Goal: Information Seeking & Learning: Learn about a topic

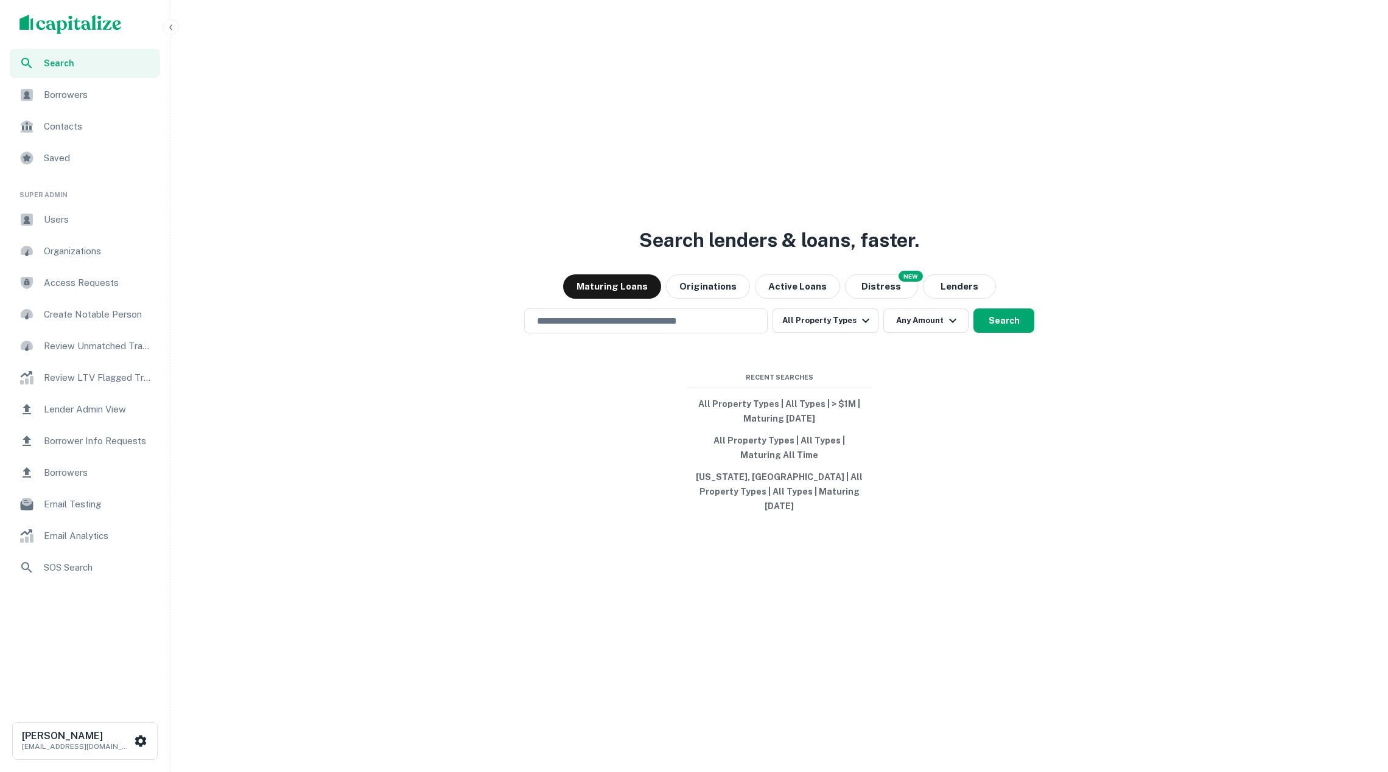
click at [114, 719] on div "Sorens Craig soren@capitalize.io" at bounding box center [85, 738] width 170 height 67
click at [115, 730] on div "Sorens Craig soren@capitalize.io" at bounding box center [77, 741] width 111 height 22
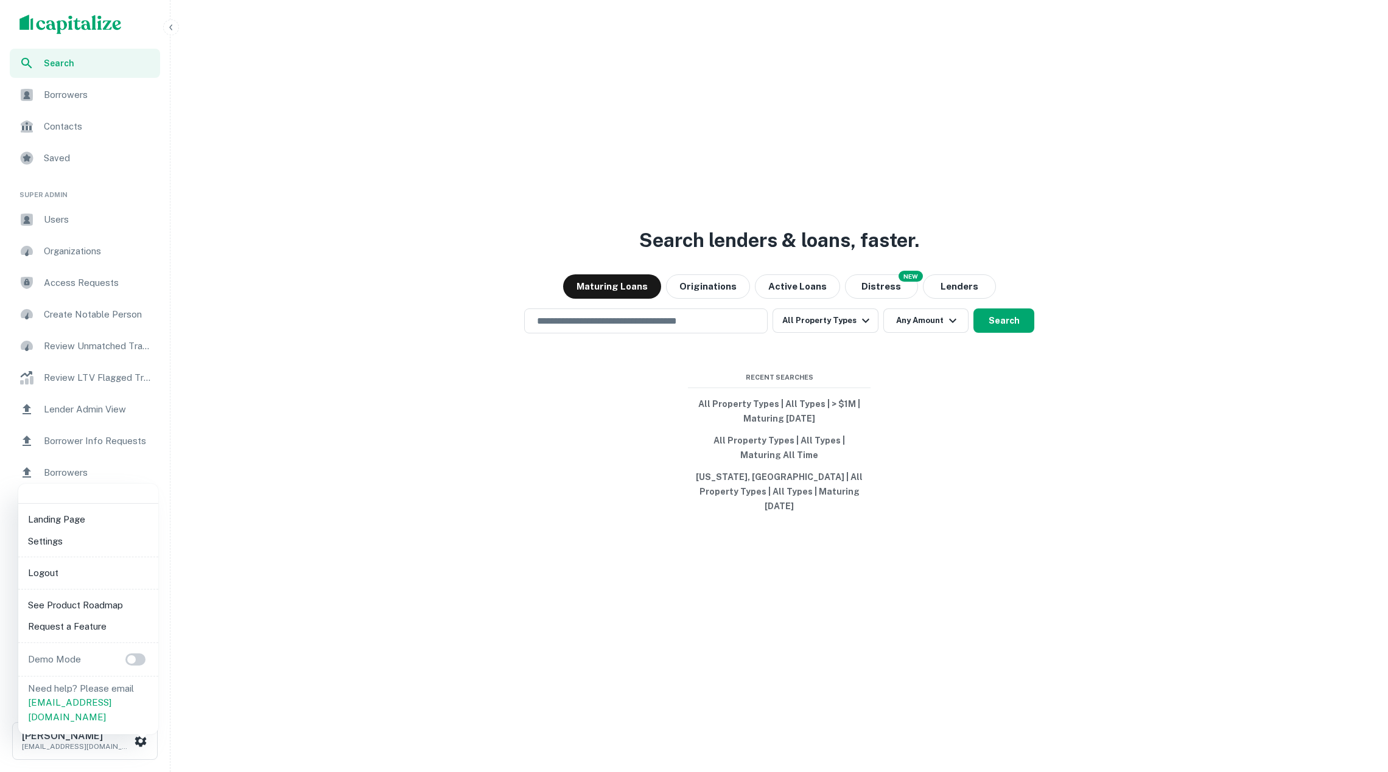
click at [95, 573] on li "Logout" at bounding box center [88, 573] width 130 height 22
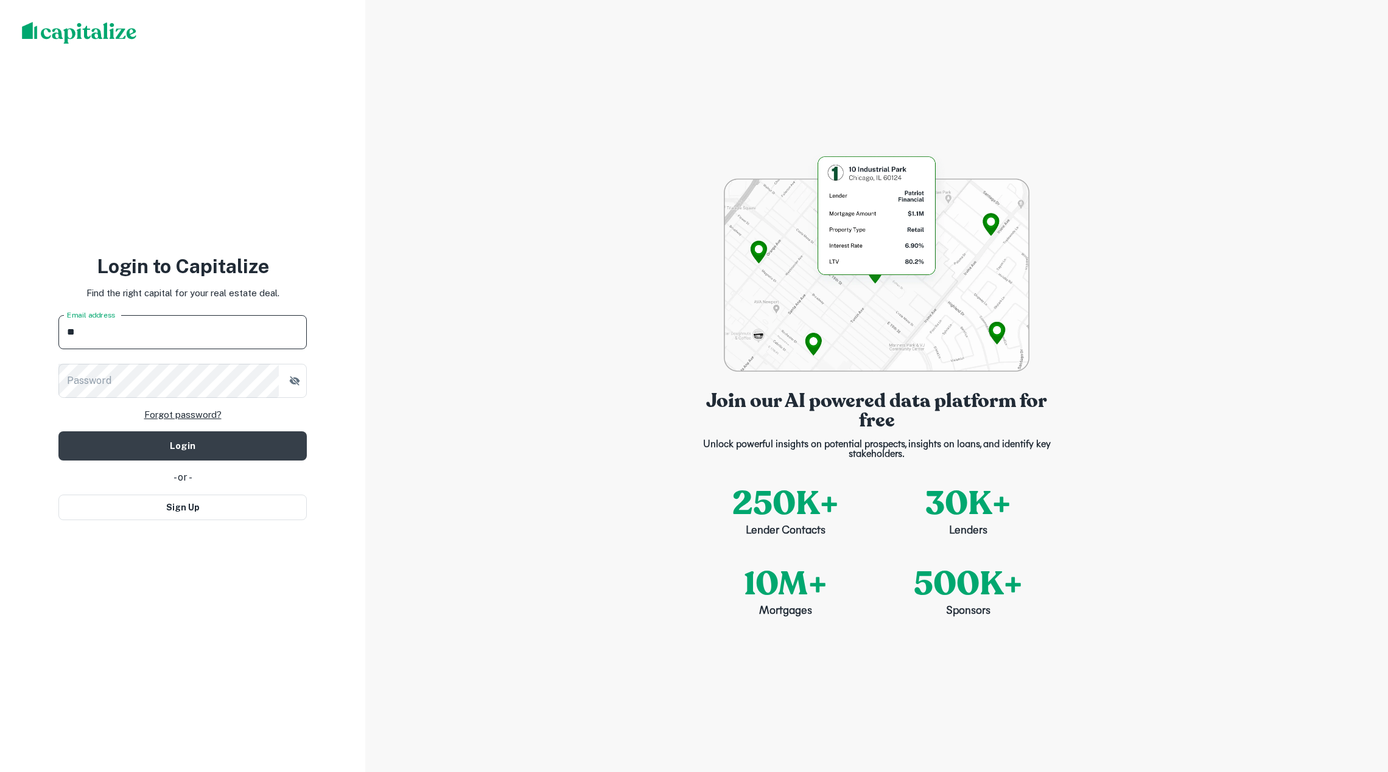
click at [212, 326] on input "**" at bounding box center [182, 332] width 248 height 34
paste input "**********"
click at [212, 326] on input "**" at bounding box center [182, 332] width 248 height 34
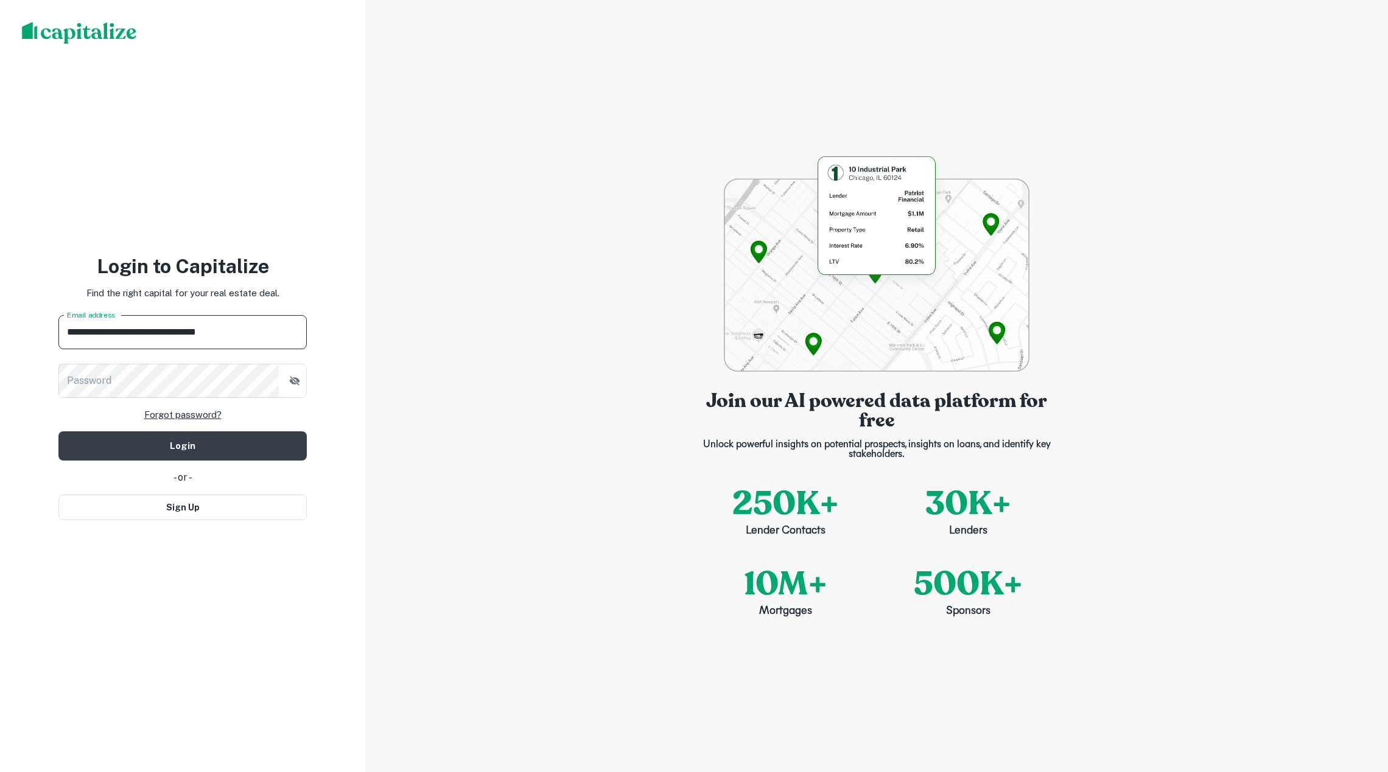
type input "**********"
click at [183, 445] on button "Login" at bounding box center [182, 445] width 248 height 29
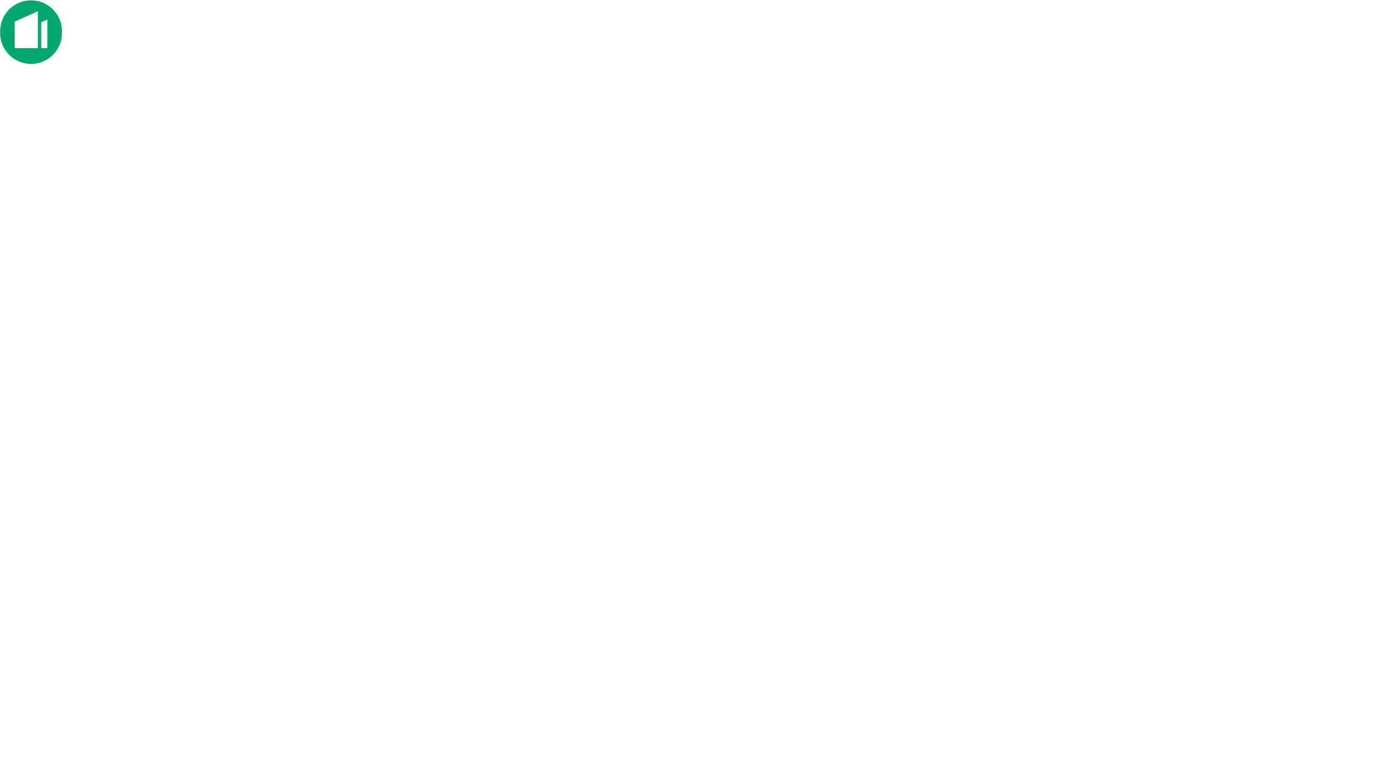
click at [379, 40] on div at bounding box center [694, 32] width 1388 height 65
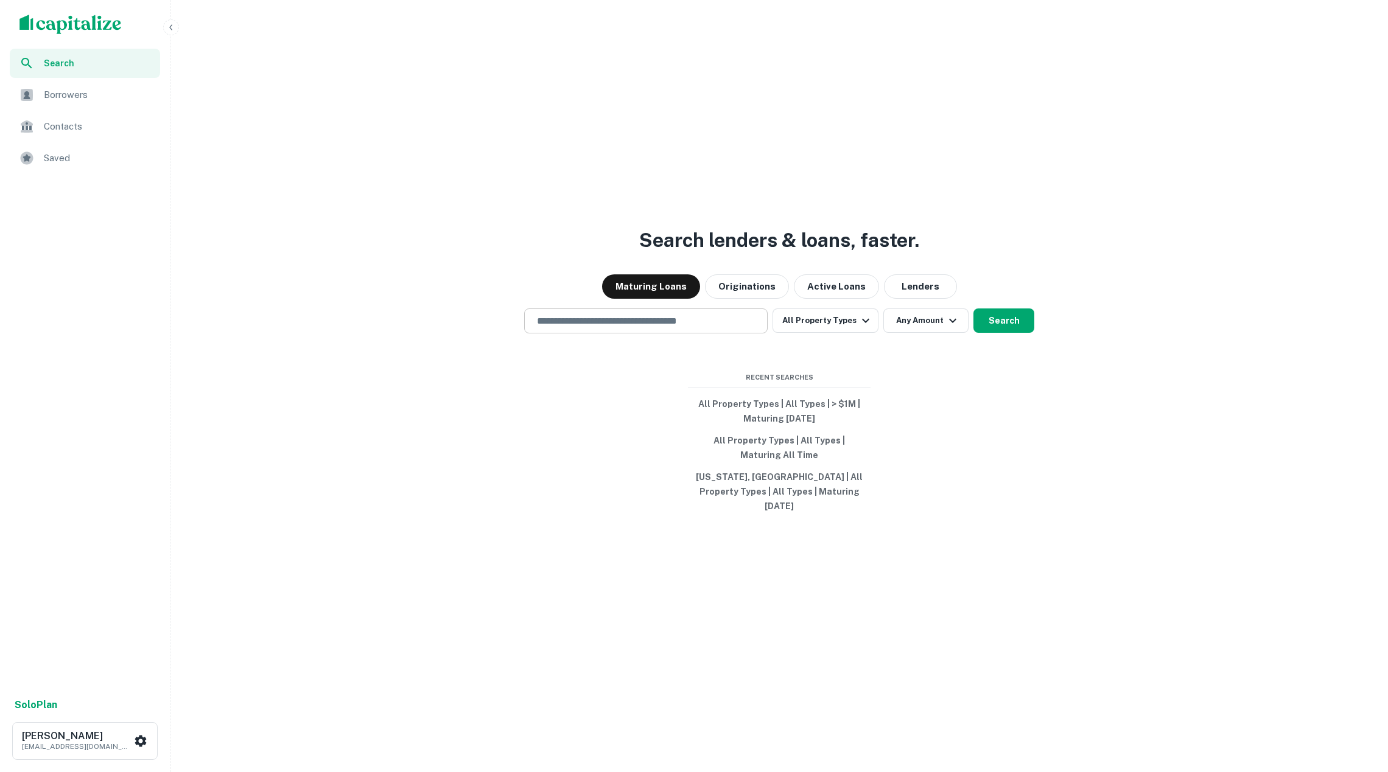
click at [751, 328] on input "text" at bounding box center [645, 321] width 232 height 14
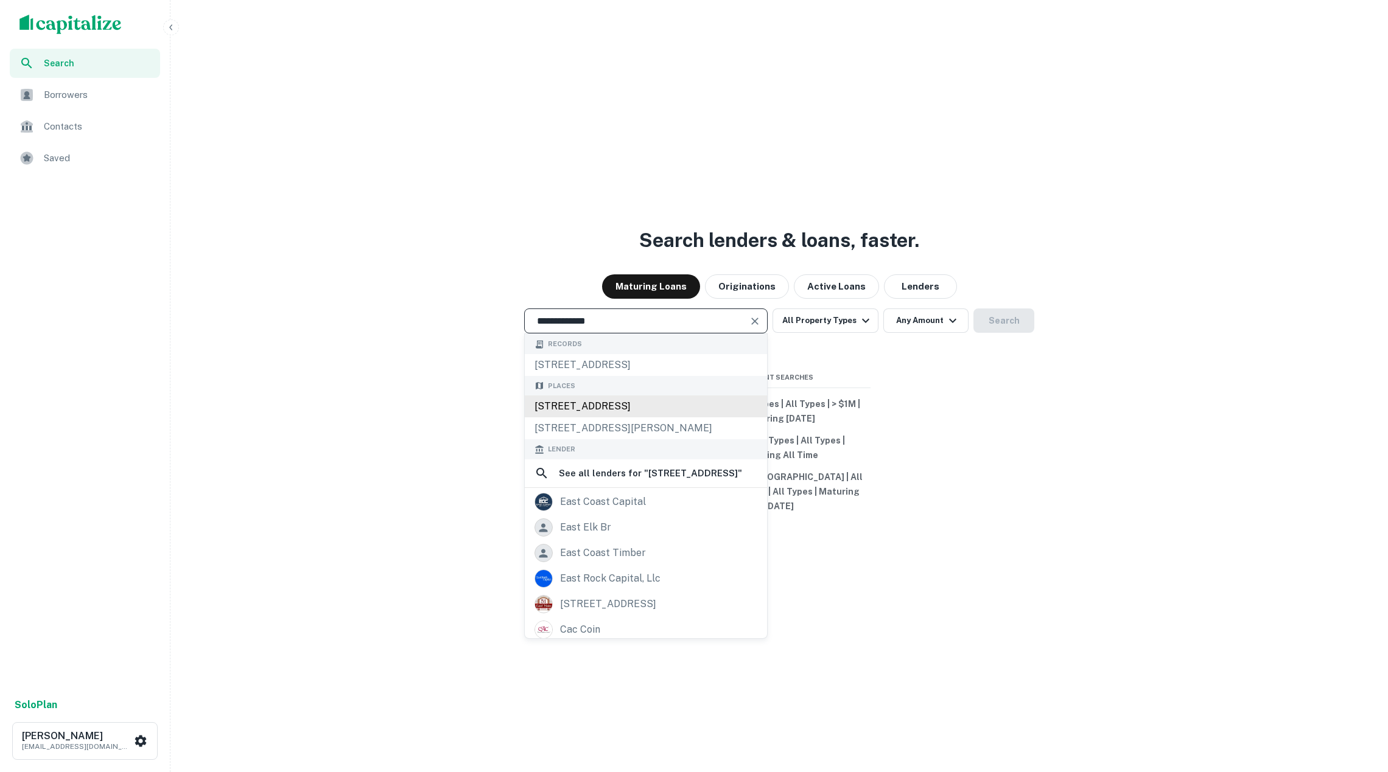
click at [690, 417] on div "[STREET_ADDRESS]" at bounding box center [646, 407] width 242 height 22
type input "**********"
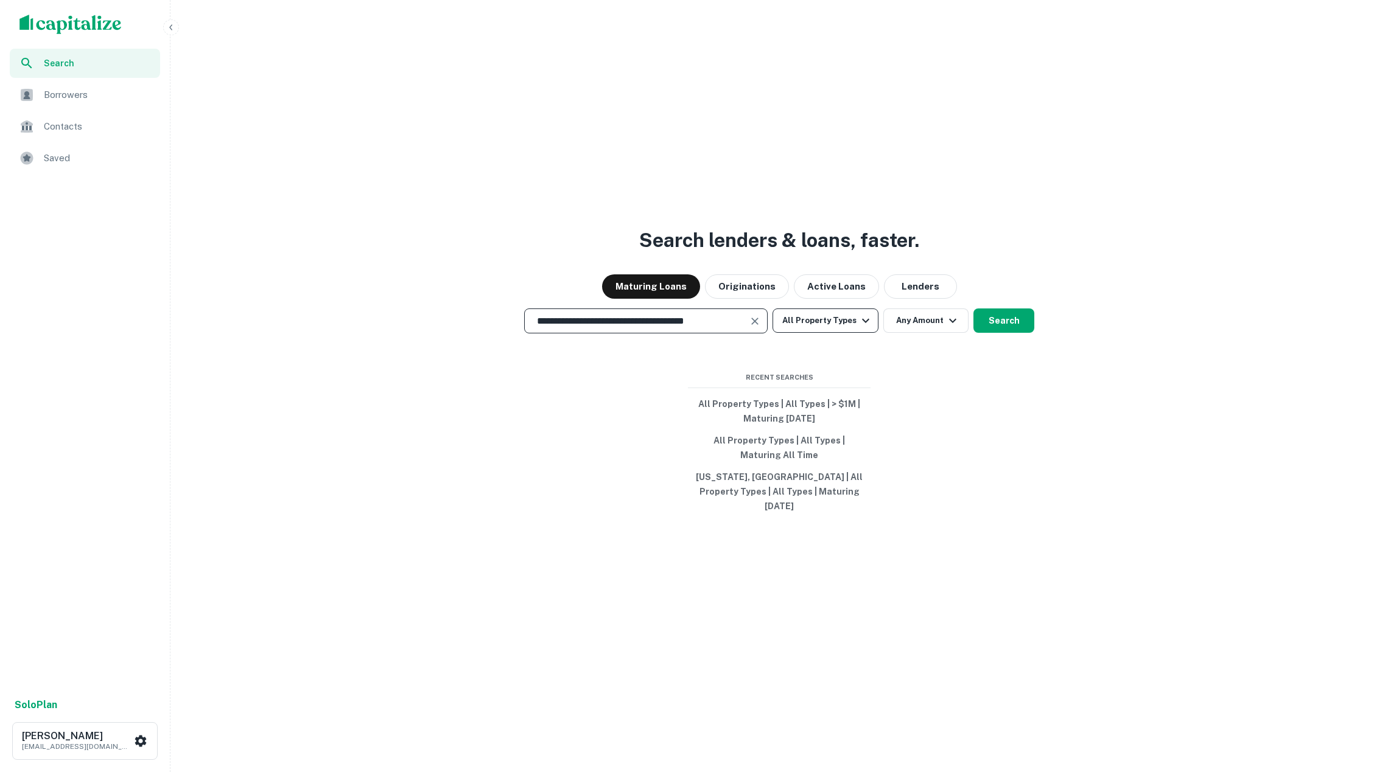
click at [823, 330] on button "All Property Types" at bounding box center [825, 321] width 106 height 24
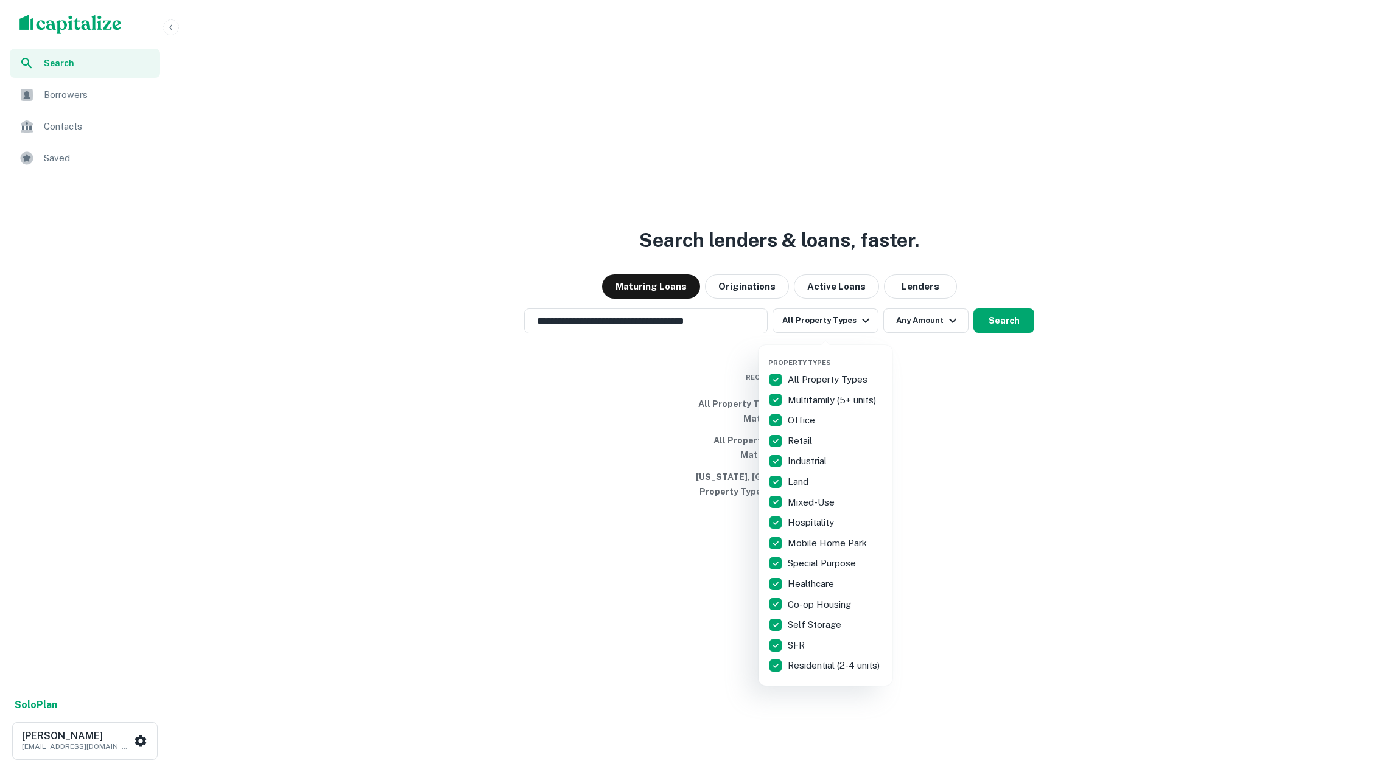
click at [830, 371] on div "All Property Types" at bounding box center [825, 379] width 114 height 21
drag, startPoint x: 835, startPoint y: 402, endPoint x: 848, endPoint y: 396, distance: 14.7
click at [835, 402] on p "Multifamily (5+ units)" at bounding box center [832, 400] width 91 height 15
click at [964, 382] on div at bounding box center [694, 386] width 1388 height 772
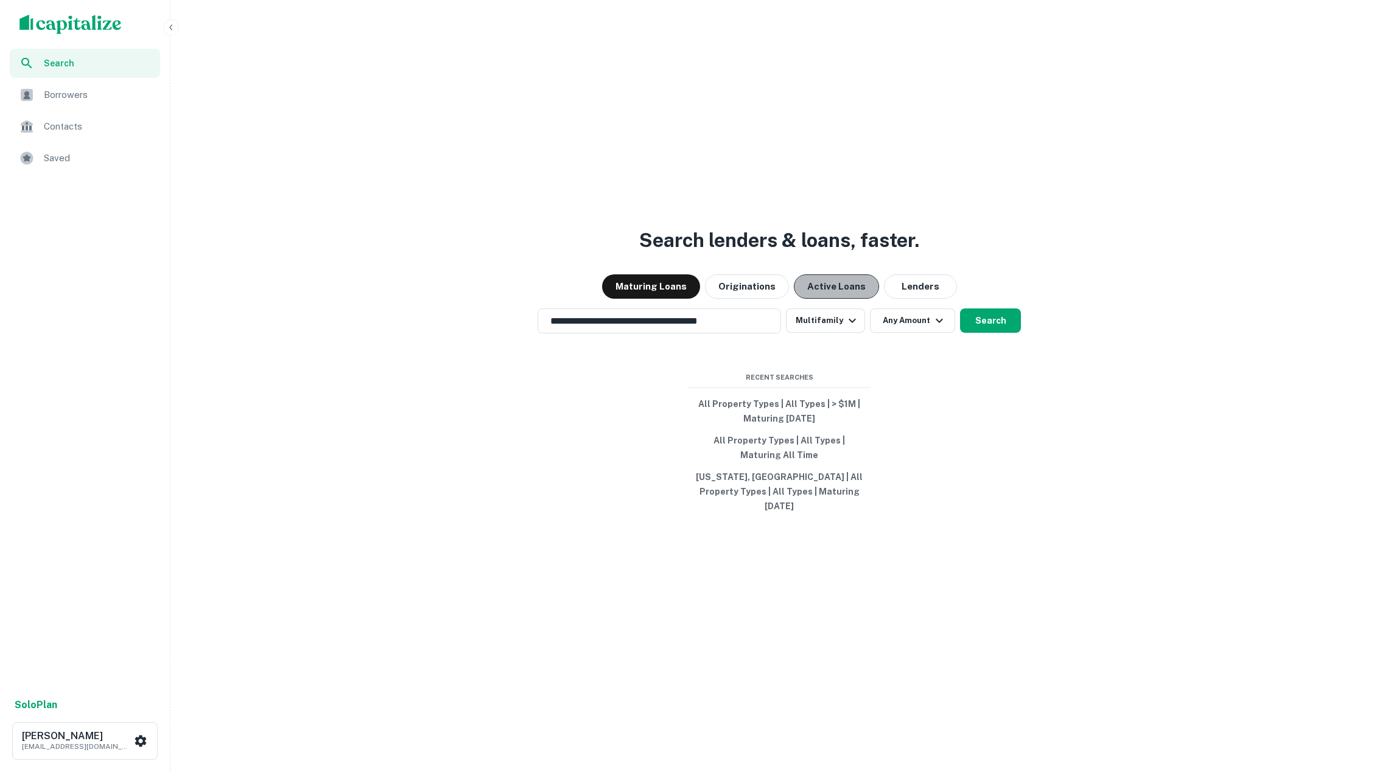
click at [836, 295] on button "Active Loans" at bounding box center [836, 286] width 85 height 24
click at [833, 329] on button "Multifamily" at bounding box center [825, 321] width 79 height 24
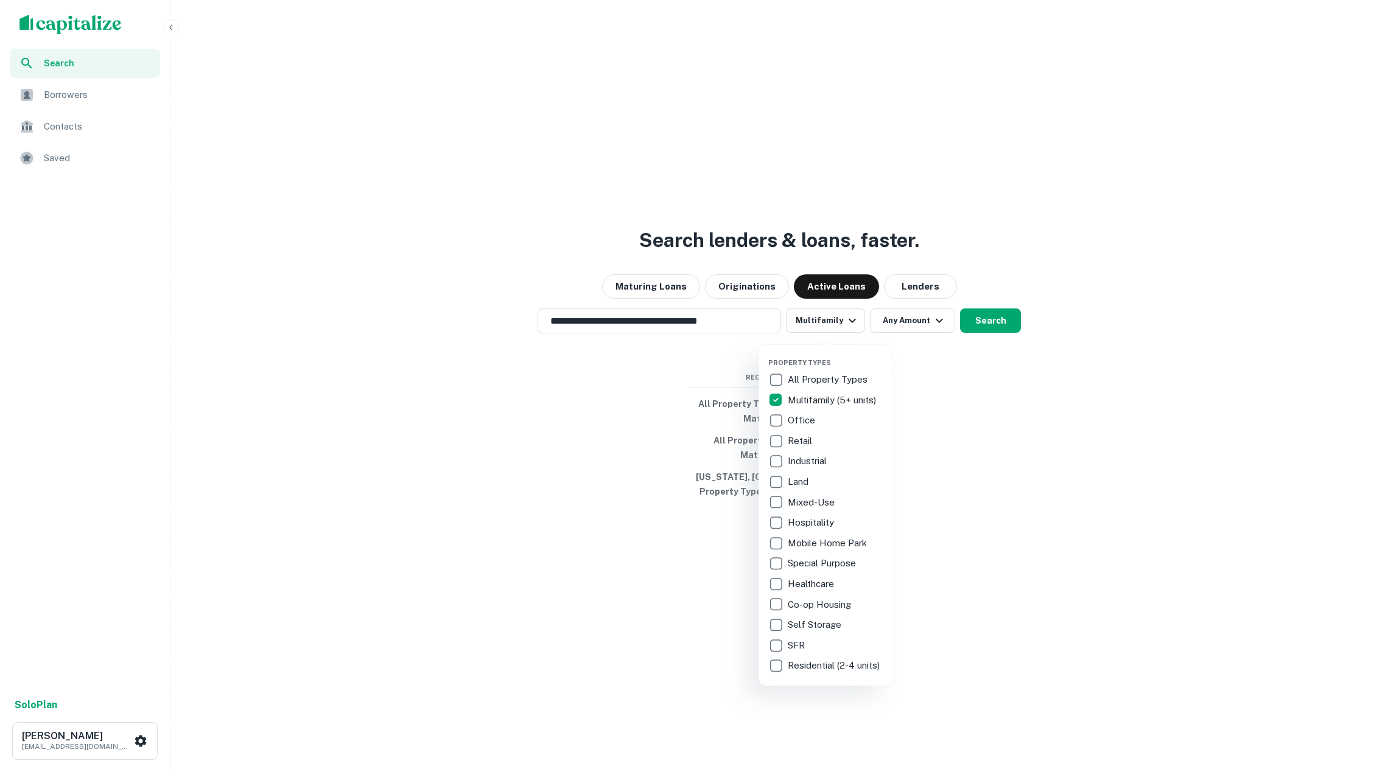
click at [926, 386] on div at bounding box center [694, 386] width 1388 height 772
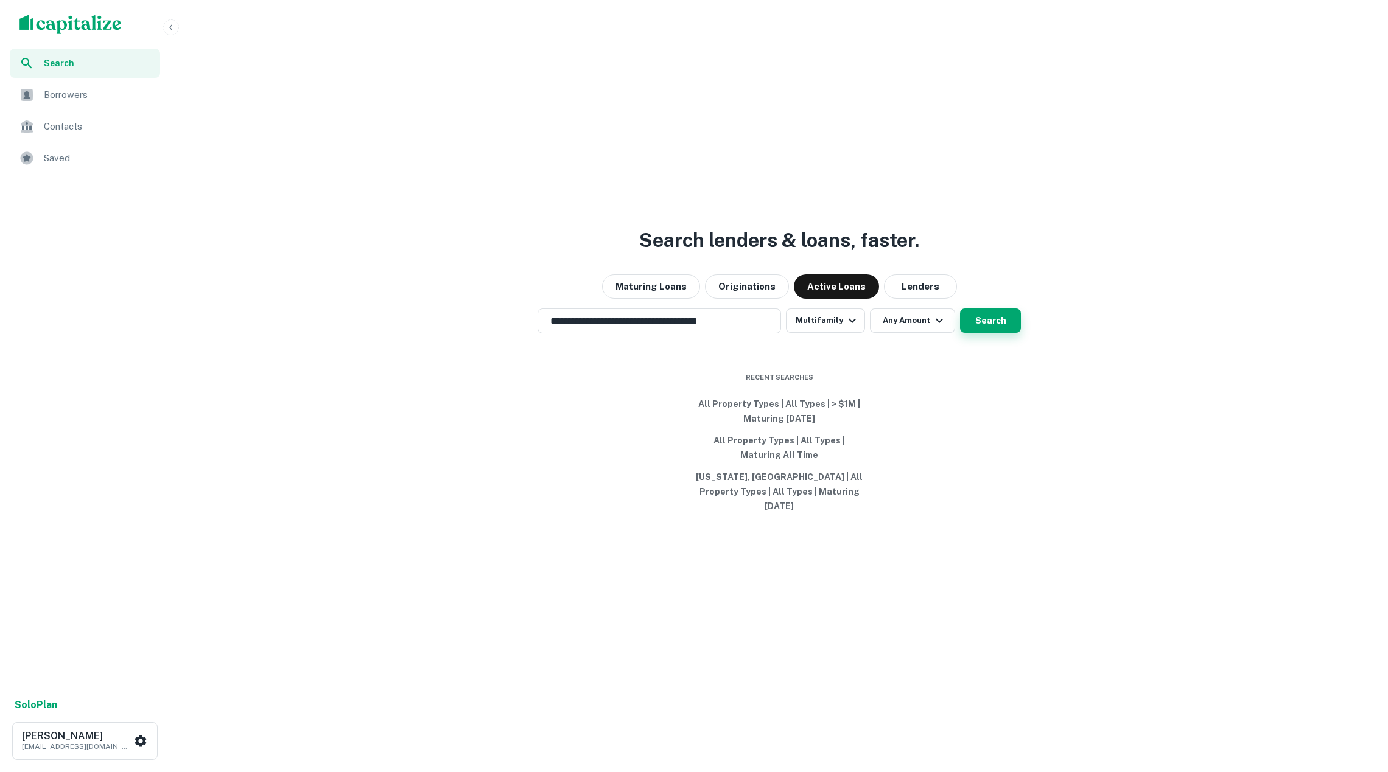
click at [991, 324] on button "Search" at bounding box center [990, 321] width 61 height 24
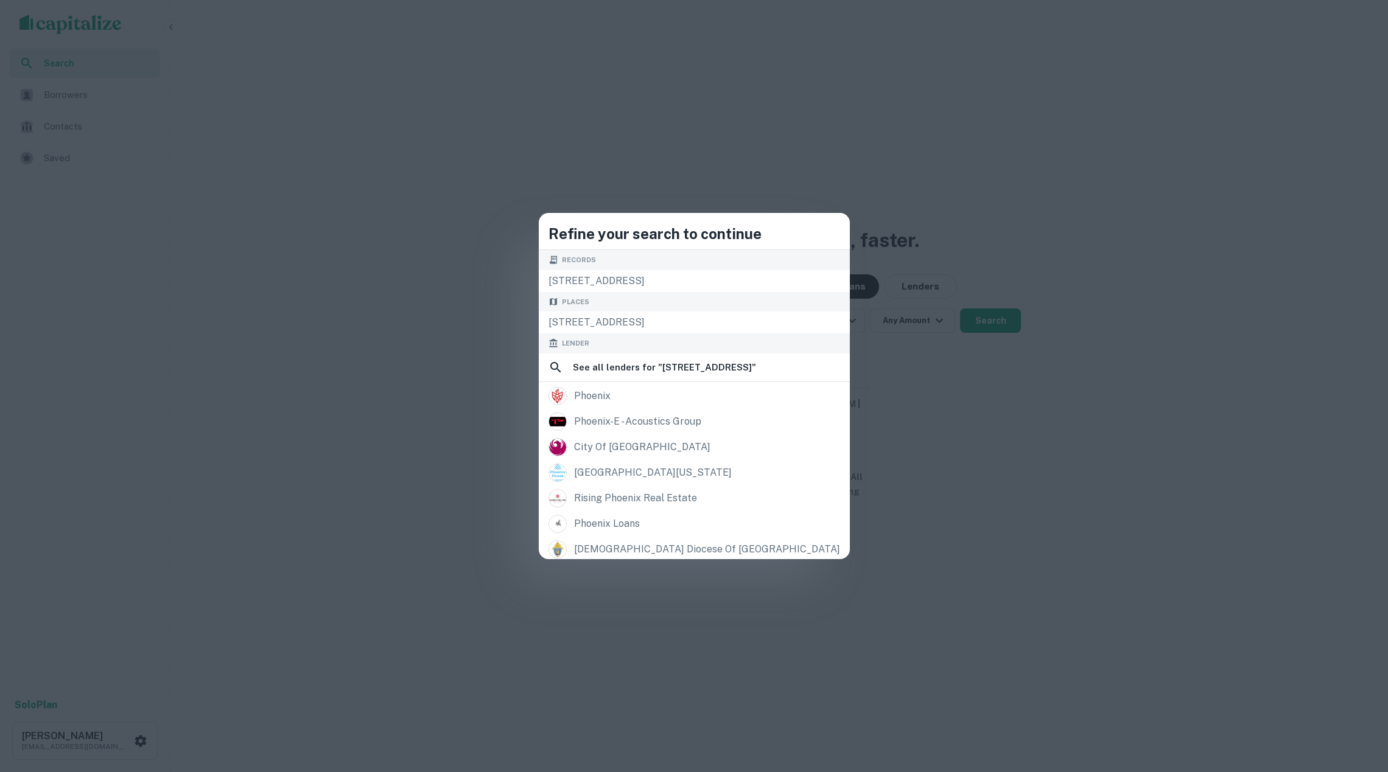
click at [503, 344] on div "Refine your search to continue Records 2223 e cactus rd, phoenix, az, 85022 Pla…" at bounding box center [694, 386] width 1388 height 772
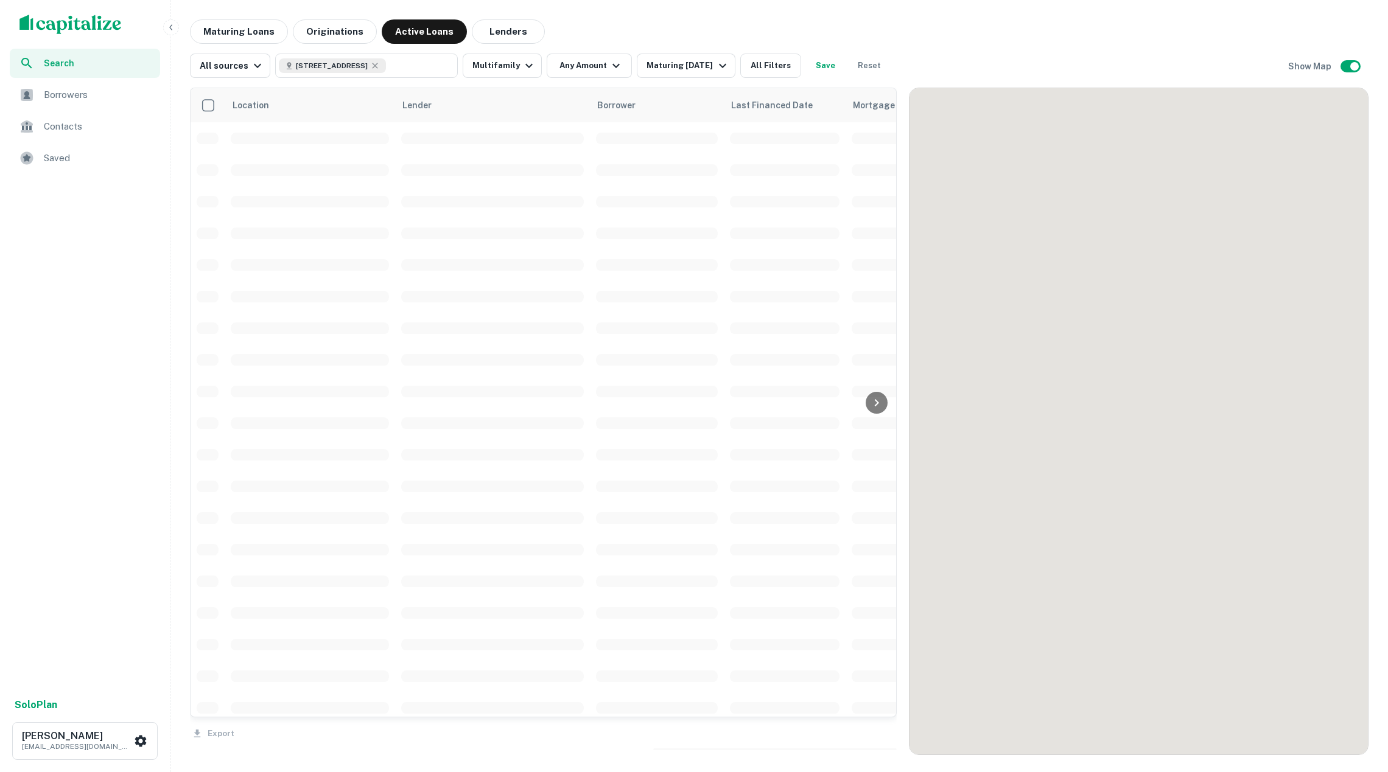
click at [660, 315] on td at bounding box center [657, 328] width 134 height 32
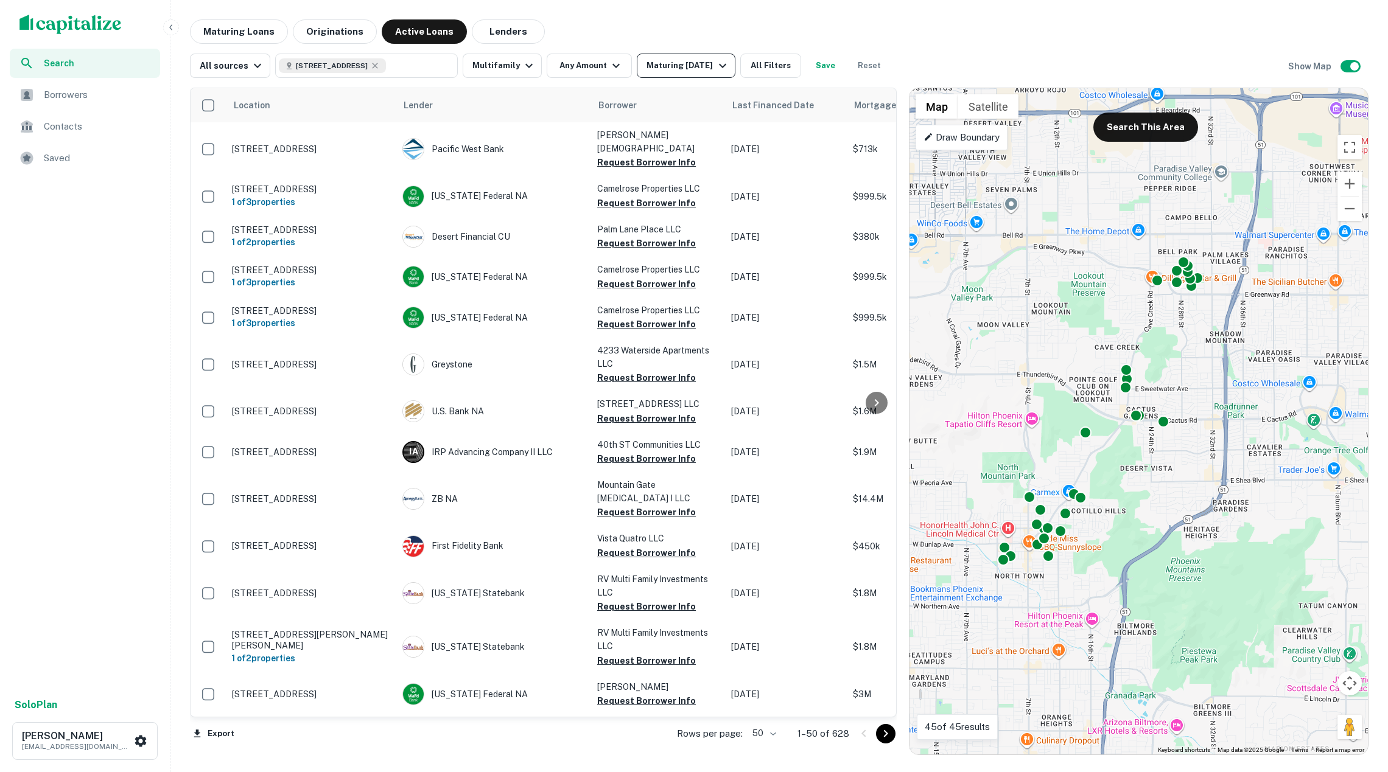
click at [670, 67] on div "Maturing In 1 Year" at bounding box center [687, 65] width 83 height 15
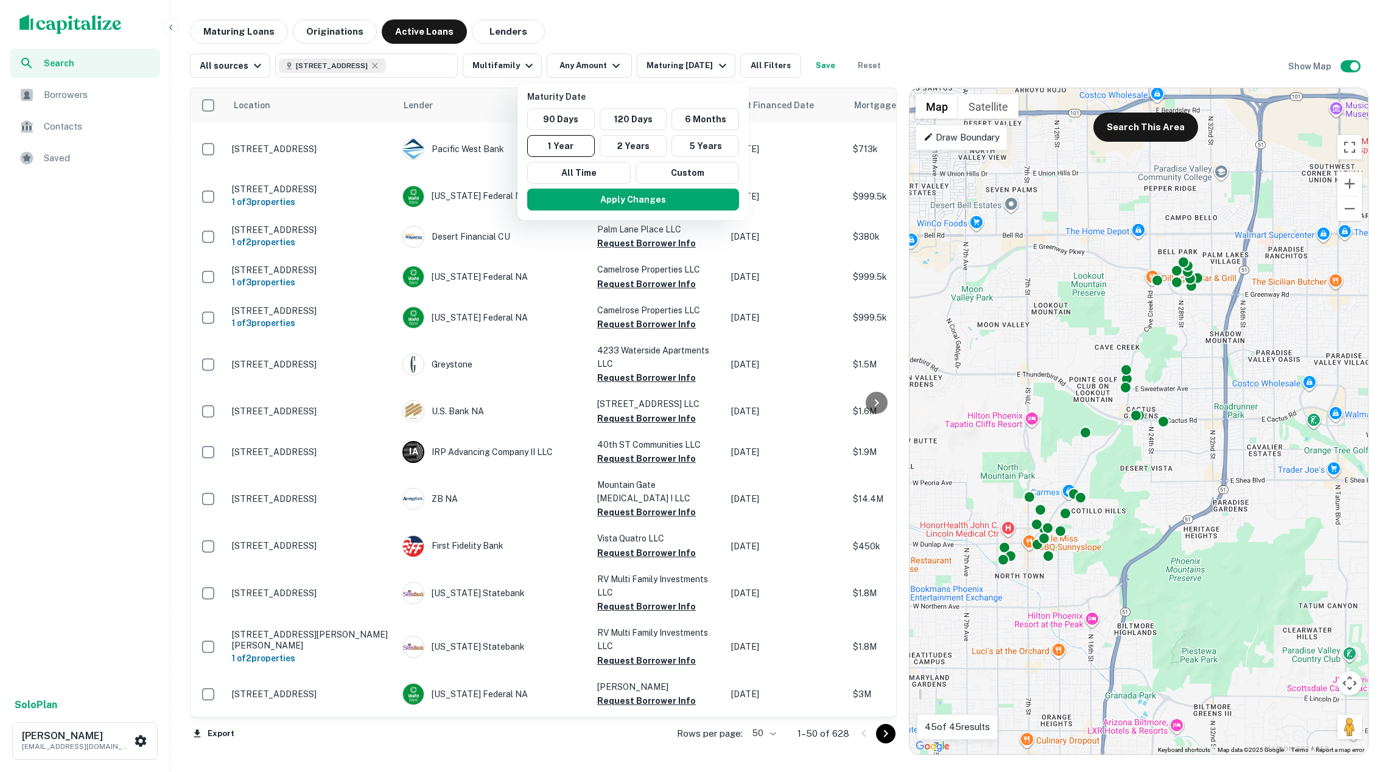
click at [621, 23] on div at bounding box center [694, 386] width 1388 height 772
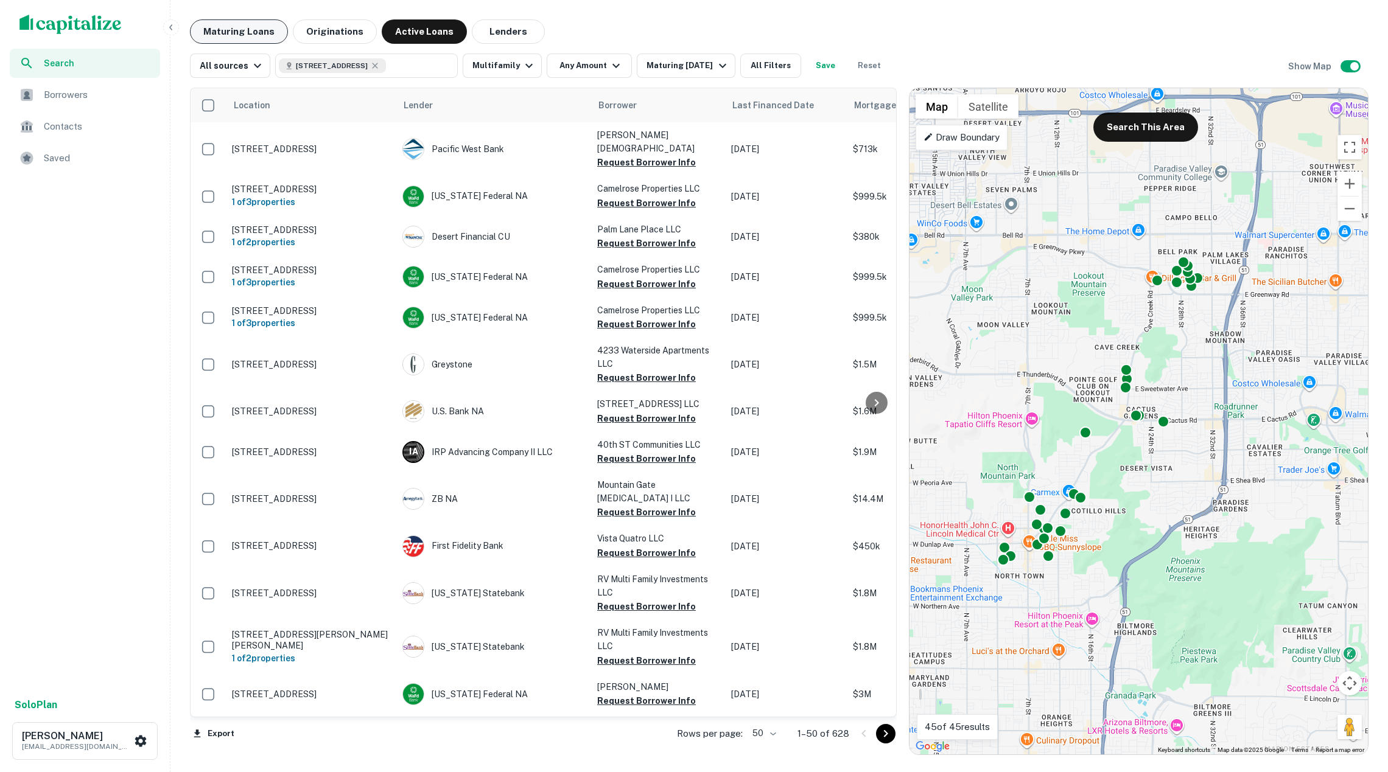
click at [283, 25] on button "Maturing Loans" at bounding box center [239, 31] width 98 height 24
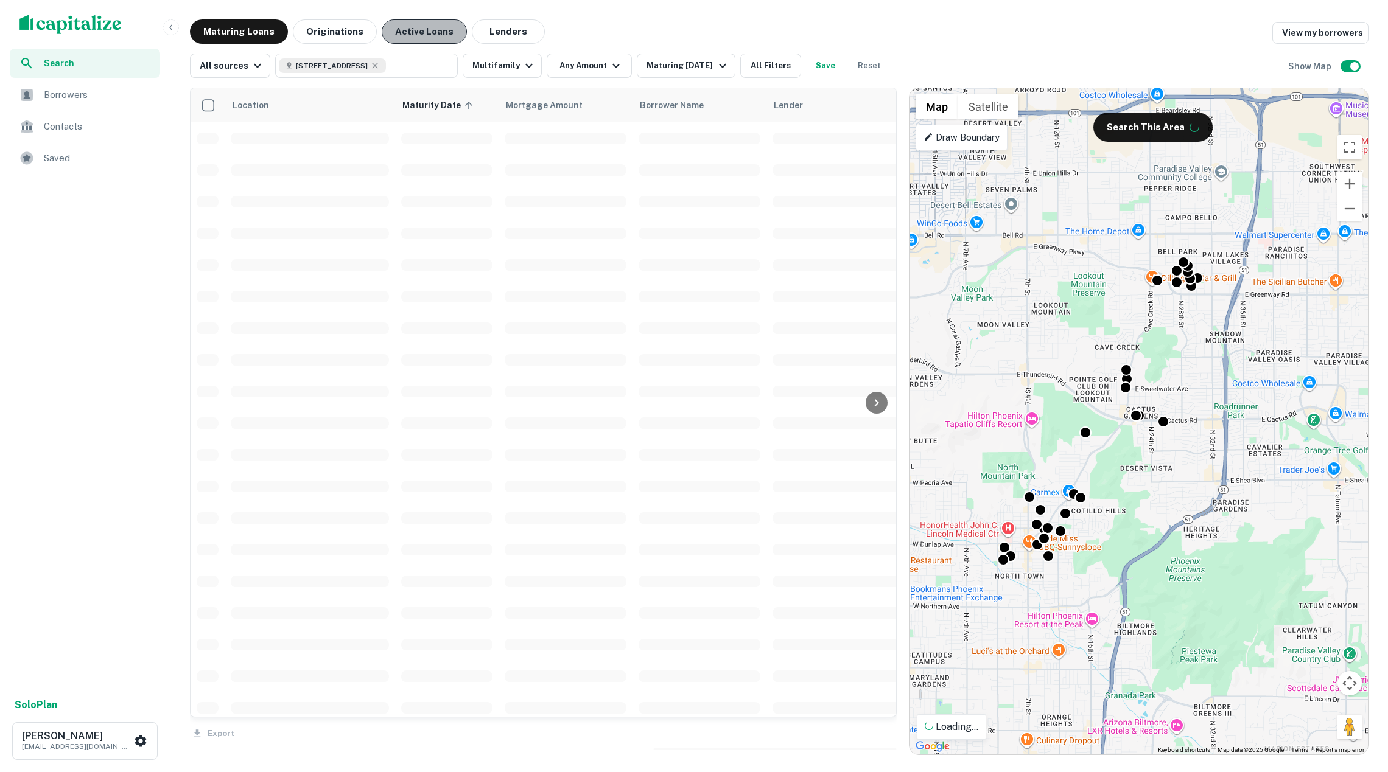
click at [437, 35] on button "Active Loans" at bounding box center [424, 31] width 85 height 24
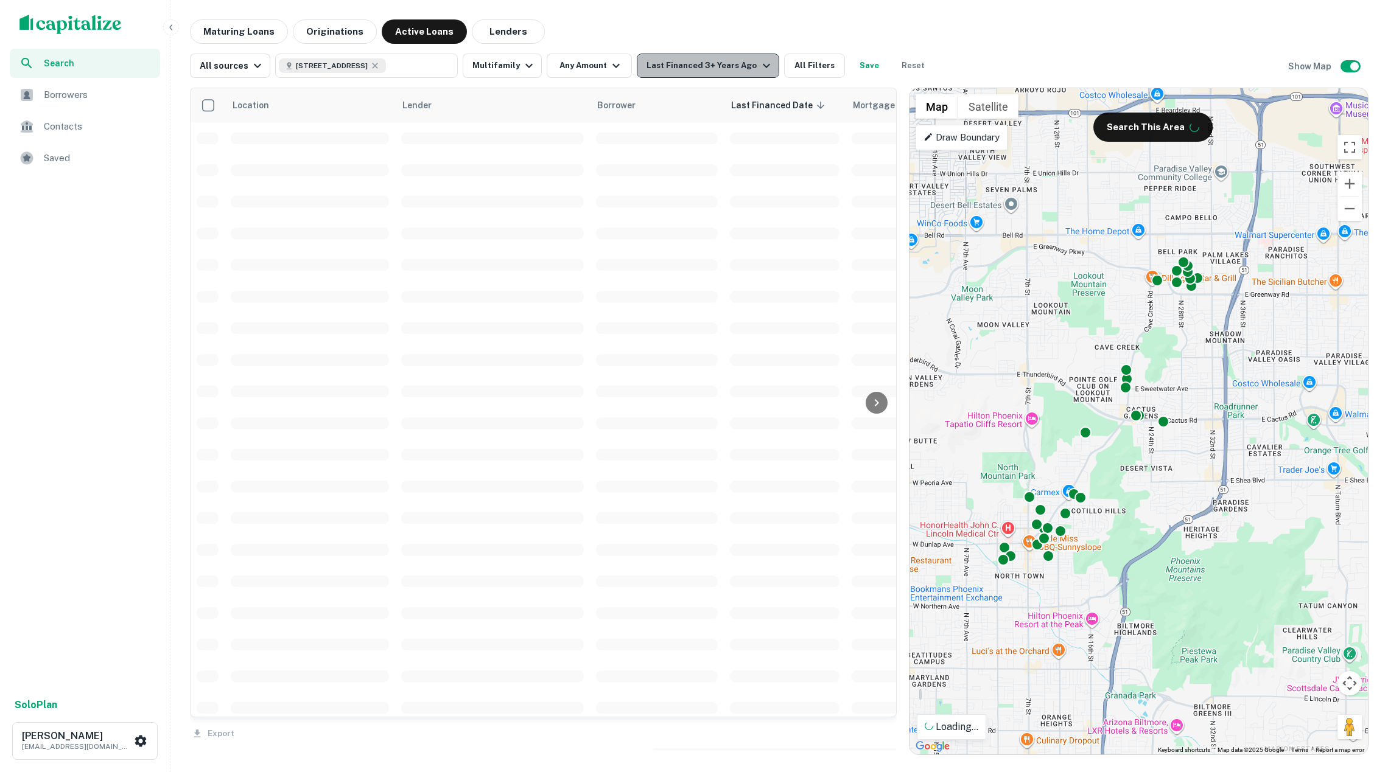
click at [693, 55] on button "Last Financed 3+ Years Ago" at bounding box center [708, 66] width 142 height 24
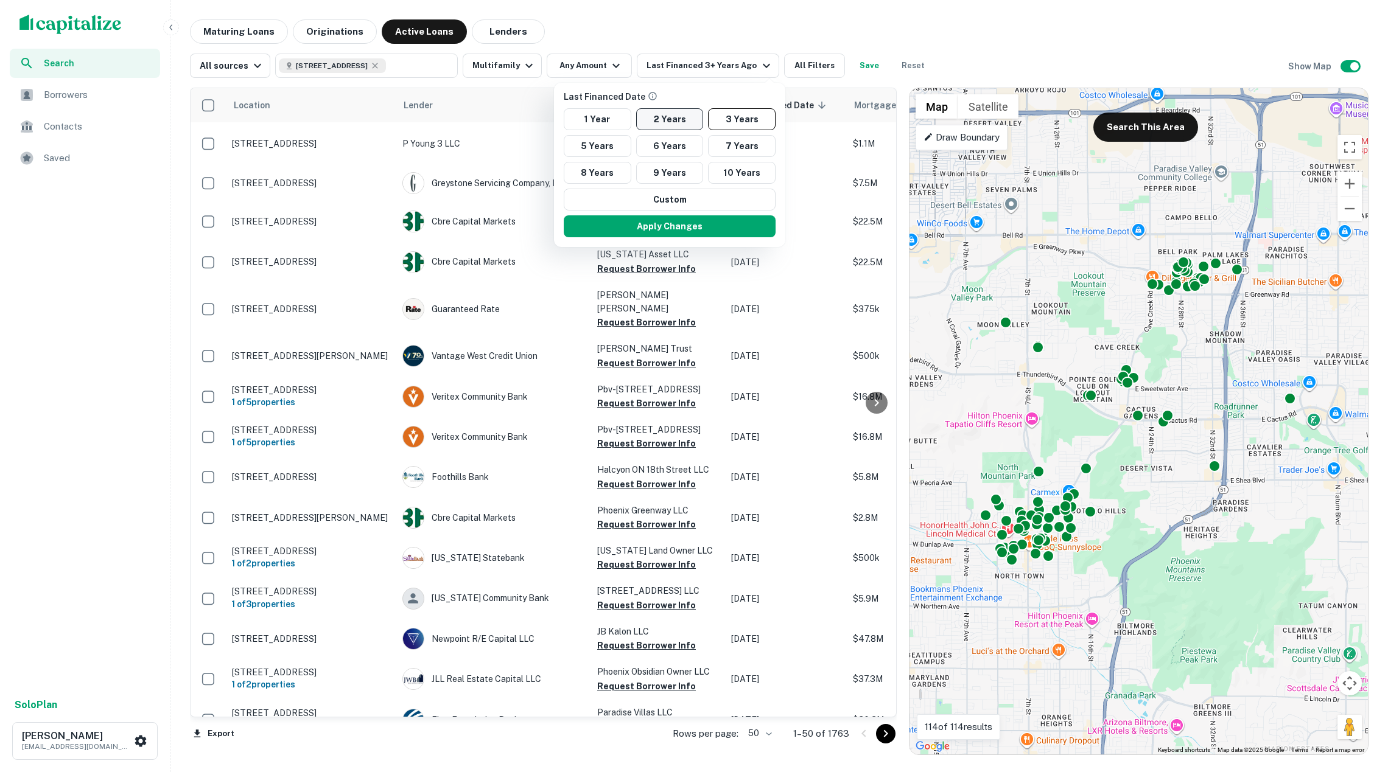
click at [687, 122] on button "2 Years" at bounding box center [670, 119] width 68 height 22
click at [691, 225] on button "Apply Changes" at bounding box center [669, 226] width 212 height 22
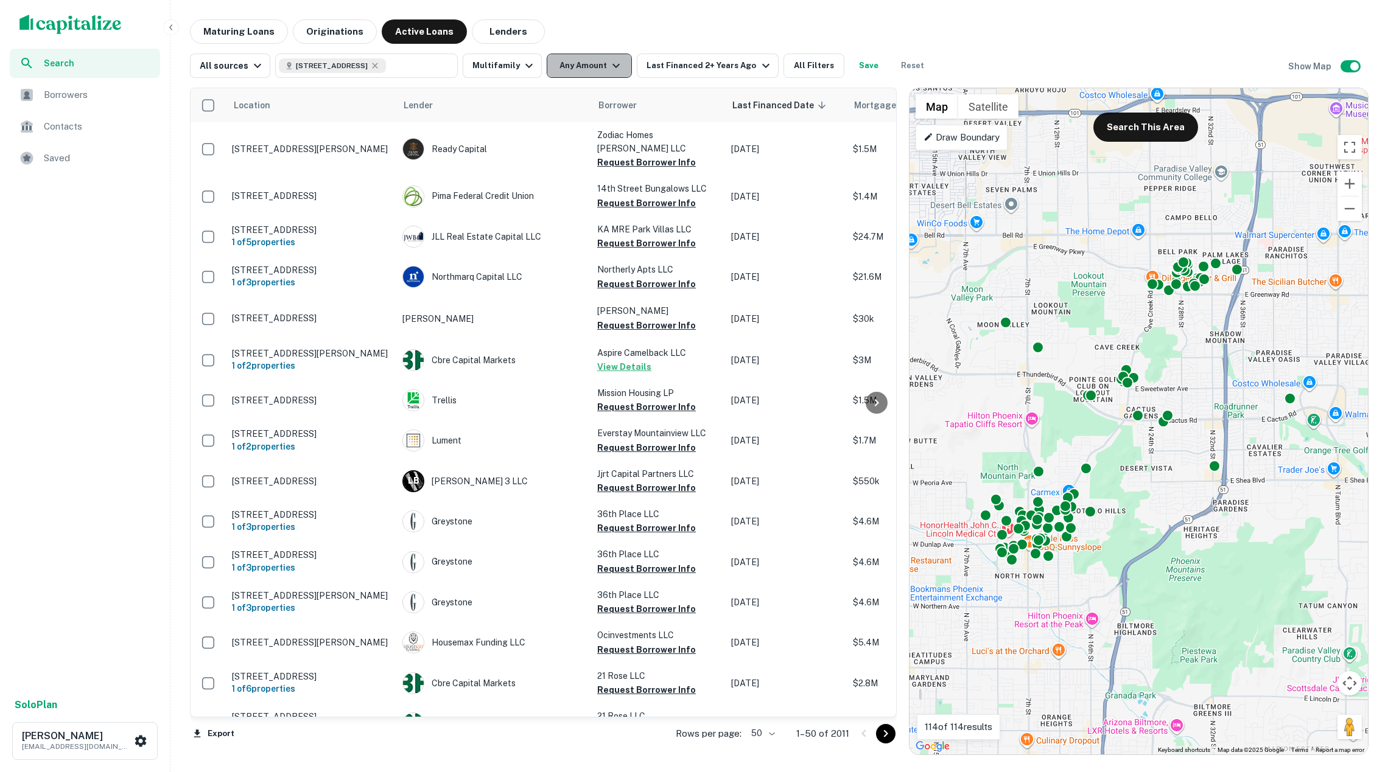
click at [590, 55] on button "Any Amount" at bounding box center [588, 66] width 85 height 24
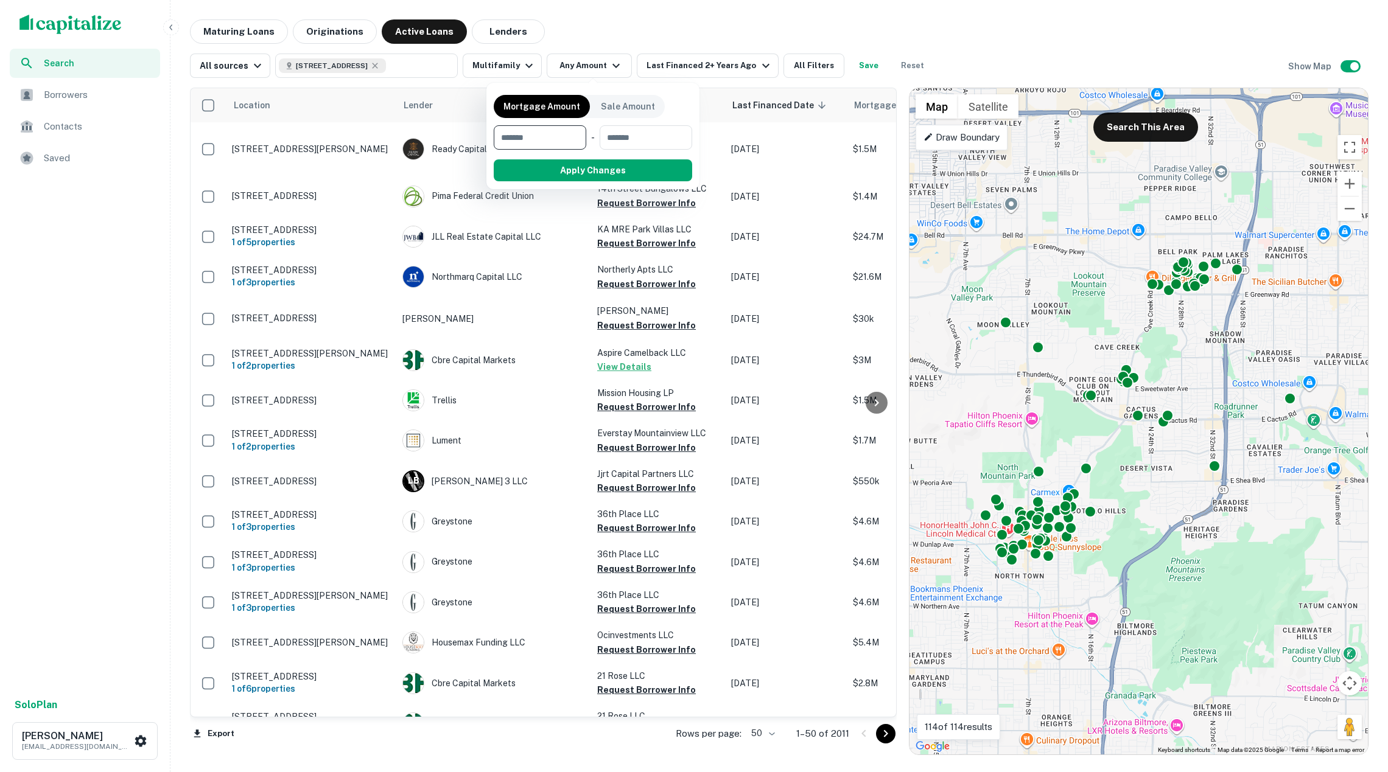
type input "*"
type input "*******"
type input "**"
type input "********"
click at [623, 168] on button "Apply Changes" at bounding box center [614, 170] width 155 height 22
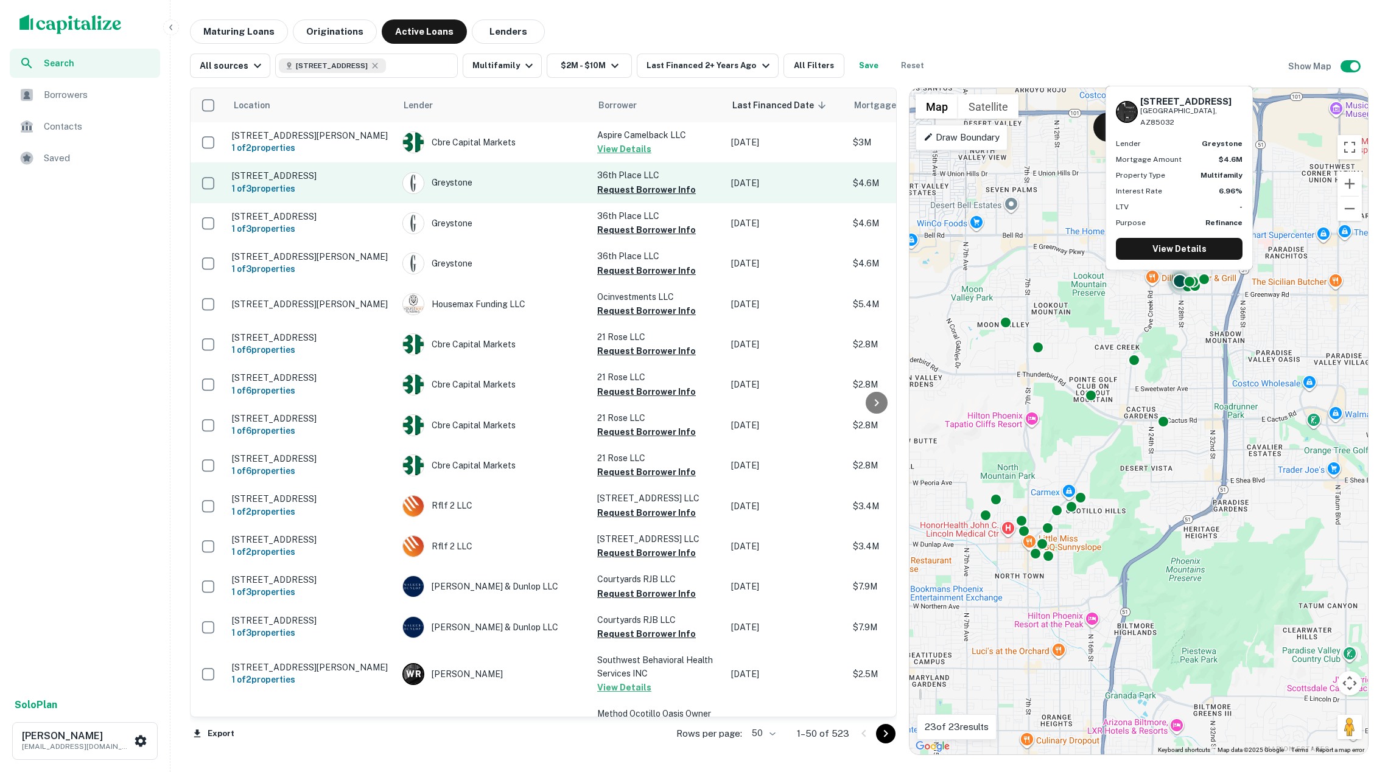
click at [639, 194] on button "Request Borrower Info" at bounding box center [646, 190] width 99 height 15
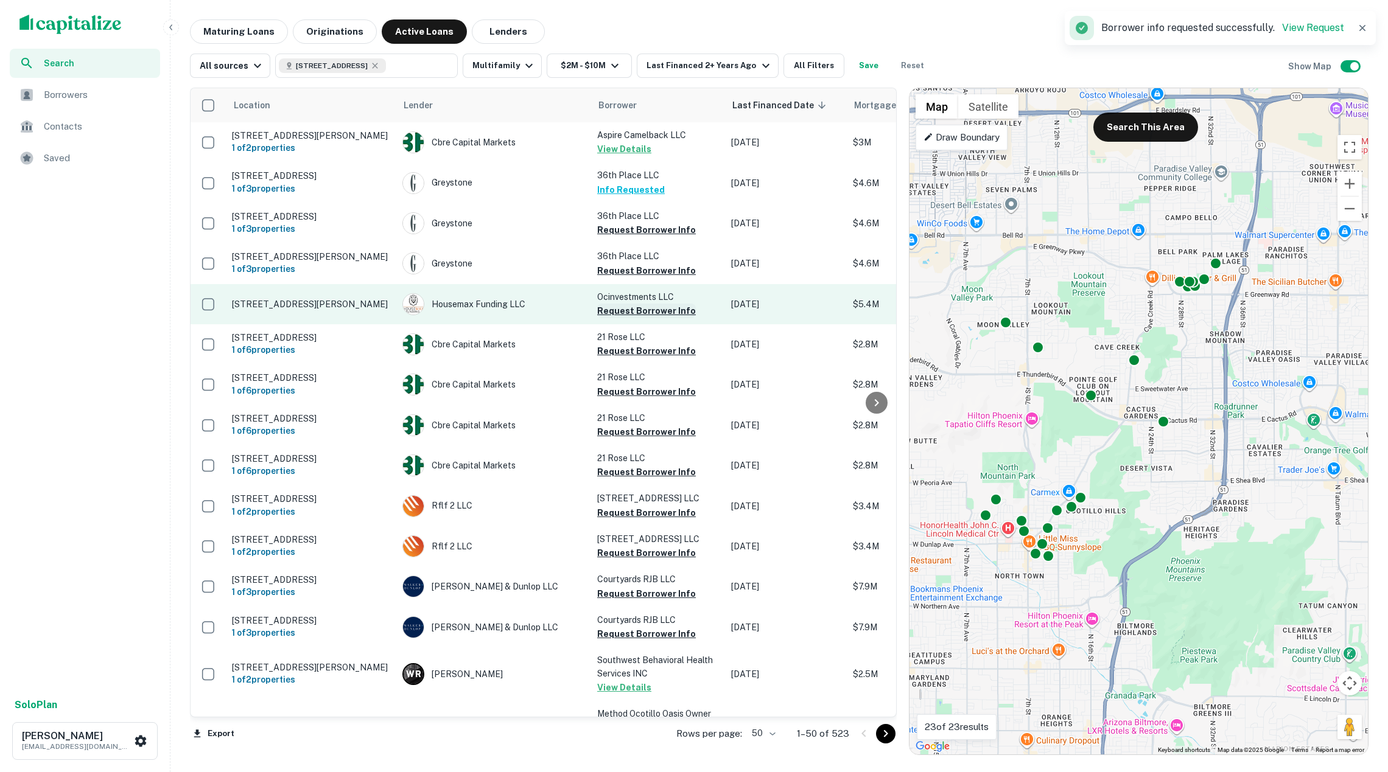
click at [648, 312] on button "Request Borrower Info" at bounding box center [646, 311] width 99 height 15
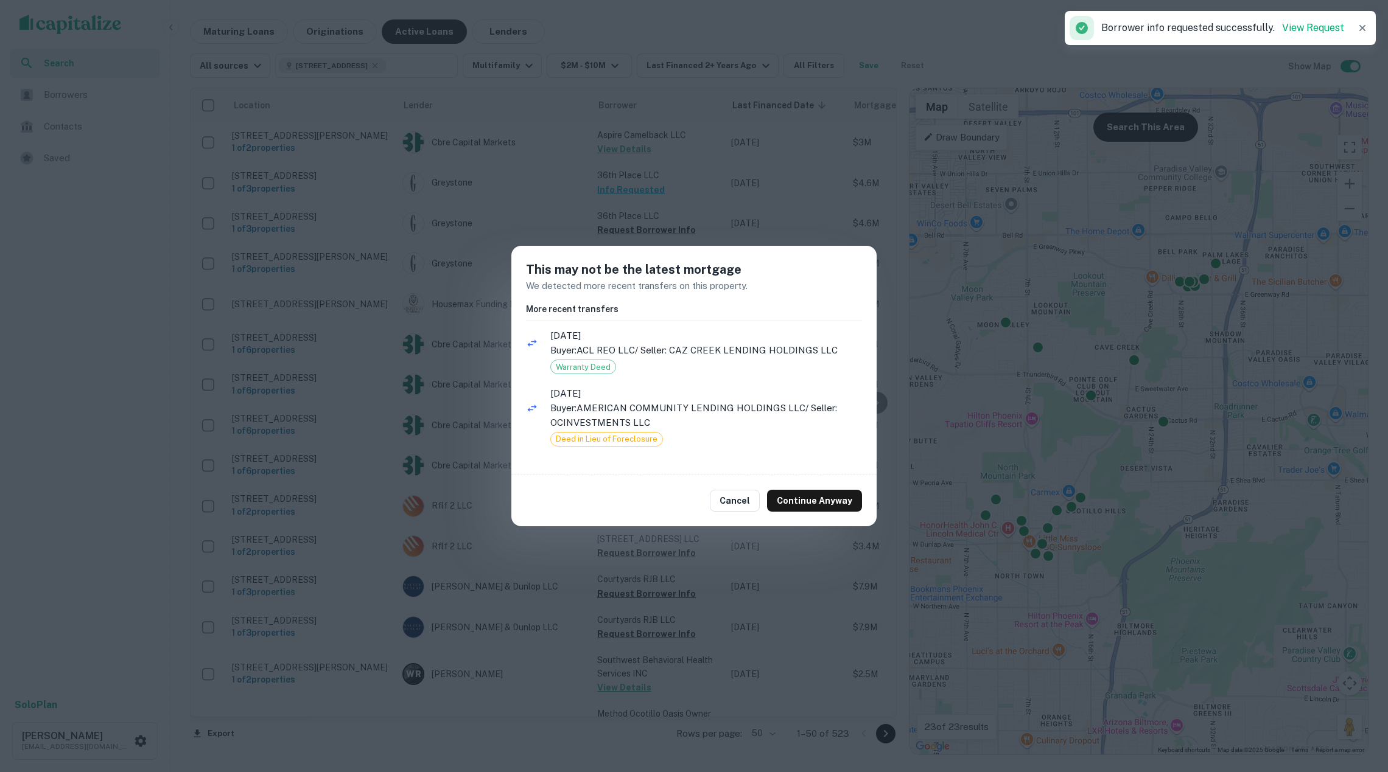
click at [472, 305] on div "This may not be the latest mortgage We detected more recent transfers on this p…" at bounding box center [694, 386] width 1388 height 772
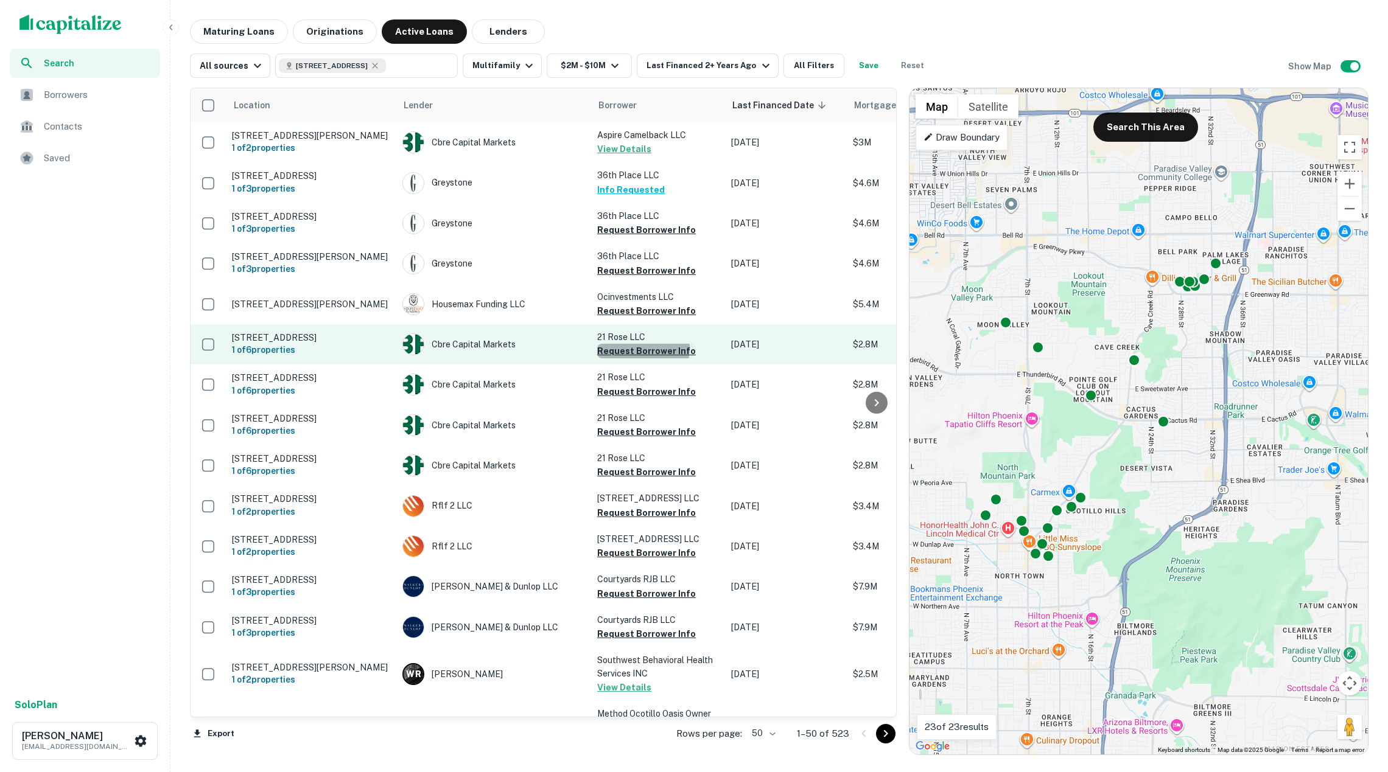
click at [633, 352] on button "Request Borrower Info" at bounding box center [646, 351] width 99 height 15
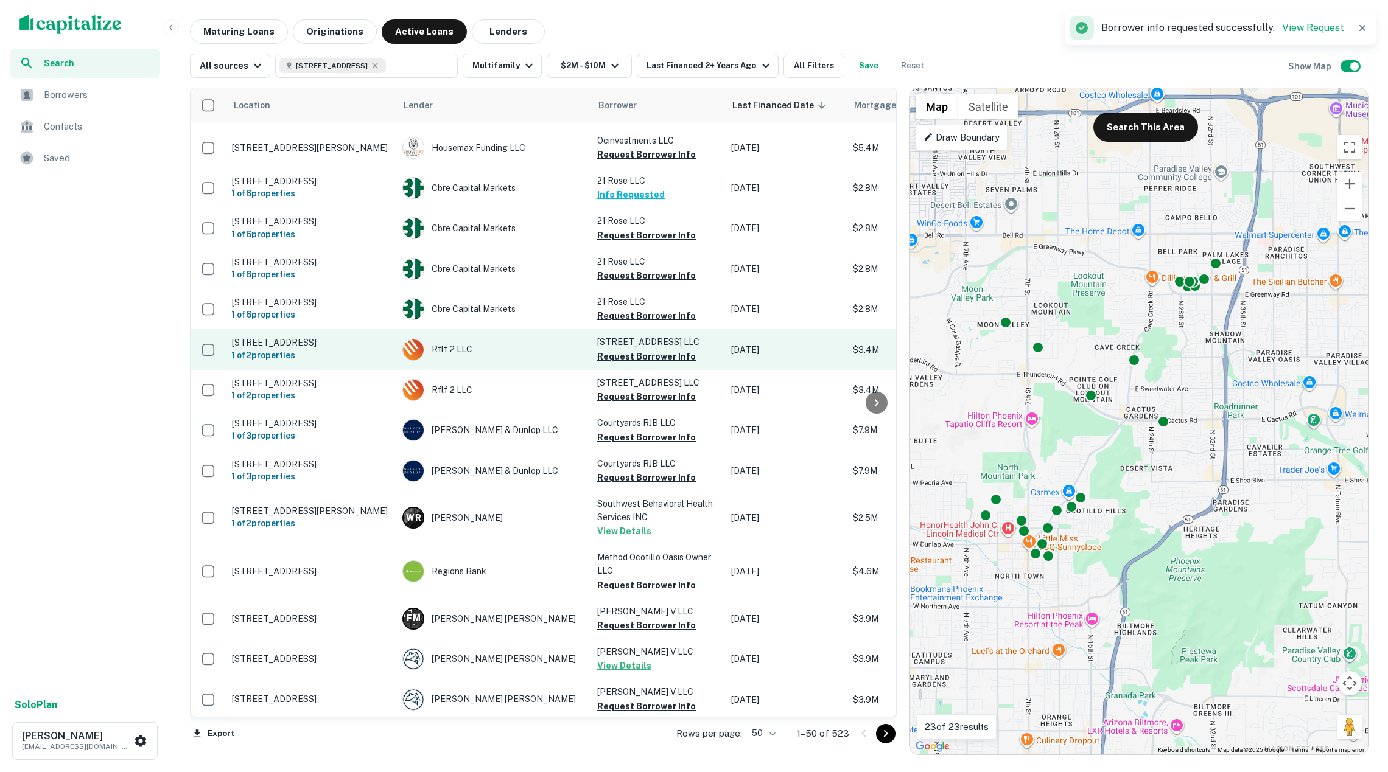
scroll to position [167, 0]
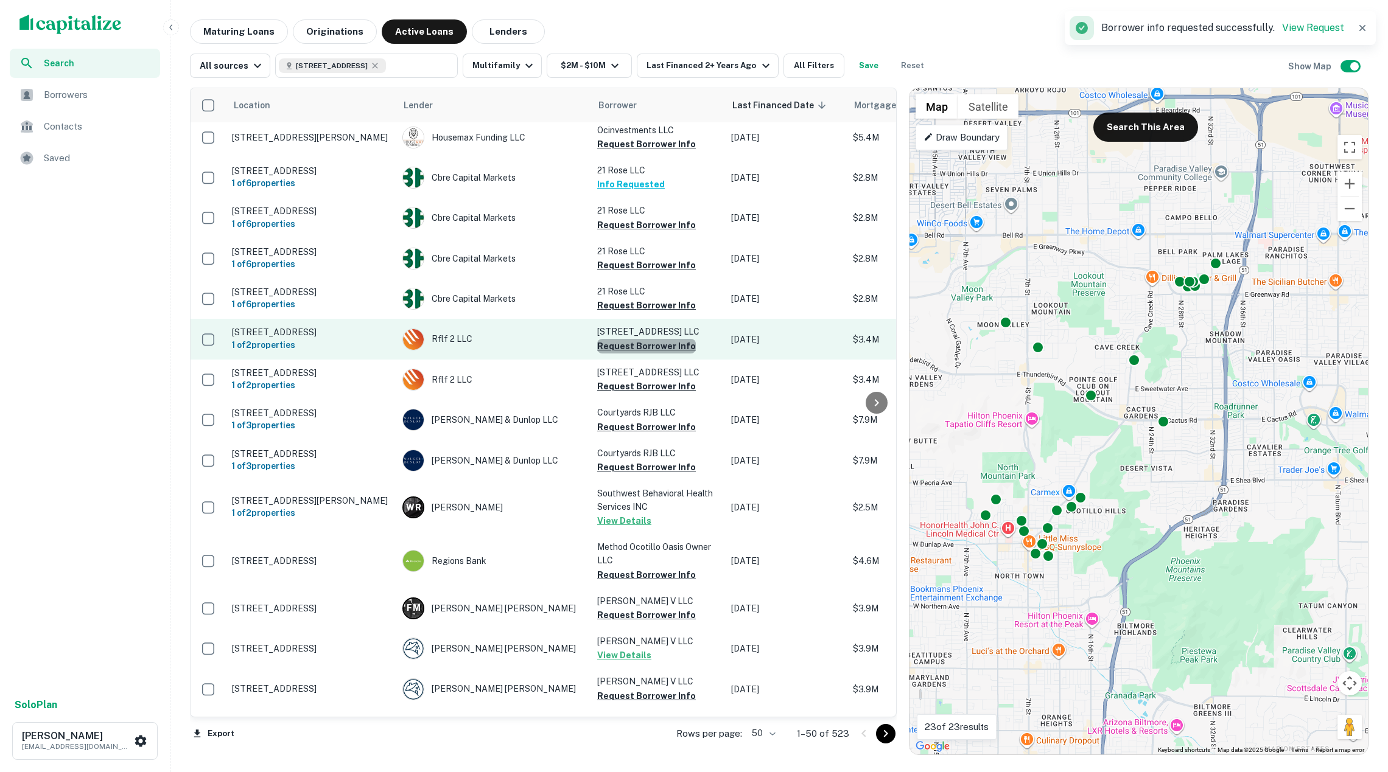
click at [655, 354] on button "Request Borrower Info" at bounding box center [646, 346] width 99 height 15
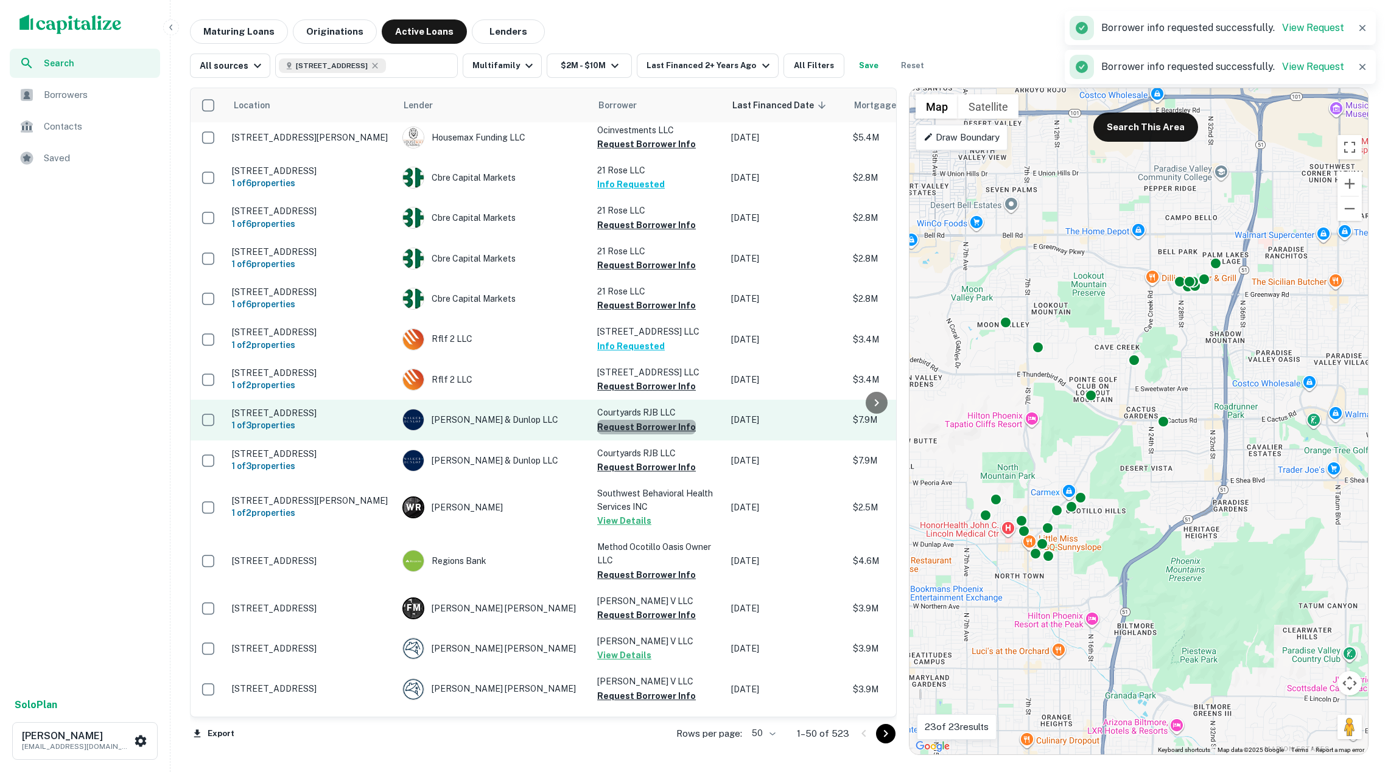
click at [653, 427] on button "Request Borrower Info" at bounding box center [646, 427] width 99 height 15
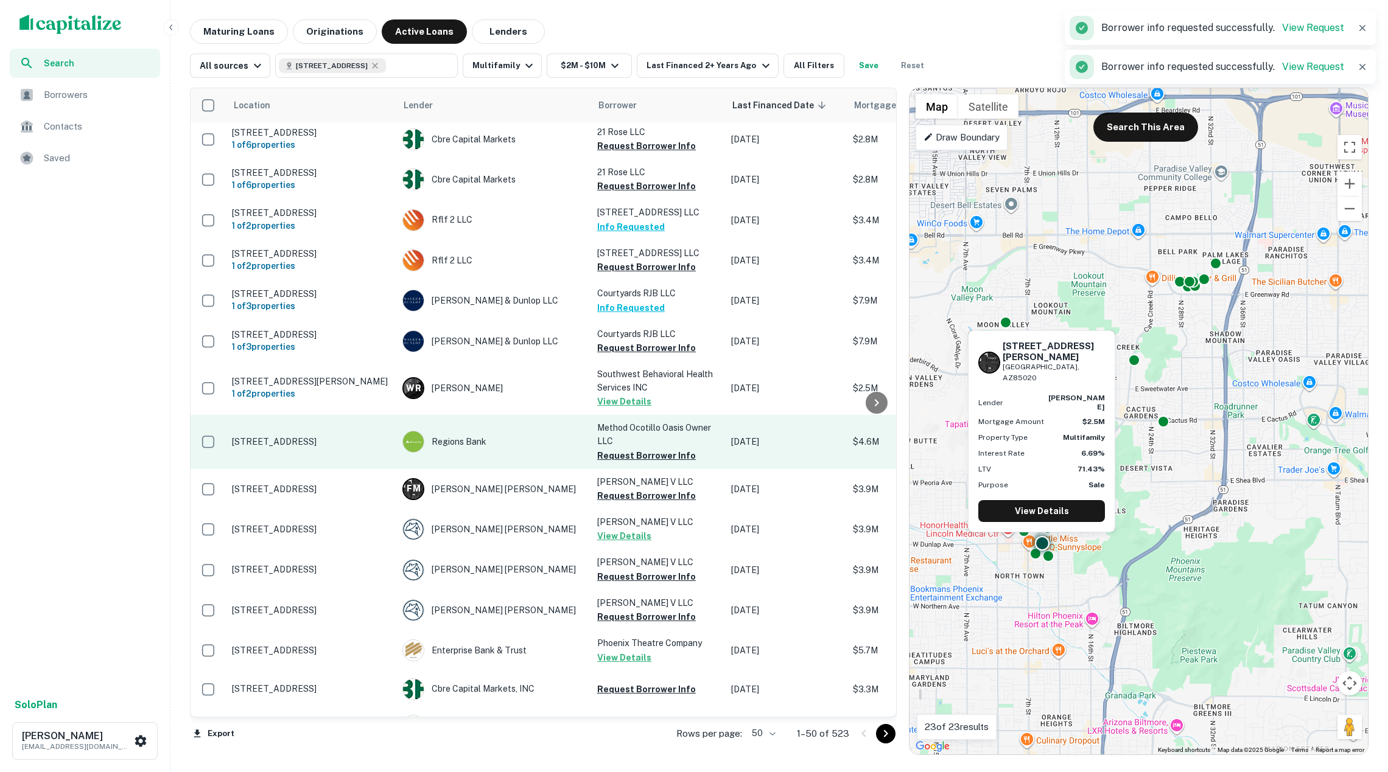
scroll to position [291, 0]
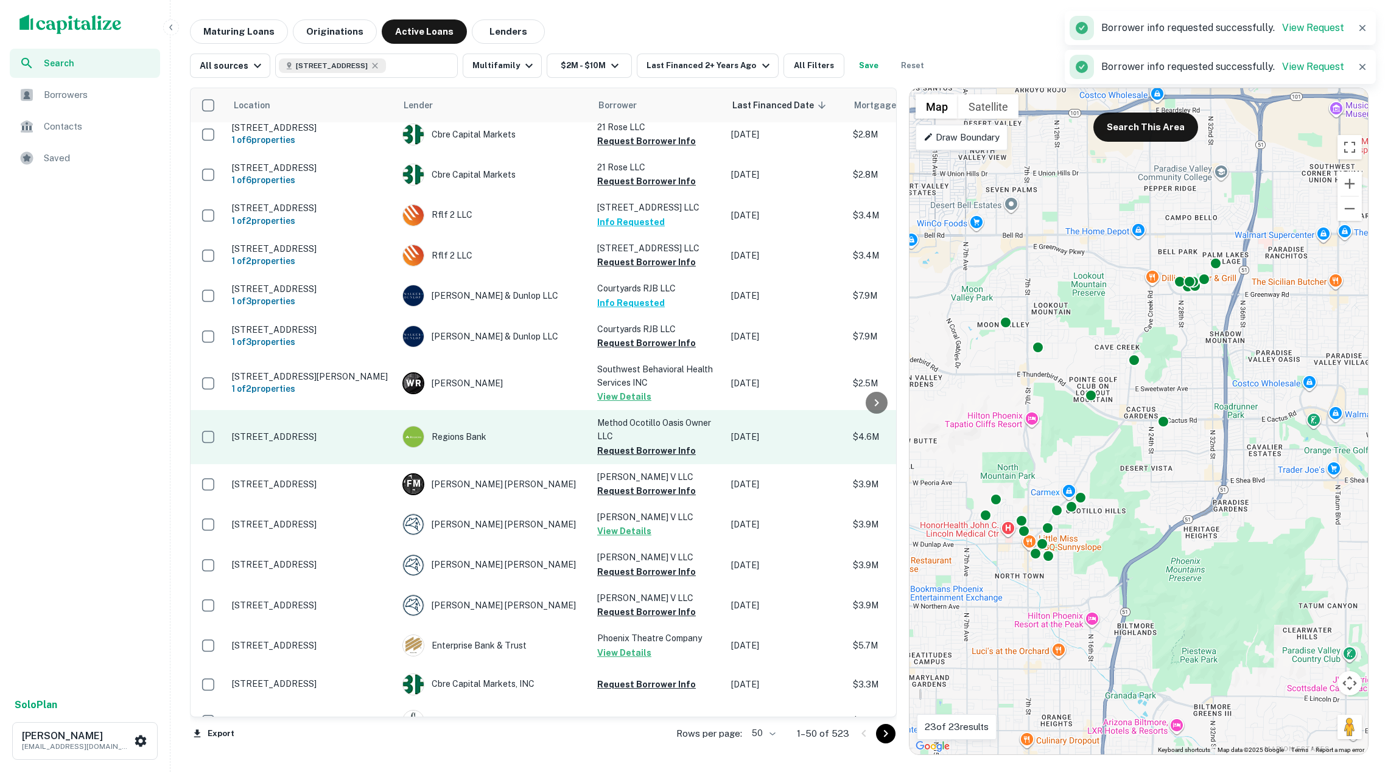
click at [646, 452] on button "Request Borrower Info" at bounding box center [646, 451] width 99 height 15
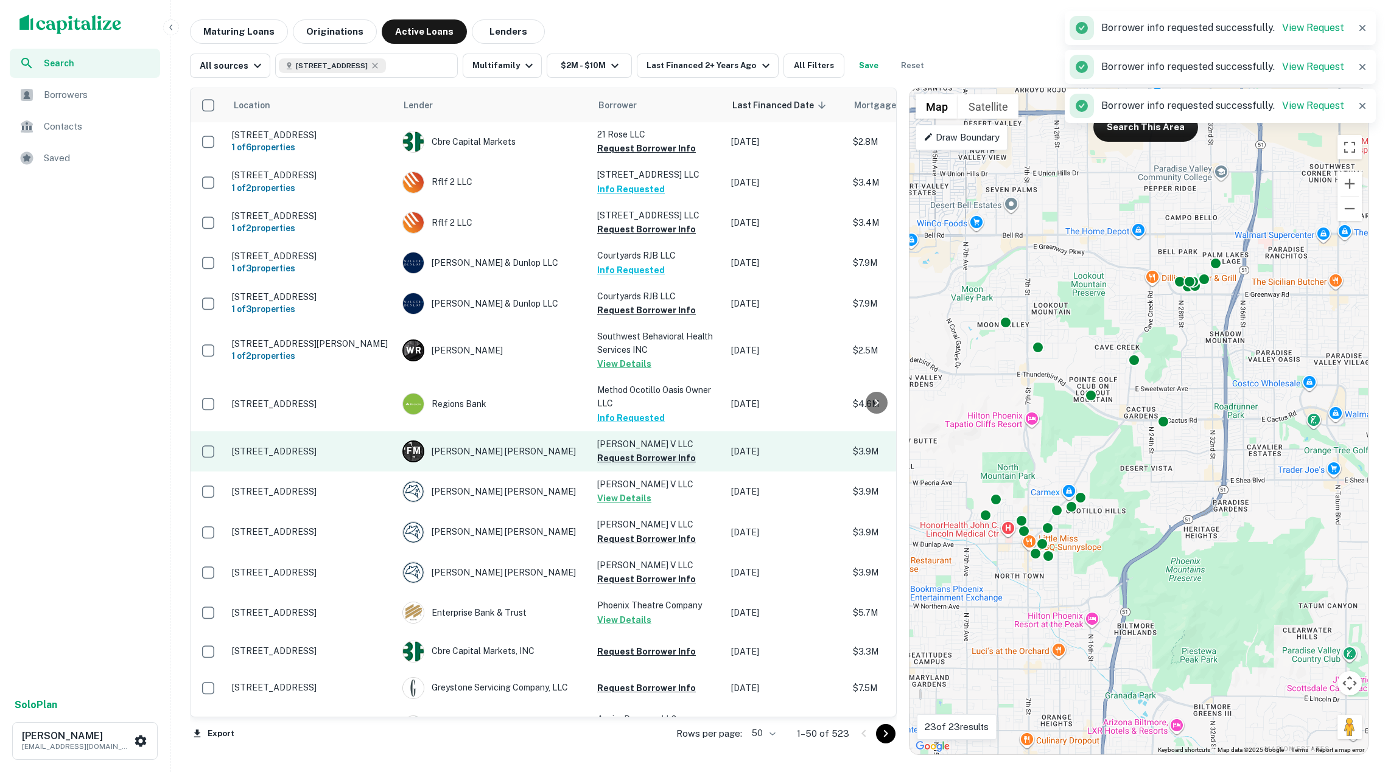
scroll to position [327, 0]
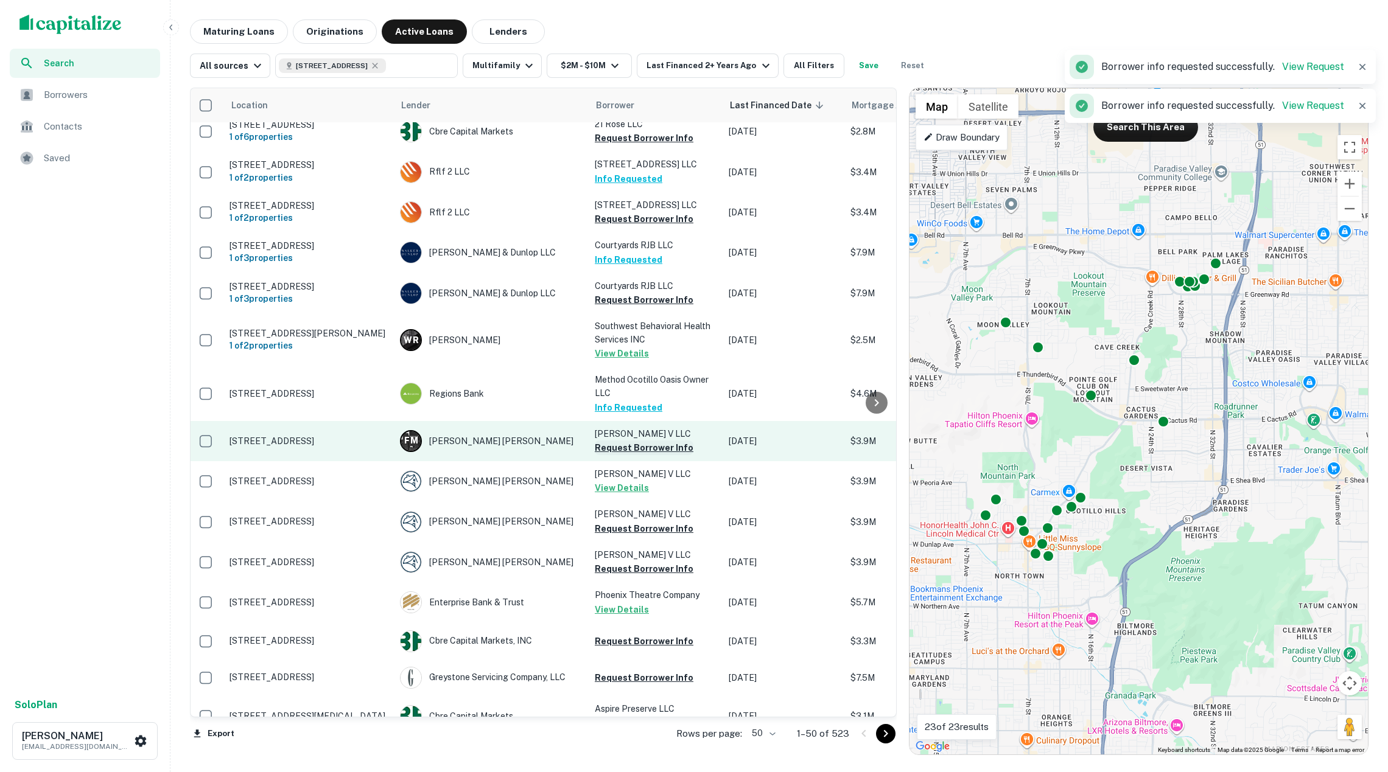
click at [643, 449] on button "Request Borrower Info" at bounding box center [644, 448] width 99 height 15
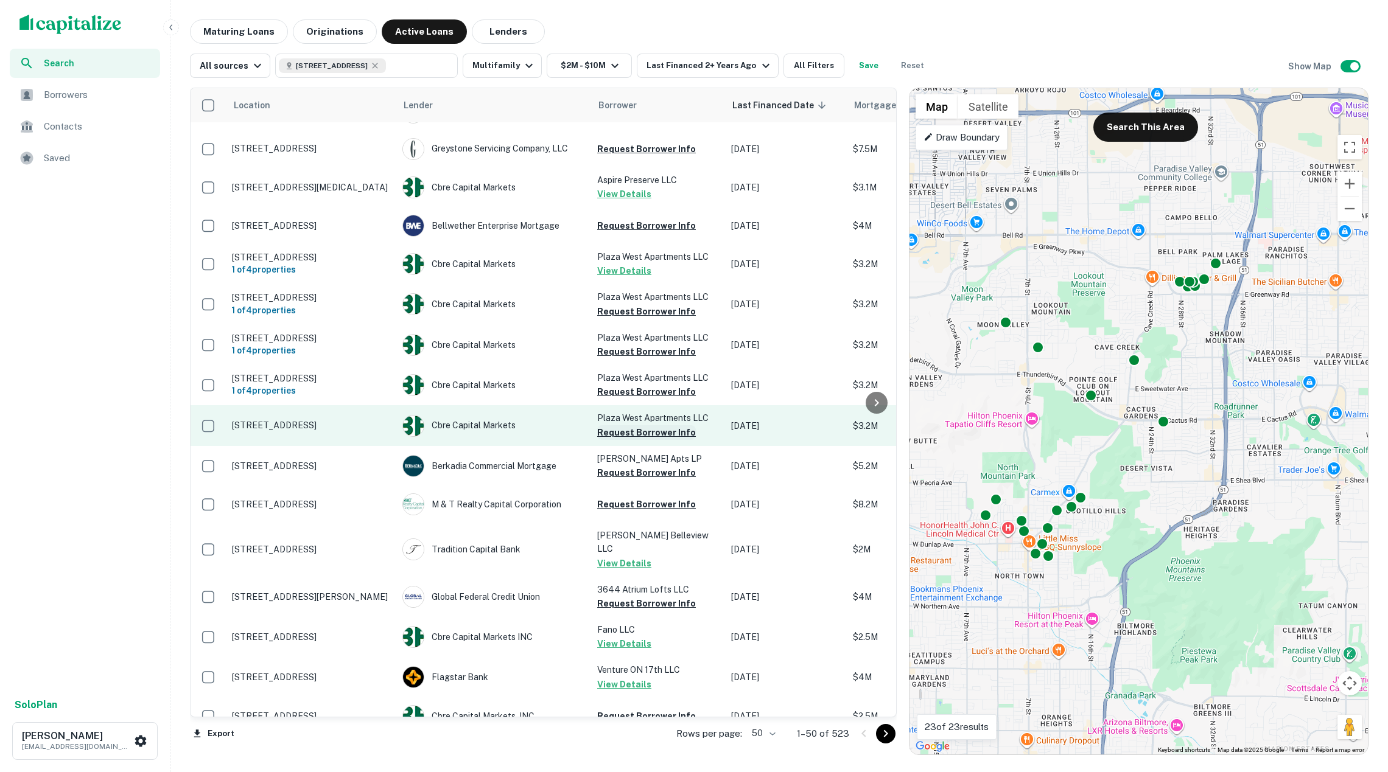
scroll to position [863, 0]
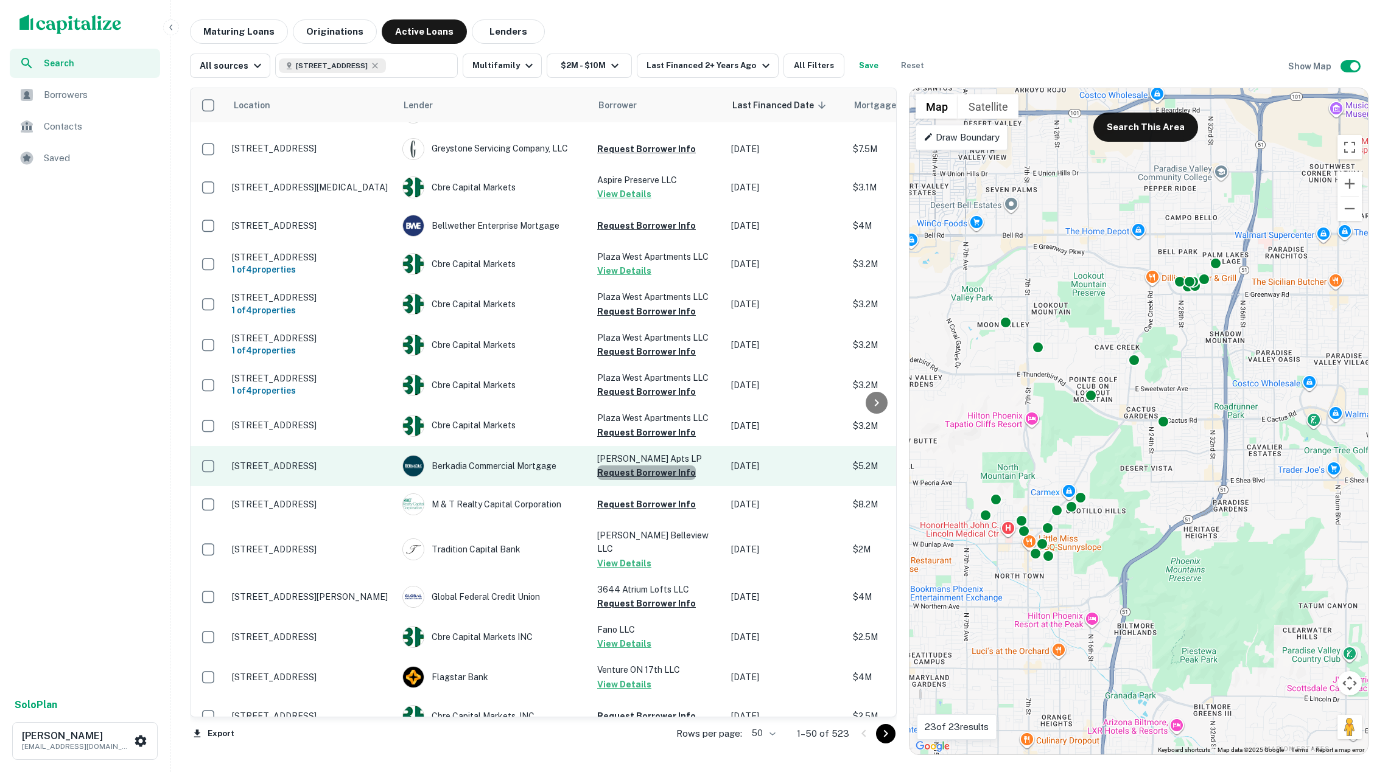
click at [648, 476] on button "Request Borrower Info" at bounding box center [646, 473] width 99 height 15
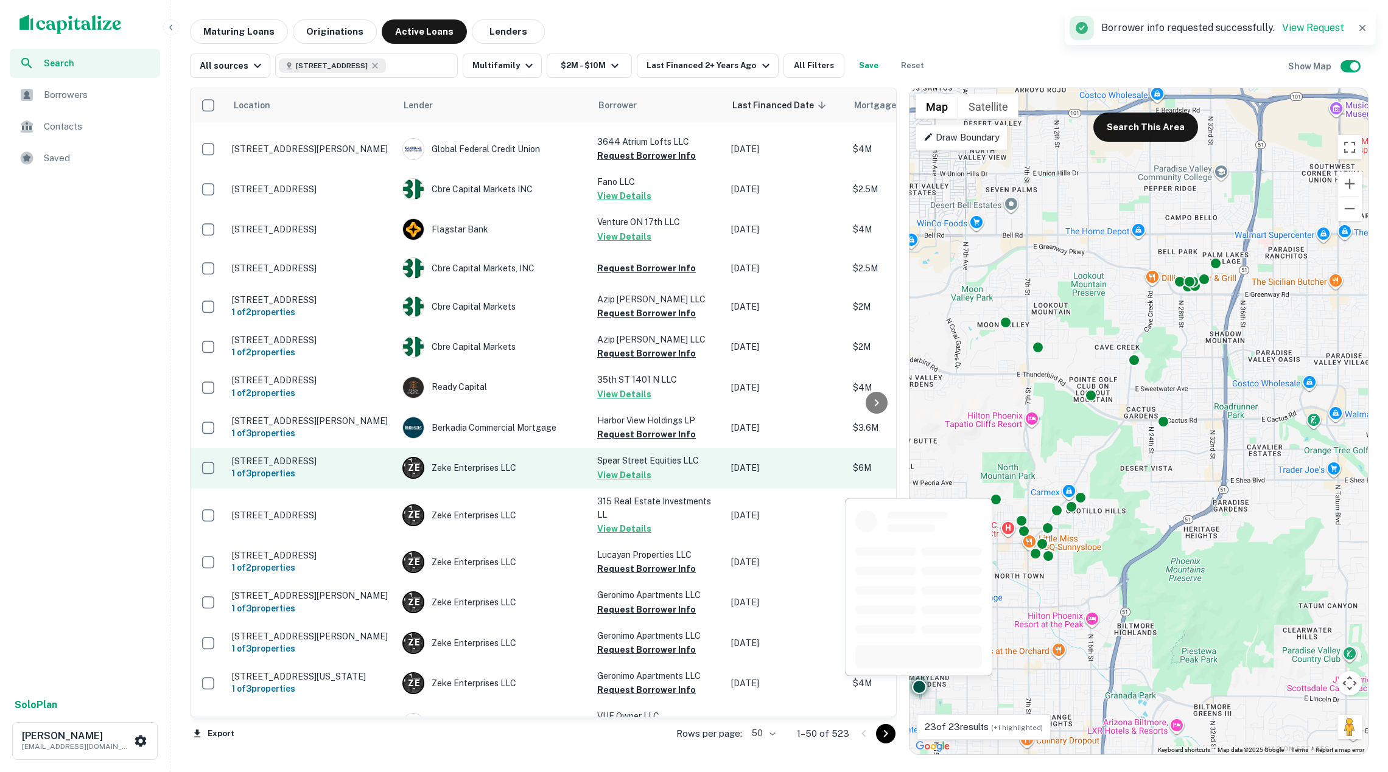
scroll to position [1312, 0]
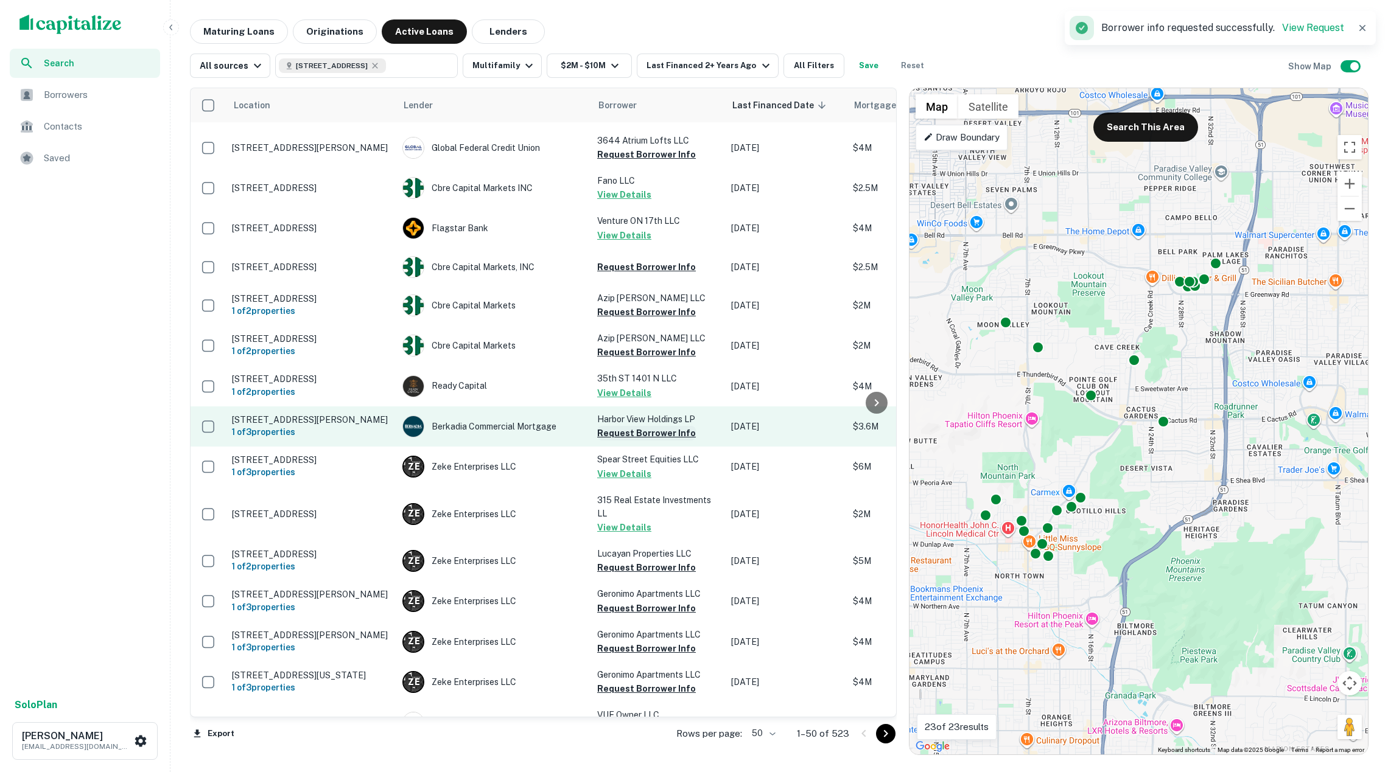
click at [630, 426] on button "Request Borrower Info" at bounding box center [646, 433] width 99 height 15
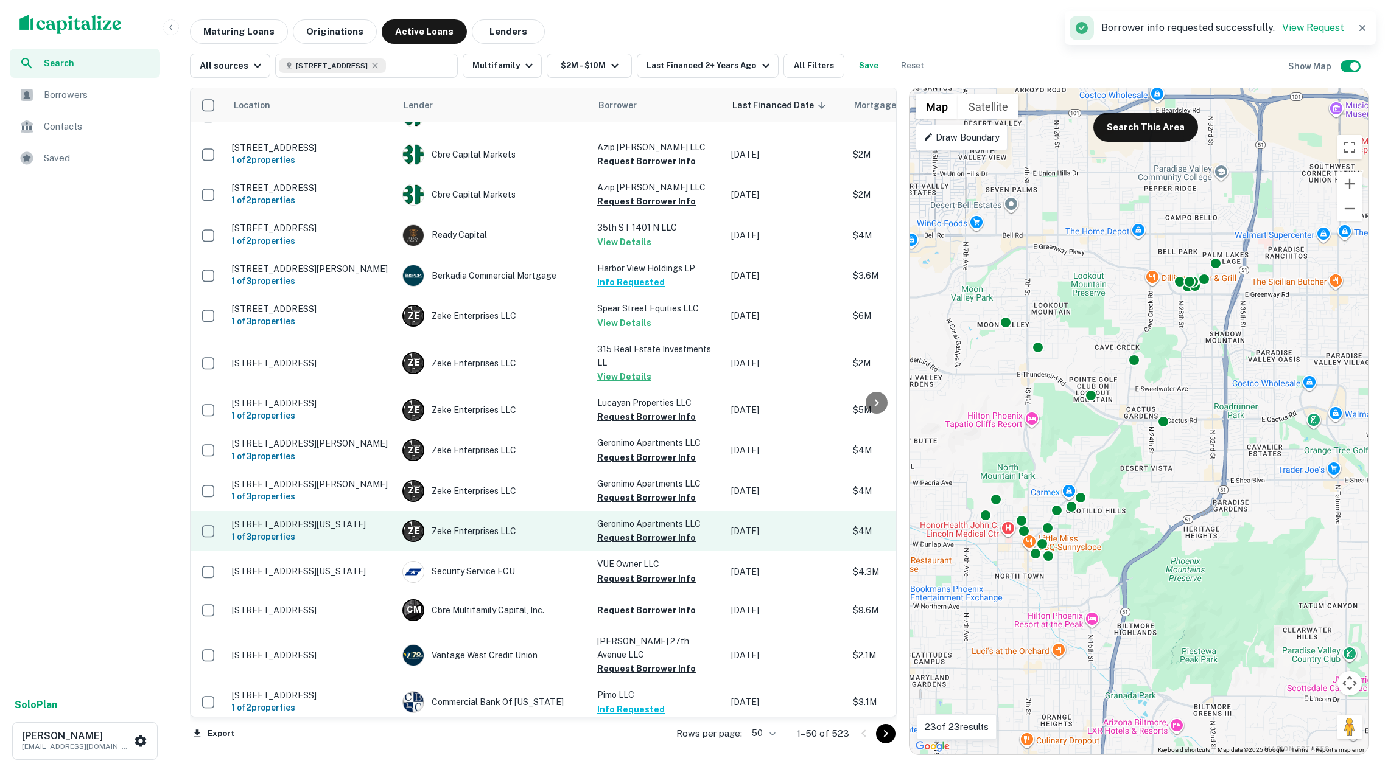
scroll to position [1462, 0]
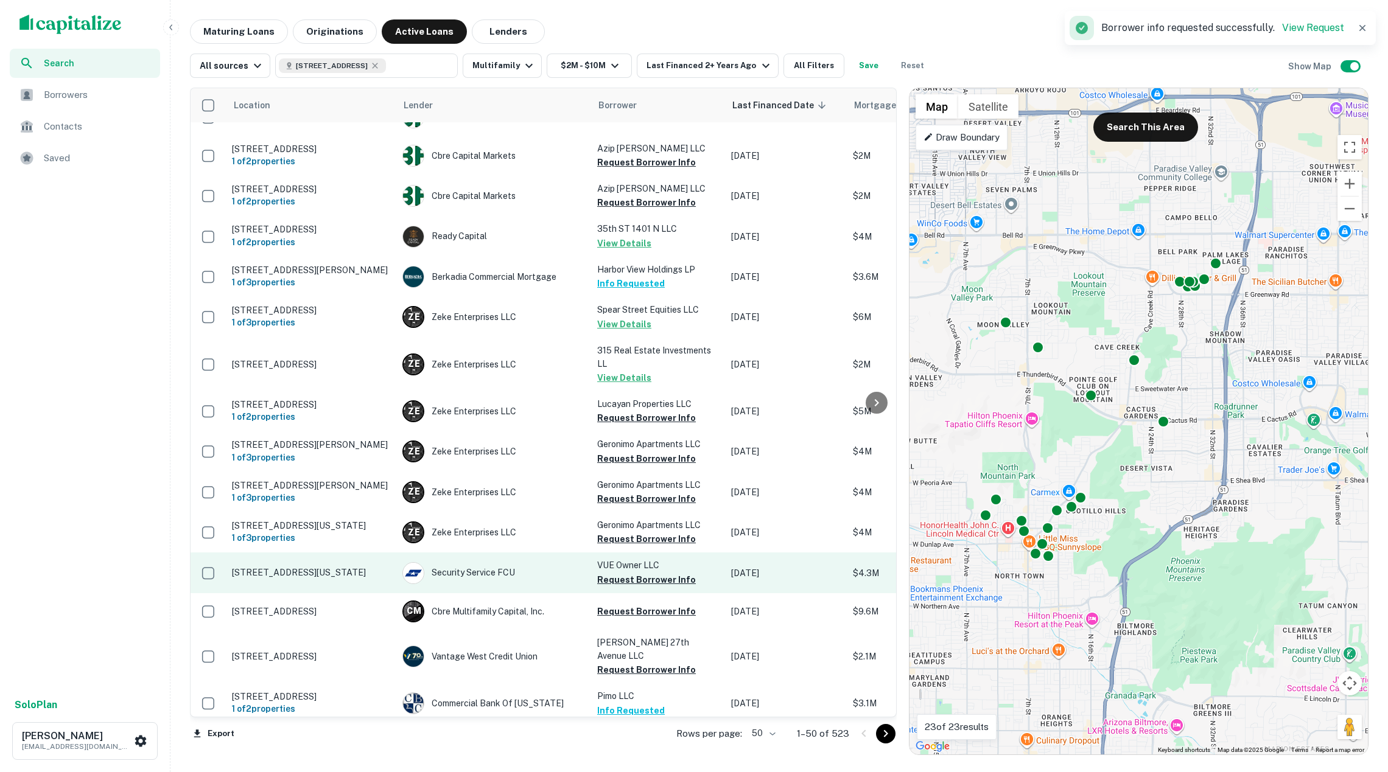
click at [687, 592] on td "VUE Owner LLC Request Borrower Info" at bounding box center [658, 573] width 134 height 40
click at [639, 581] on button "Request Borrower Info" at bounding box center [646, 580] width 99 height 15
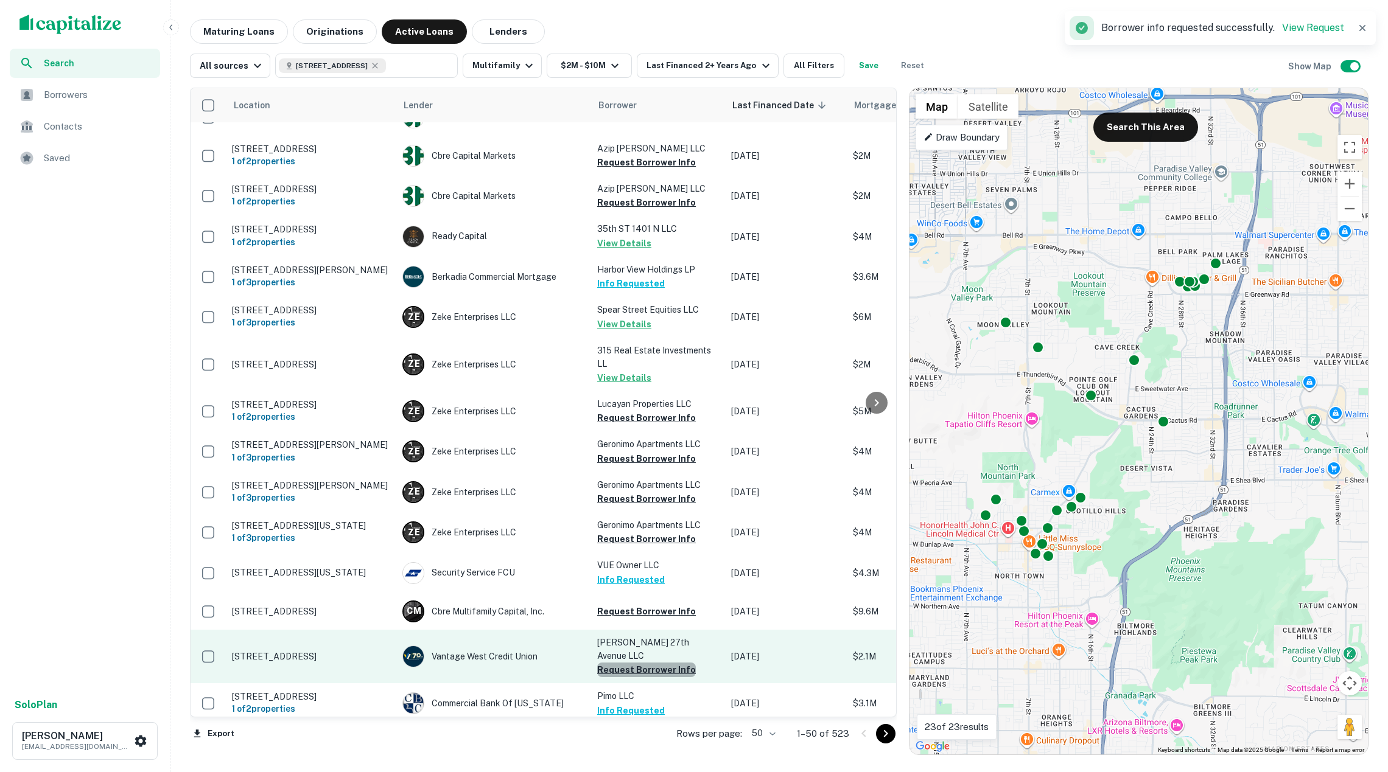
click at [668, 665] on button "Request Borrower Info" at bounding box center [646, 670] width 99 height 15
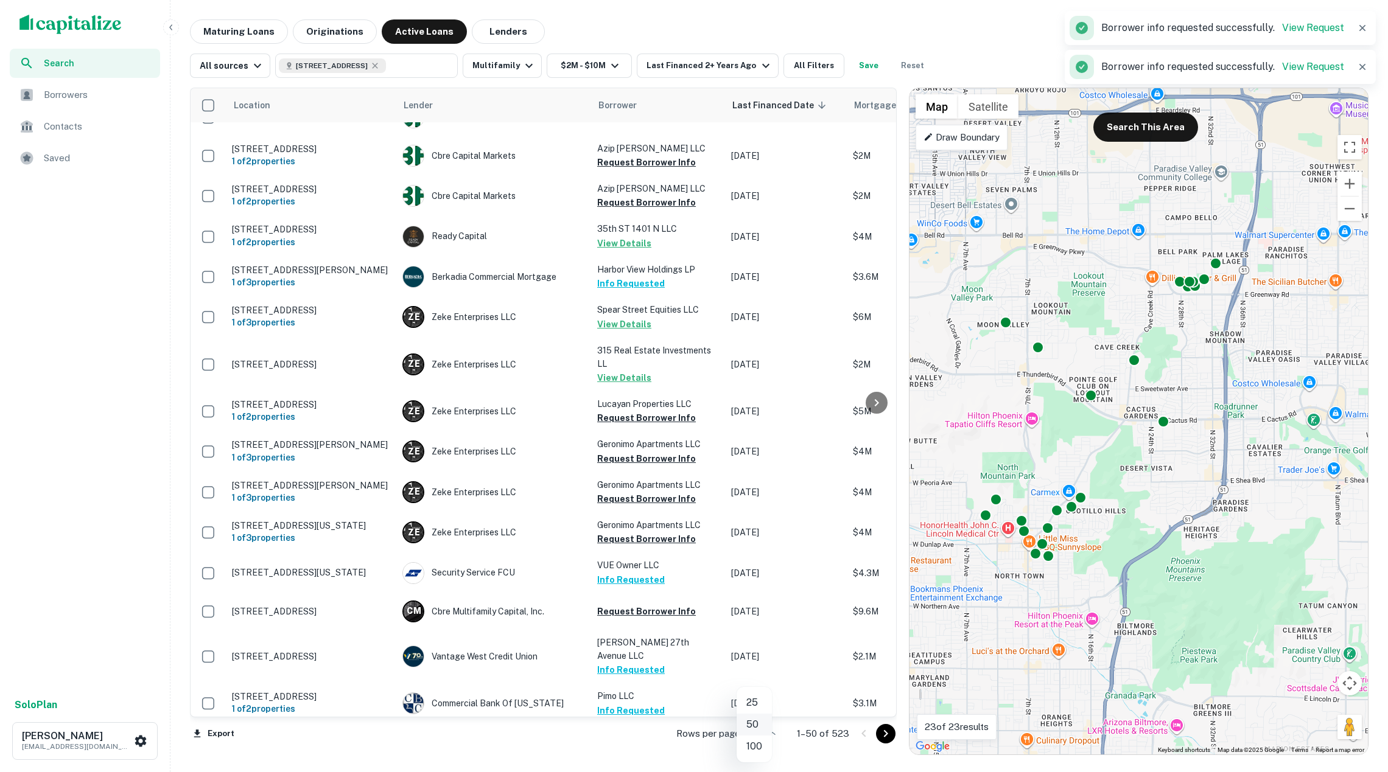
click at [763, 733] on body "Search Borrowers Contacts Saved Solo Plan Soren Craig soren+marcusflatfile1@cap…" at bounding box center [694, 386] width 1388 height 772
click at [760, 748] on li "100" at bounding box center [753, 747] width 35 height 22
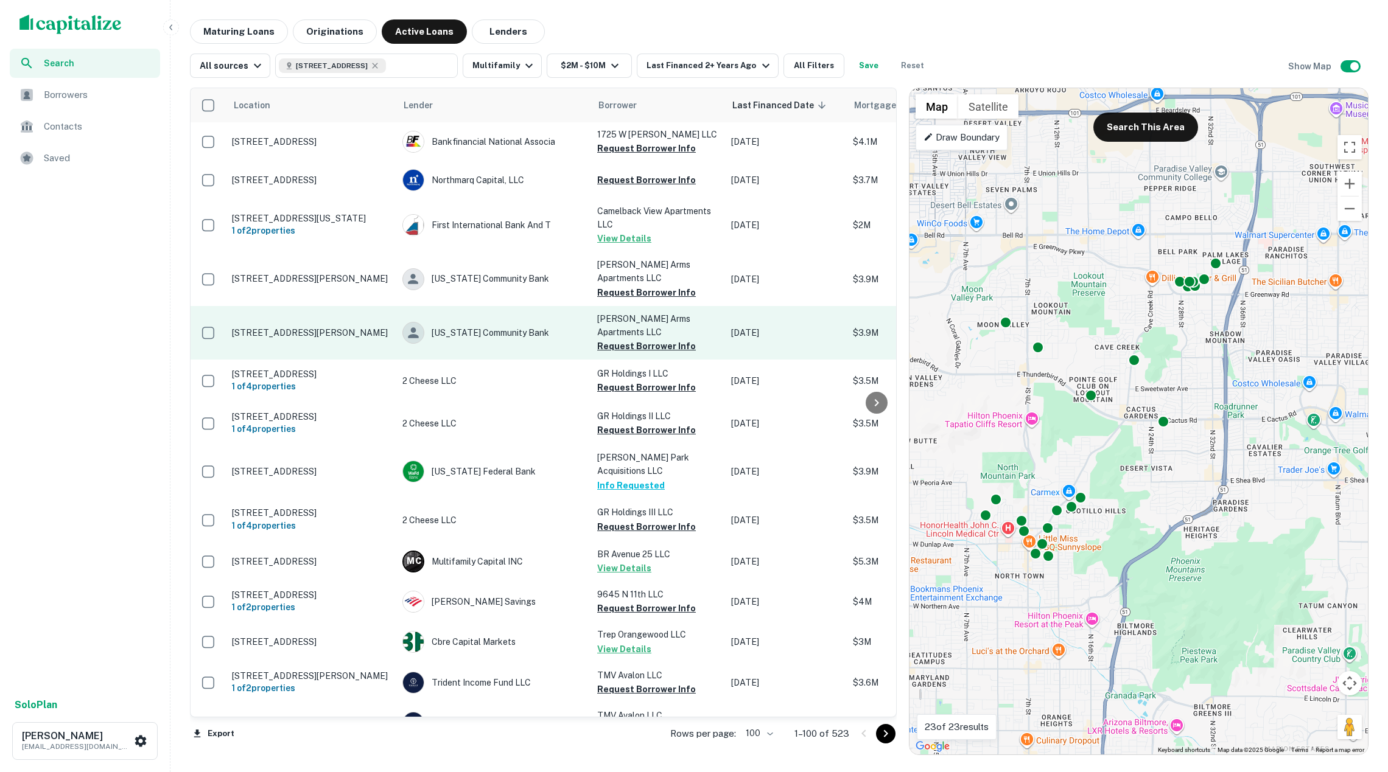
scroll to position [2605, 0]
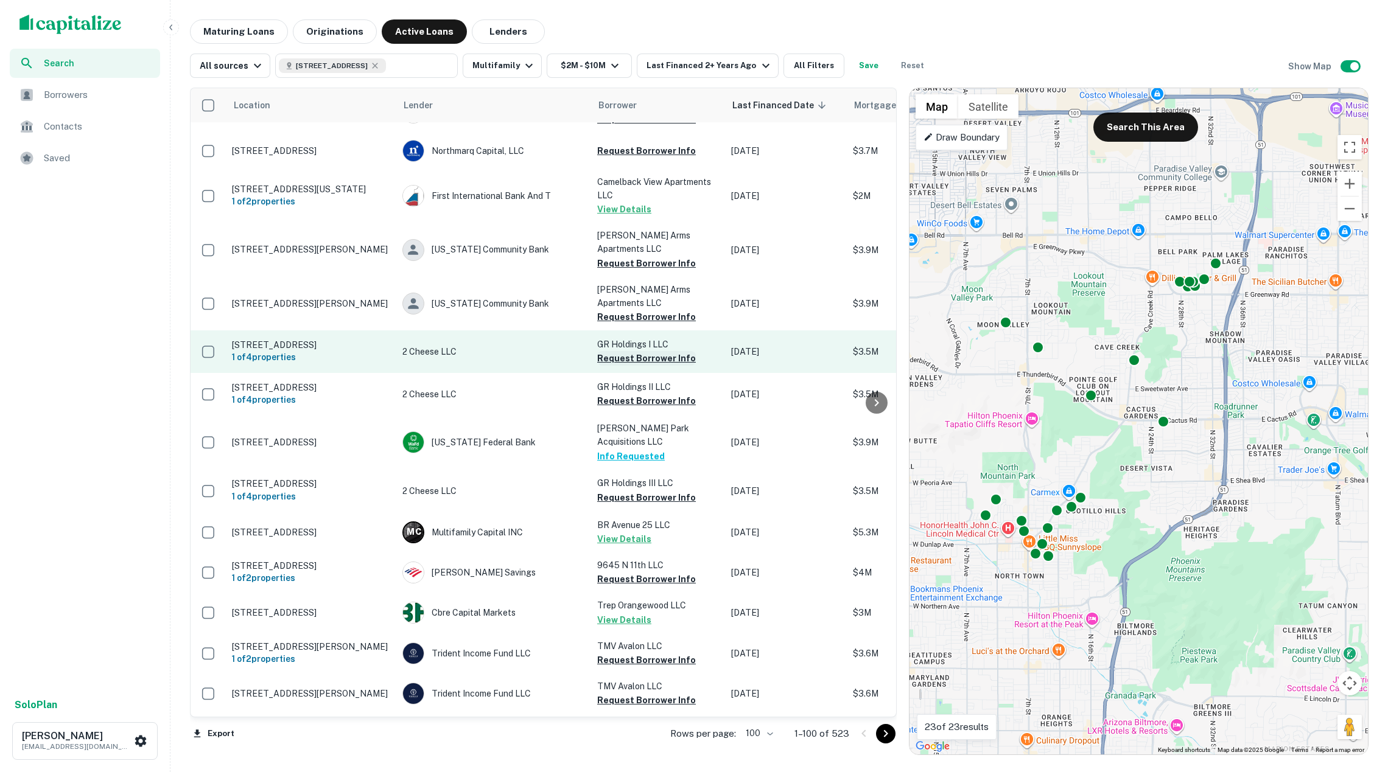
click at [641, 351] on button "Request Borrower Info" at bounding box center [646, 358] width 99 height 15
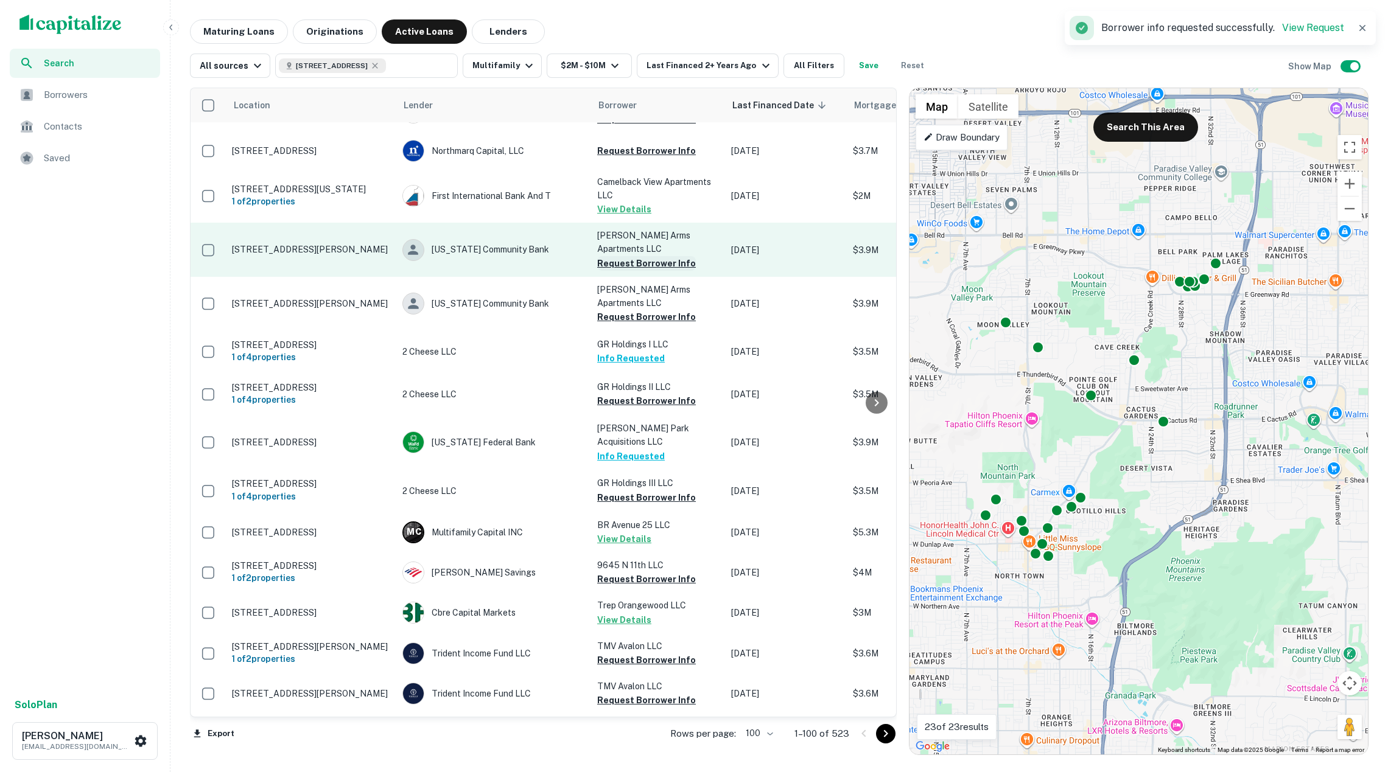
click at [621, 256] on button "Request Borrower Info" at bounding box center [646, 263] width 99 height 15
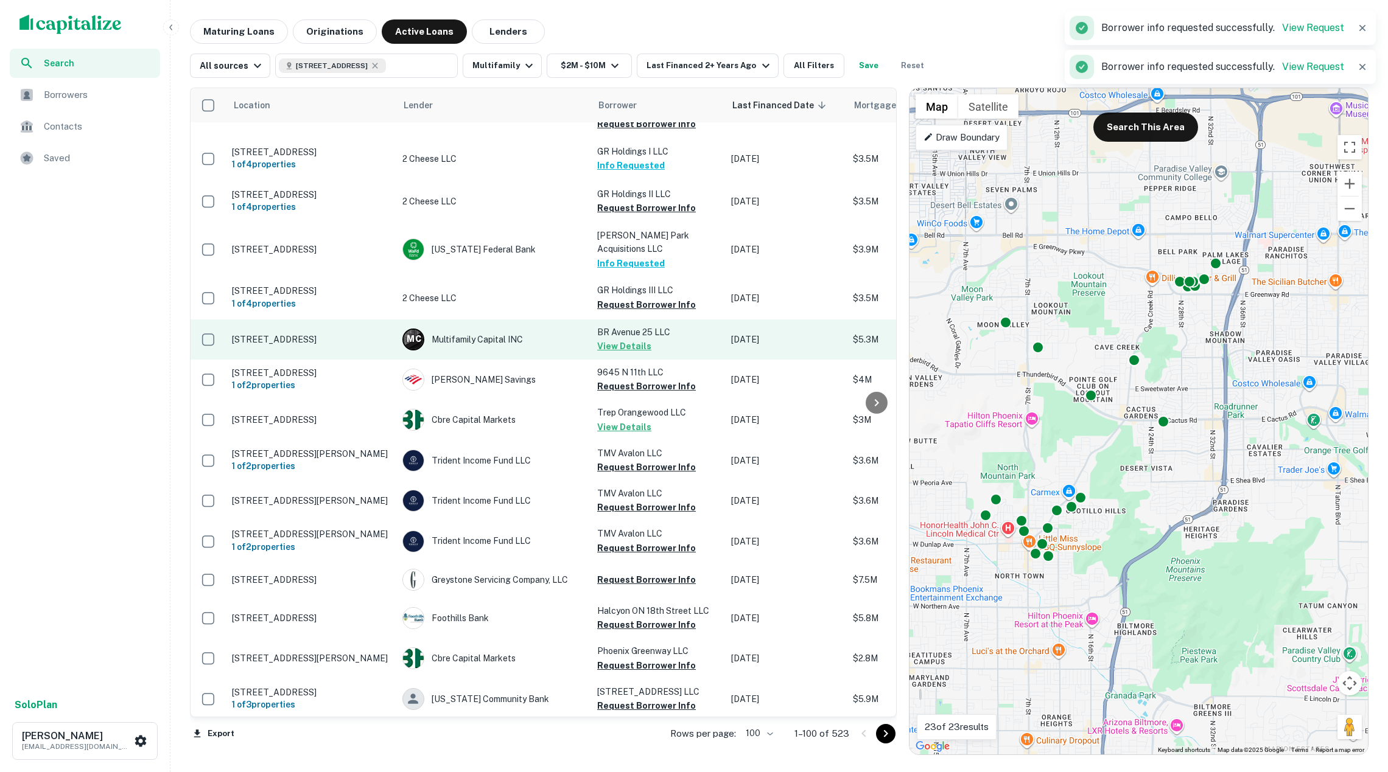
scroll to position [2798, 0]
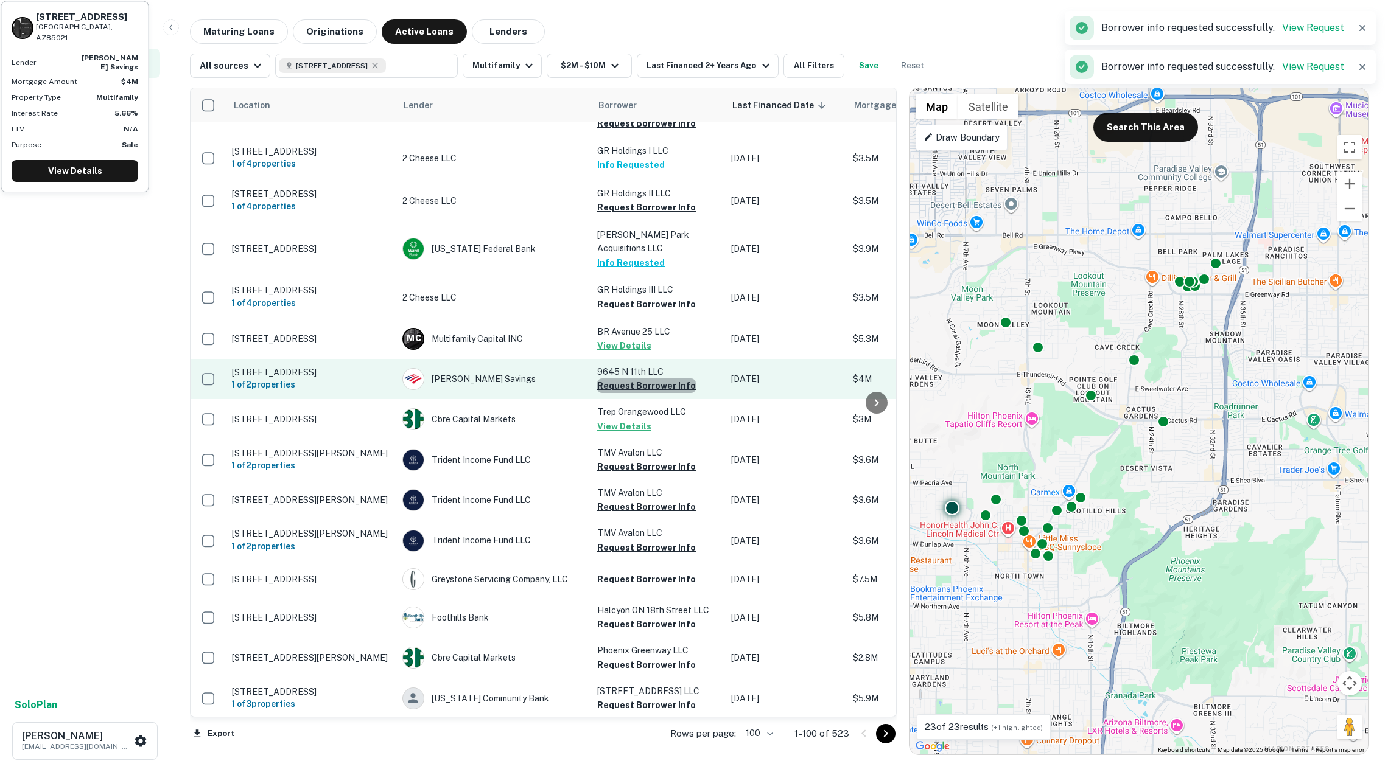
click at [646, 379] on button "Request Borrower Info" at bounding box center [646, 386] width 99 height 15
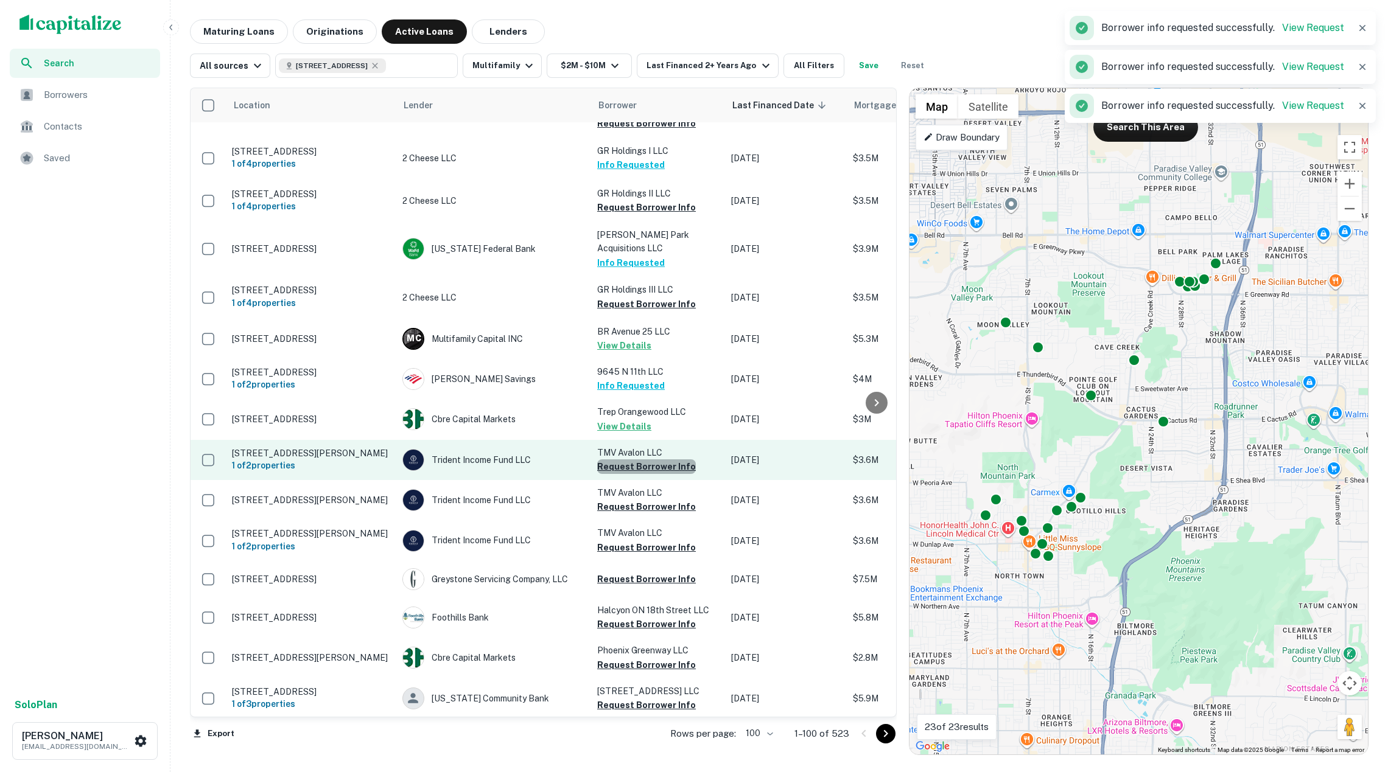
click at [646, 459] on button "Request Borrower Info" at bounding box center [646, 466] width 99 height 15
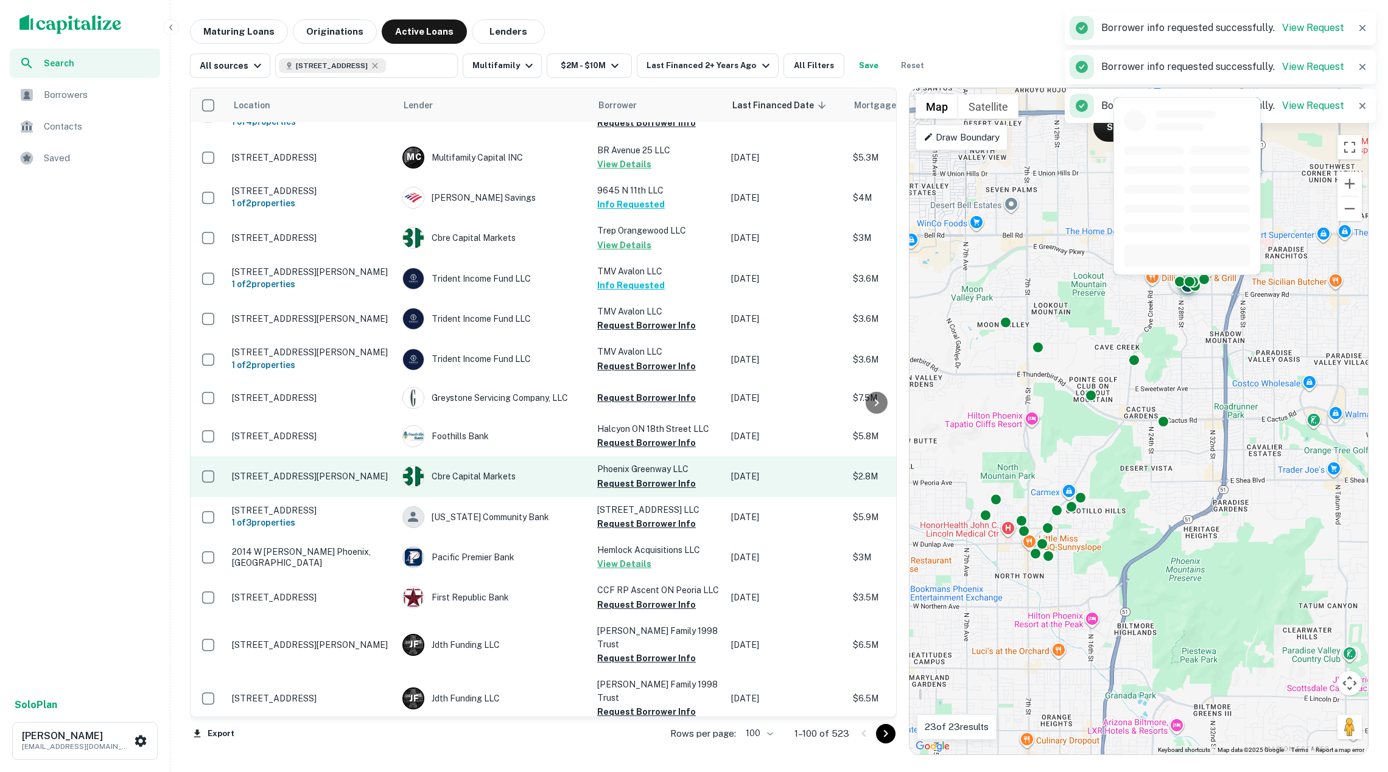
scroll to position [2982, 0]
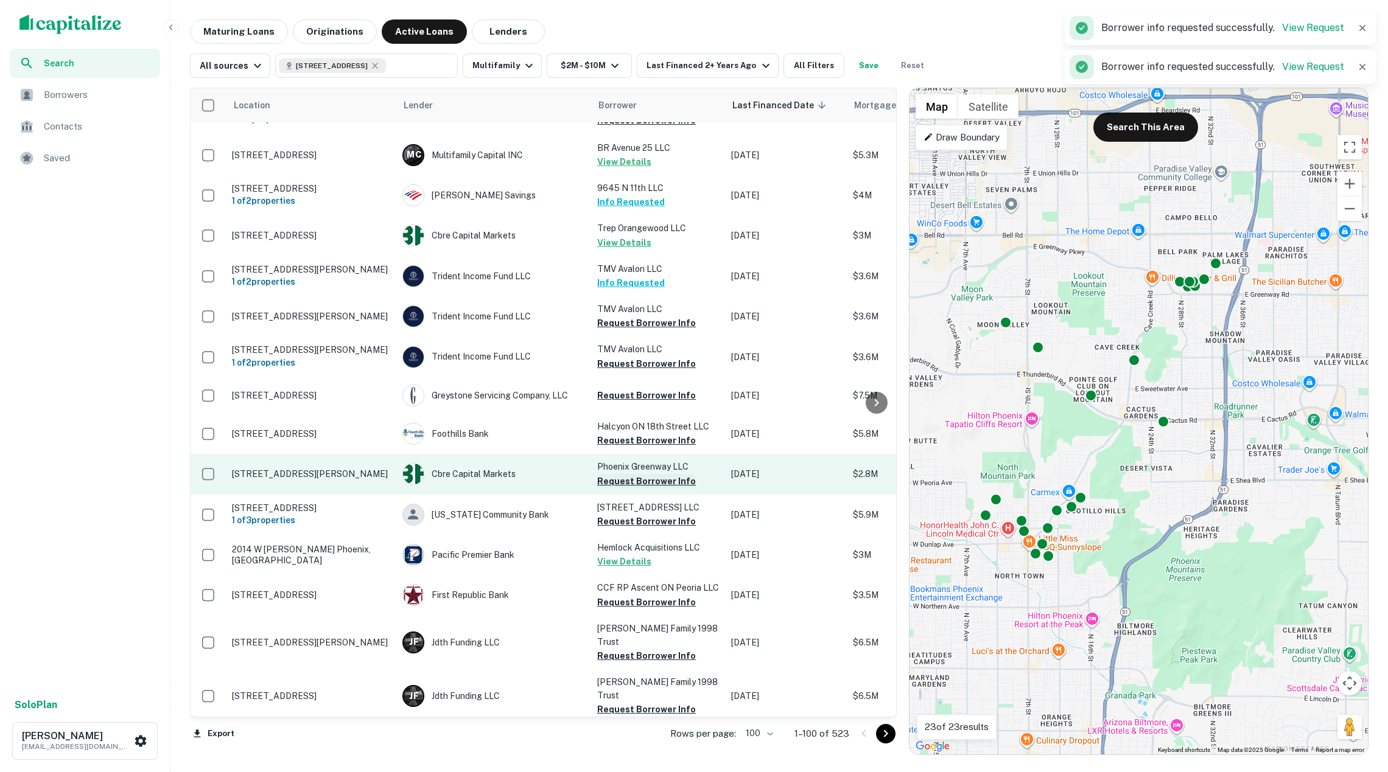
click at [637, 474] on button "Request Borrower Info" at bounding box center [646, 481] width 99 height 15
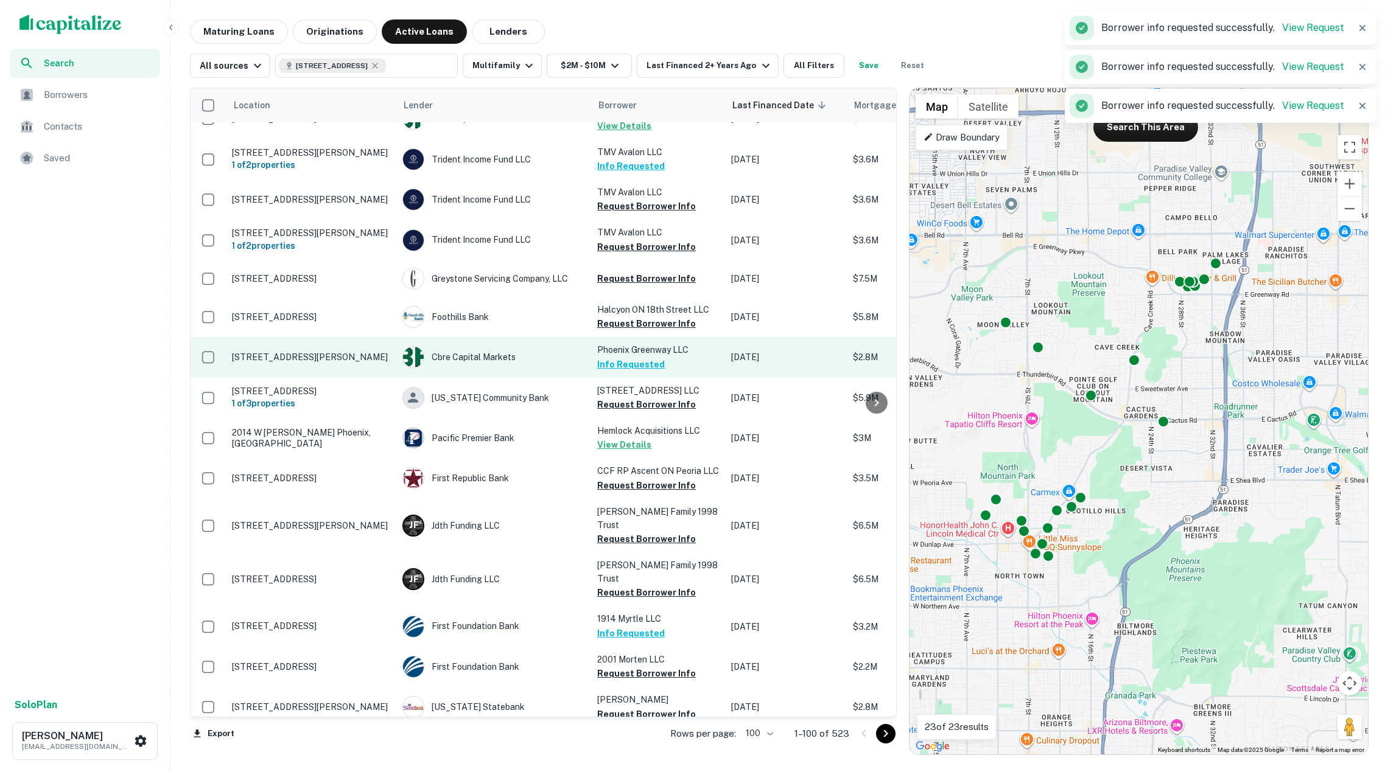
scroll to position [3102, 0]
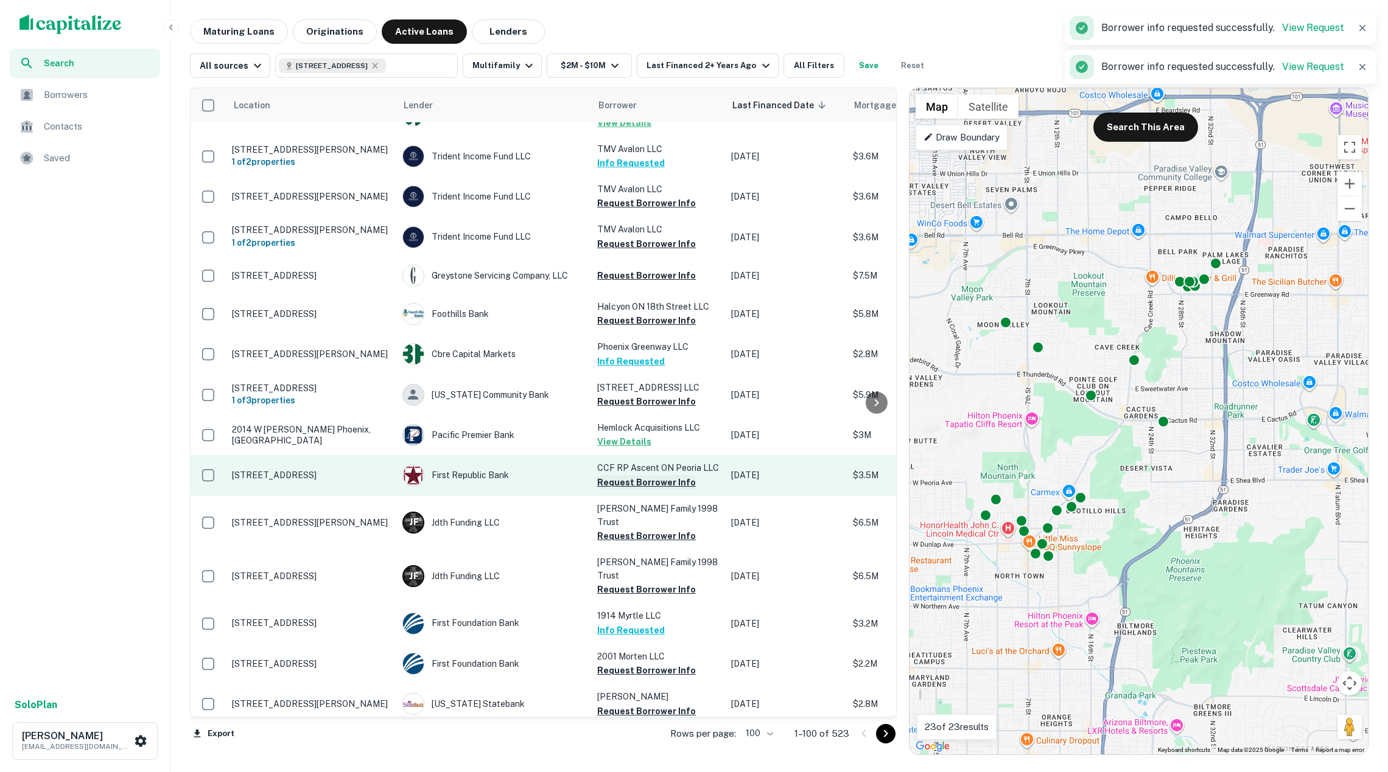
click at [640, 475] on button "Request Borrower Info" at bounding box center [646, 482] width 99 height 15
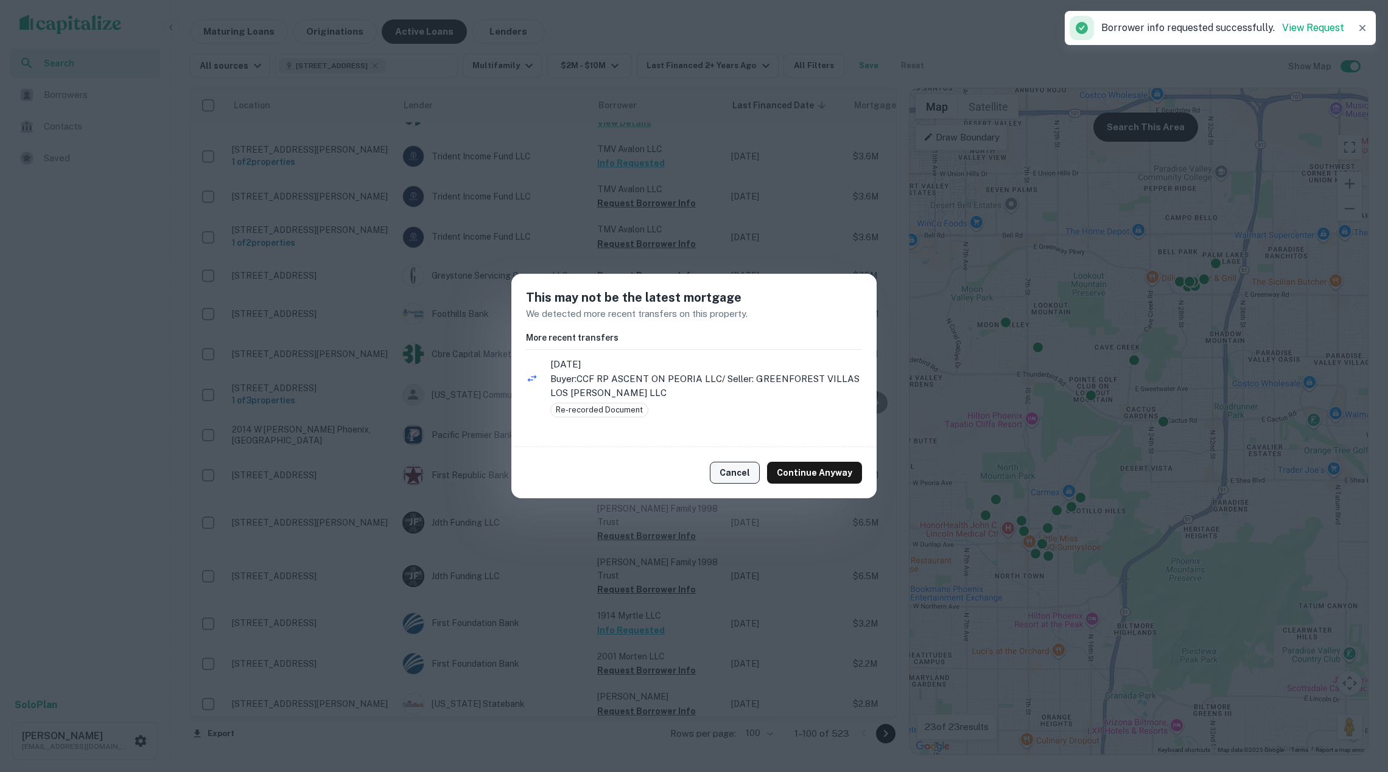
click at [743, 477] on button "Cancel" at bounding box center [735, 473] width 50 height 22
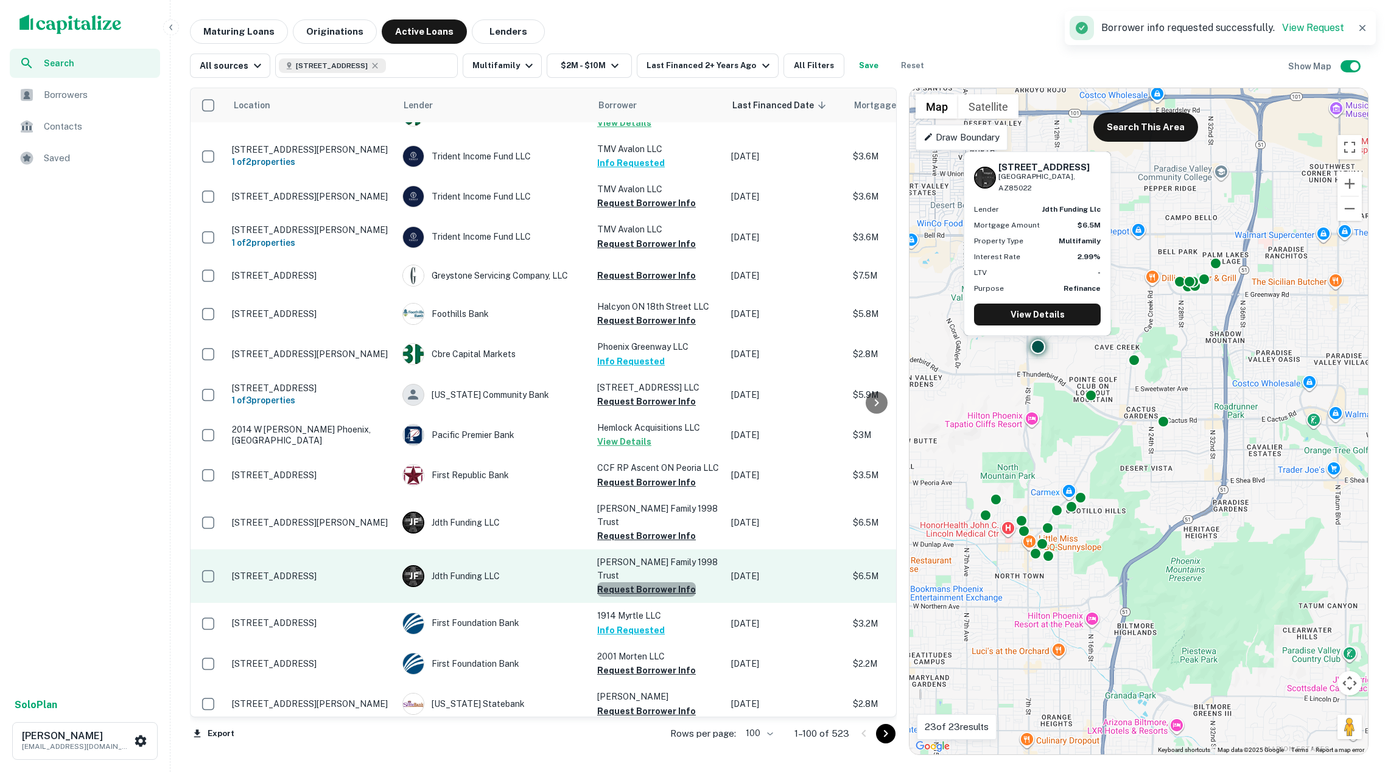
click at [660, 582] on button "Request Borrower Info" at bounding box center [646, 589] width 99 height 15
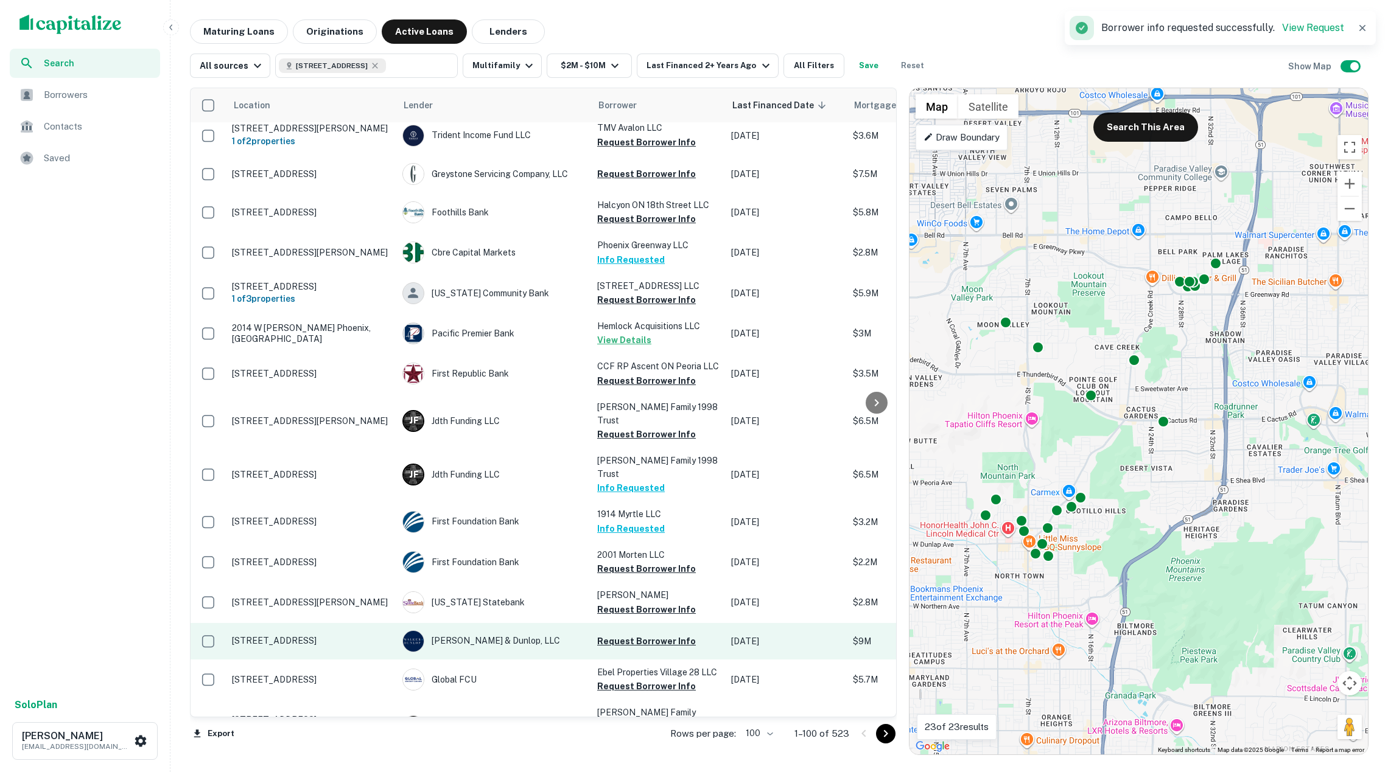
scroll to position [3269, 0]
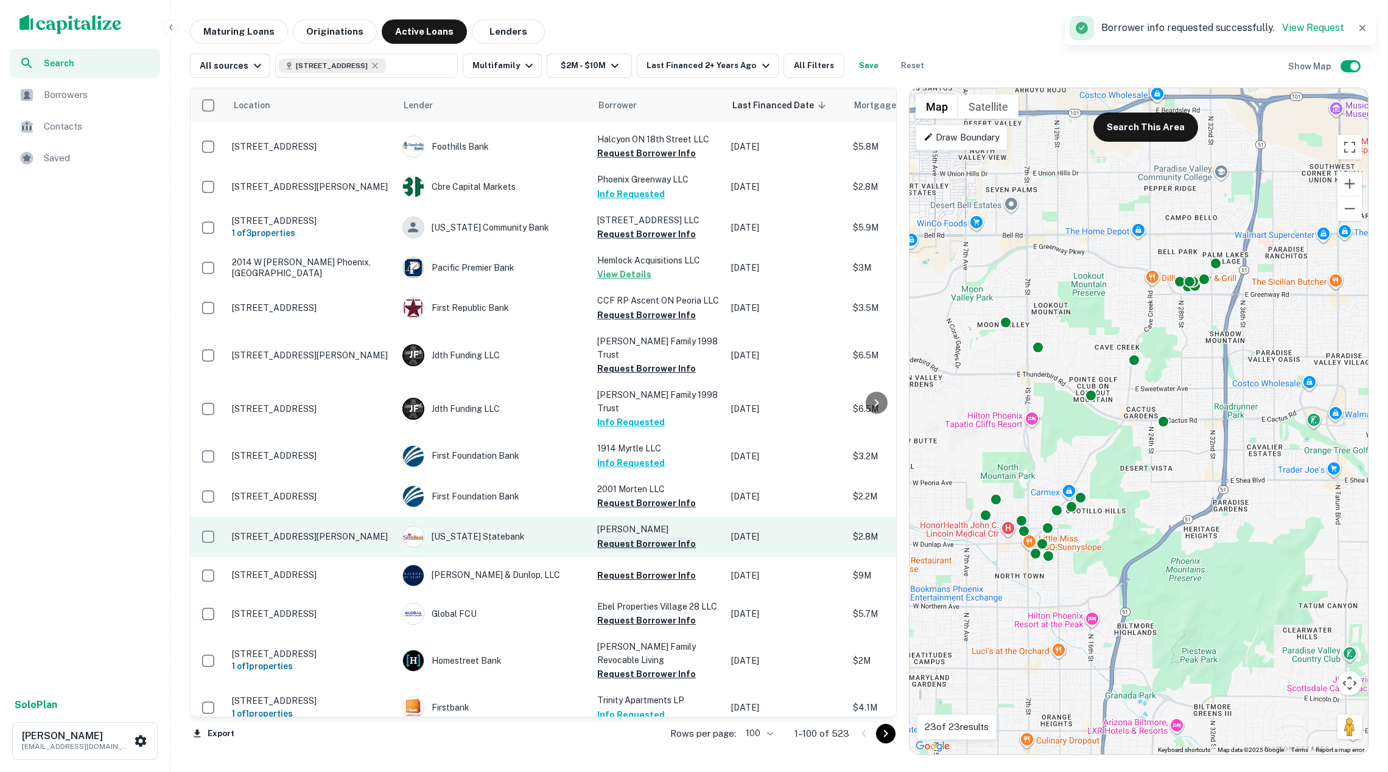
click at [648, 537] on button "Request Borrower Info" at bounding box center [646, 544] width 99 height 15
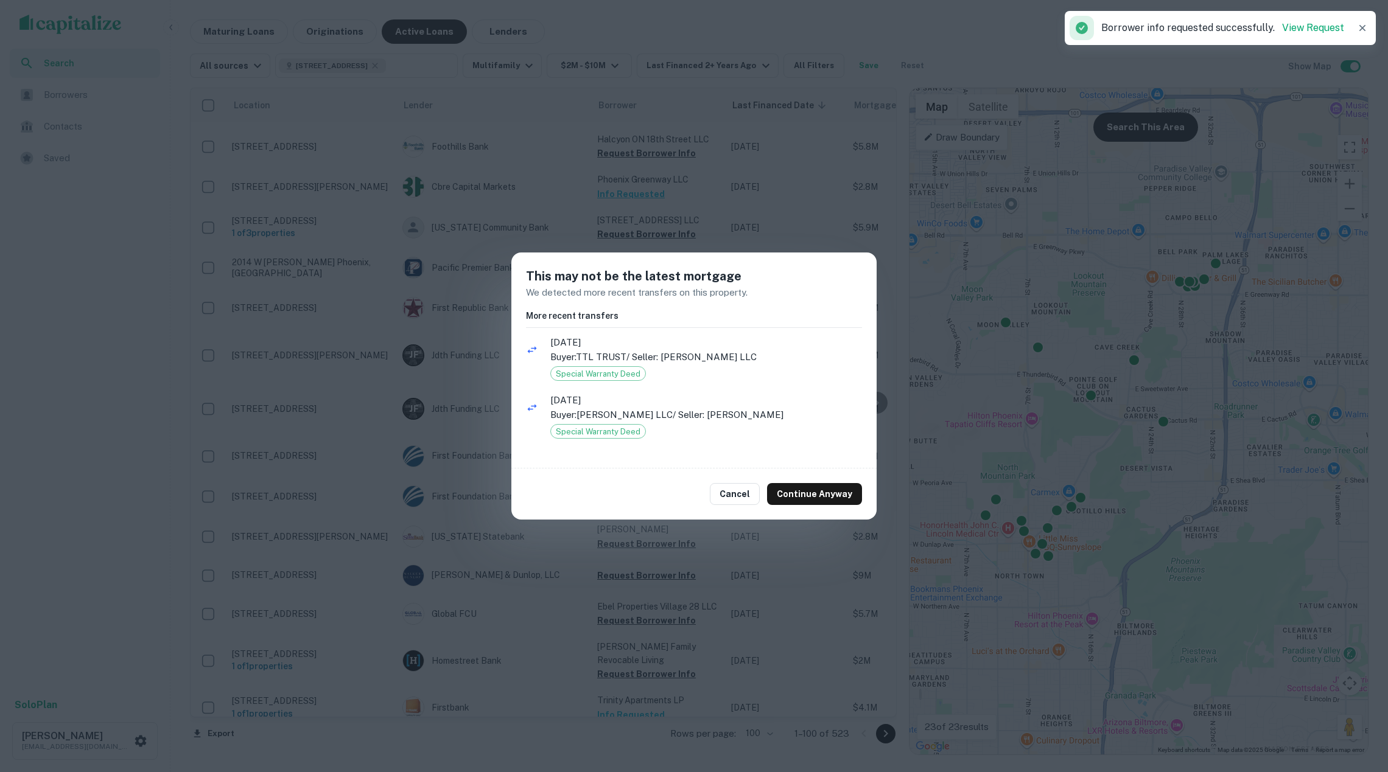
click at [767, 498] on div "Cancel Continue Anyway" at bounding box center [693, 494] width 365 height 51
click at [753, 497] on button "Cancel" at bounding box center [735, 494] width 50 height 22
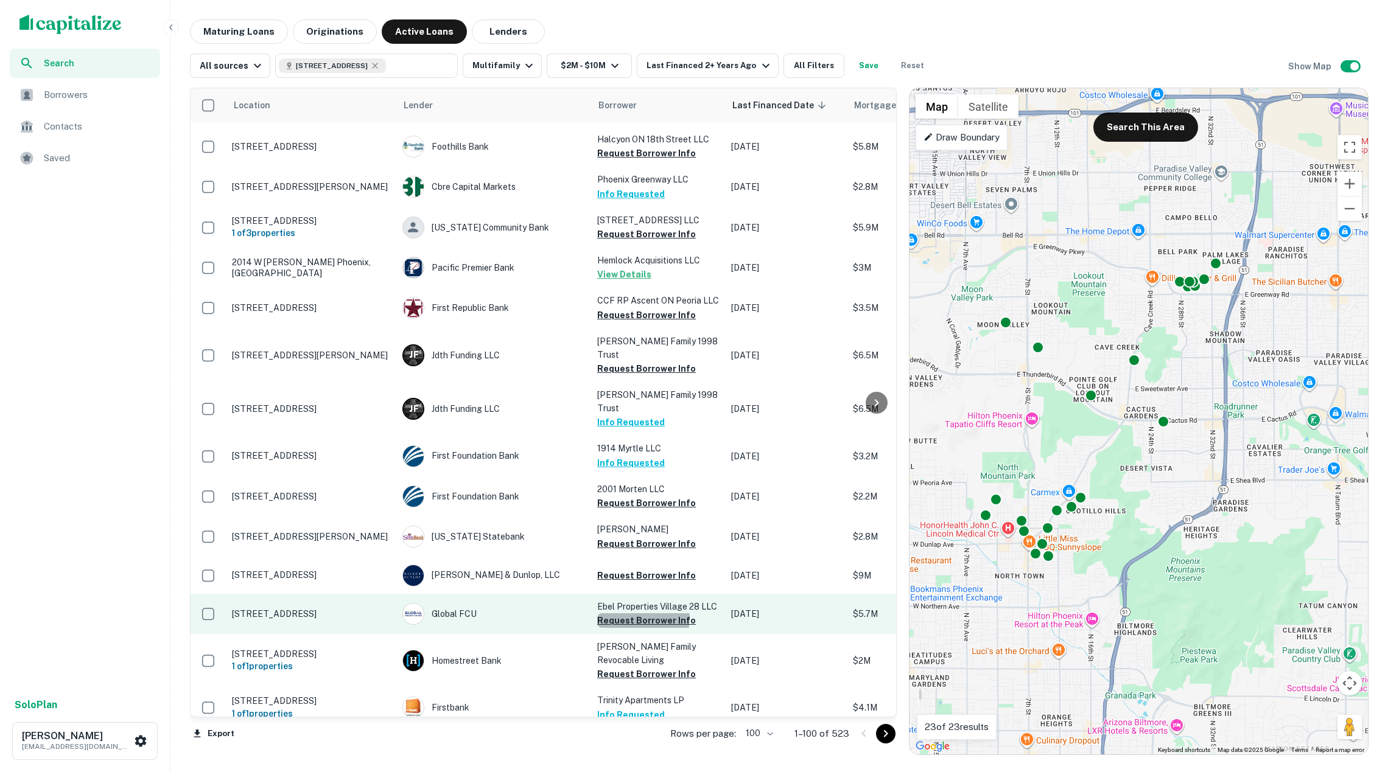
click at [638, 613] on button "Request Borrower Info" at bounding box center [646, 620] width 99 height 15
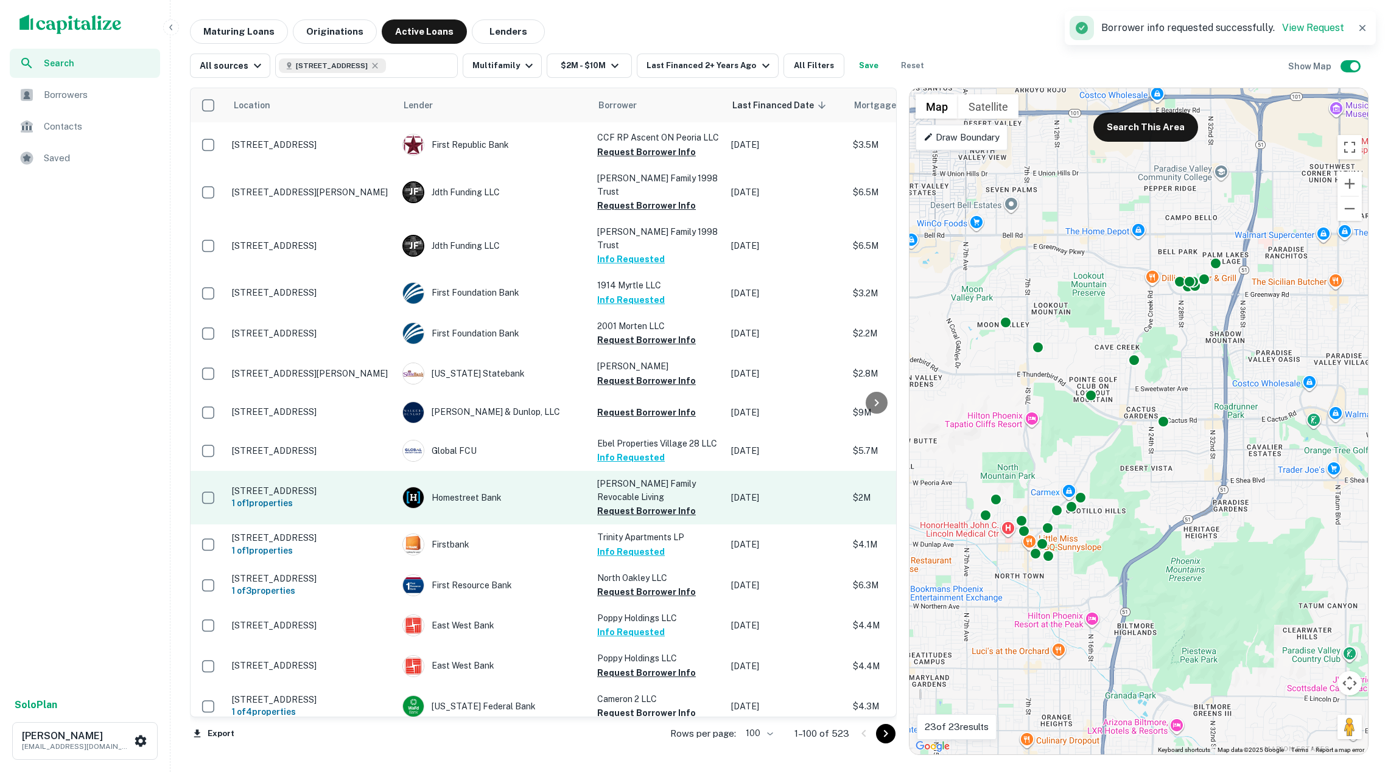
scroll to position [3435, 0]
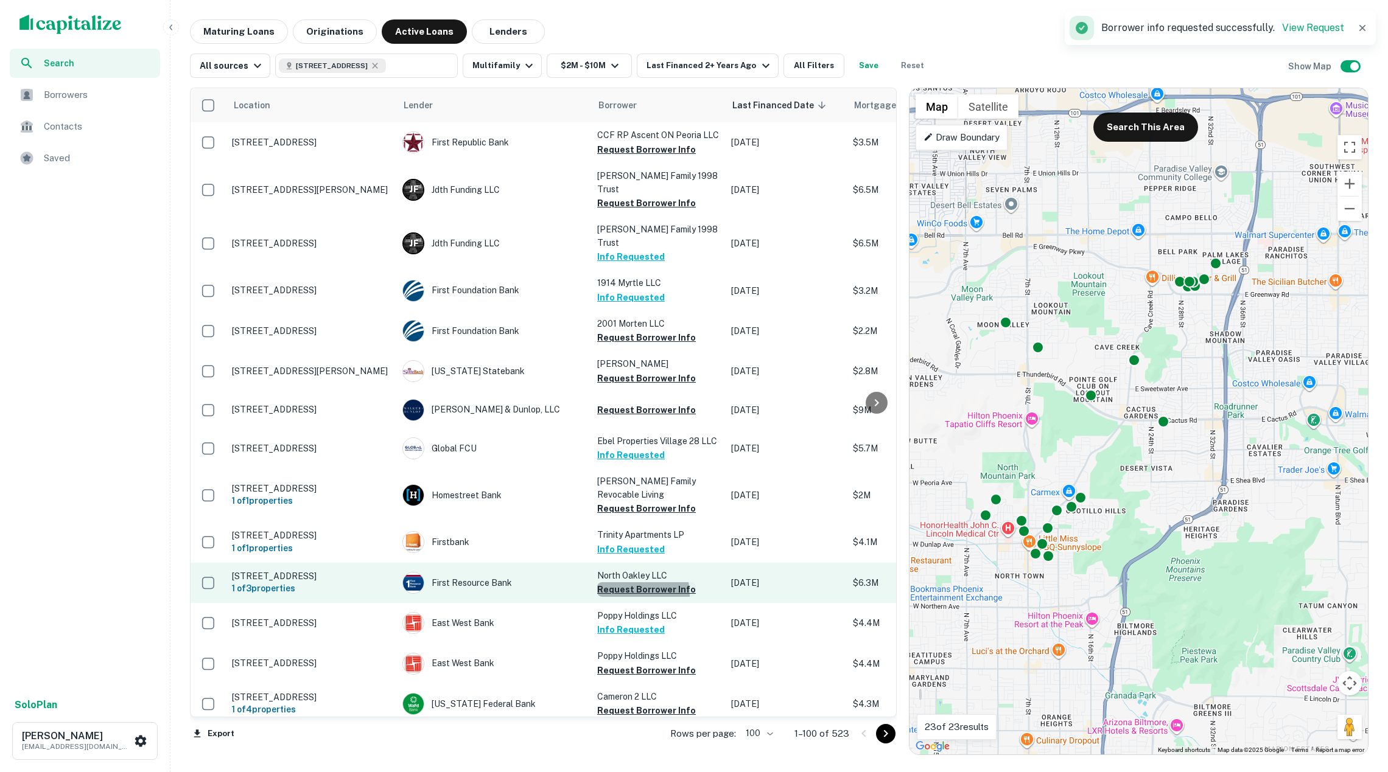
click at [629, 582] on button "Request Borrower Info" at bounding box center [646, 589] width 99 height 15
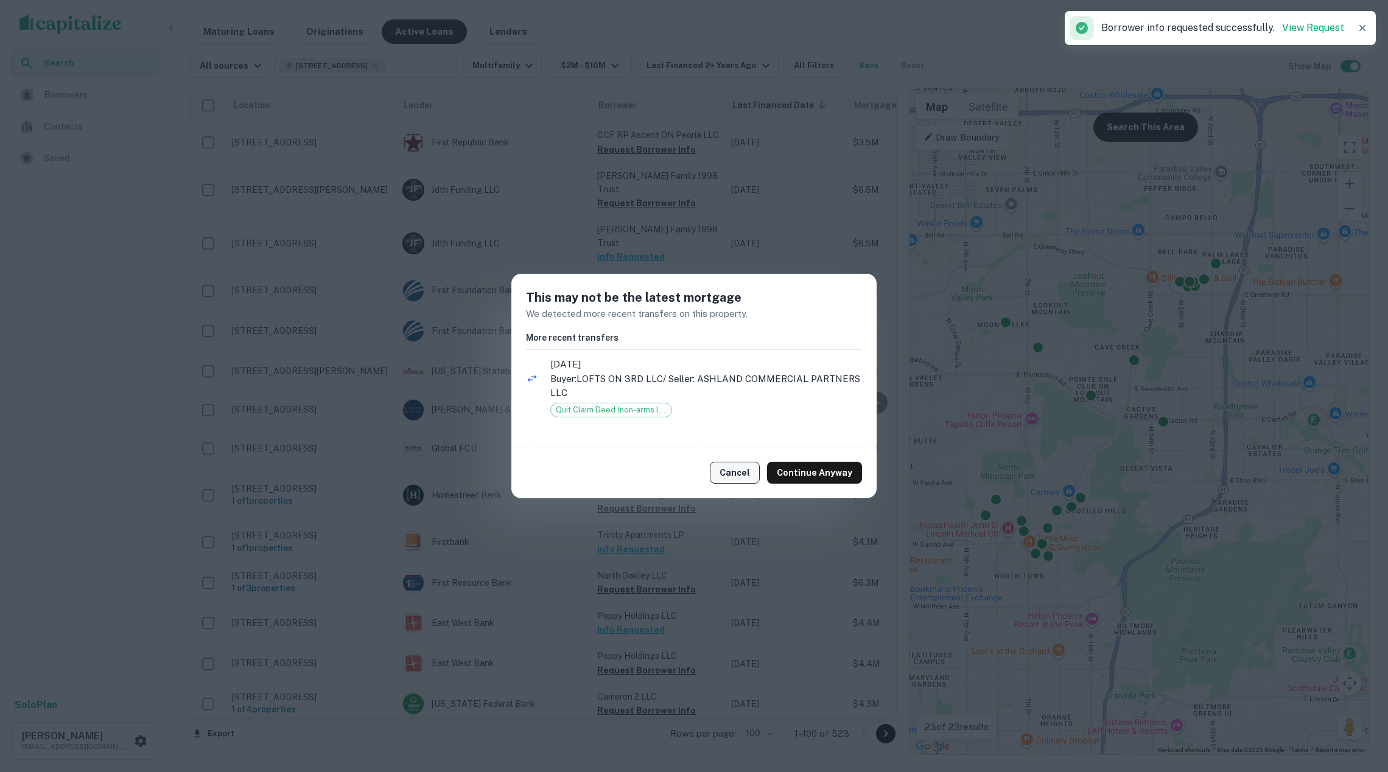
click at [753, 477] on button "Cancel" at bounding box center [735, 473] width 50 height 22
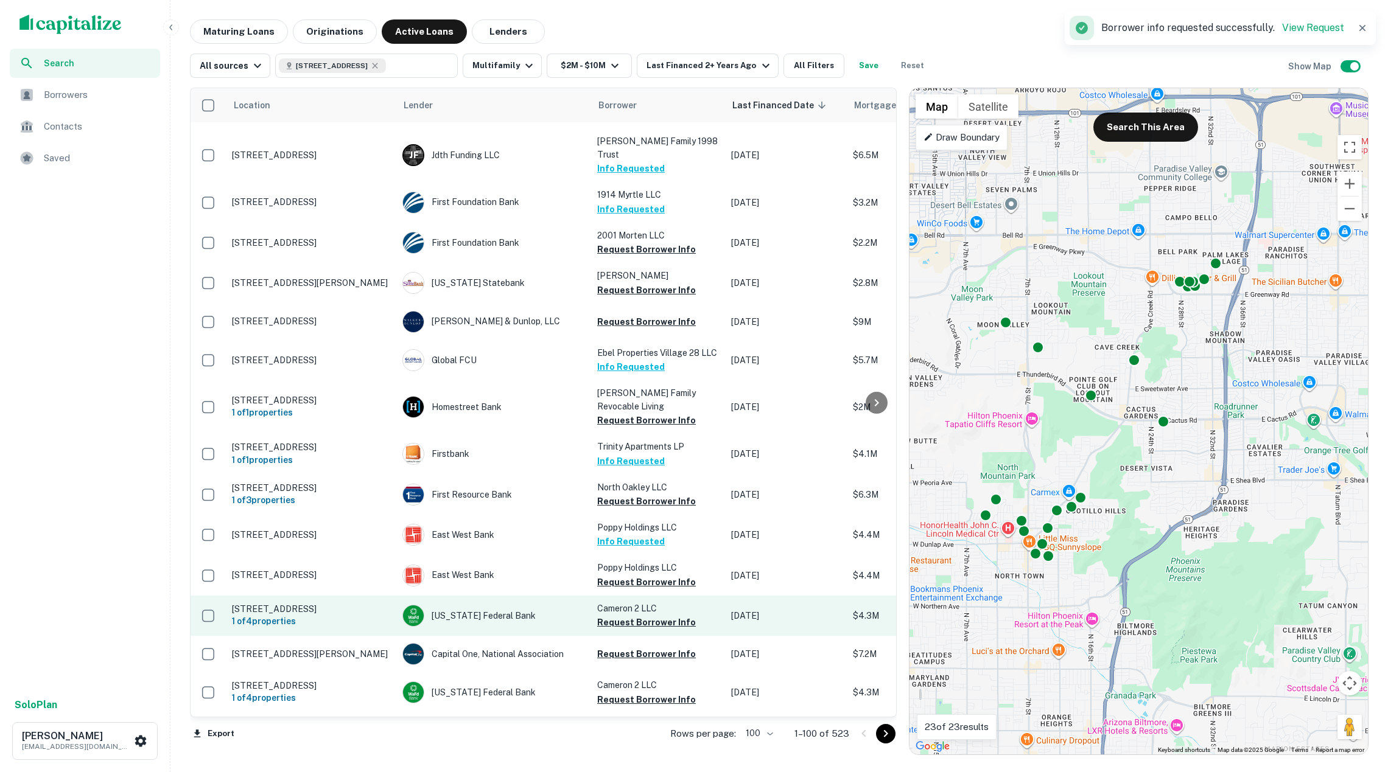
scroll to position [3528, 0]
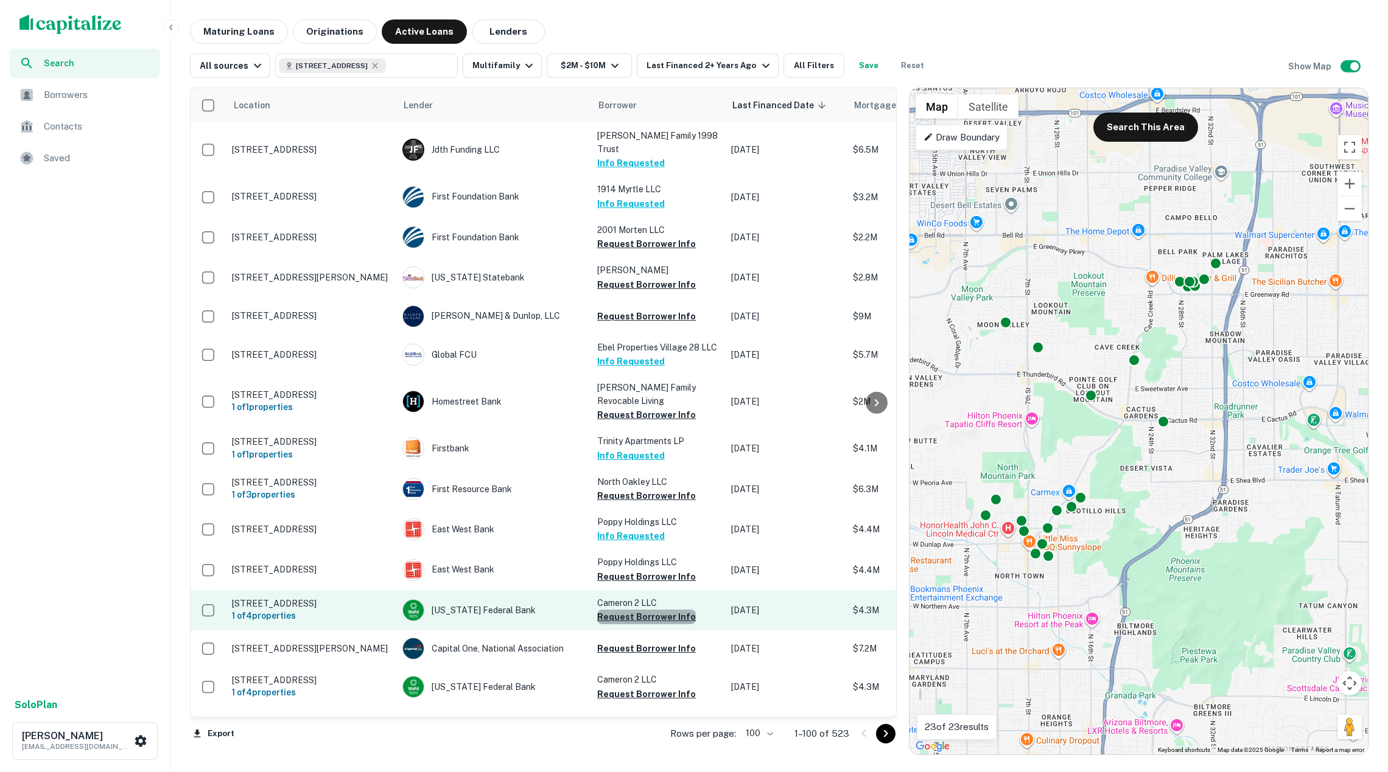
click at [648, 610] on button "Request Borrower Info" at bounding box center [646, 617] width 99 height 15
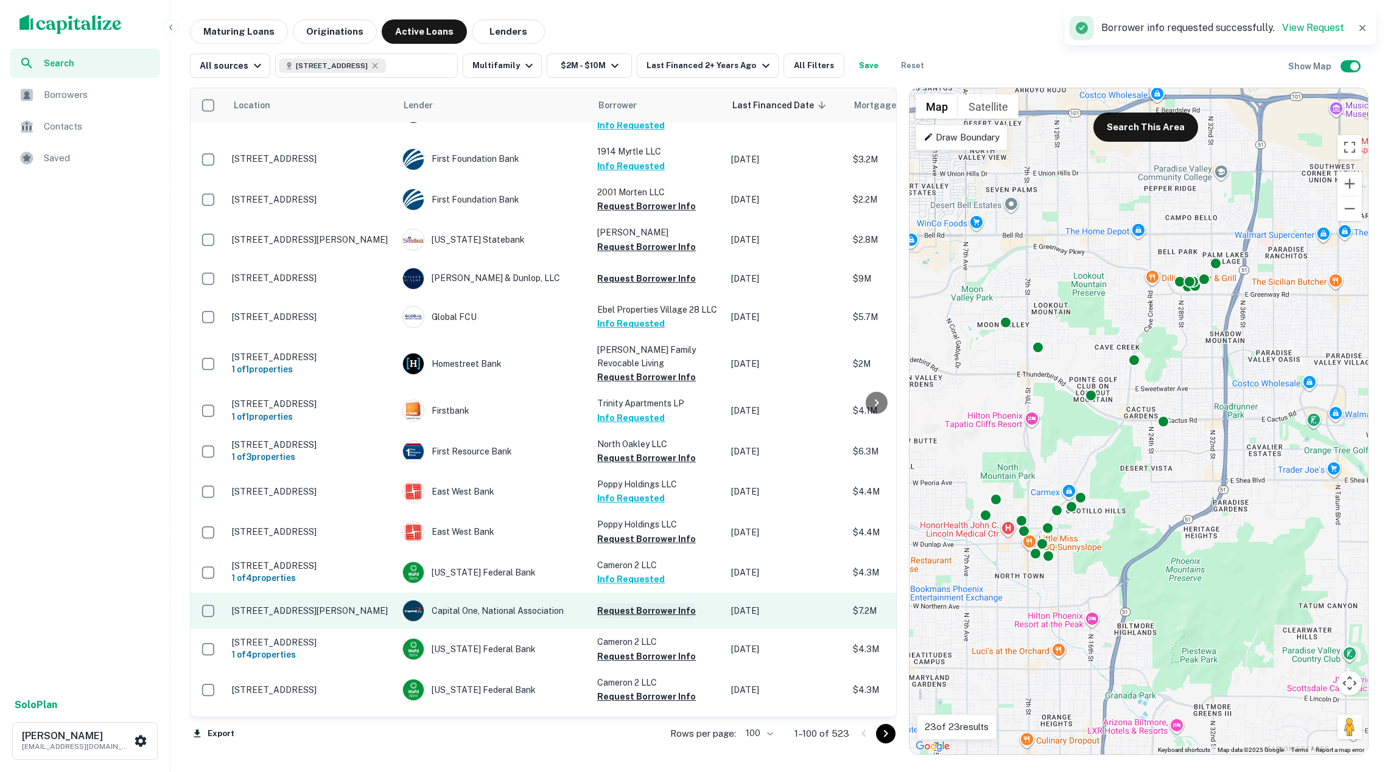
scroll to position [0, 0]
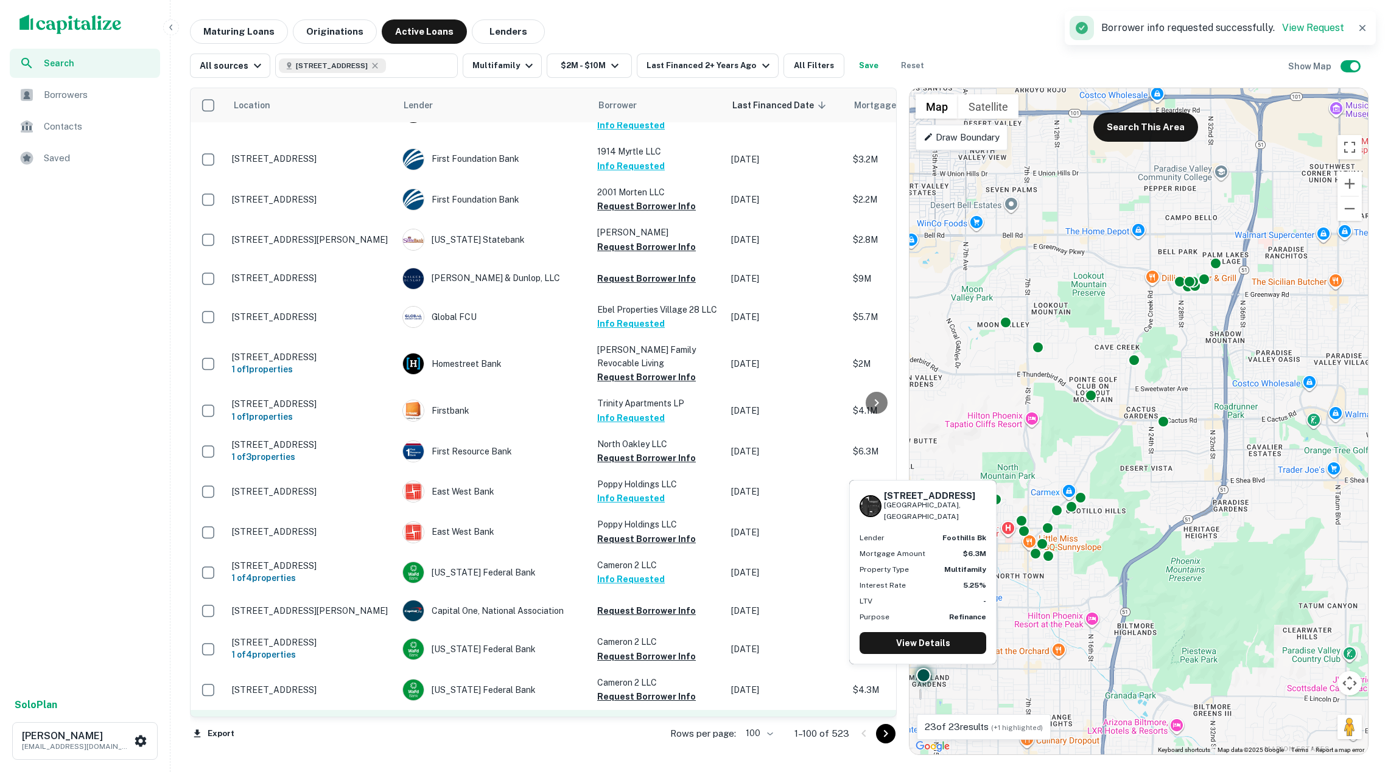
click at [644, 730] on button "Request Borrower Info" at bounding box center [646, 737] width 99 height 15
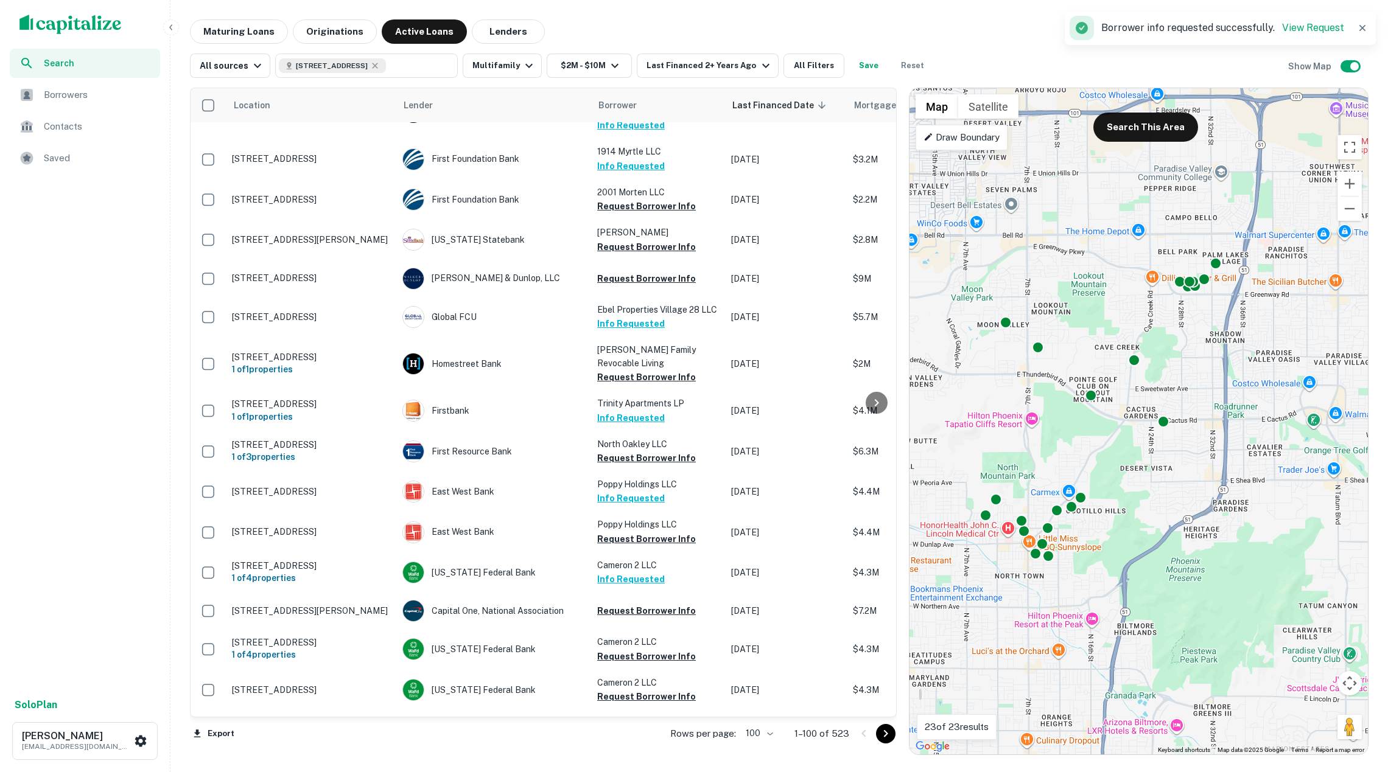
click at [884, 728] on icon "Go to next page" at bounding box center [885, 734] width 15 height 15
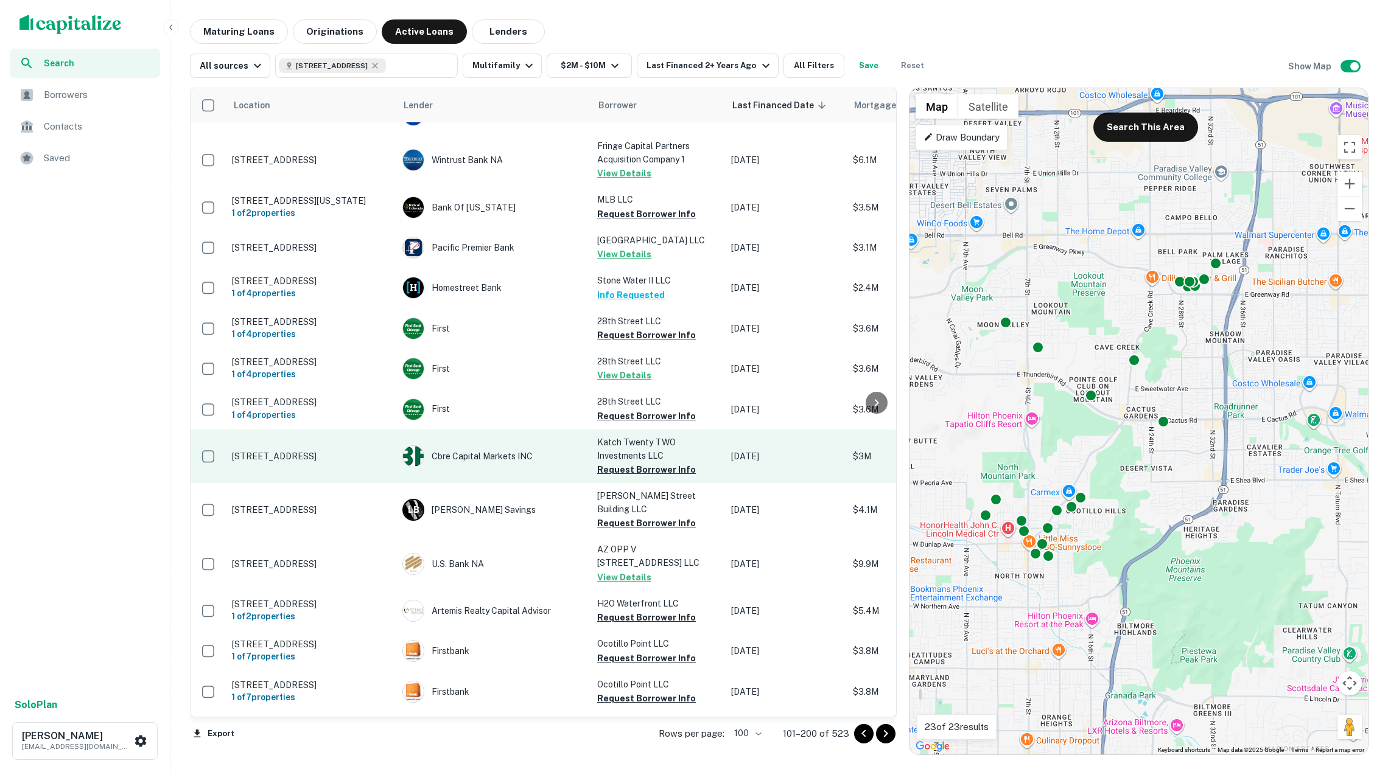
scroll to position [3077, 0]
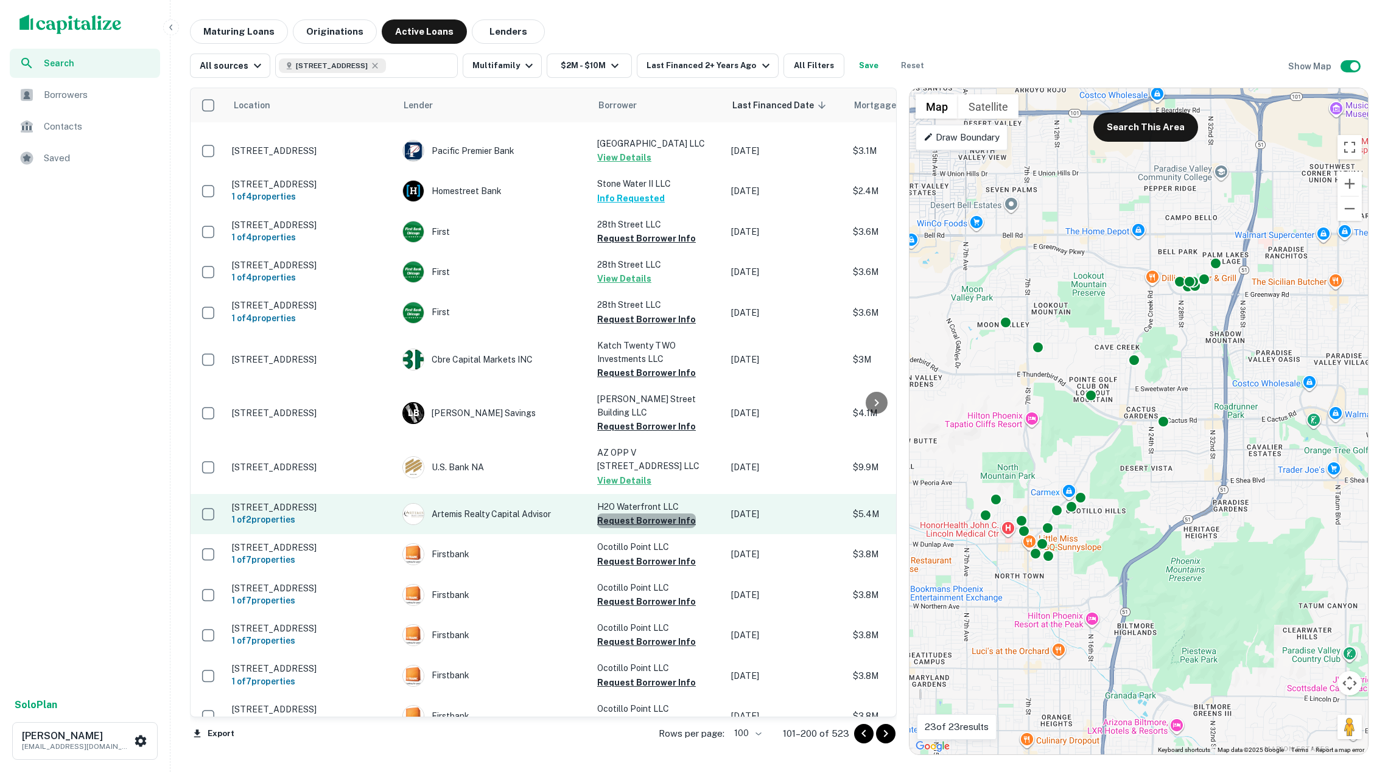
click at [649, 514] on button "Request Borrower Info" at bounding box center [646, 521] width 99 height 15
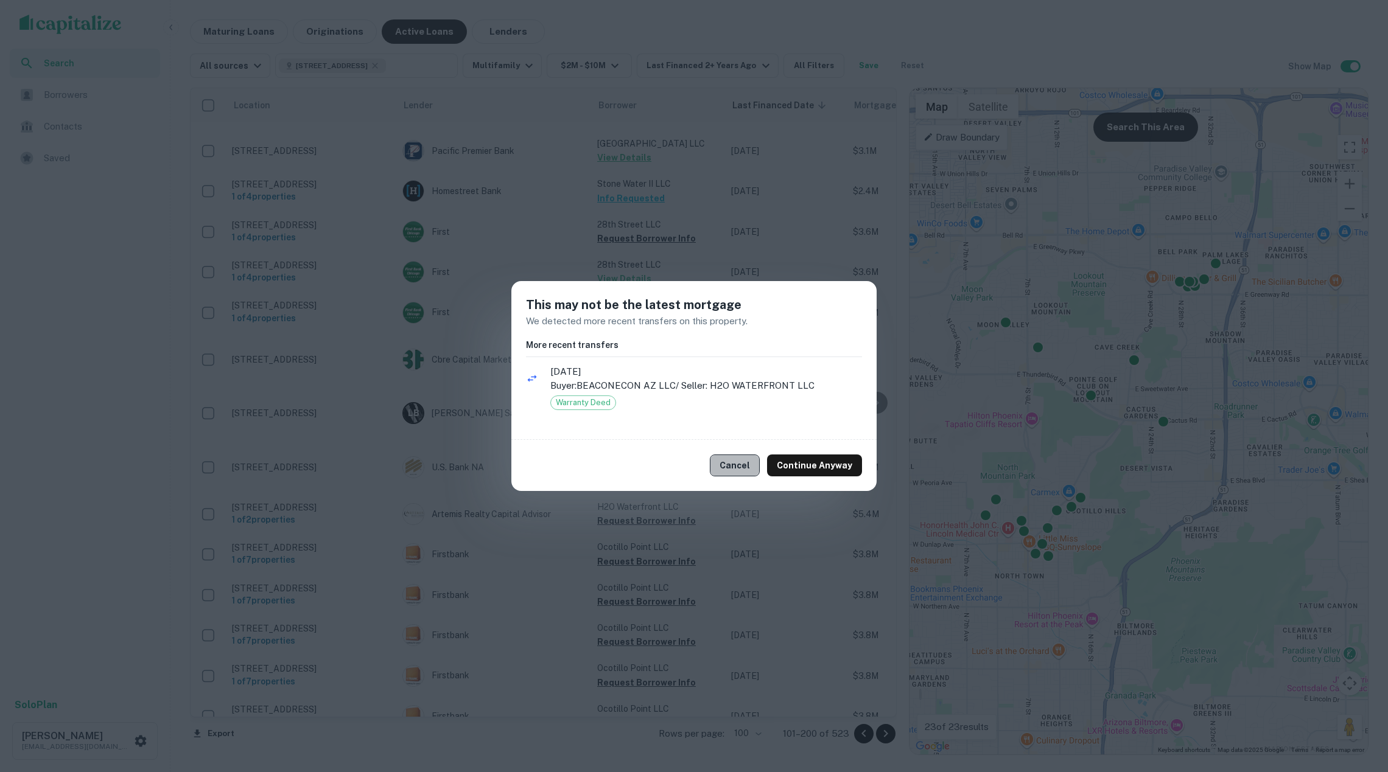
click at [739, 469] on button "Cancel" at bounding box center [735, 466] width 50 height 22
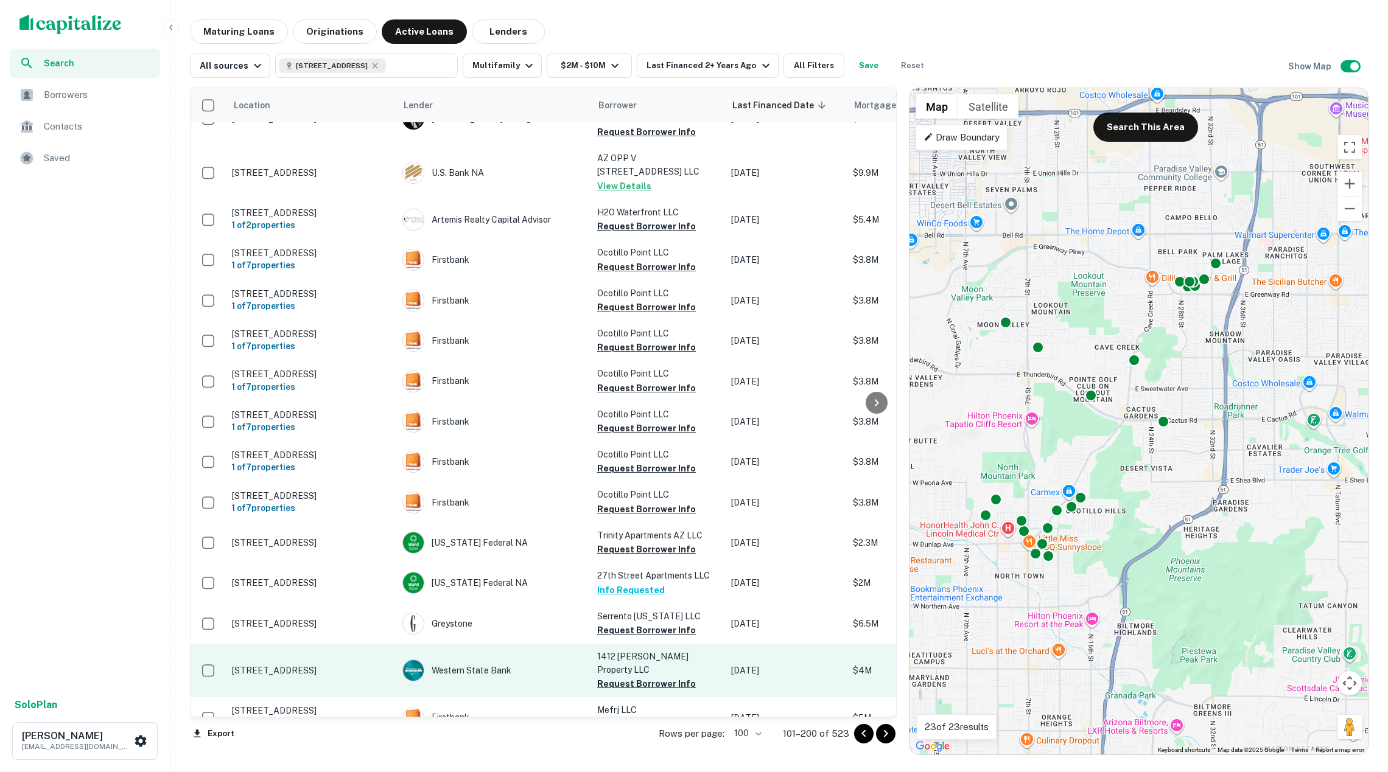
scroll to position [3371, 0]
click at [658, 677] on button "Request Borrower Info" at bounding box center [646, 684] width 99 height 15
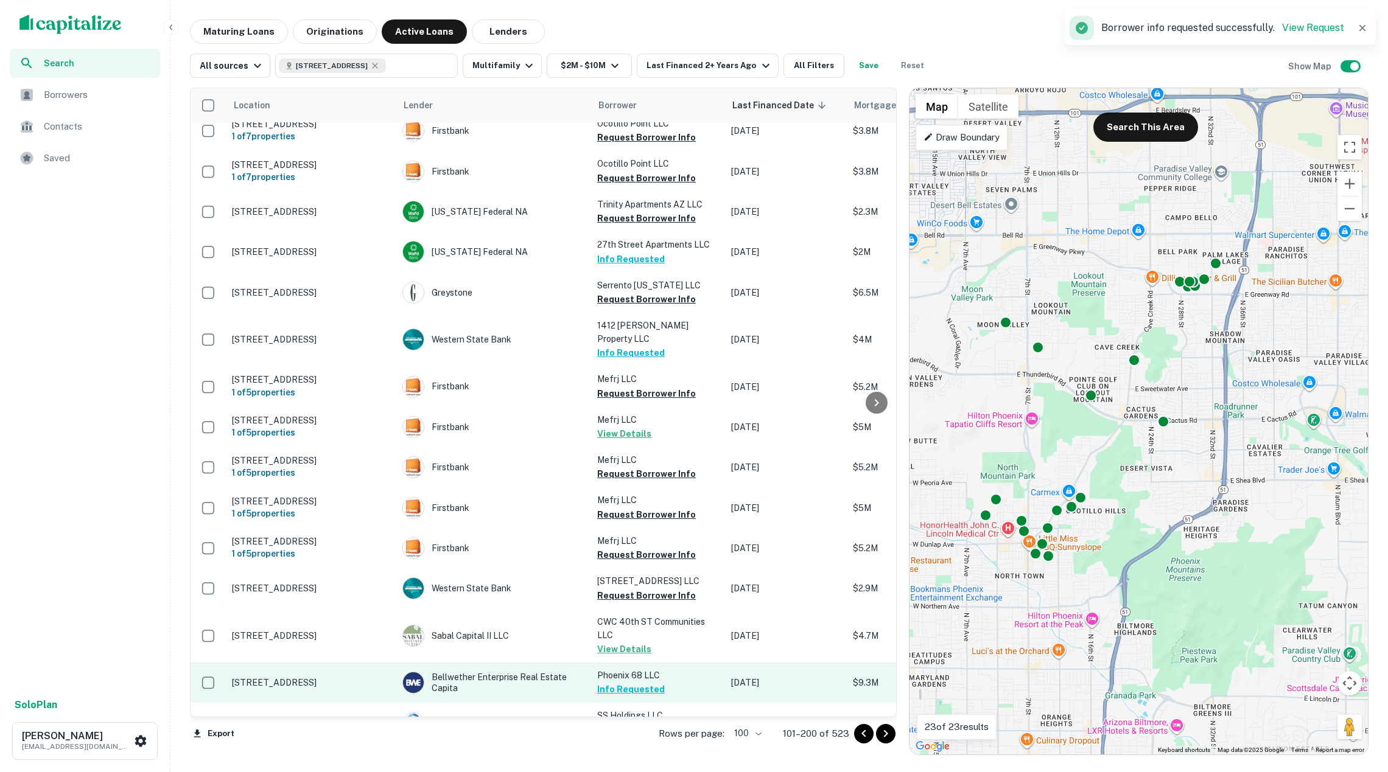
scroll to position [3701, 0]
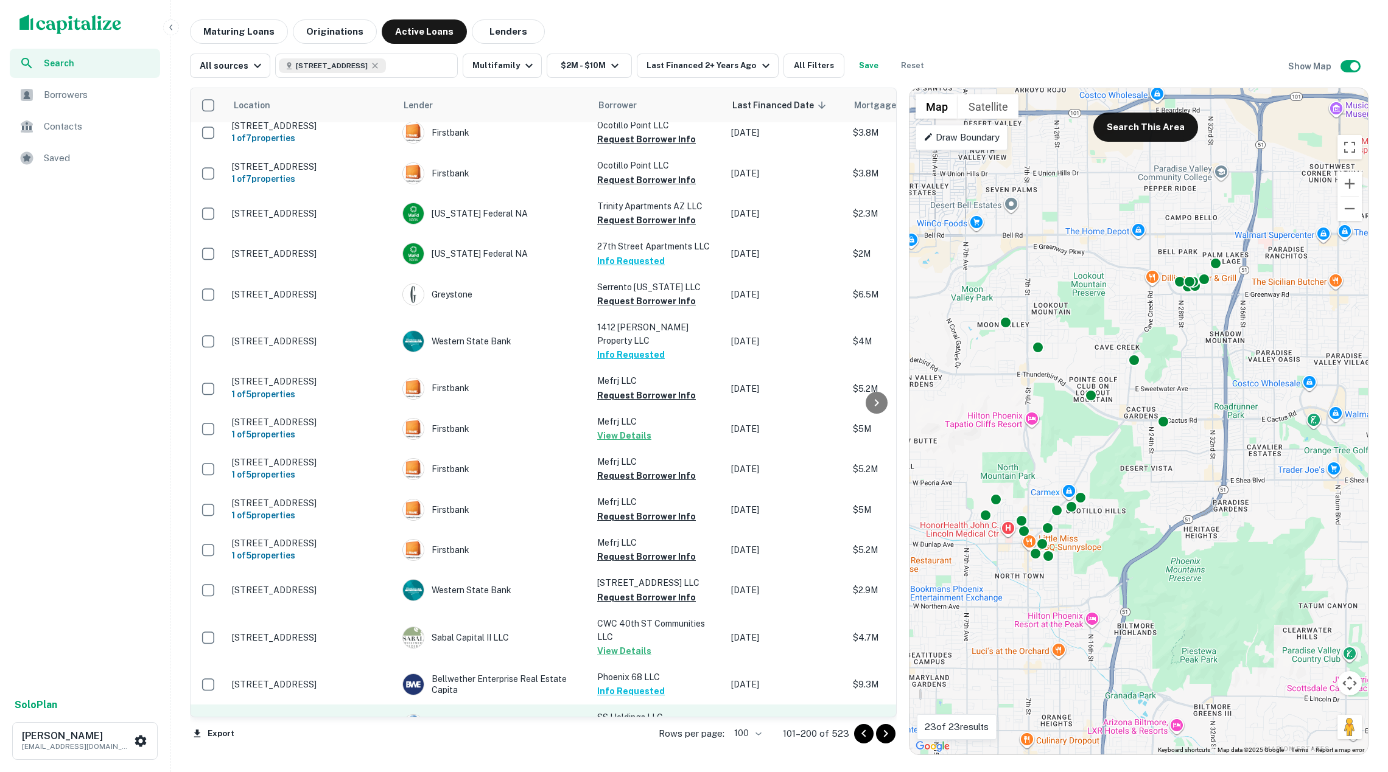
click at [631, 725] on button "Request Borrower Info" at bounding box center [646, 732] width 99 height 15
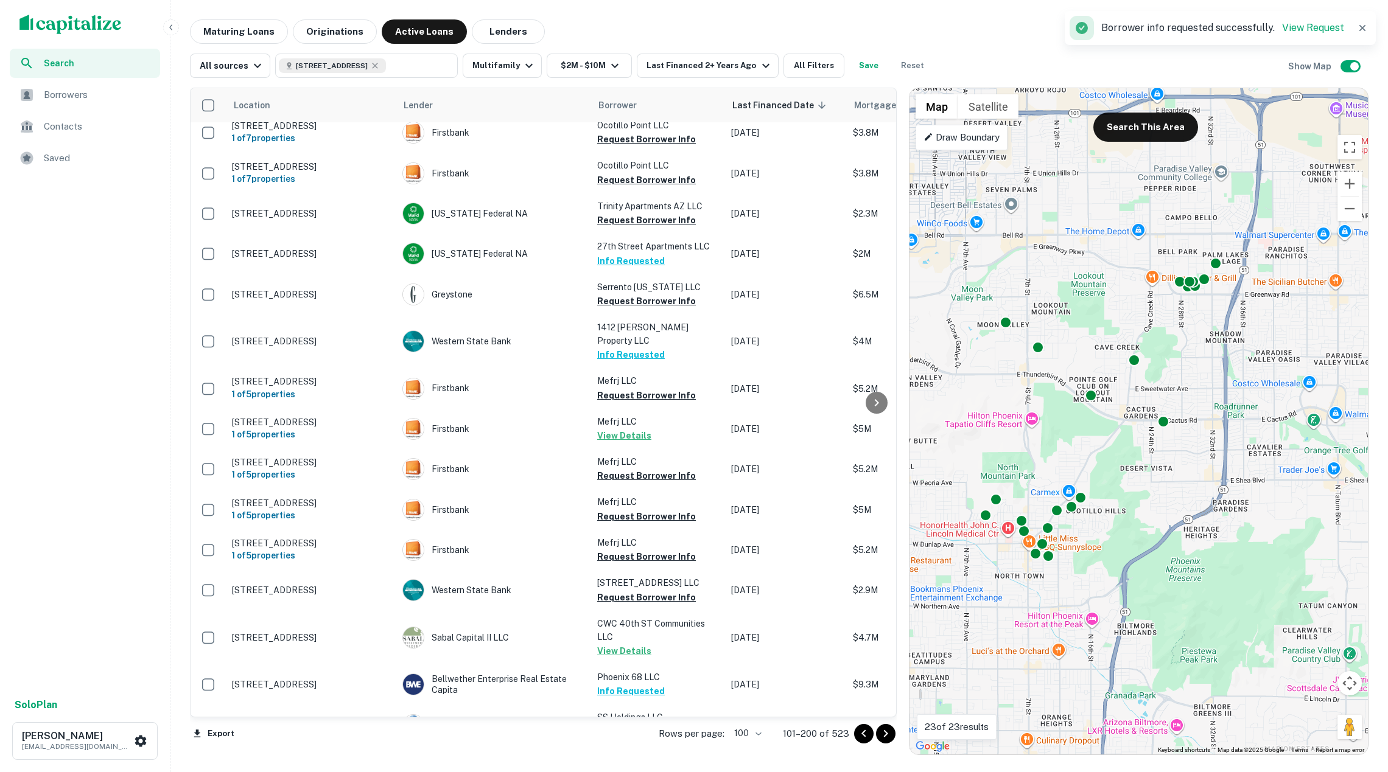
click at [879, 735] on icon "Go to next page" at bounding box center [885, 734] width 15 height 15
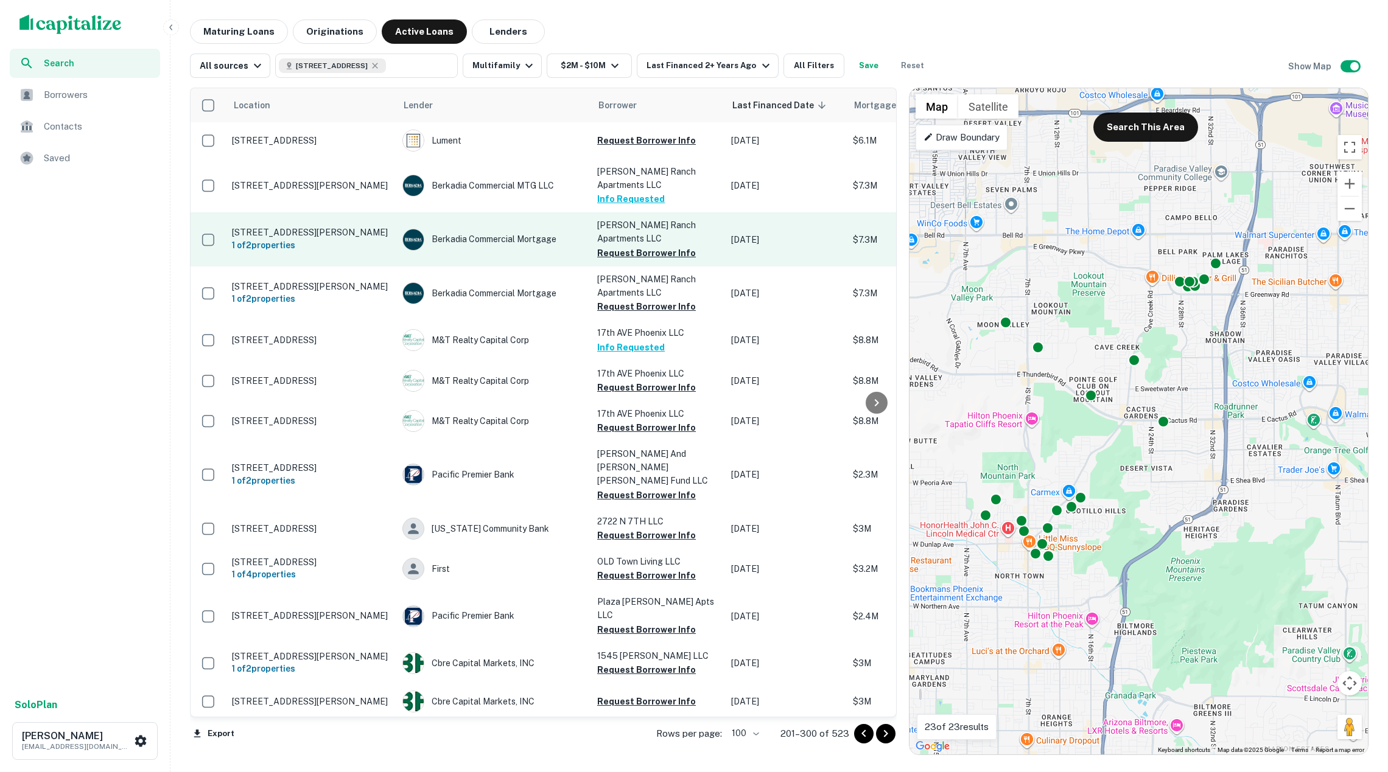
click at [639, 260] on button "Request Borrower Info" at bounding box center [646, 253] width 99 height 15
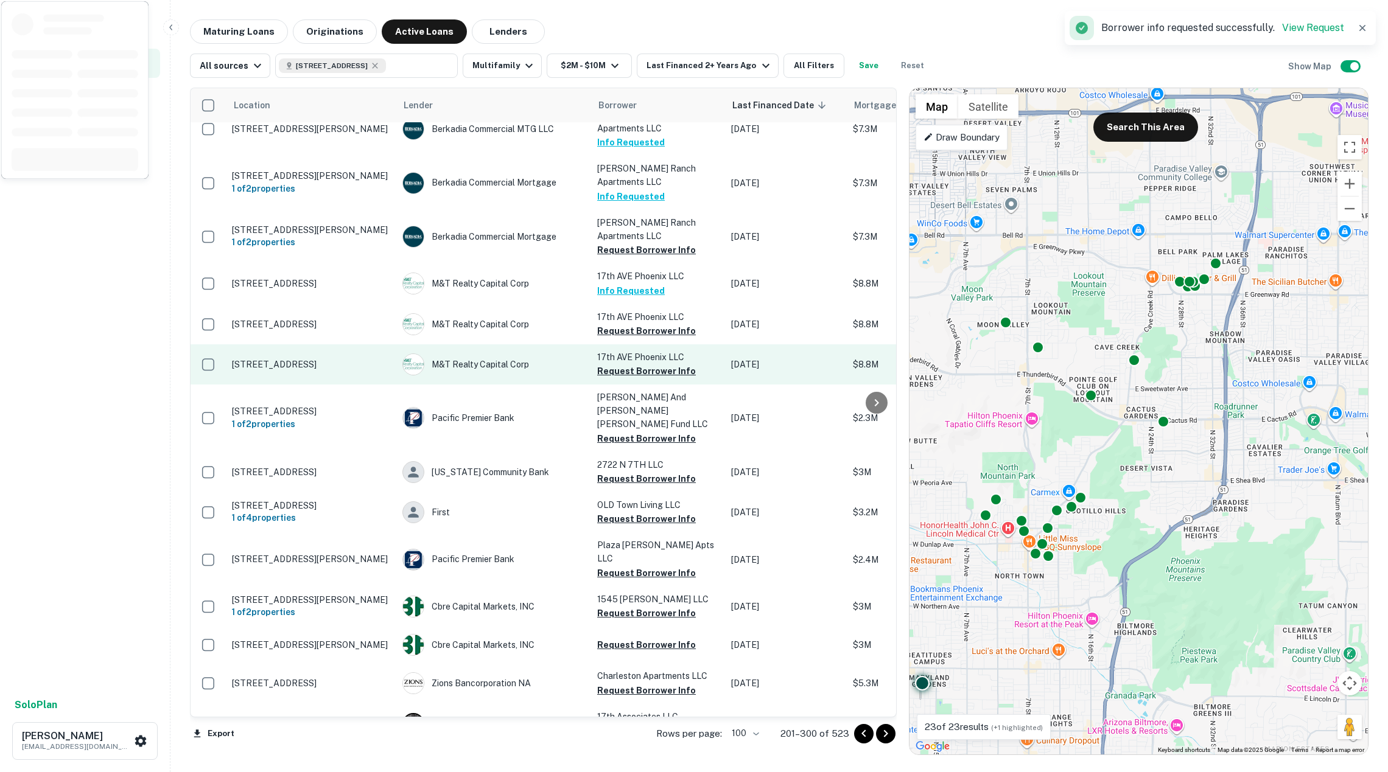
scroll to position [58, 0]
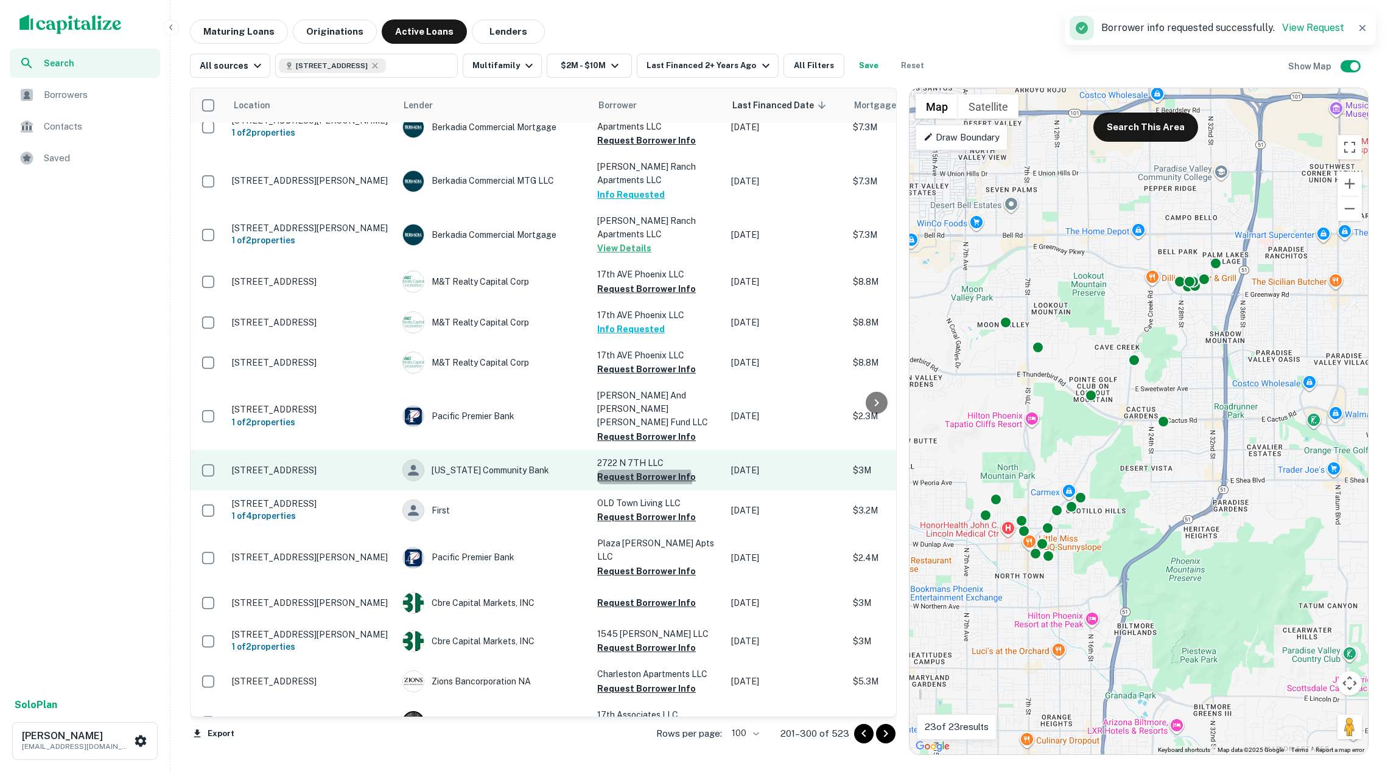
drag, startPoint x: 643, startPoint y: 471, endPoint x: 640, endPoint y: 461, distance: 10.2
click at [643, 471] on button "Request Borrower Info" at bounding box center [646, 477] width 99 height 15
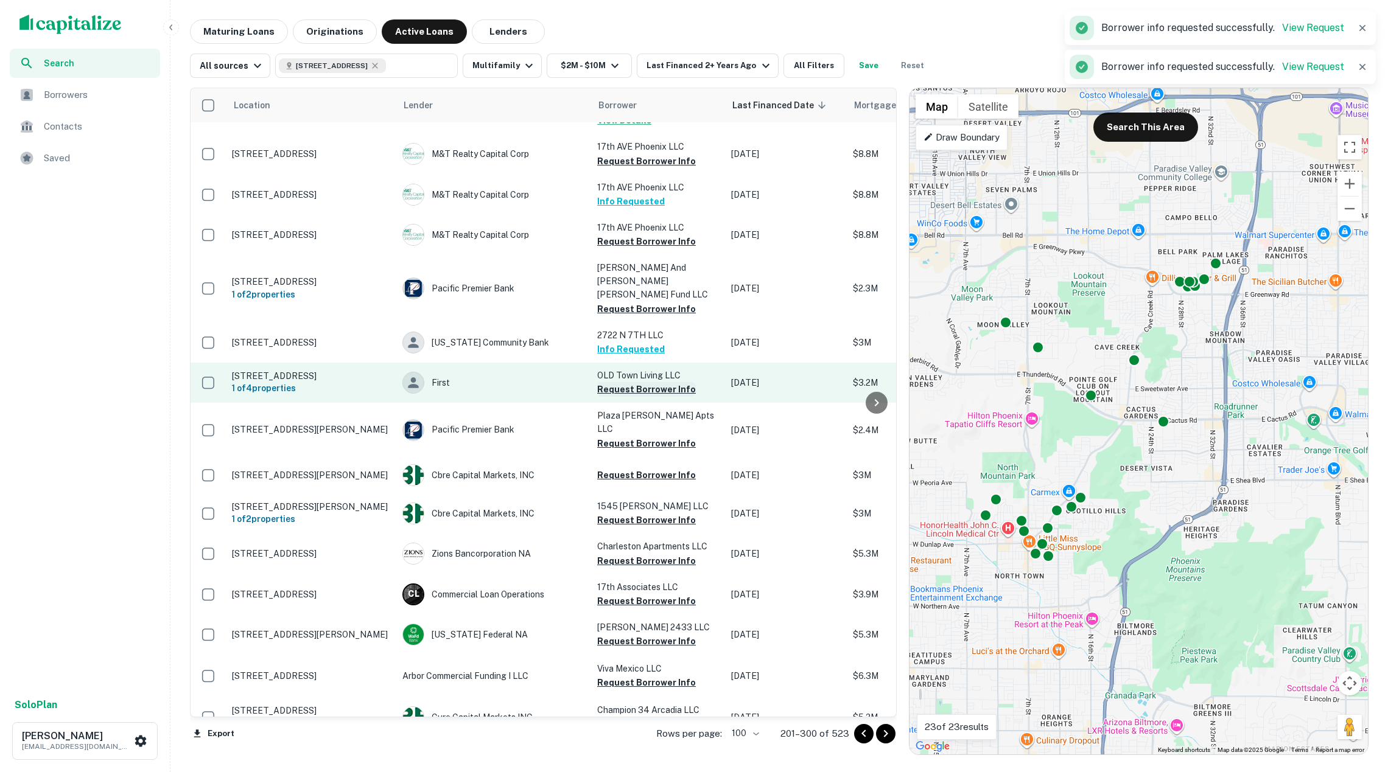
scroll to position [188, 0]
click at [646, 383] on button "Request Borrower Info" at bounding box center [646, 387] width 99 height 15
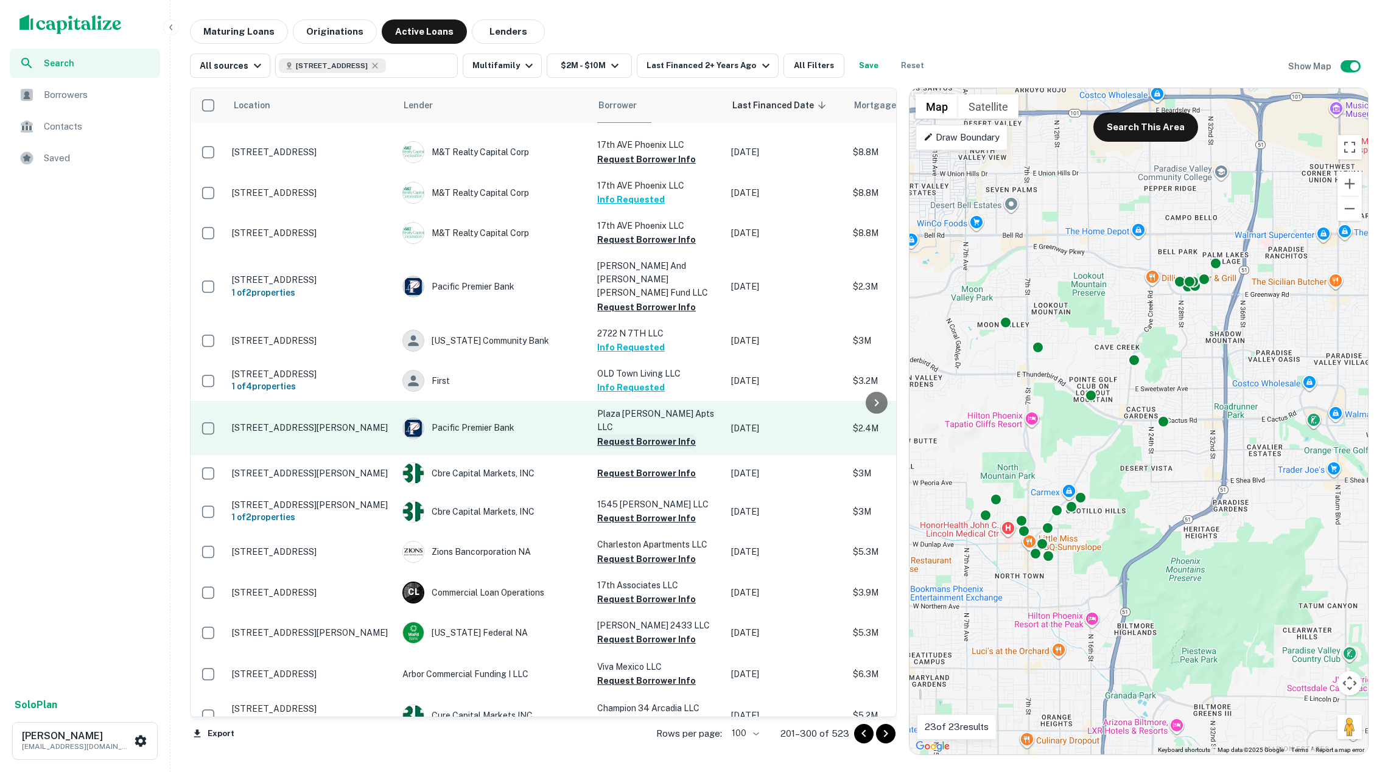
click at [650, 435] on button "Request Borrower Info" at bounding box center [646, 442] width 99 height 15
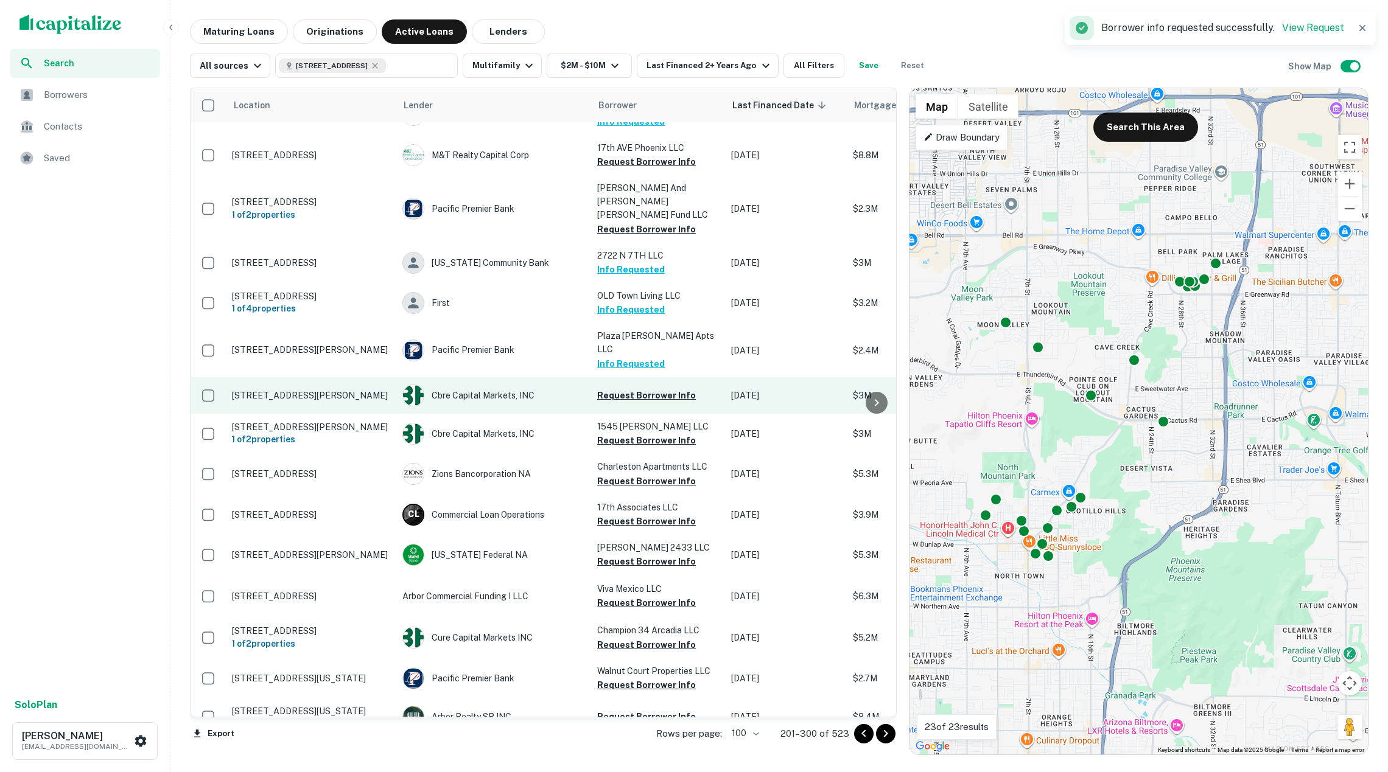
scroll to position [283, 0]
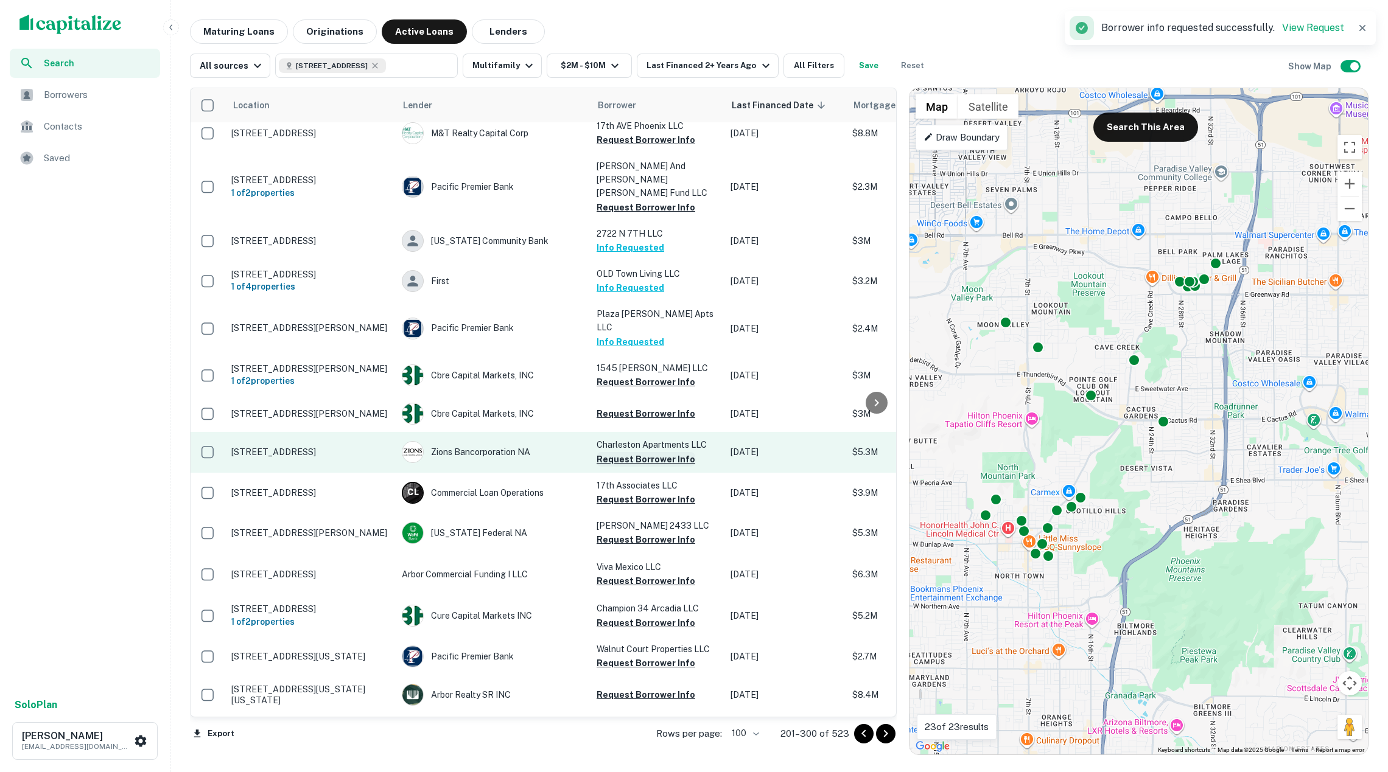
click at [649, 452] on button "Request Borrower Info" at bounding box center [645, 459] width 99 height 15
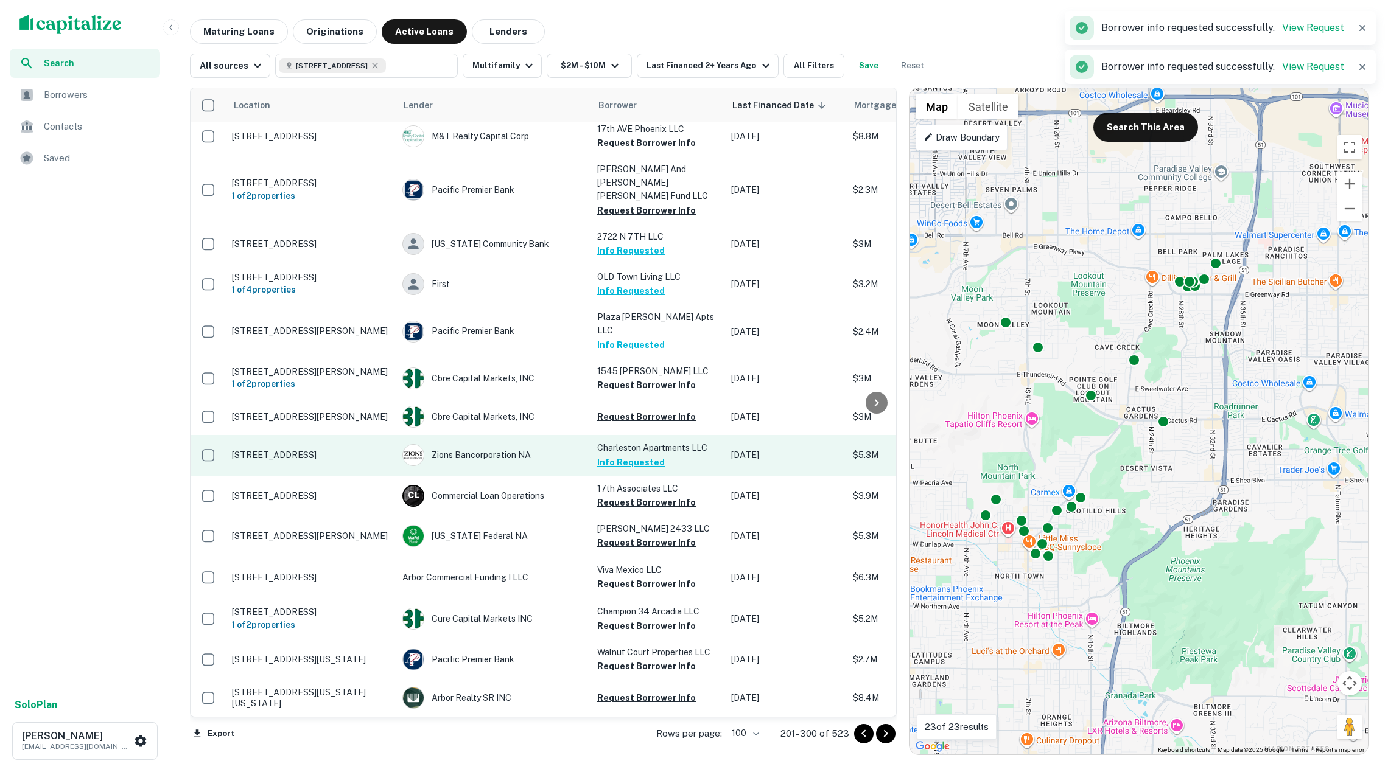
scroll to position [370, 0]
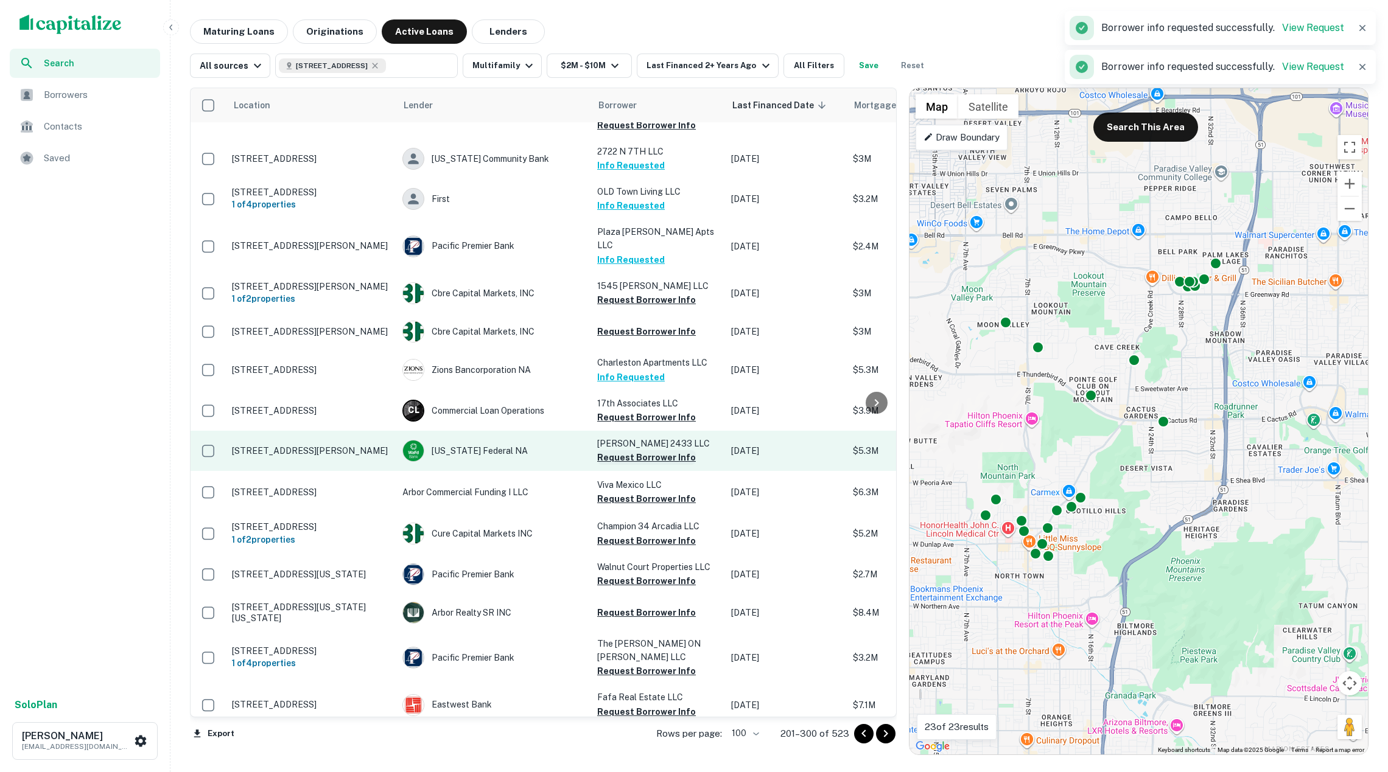
click at [641, 450] on button "Request Borrower Info" at bounding box center [646, 457] width 99 height 15
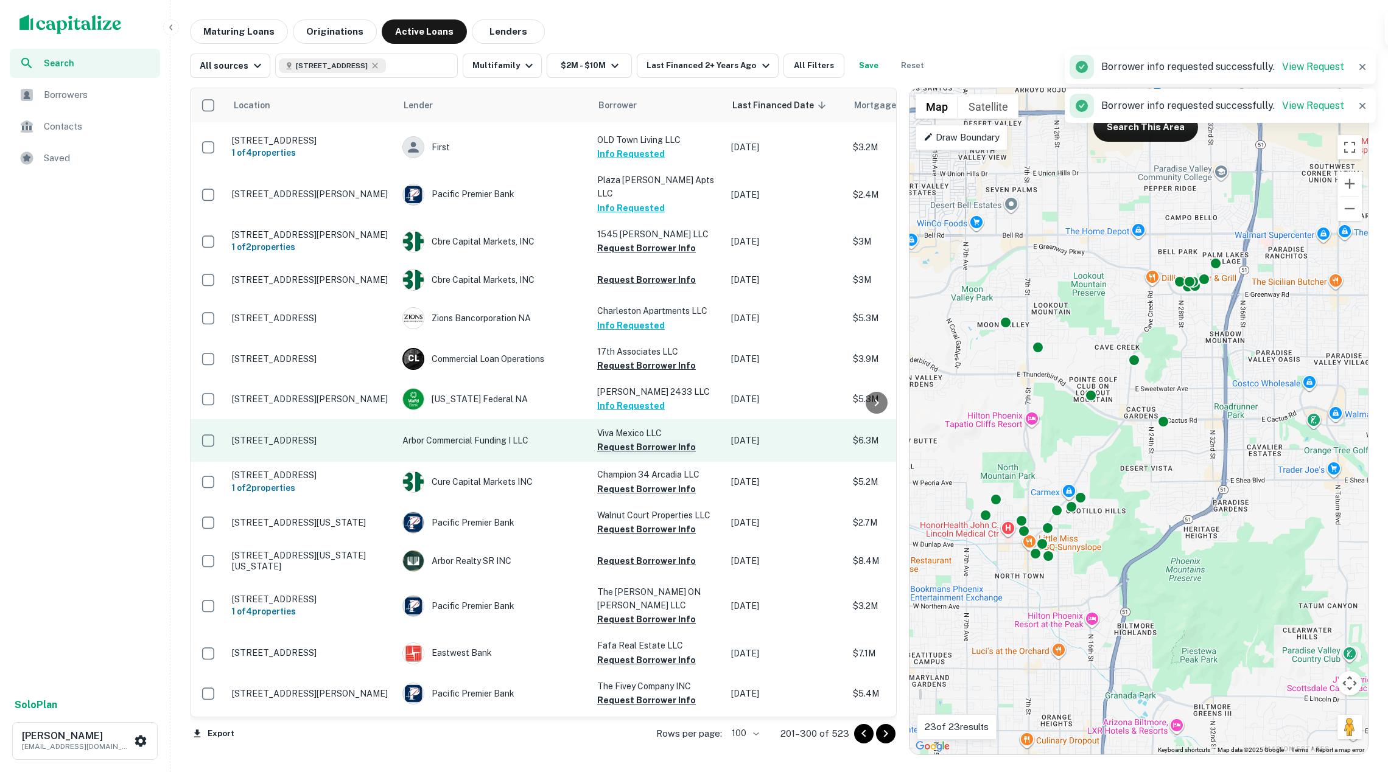
click at [641, 440] on button "Request Borrower Info" at bounding box center [646, 447] width 99 height 15
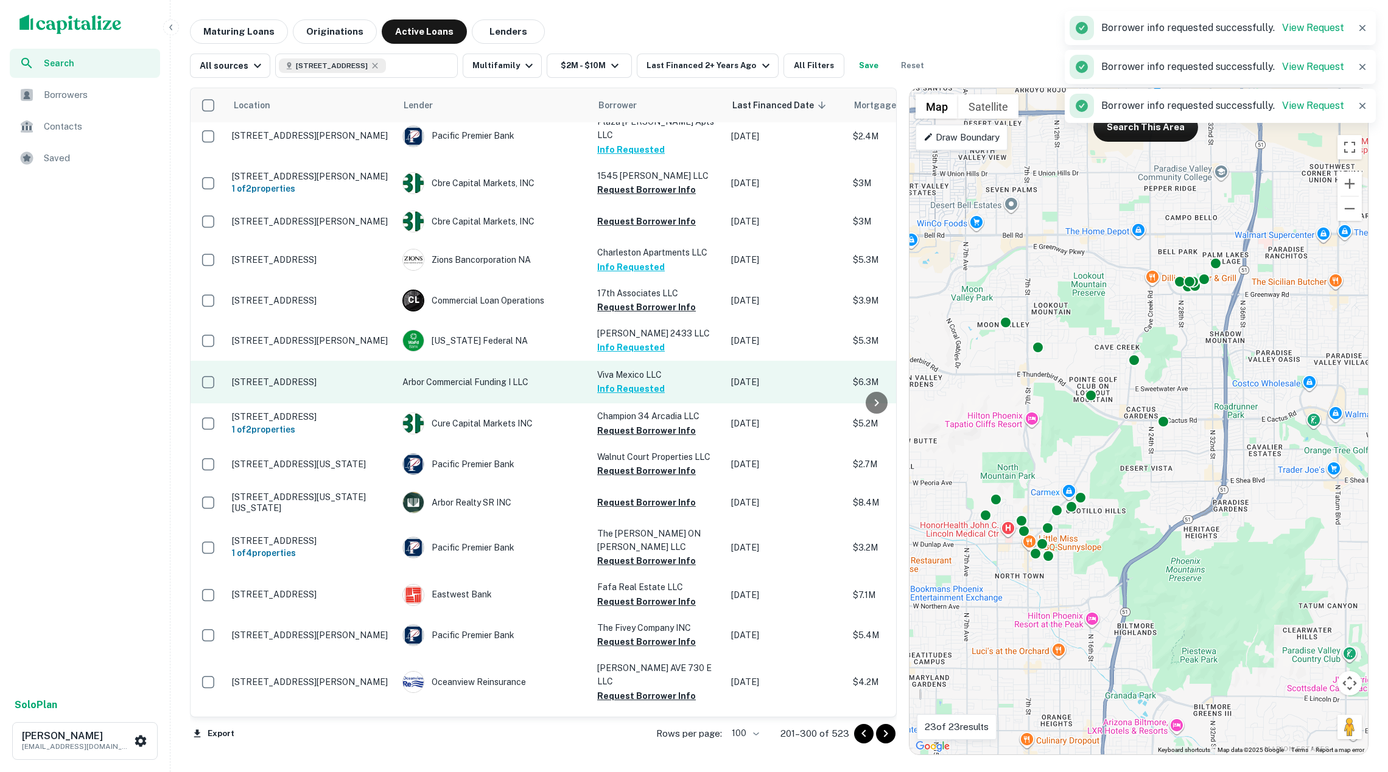
scroll to position [482, 0]
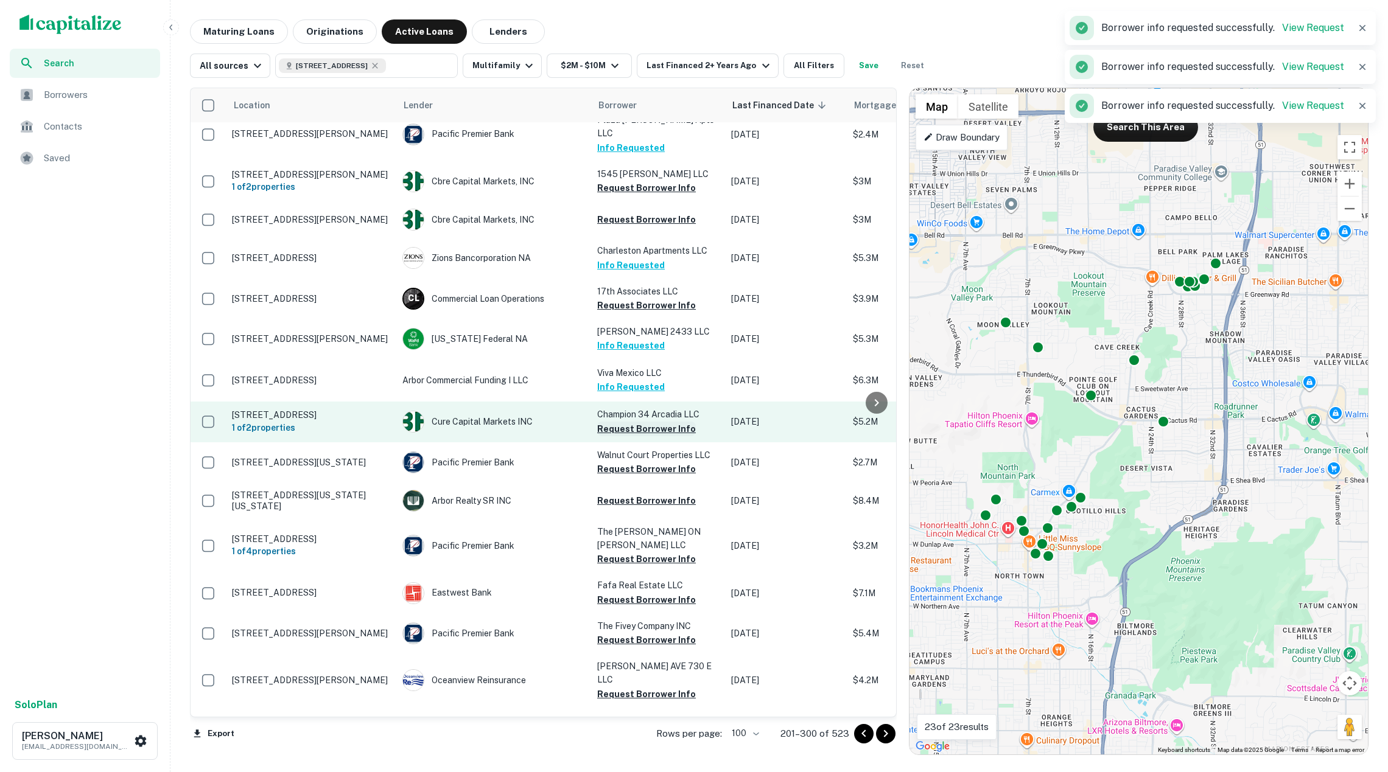
click at [643, 422] on button "Request Borrower Info" at bounding box center [646, 429] width 99 height 15
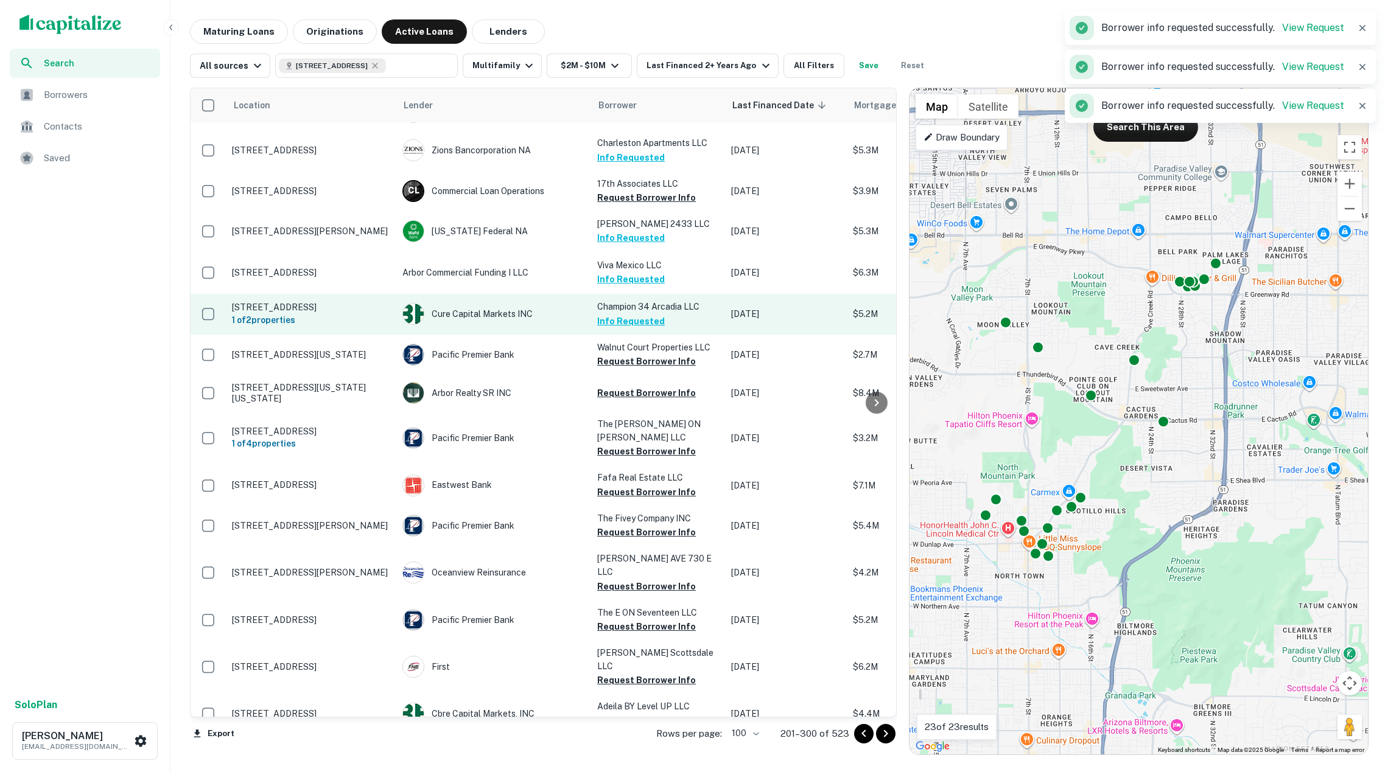
scroll to position [604, 0]
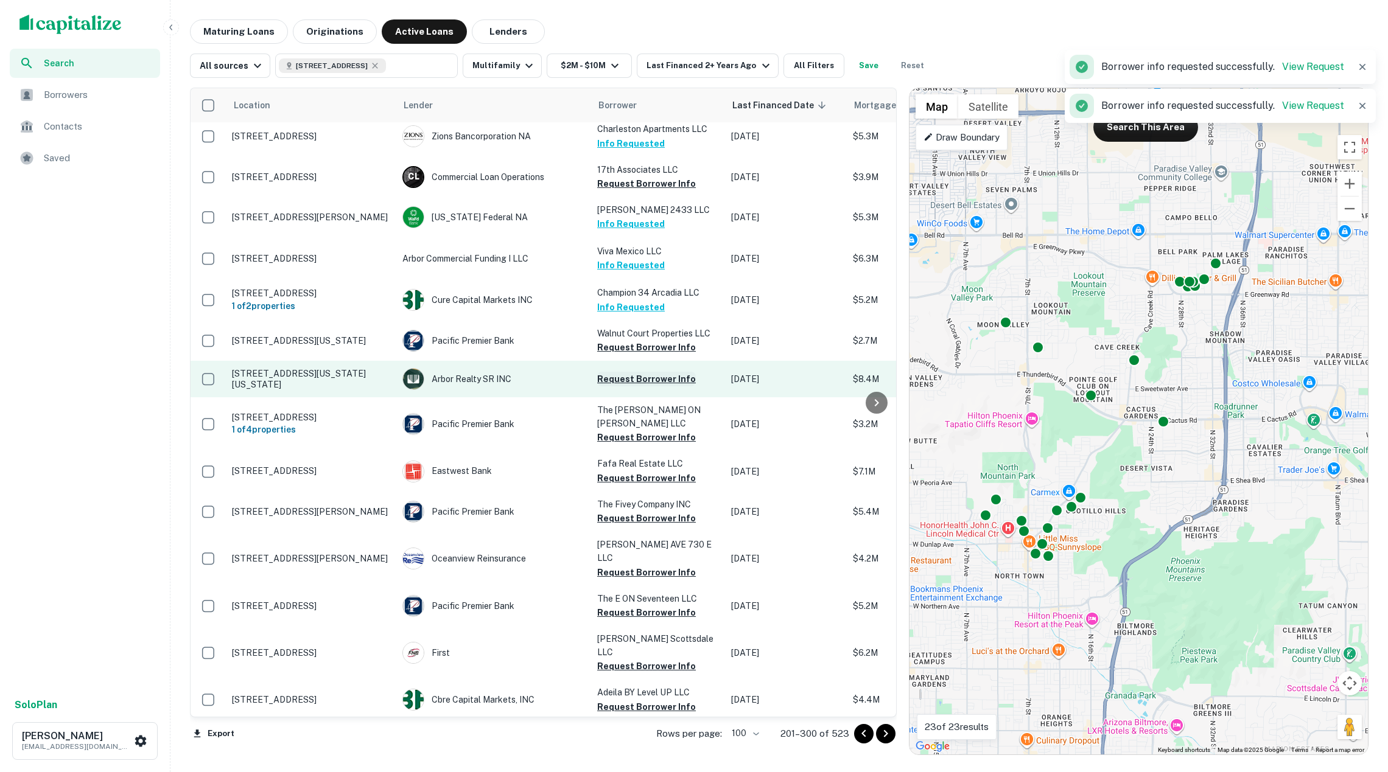
click at [633, 372] on button "Request Borrower Info" at bounding box center [646, 379] width 99 height 15
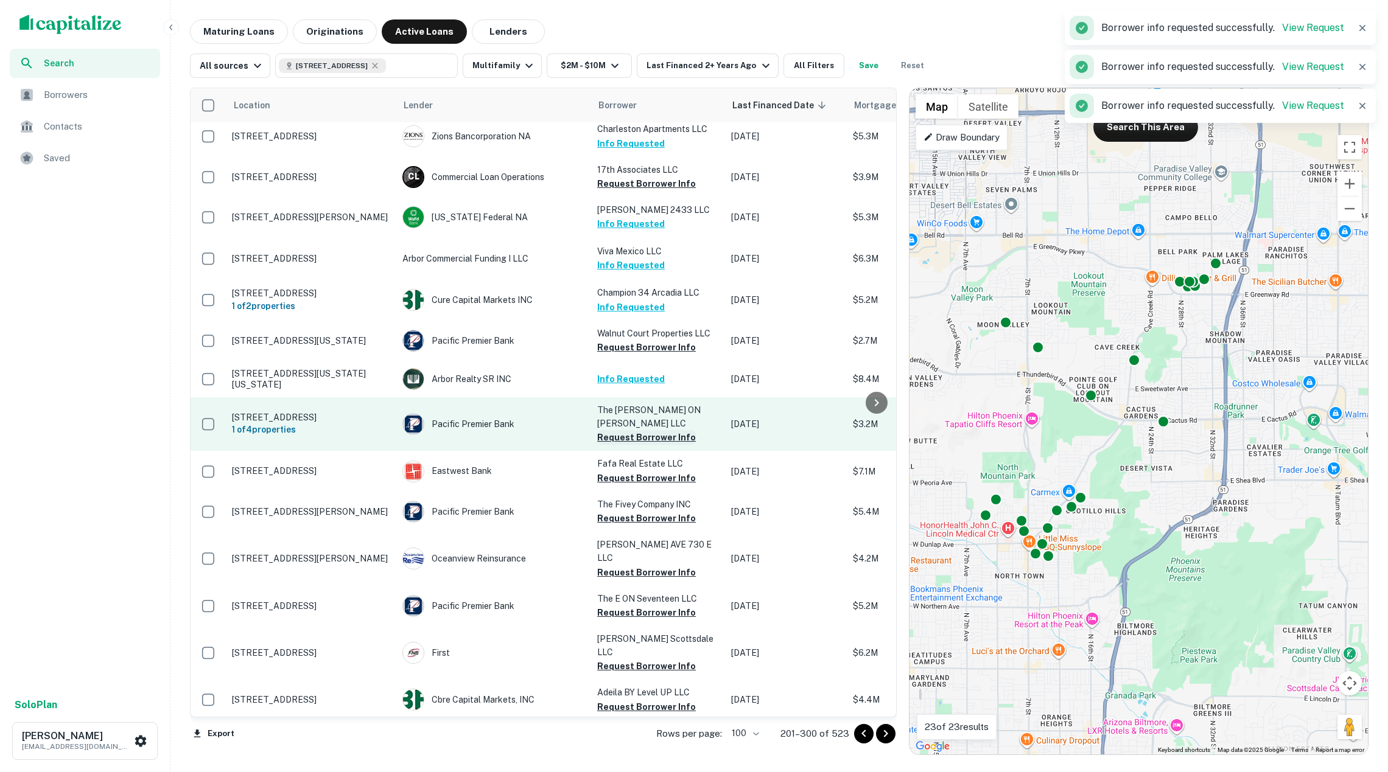
click at [631, 430] on button "Request Borrower Info" at bounding box center [646, 437] width 99 height 15
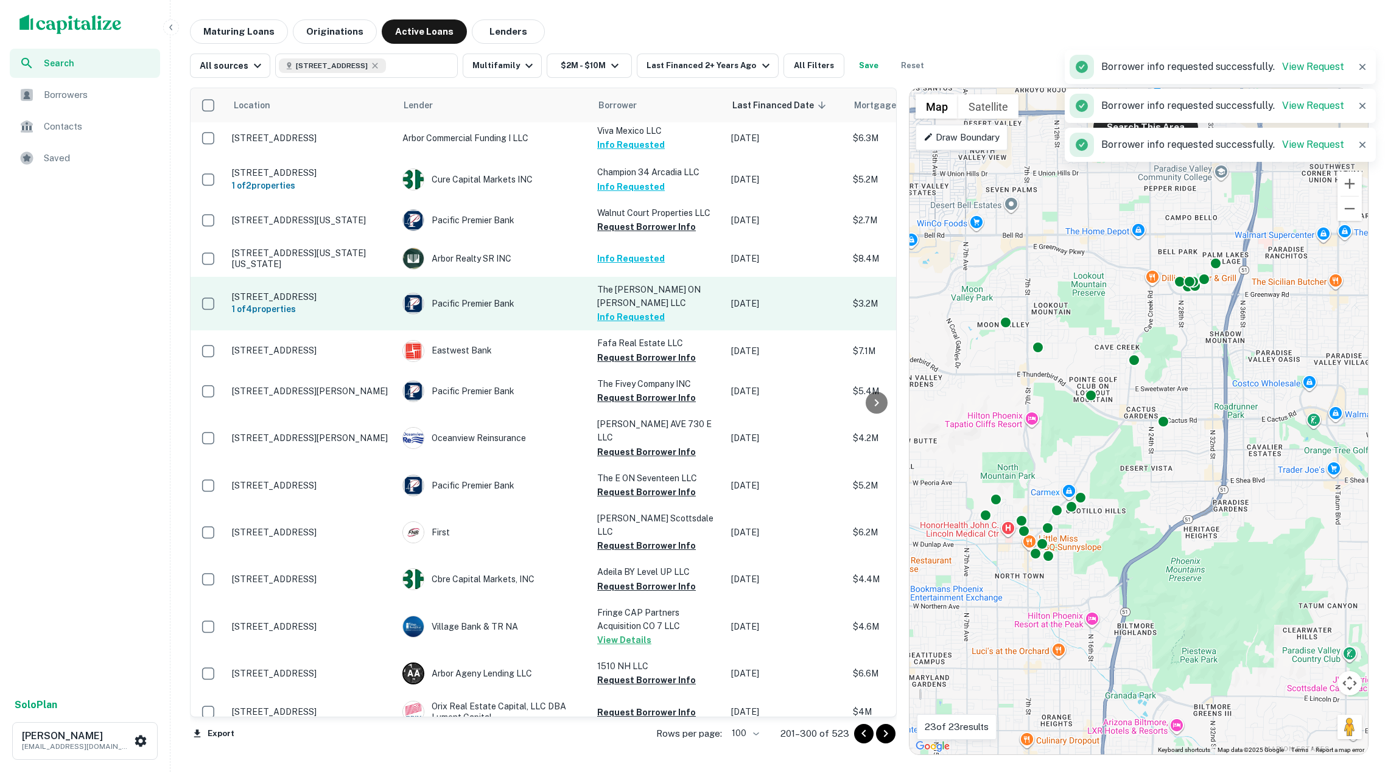
scroll to position [727, 0]
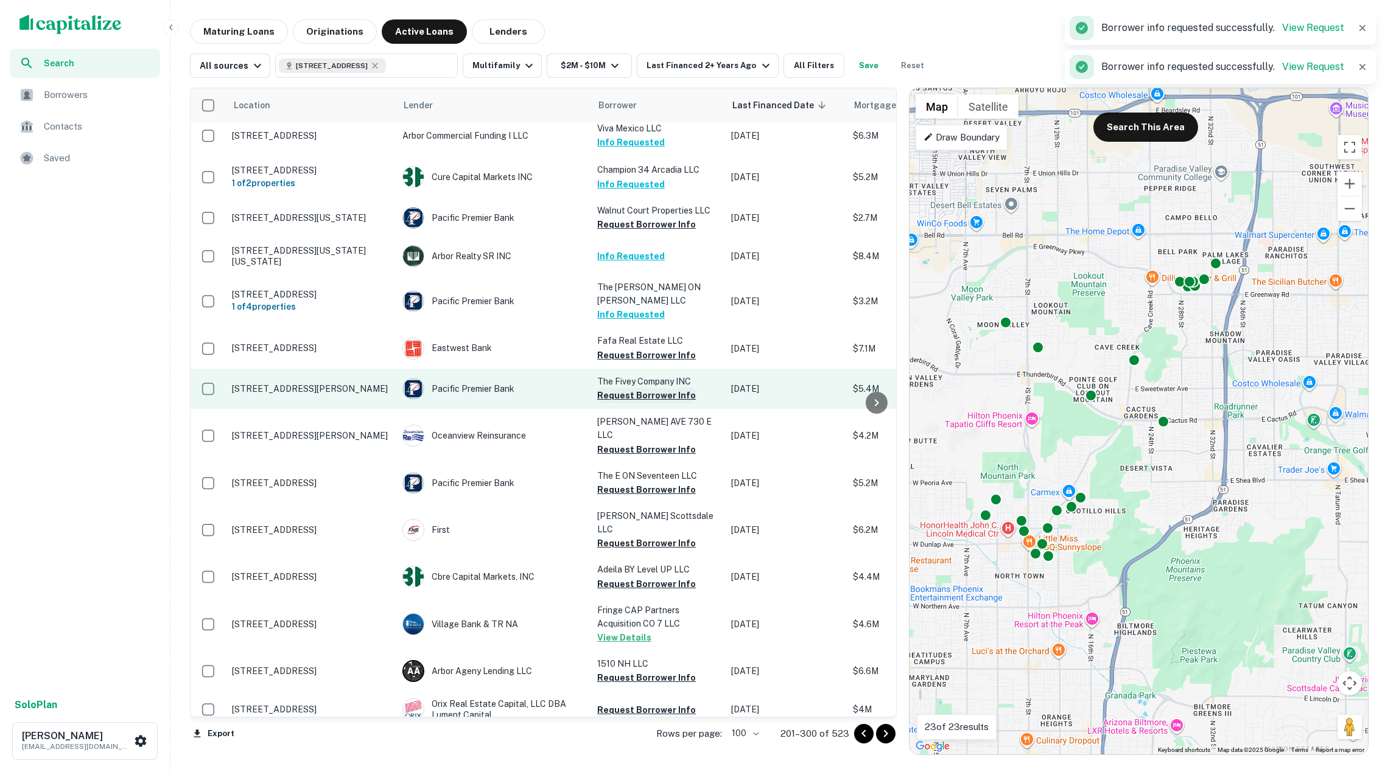
click at [639, 388] on button "Request Borrower Info" at bounding box center [646, 395] width 99 height 15
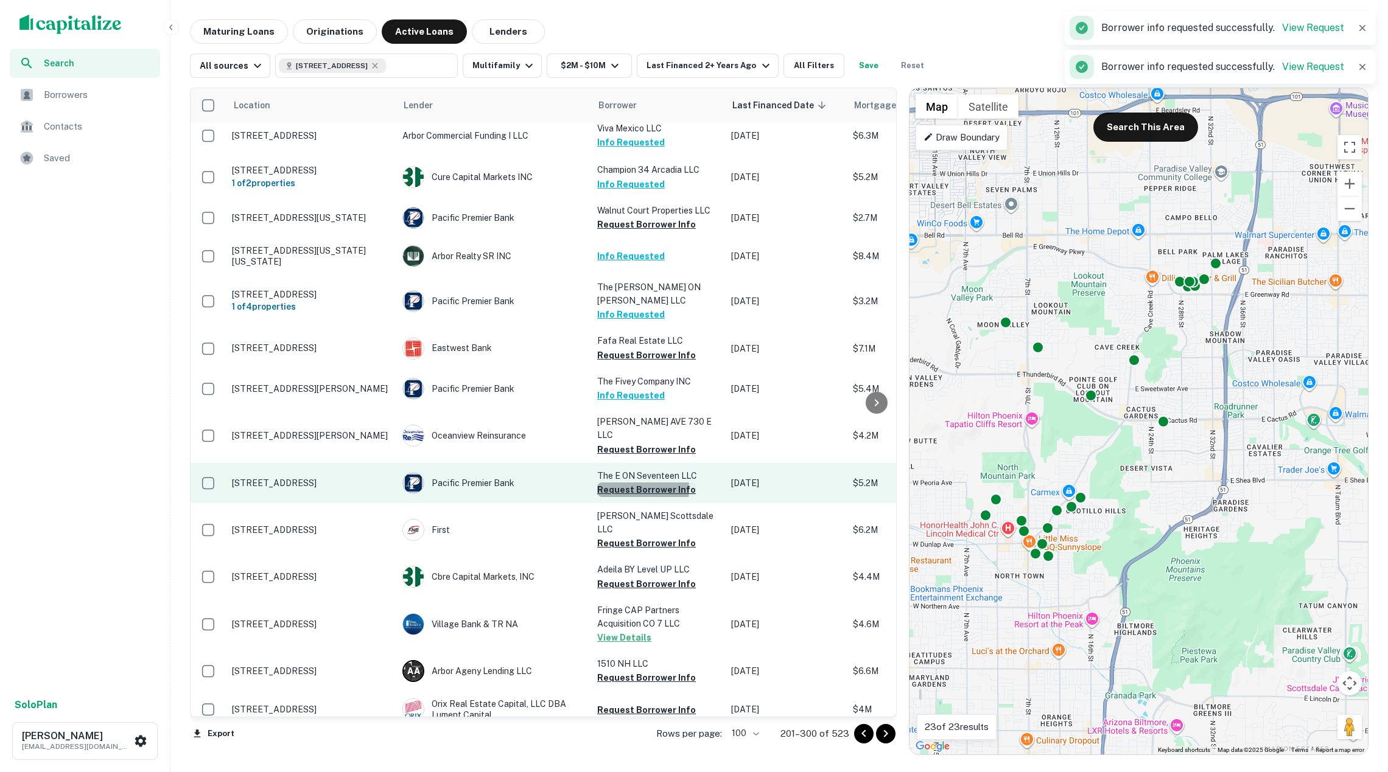
click at [631, 483] on button "Request Borrower Info" at bounding box center [646, 490] width 99 height 15
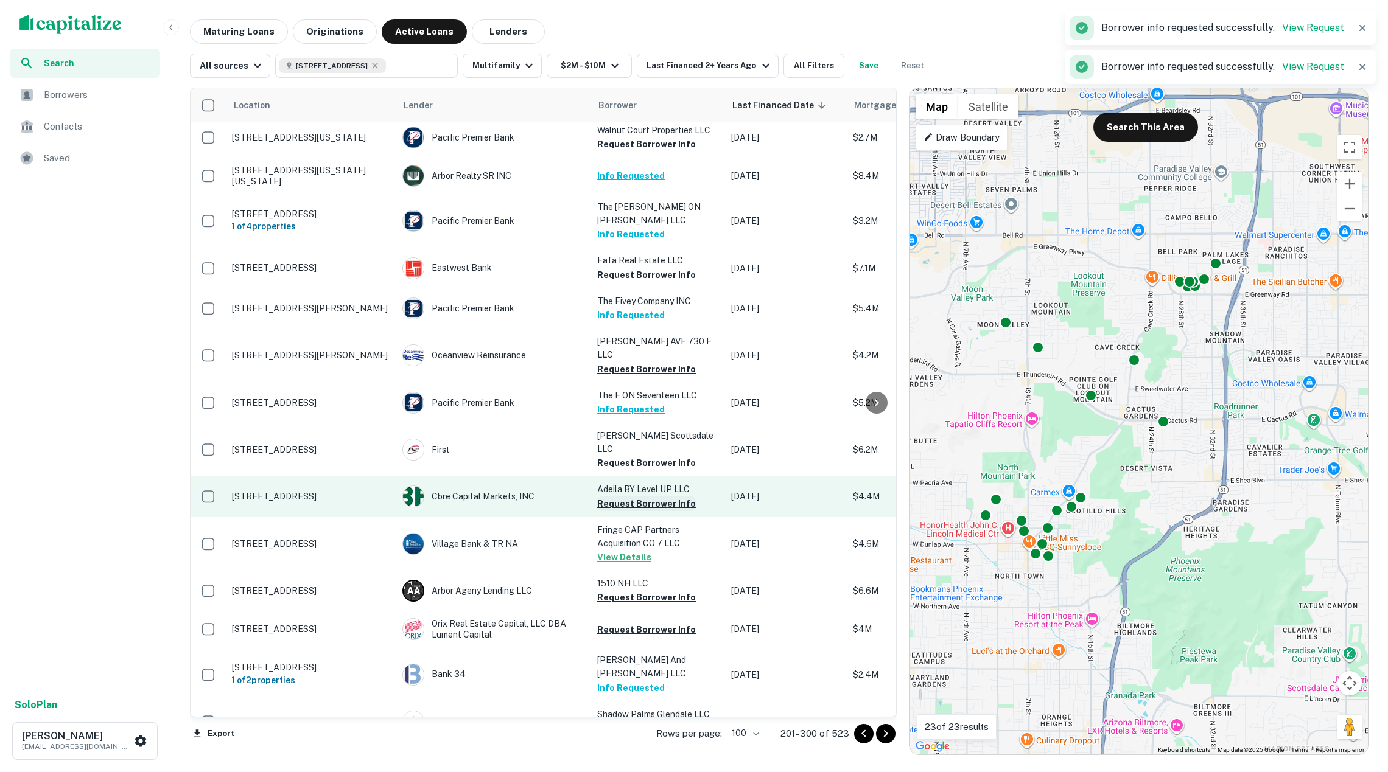
scroll to position [809, 0]
click at [628, 495] on button "Request Borrower Info" at bounding box center [646, 502] width 99 height 15
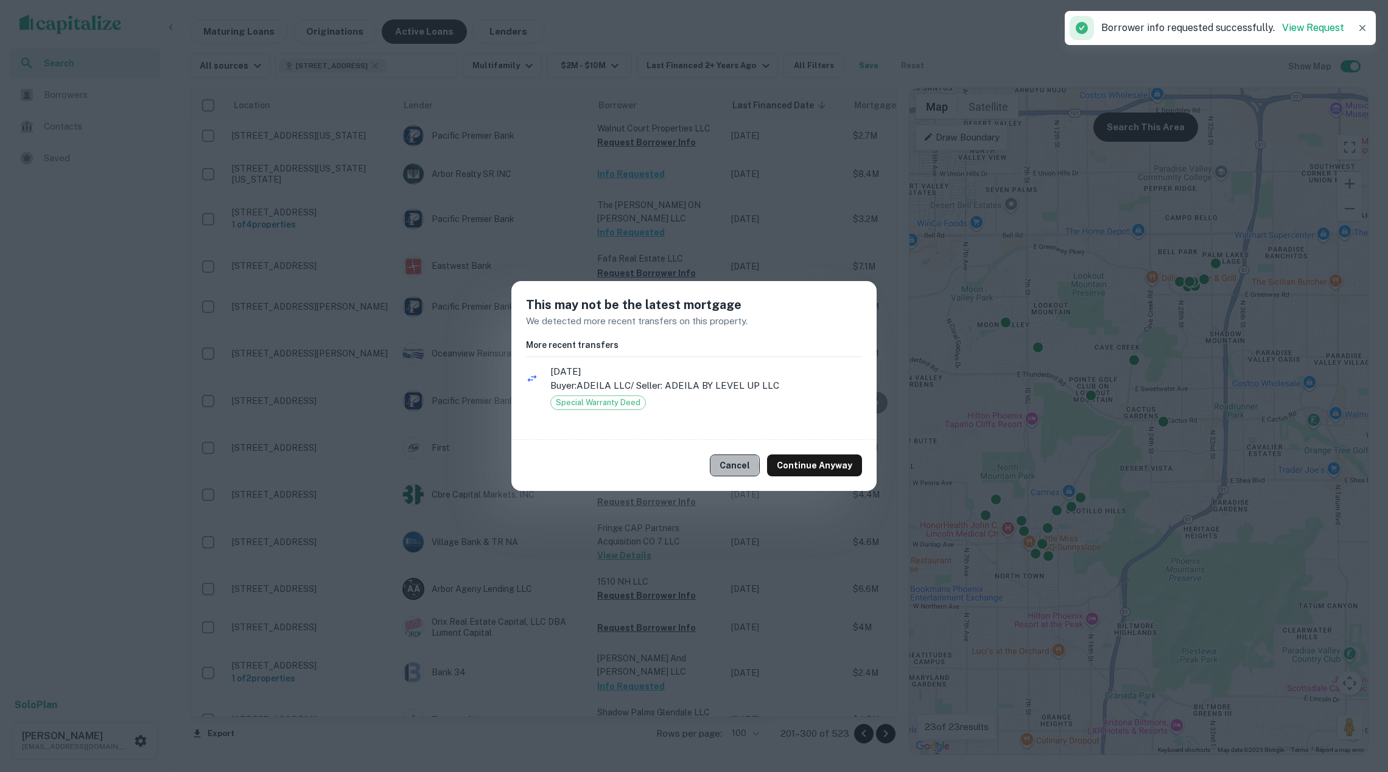
click at [731, 465] on button "Cancel" at bounding box center [735, 466] width 50 height 22
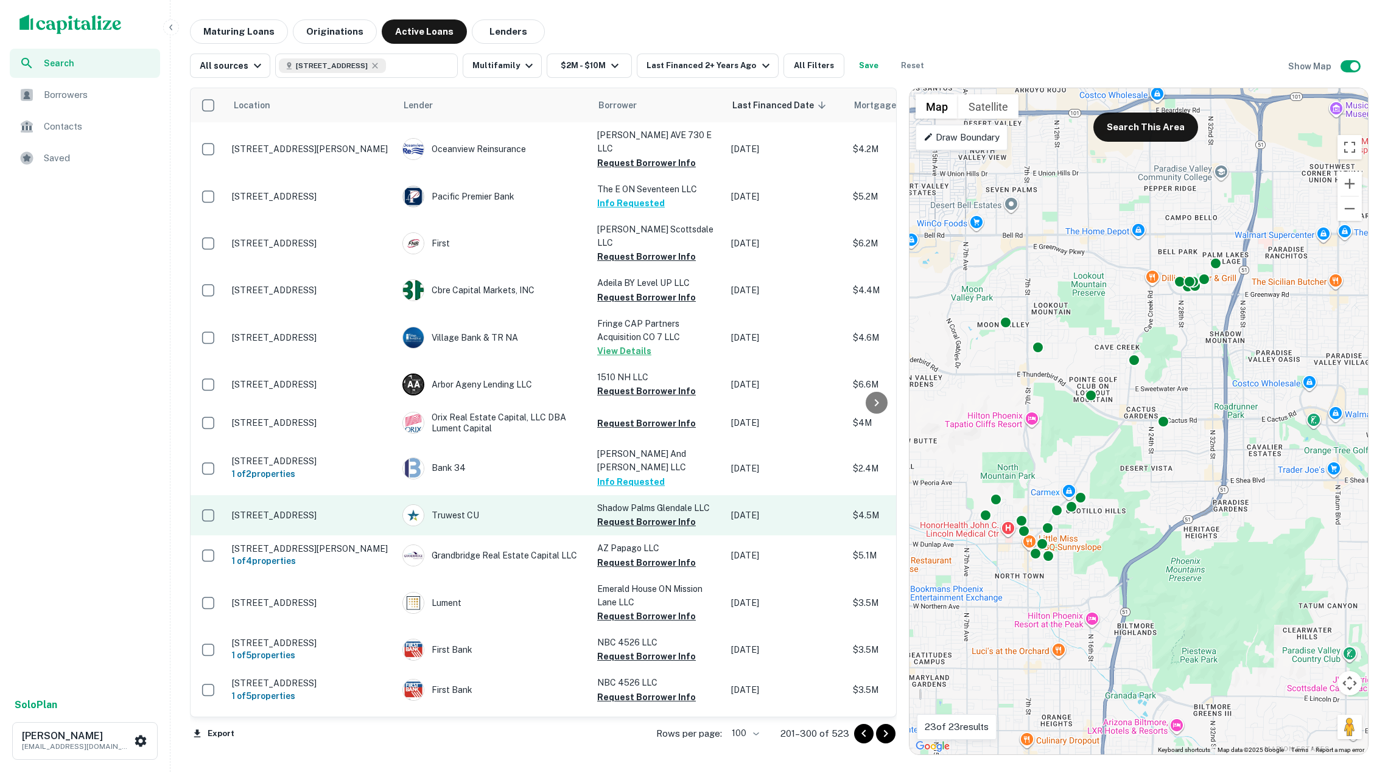
scroll to position [1020, 0]
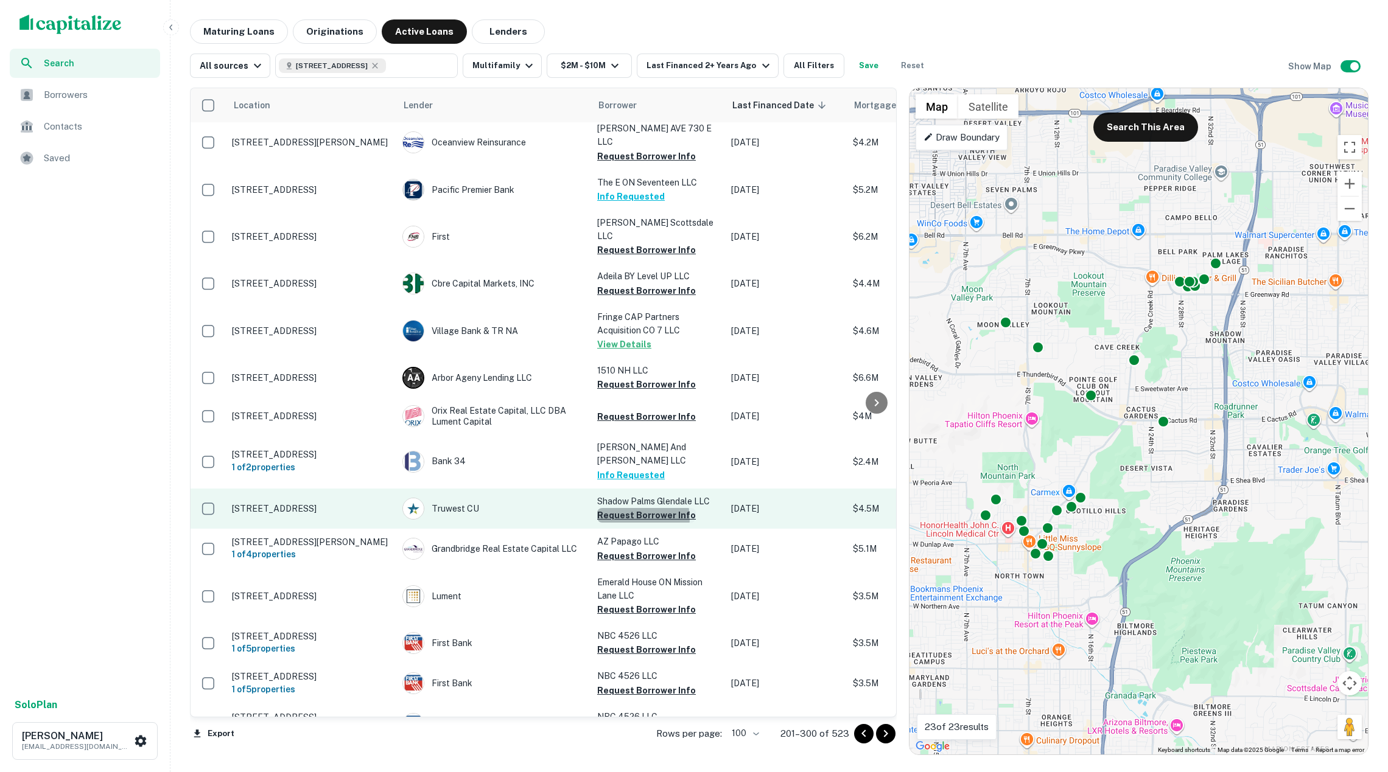
click at [634, 508] on button "Request Borrower Info" at bounding box center [646, 515] width 99 height 15
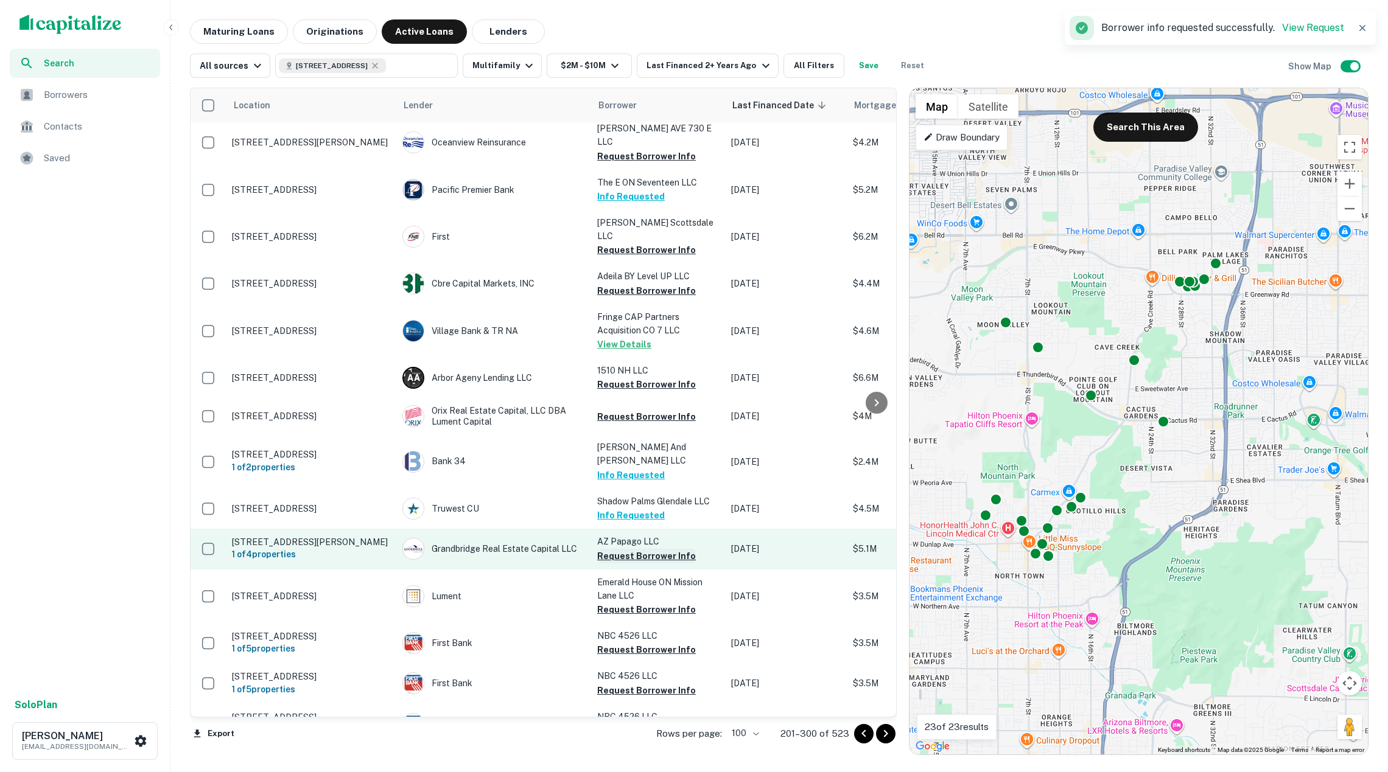
click at [635, 549] on button "Request Borrower Info" at bounding box center [646, 556] width 99 height 15
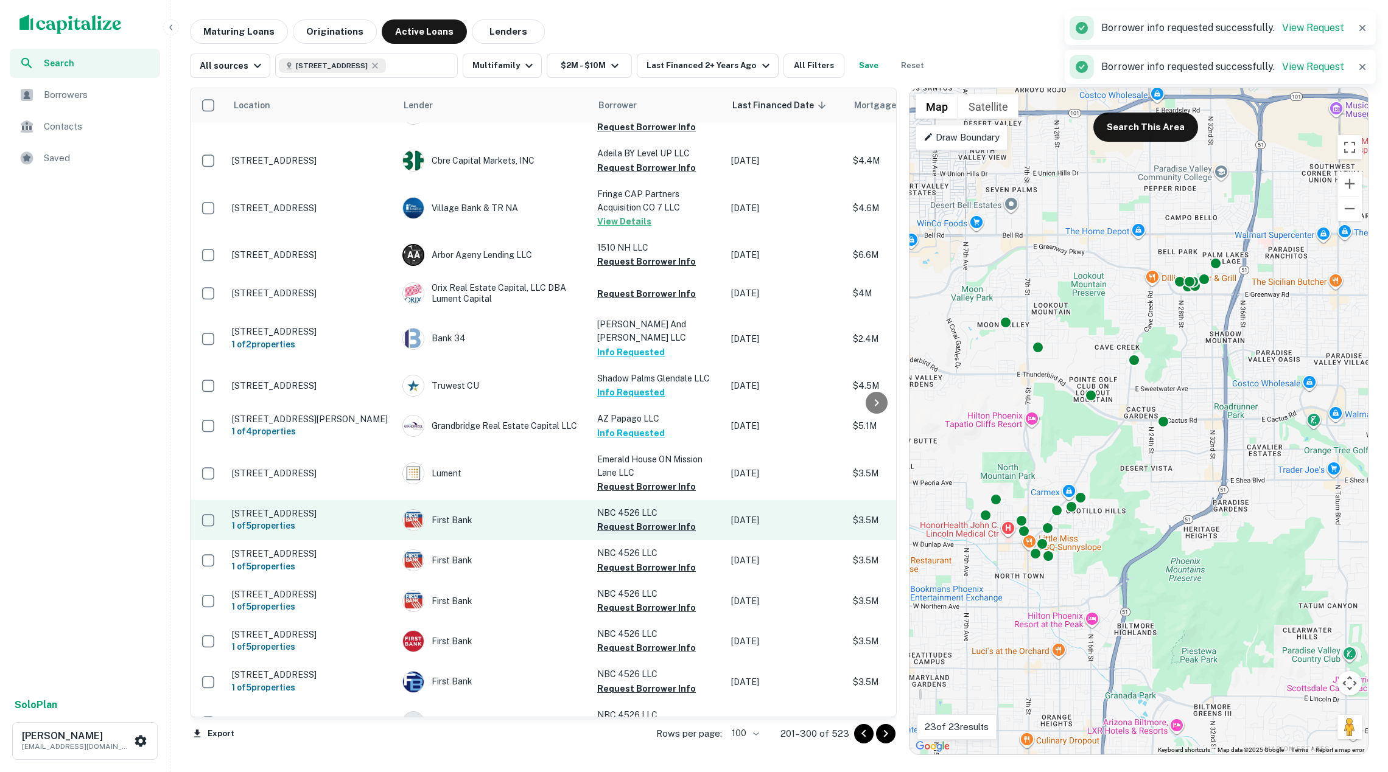
scroll to position [1145, 0]
click at [633, 518] on button "Request Borrower Info" at bounding box center [646, 525] width 99 height 15
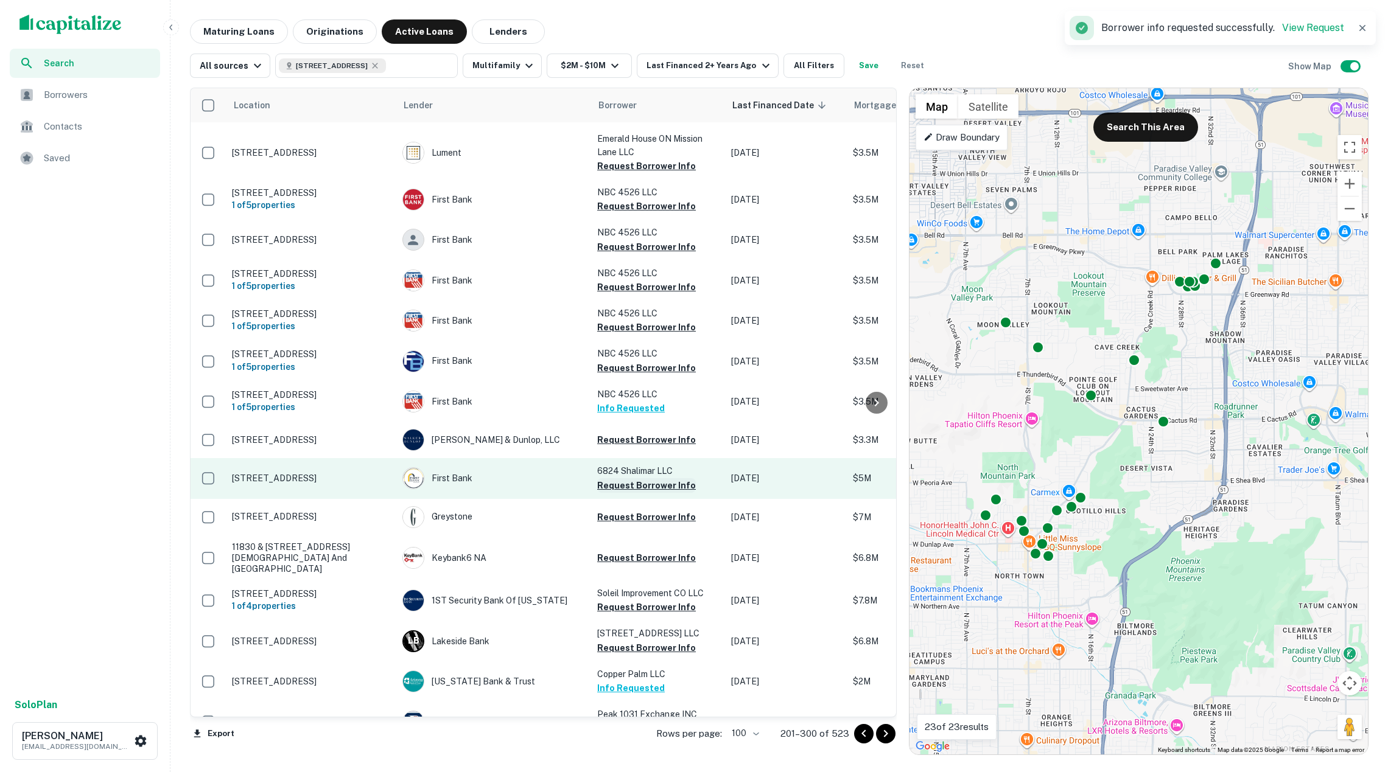
scroll to position [1470, 0]
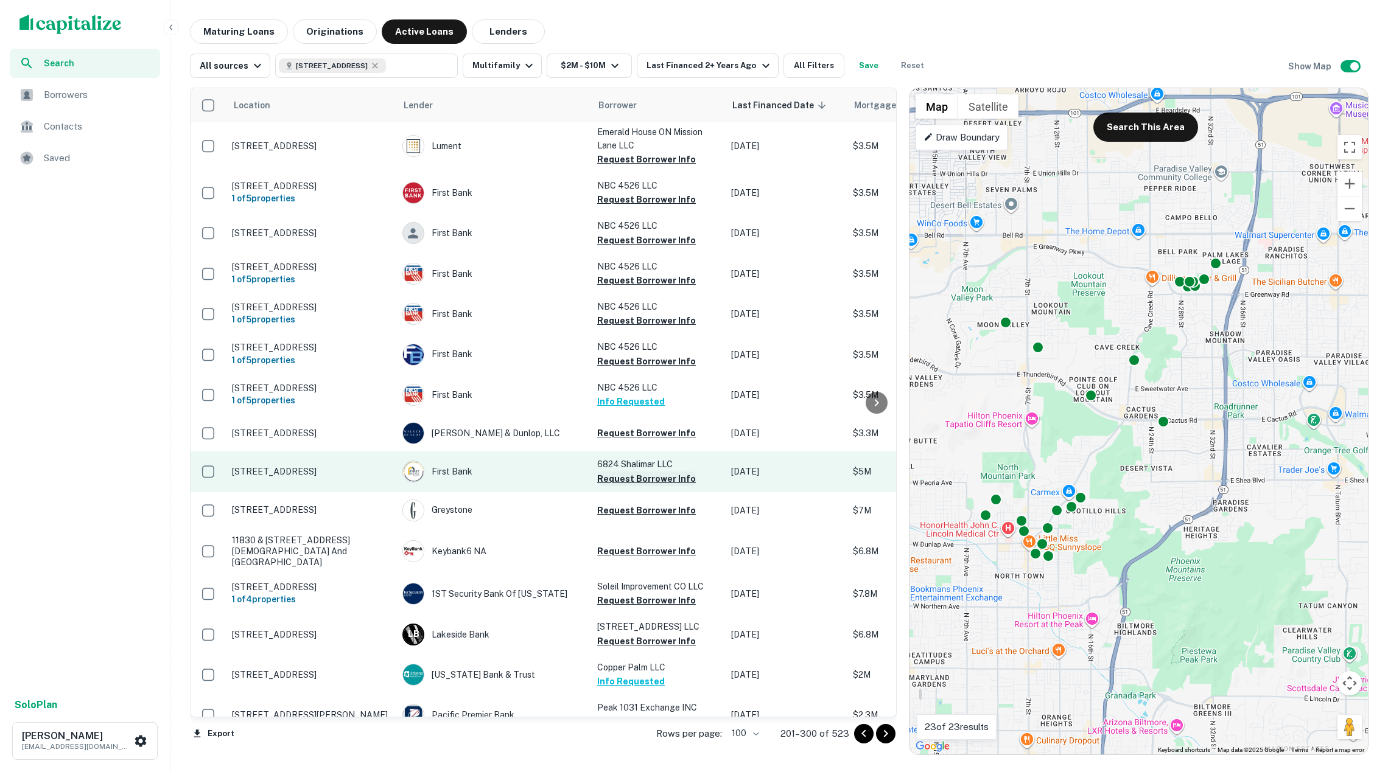
click at [629, 472] on button "Request Borrower Info" at bounding box center [646, 479] width 99 height 15
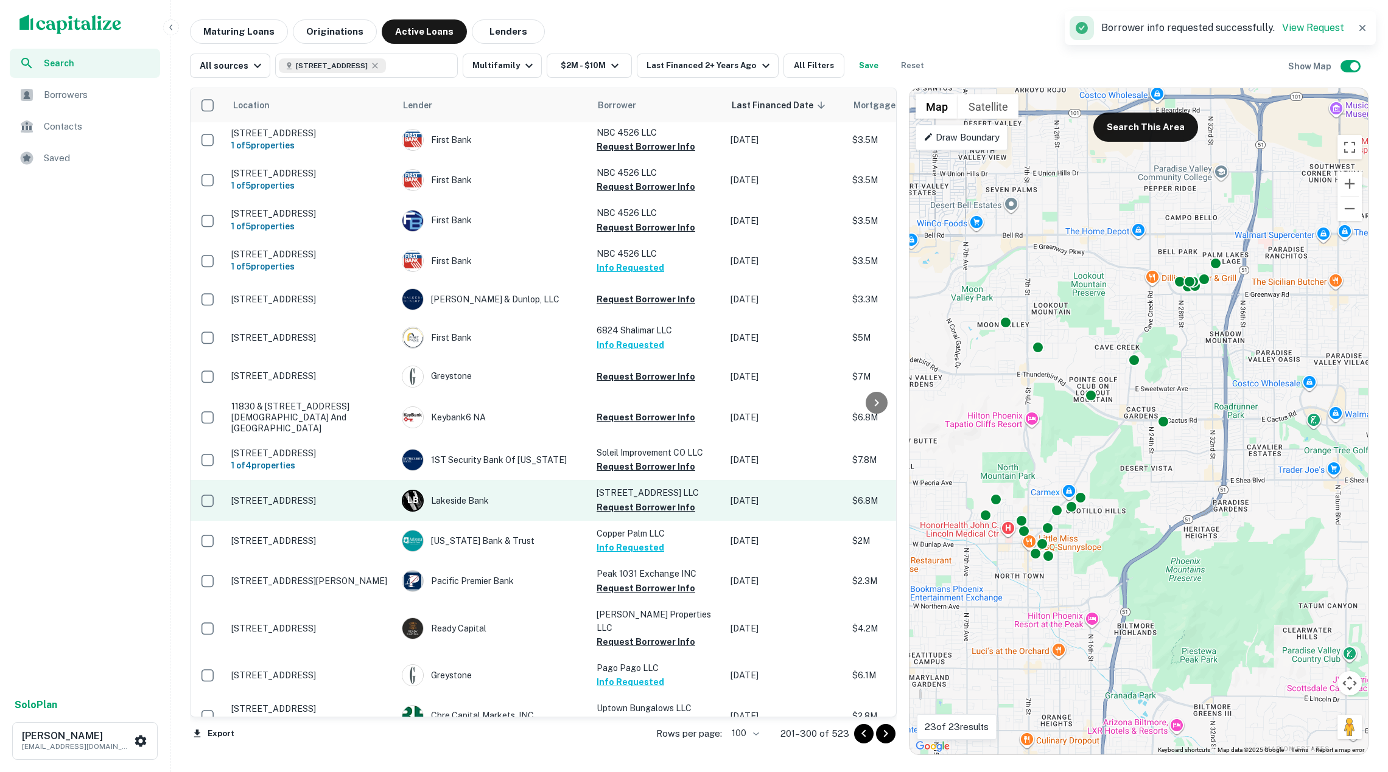
scroll to position [1604, 3]
click at [612, 500] on button "Request Borrower Info" at bounding box center [643, 507] width 99 height 15
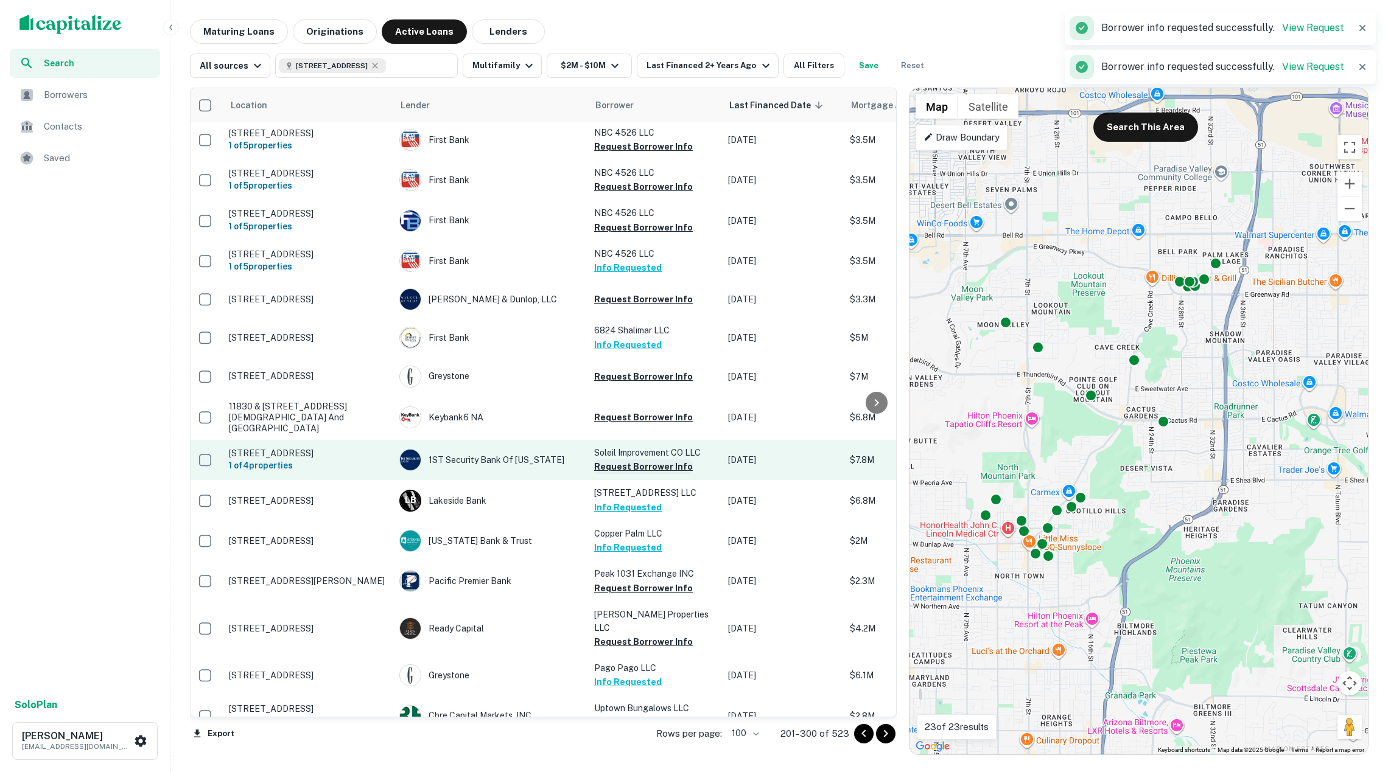
click at [618, 459] on button "Request Borrower Info" at bounding box center [643, 466] width 99 height 15
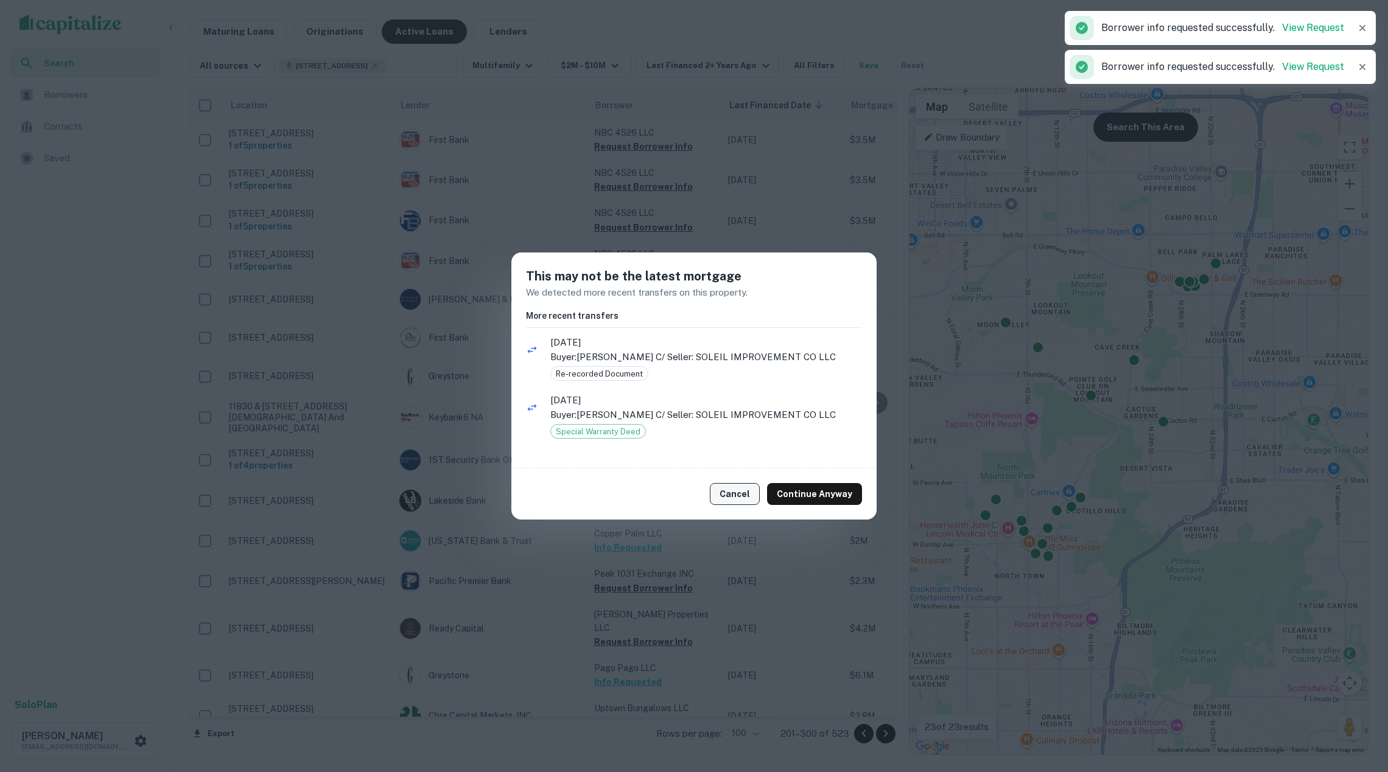
drag, startPoint x: 728, startPoint y: 495, endPoint x: 721, endPoint y: 497, distance: 7.5
click at [728, 495] on button "Cancel" at bounding box center [735, 494] width 50 height 22
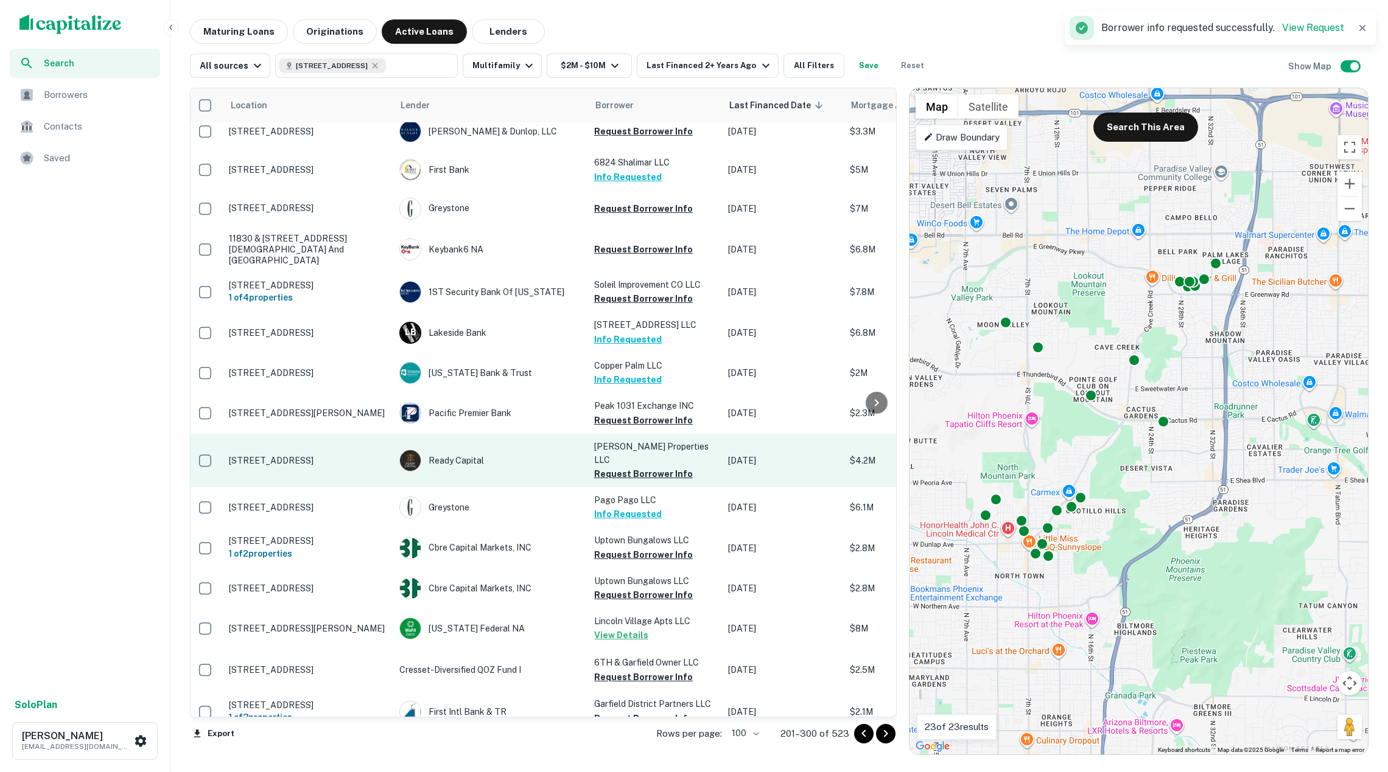
scroll to position [1772, 1]
click at [634, 467] on button "Request Borrower Info" at bounding box center [645, 474] width 99 height 15
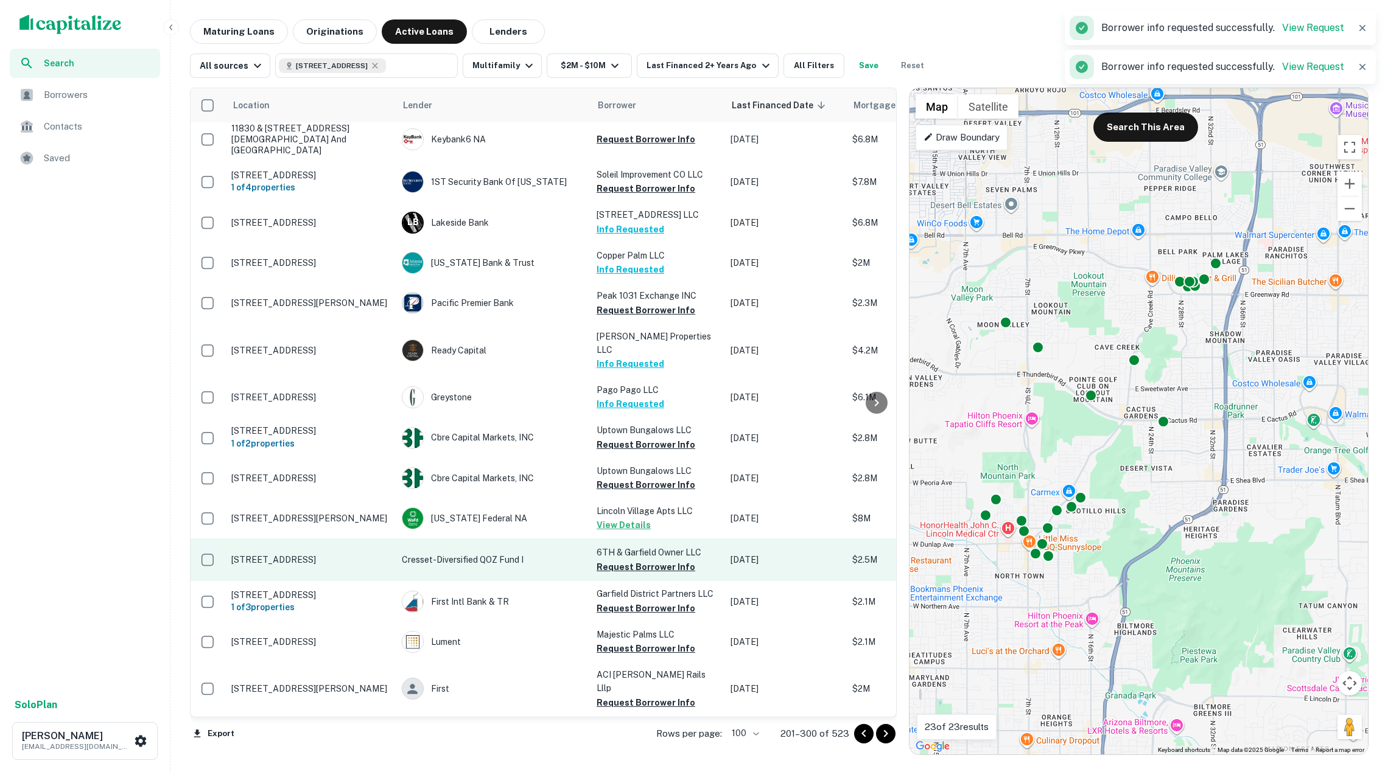
scroll to position [1972, 1]
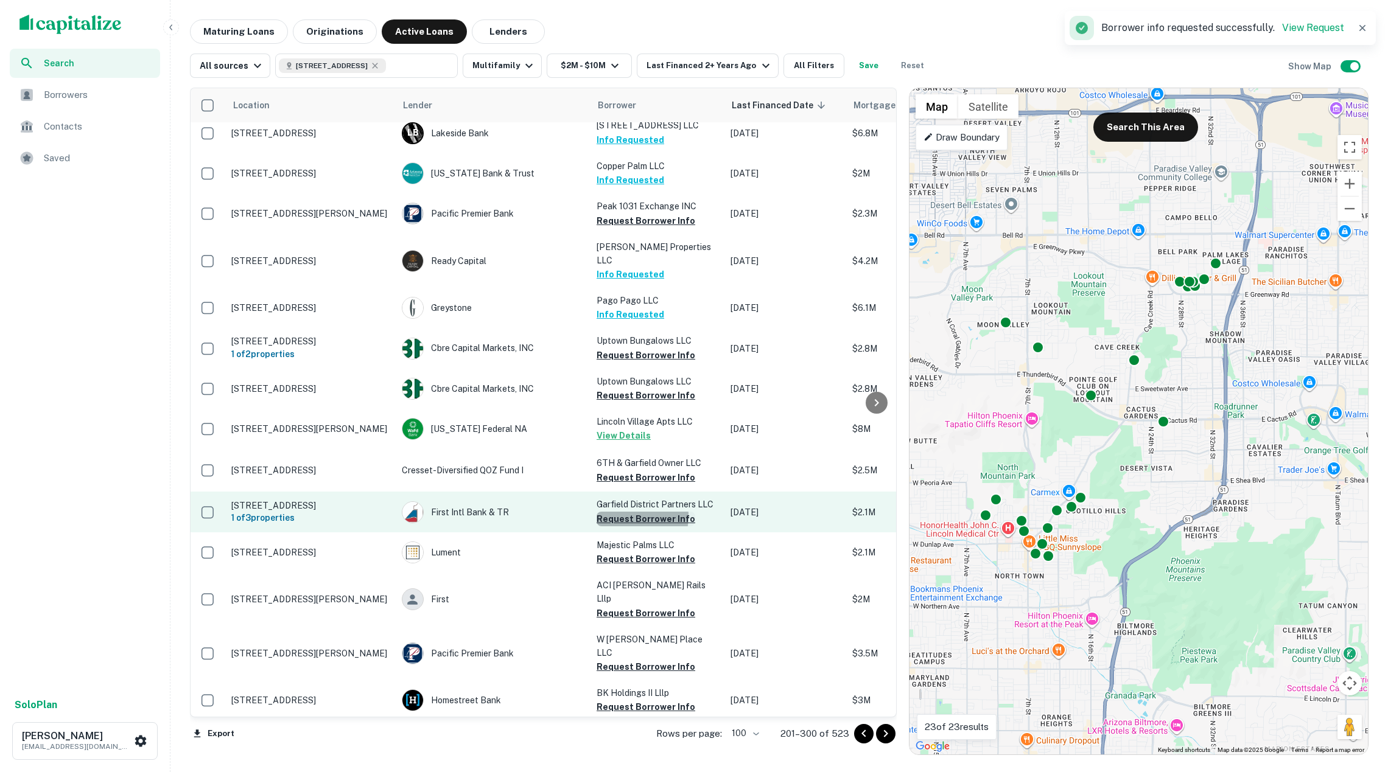
click at [624, 512] on button "Request Borrower Info" at bounding box center [645, 519] width 99 height 15
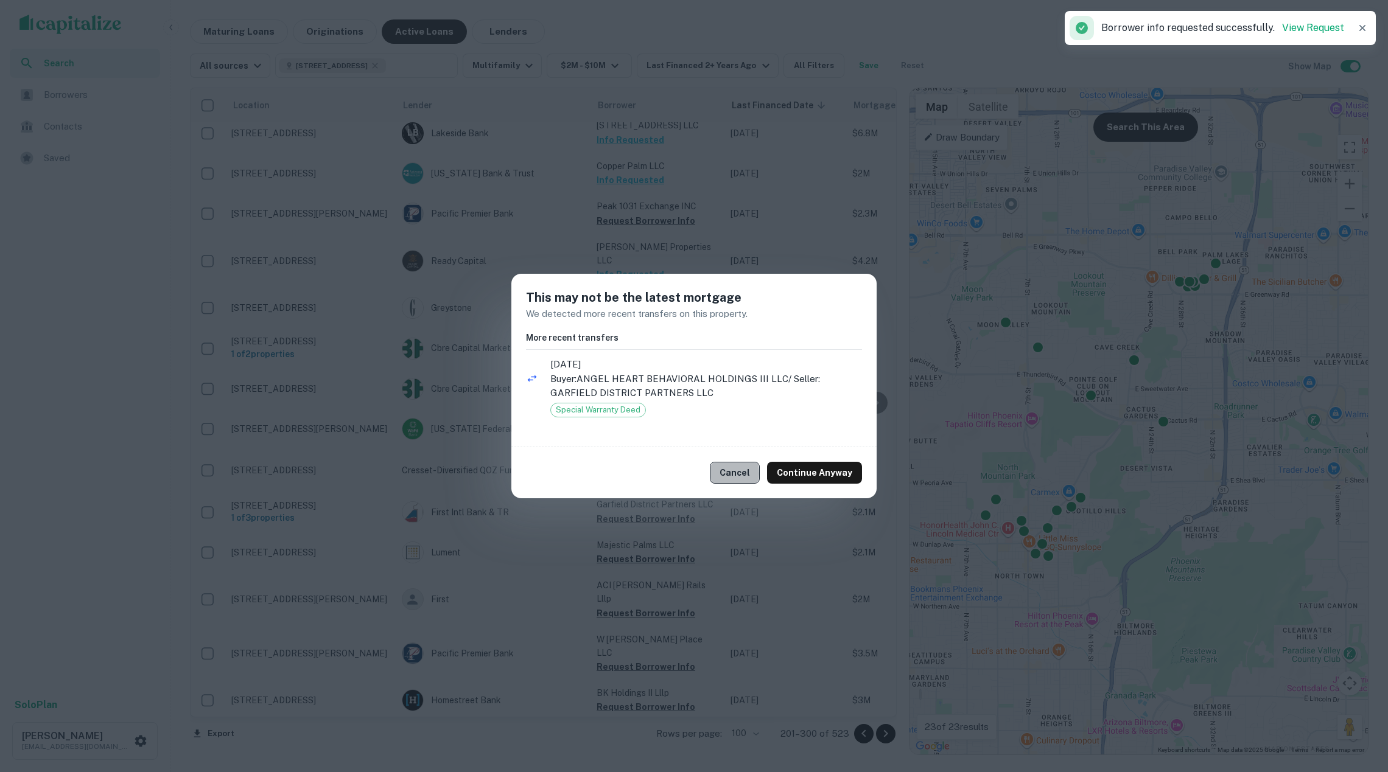
click at [717, 472] on button "Cancel" at bounding box center [735, 473] width 50 height 22
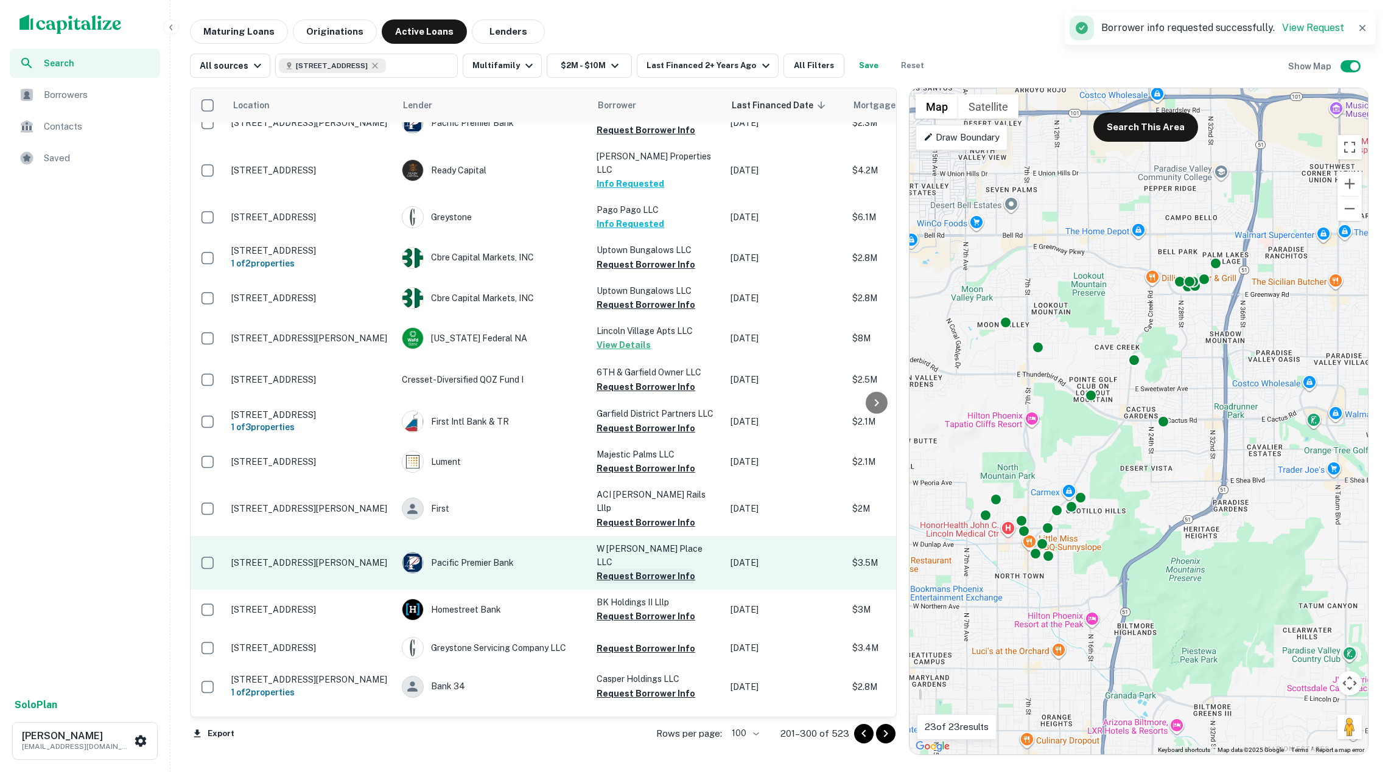
scroll to position [2073, 1]
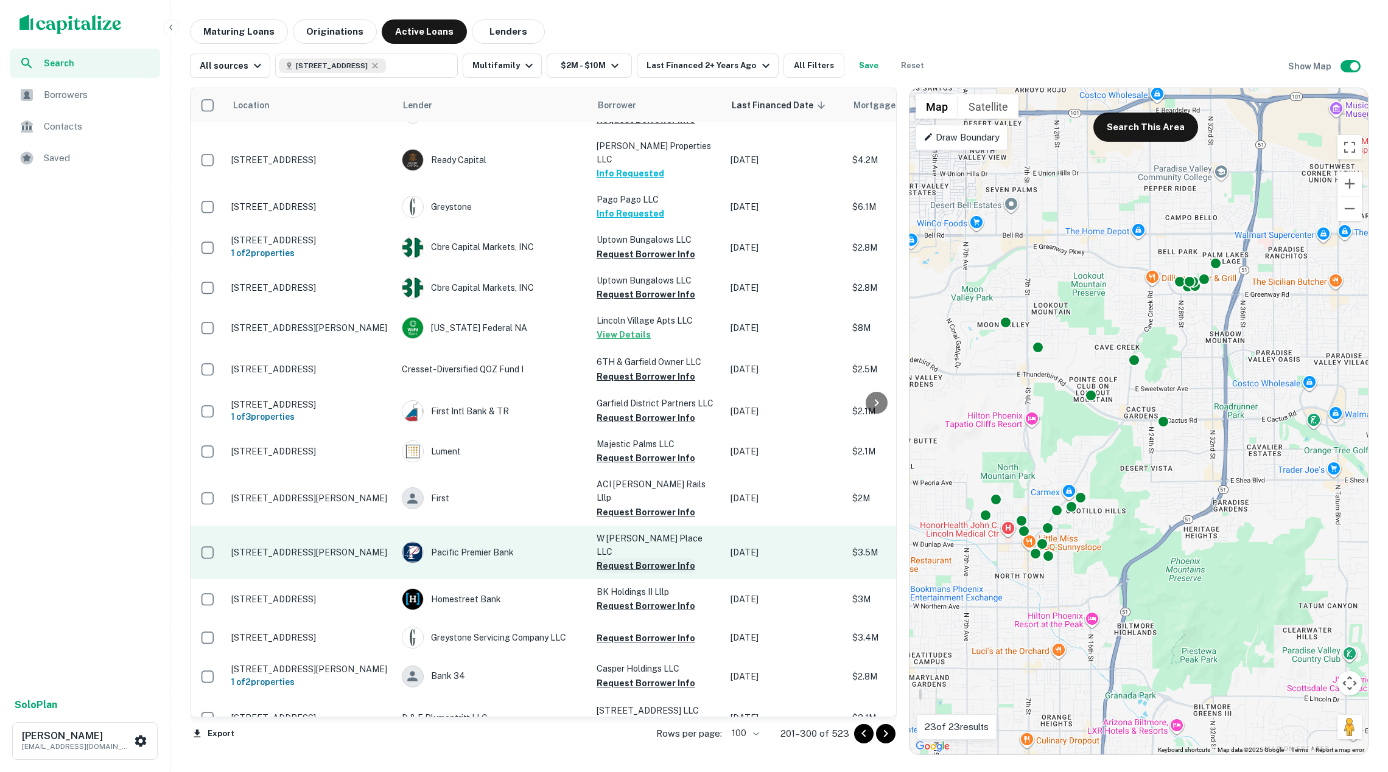
click at [640, 559] on button "Request Borrower Info" at bounding box center [645, 566] width 99 height 15
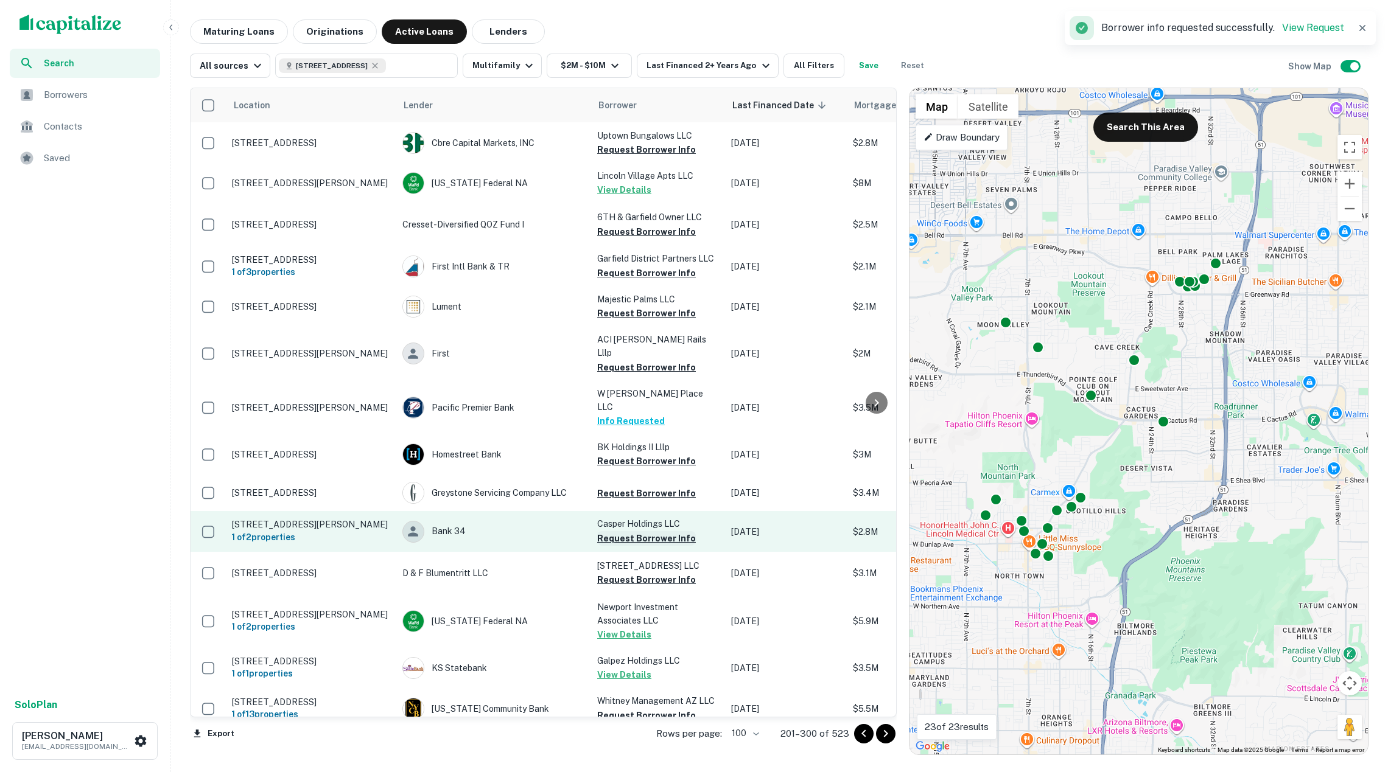
scroll to position [2218, 0]
click at [634, 531] on button "Request Borrower Info" at bounding box center [646, 538] width 99 height 15
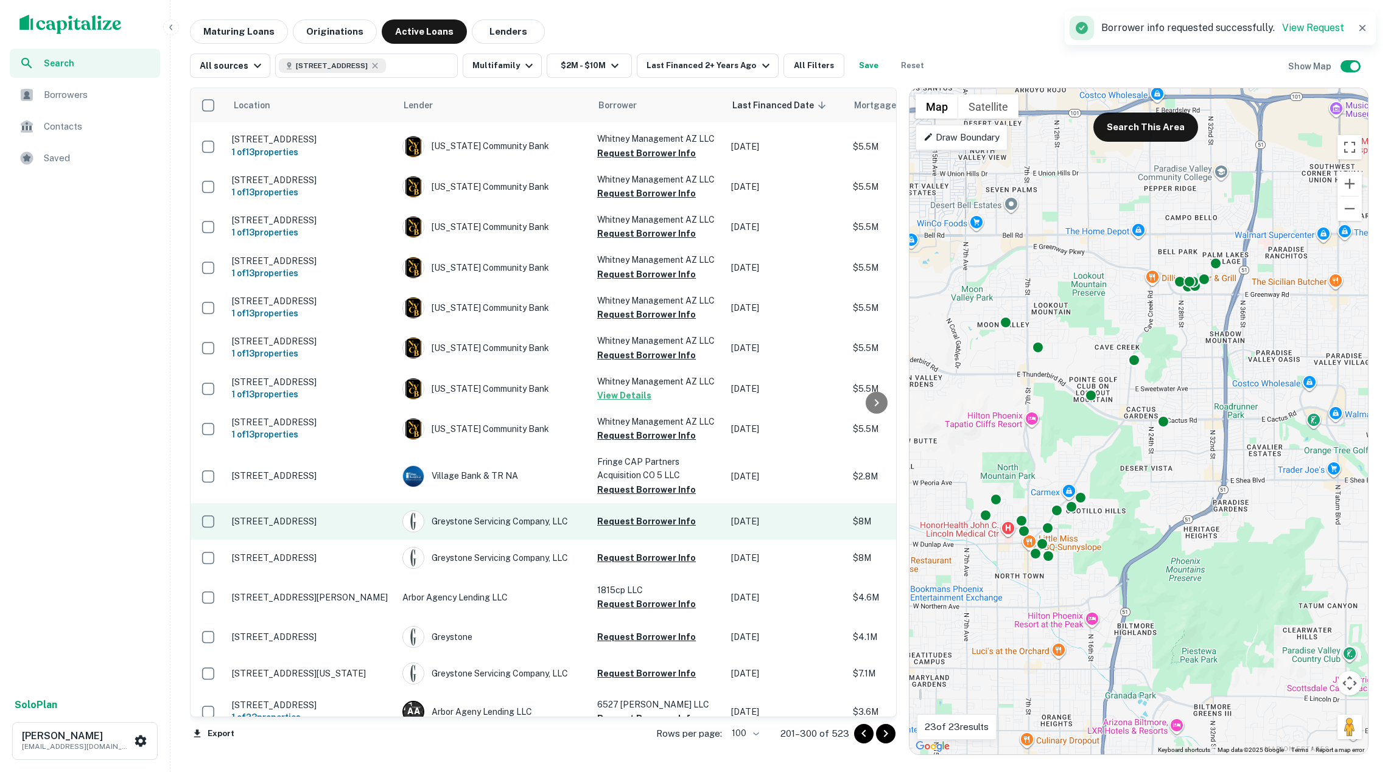
scroll to position [2986, 0]
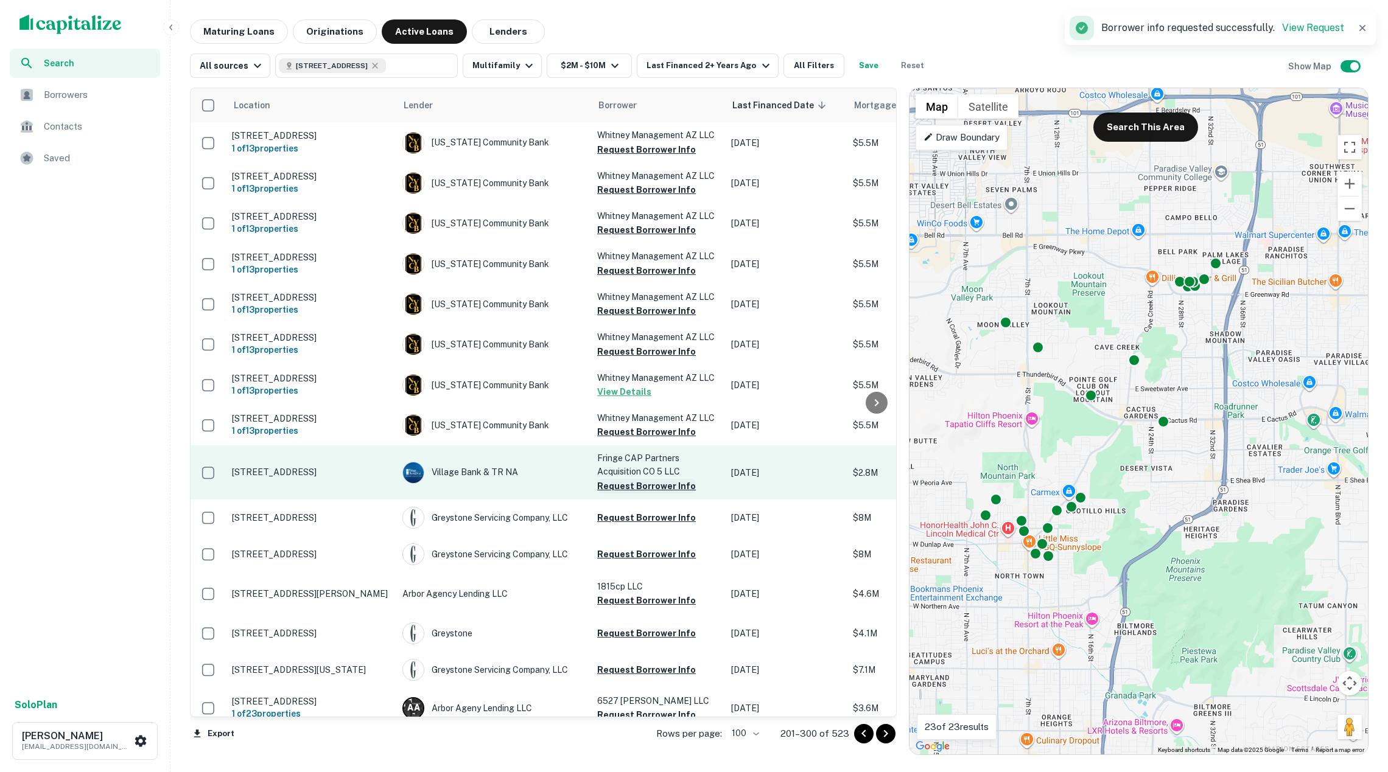
click at [650, 479] on button "Request Borrower Info" at bounding box center [646, 486] width 99 height 15
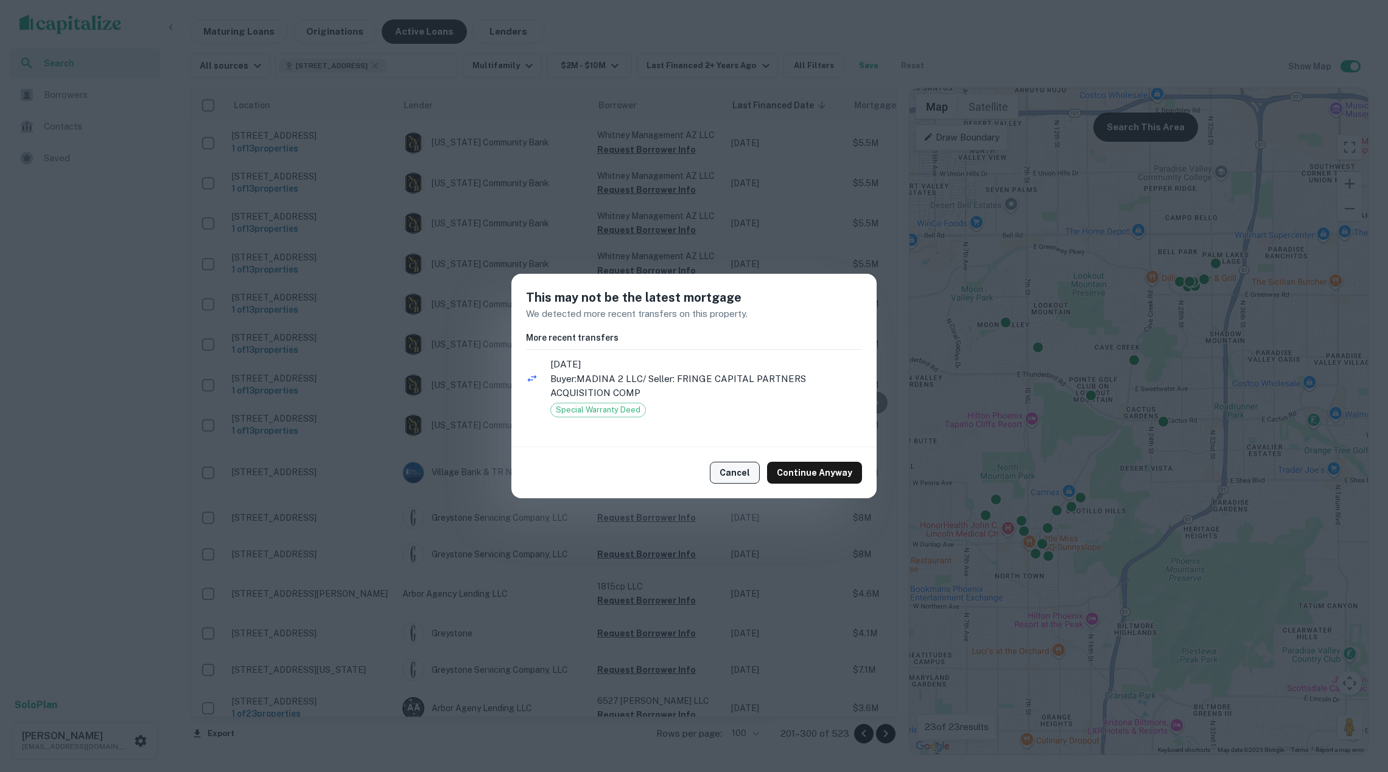
click at [739, 475] on button "Cancel" at bounding box center [735, 473] width 50 height 22
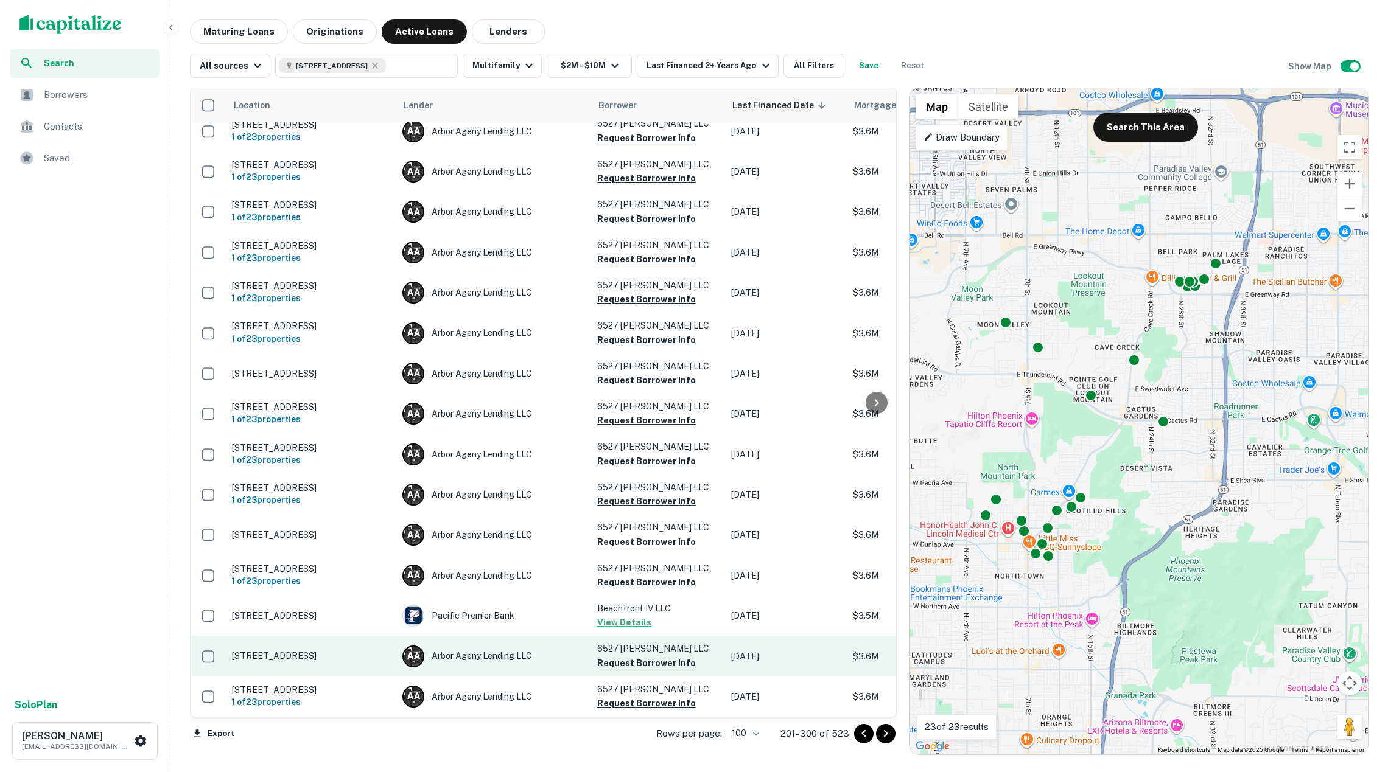
scroll to position [3659, 0]
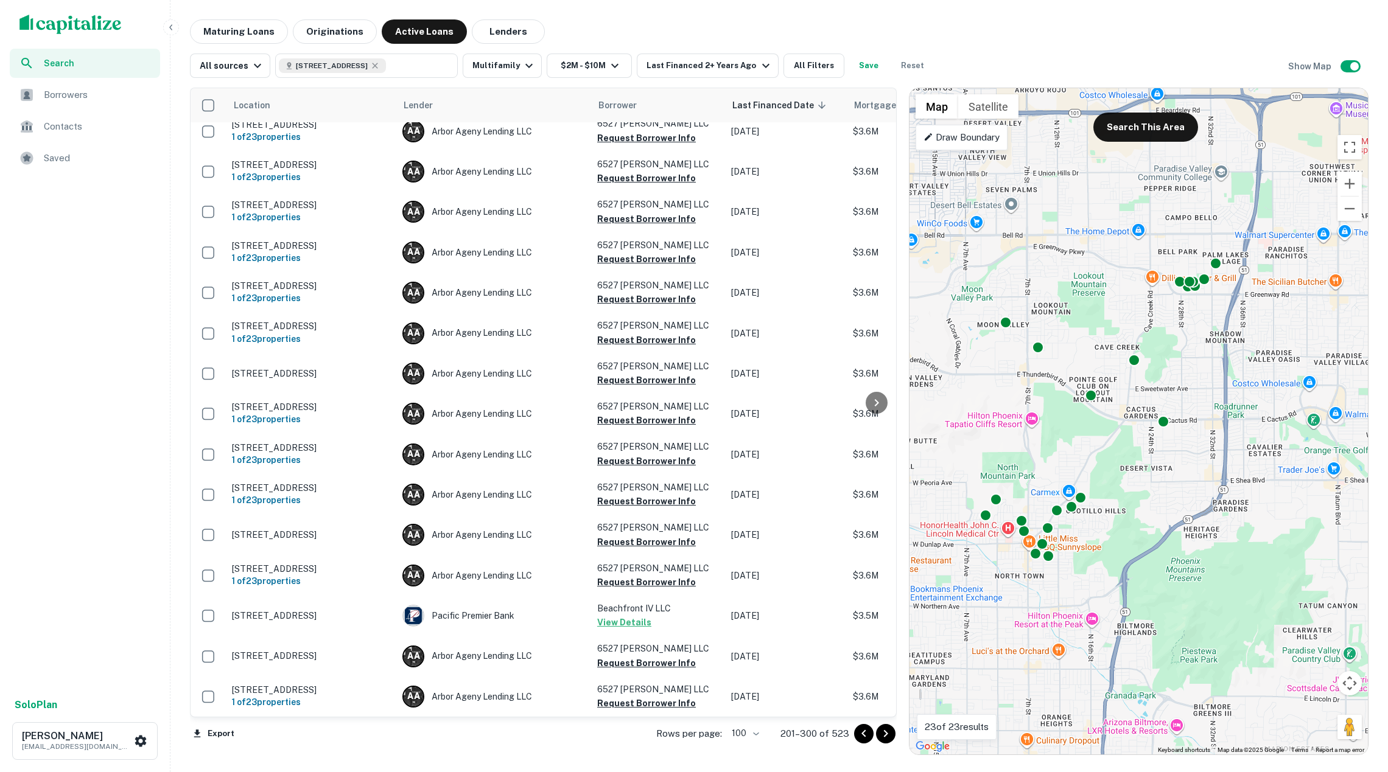
click at [888, 735] on icon "Go to next page" at bounding box center [885, 734] width 15 height 15
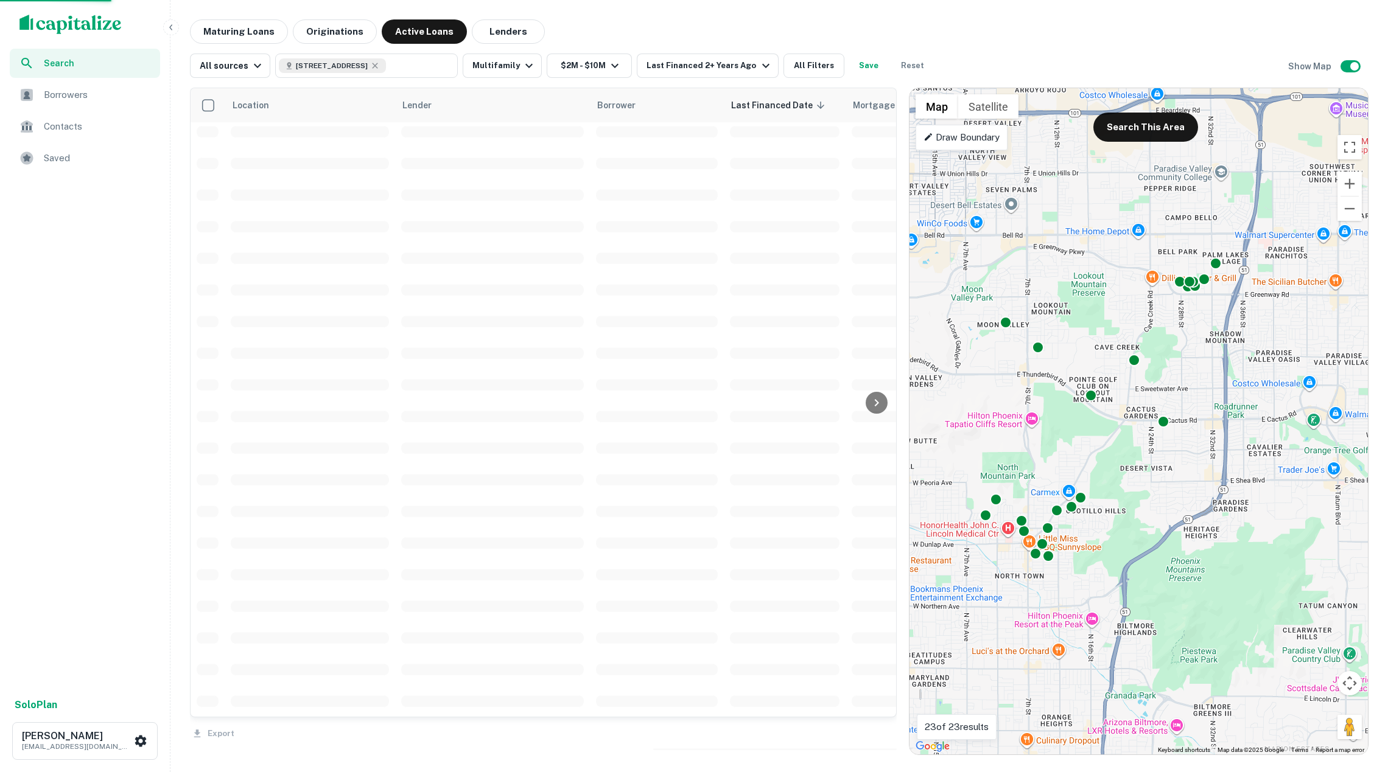
scroll to position [2569, 0]
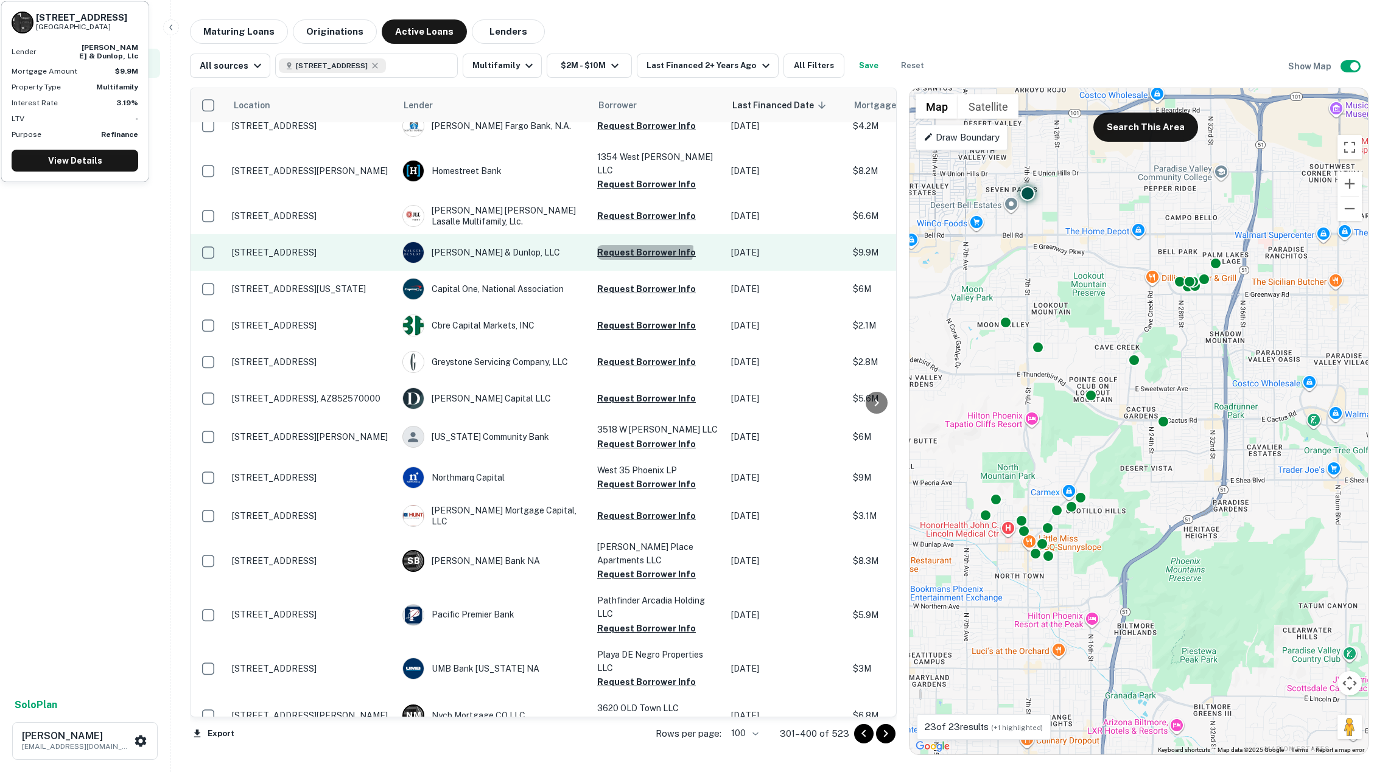
drag, startPoint x: 644, startPoint y: 295, endPoint x: 643, endPoint y: 288, distance: 6.8
click at [644, 260] on button "Request Borrower Info" at bounding box center [646, 252] width 99 height 15
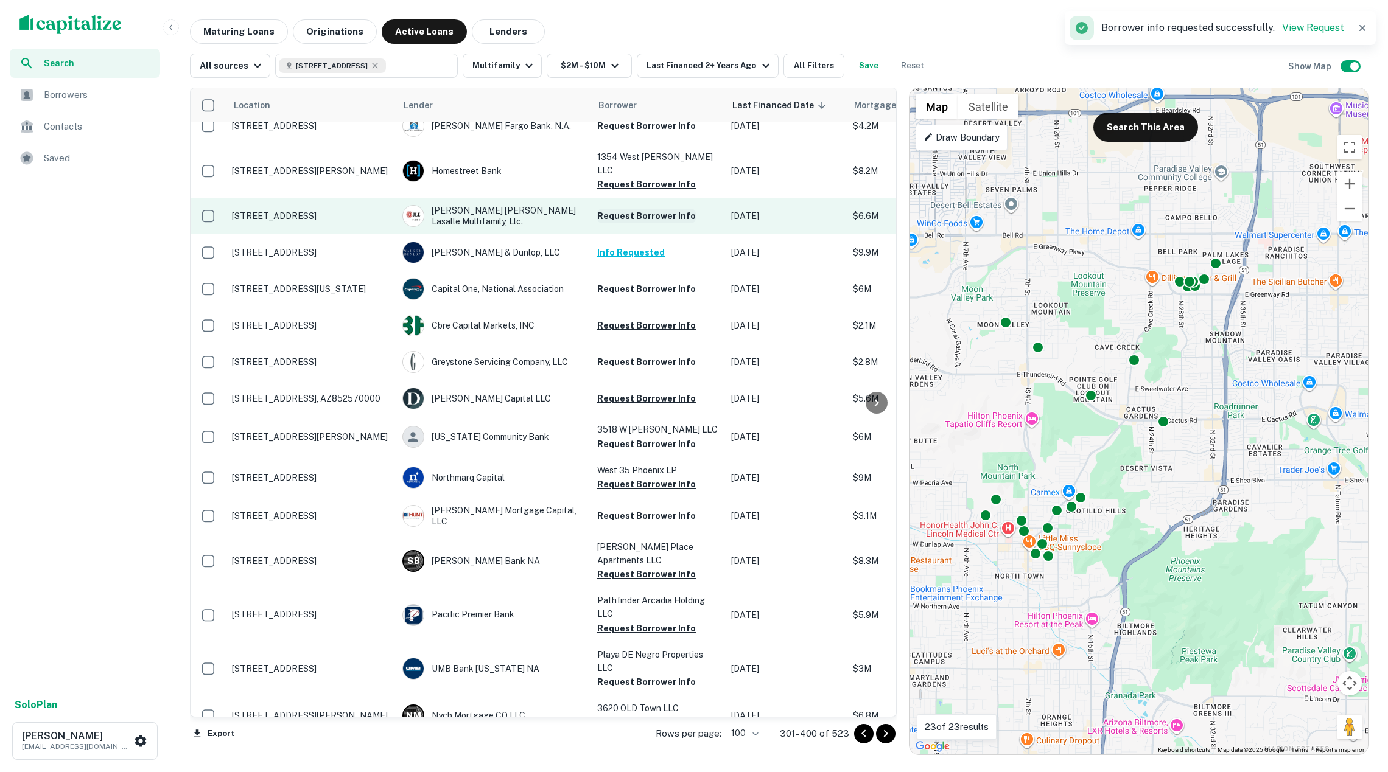
click at [637, 223] on button "Request Borrower Info" at bounding box center [646, 216] width 99 height 15
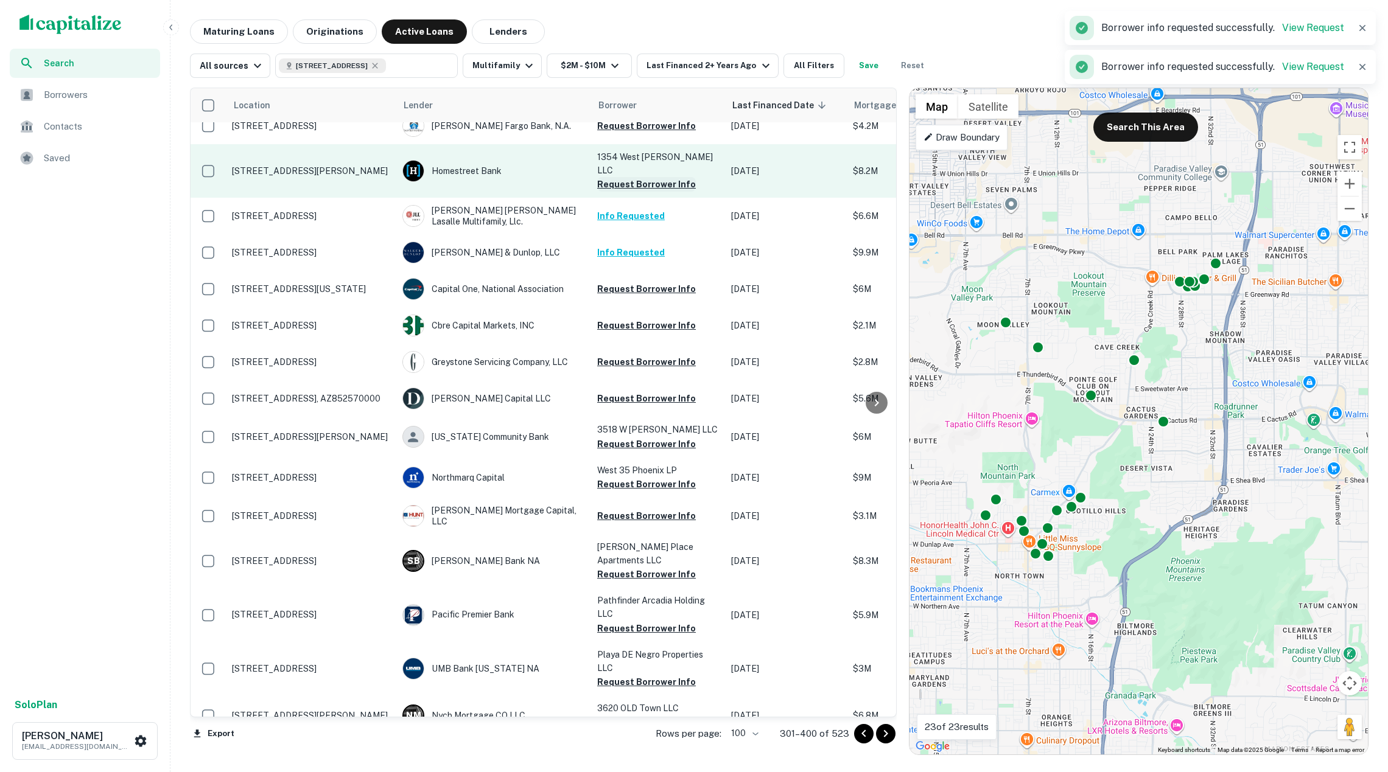
click at [627, 192] on button "Request Borrower Info" at bounding box center [646, 184] width 99 height 15
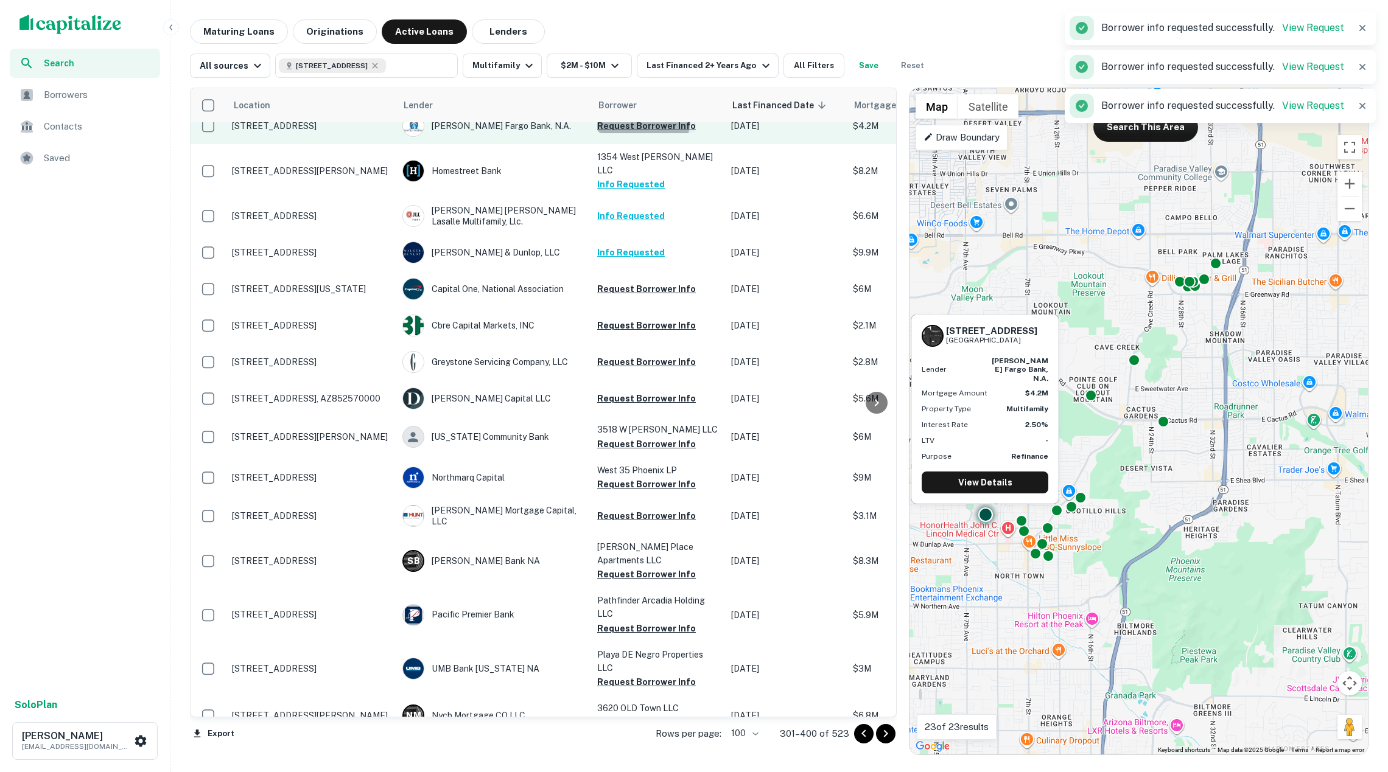
click at [638, 133] on button "Request Borrower Info" at bounding box center [646, 126] width 99 height 15
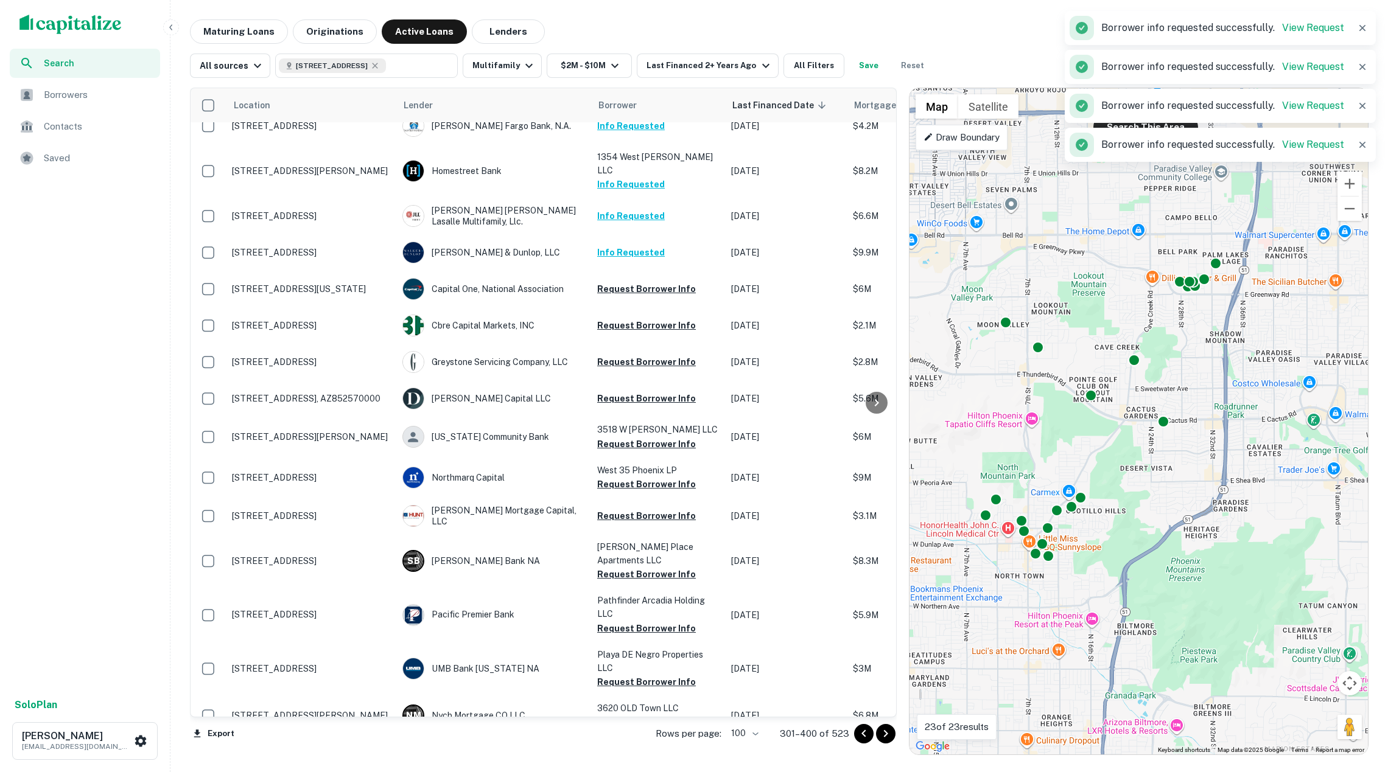
click at [632, 100] on button "Request Borrower Info" at bounding box center [646, 93] width 99 height 15
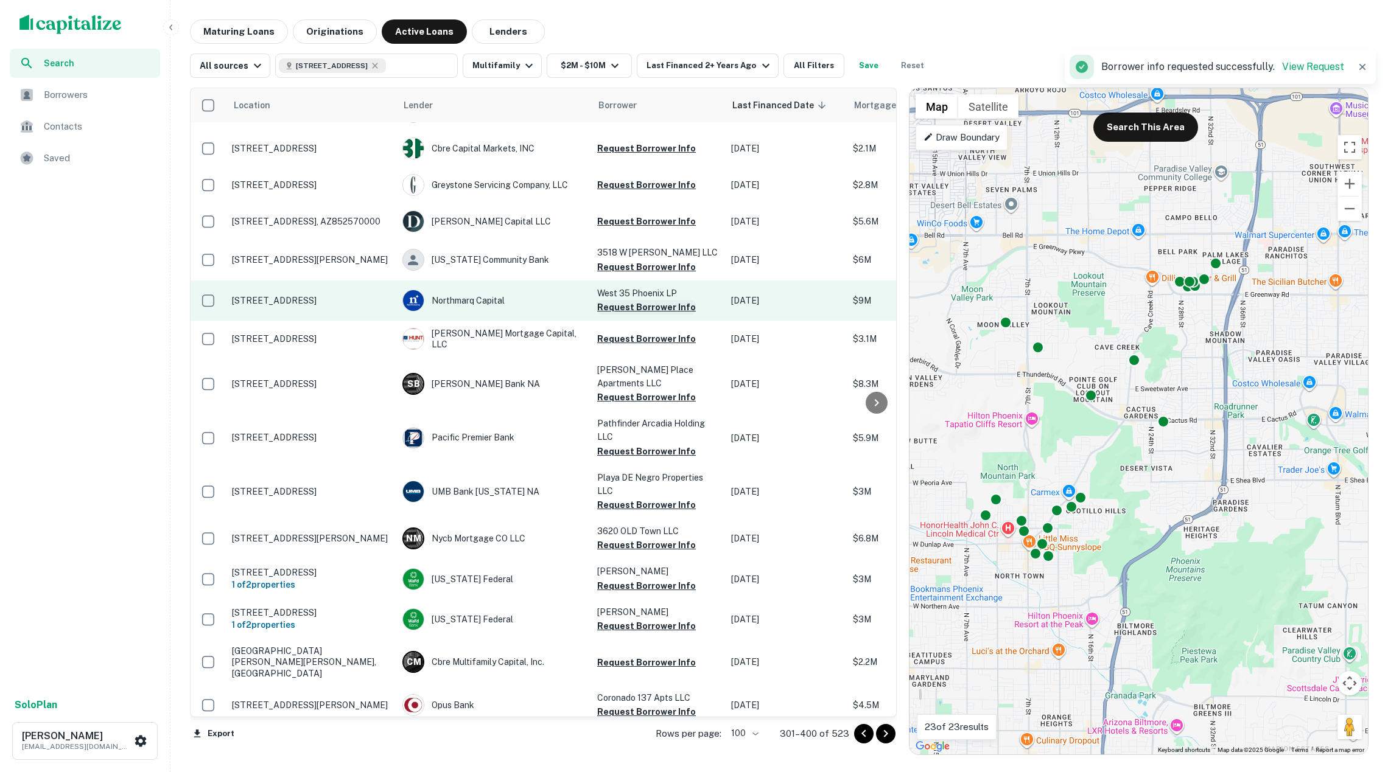
scroll to position [2746, 0]
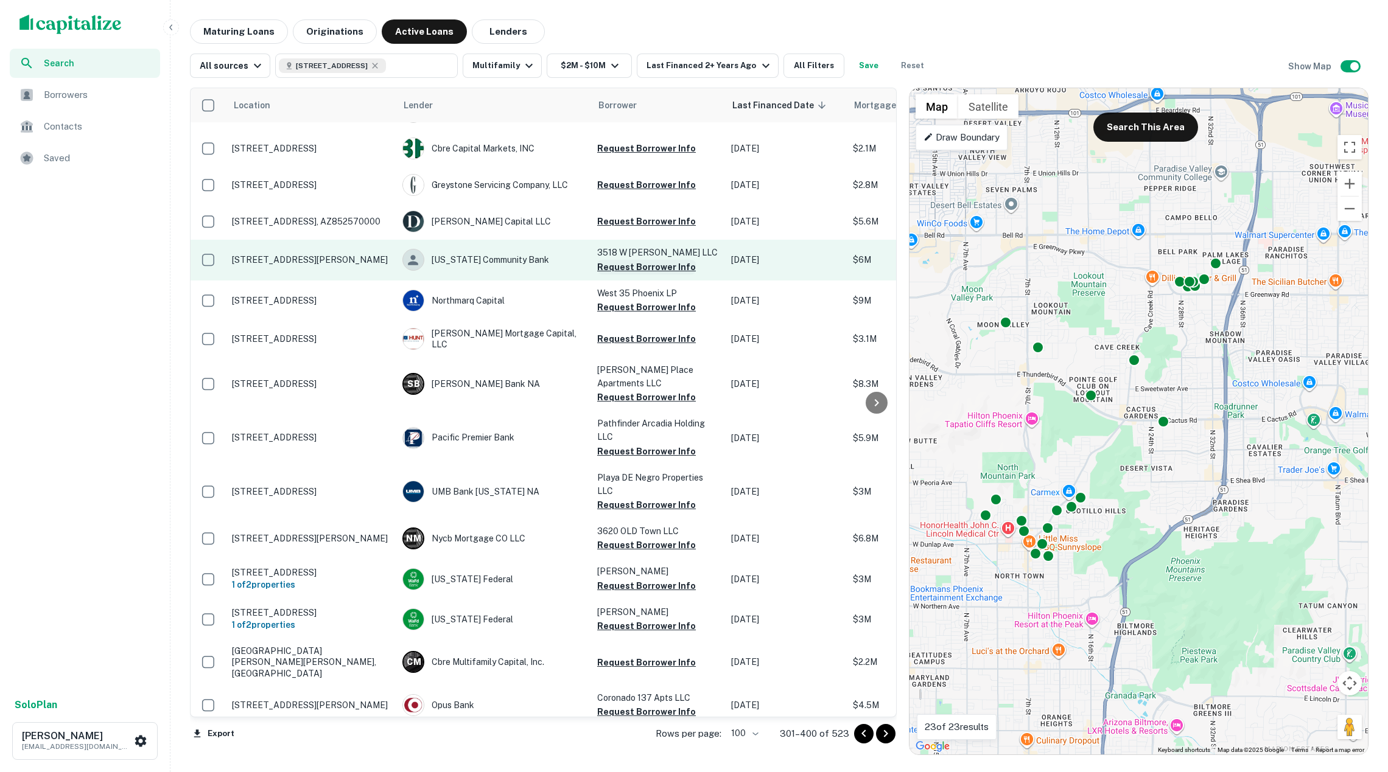
click at [634, 274] on button "Request Borrower Info" at bounding box center [646, 267] width 99 height 15
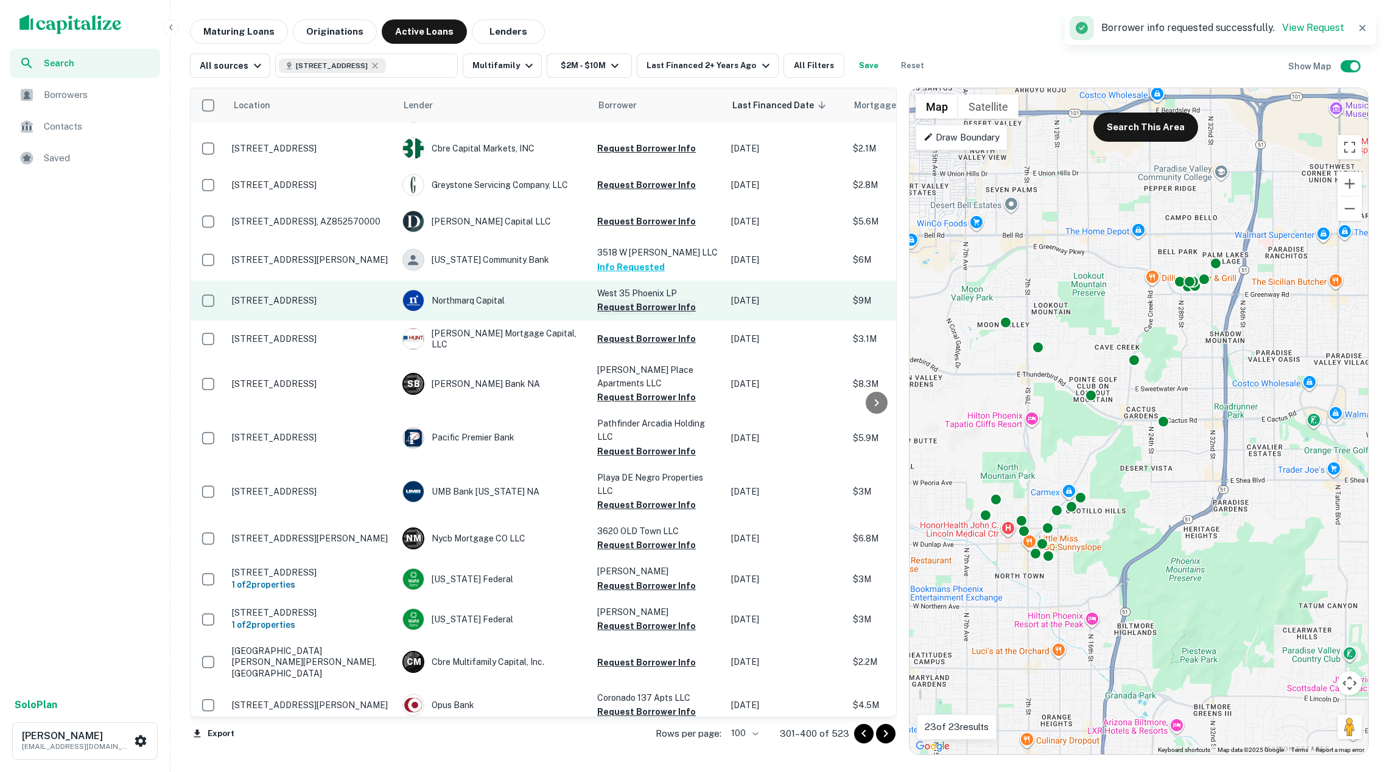
click at [638, 315] on button "Request Borrower Info" at bounding box center [646, 307] width 99 height 15
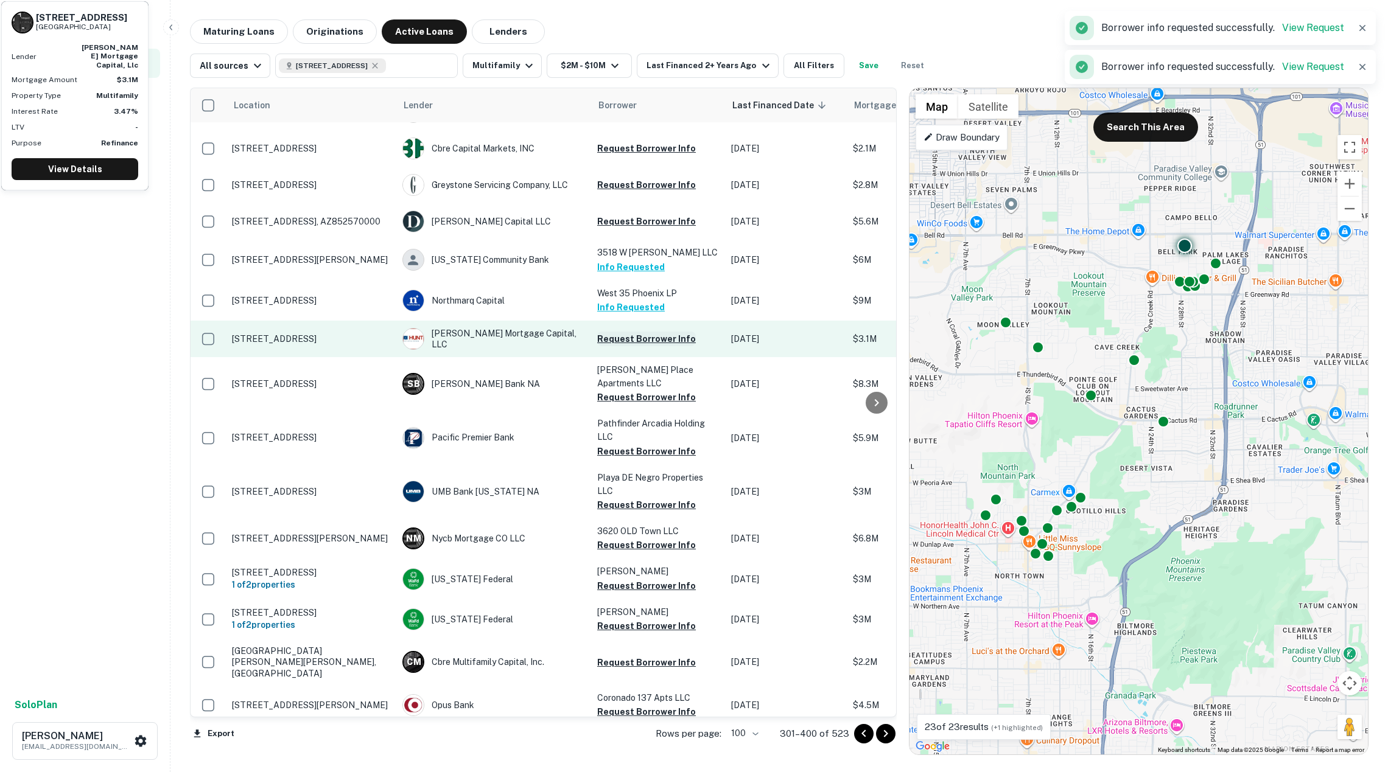
click at [639, 346] on button "Request Borrower Info" at bounding box center [646, 339] width 99 height 15
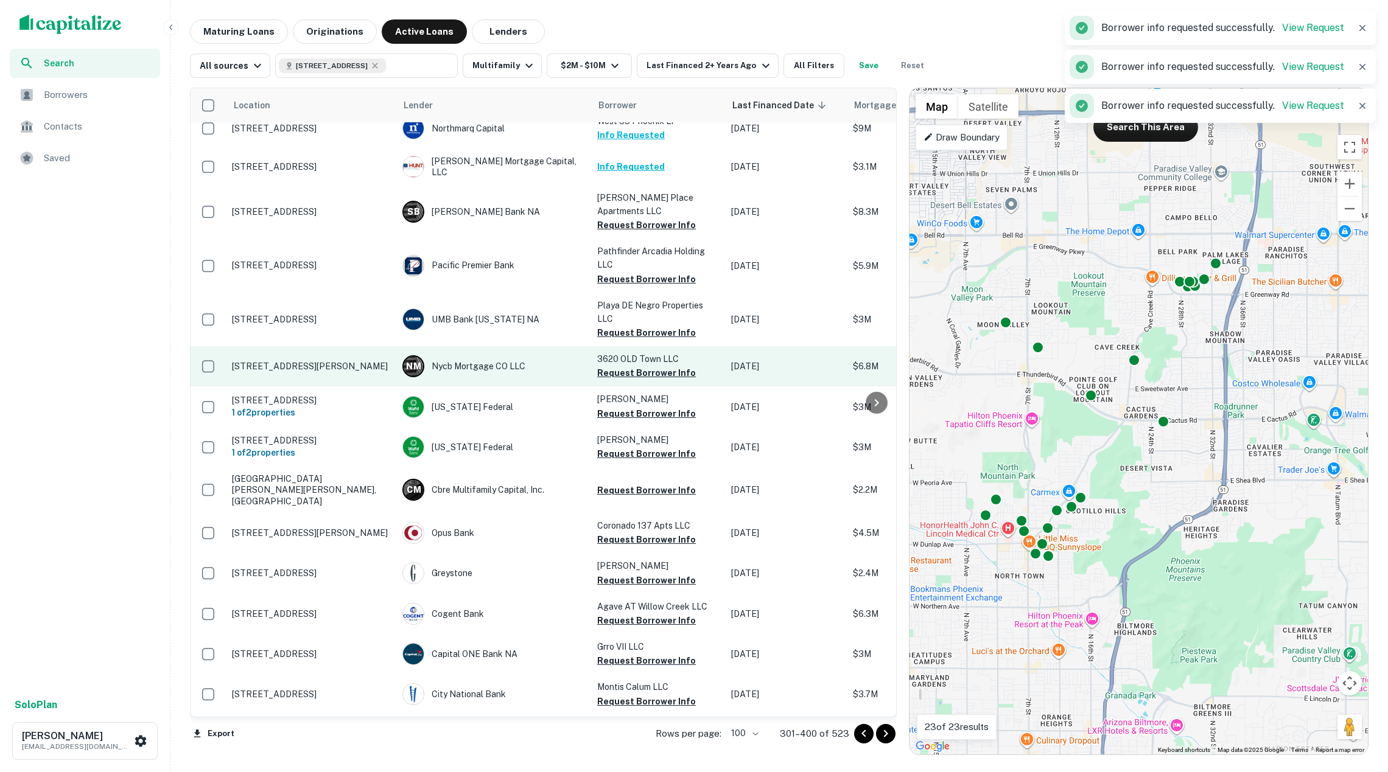
scroll to position [2919, 0]
click at [634, 380] on button "Request Borrower Info" at bounding box center [646, 373] width 99 height 15
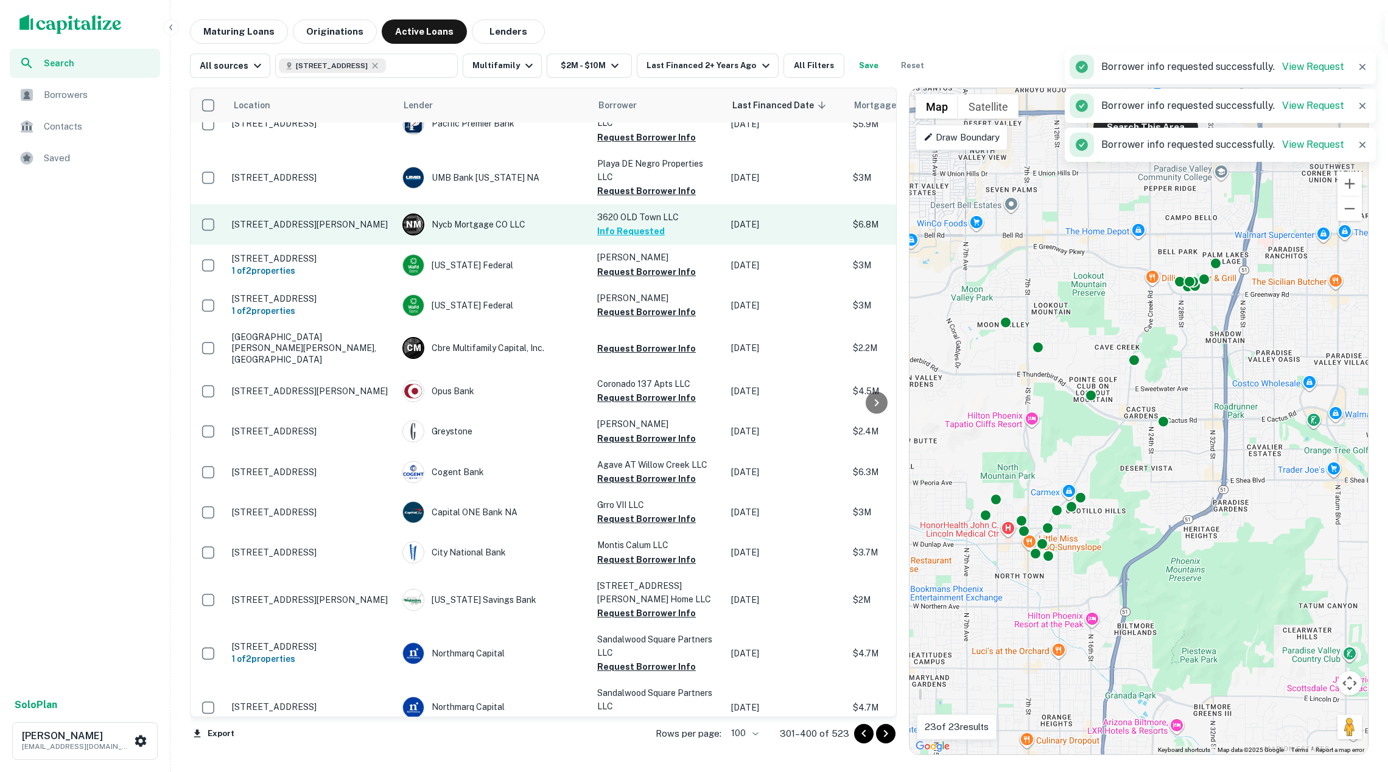
scroll to position [3093, 0]
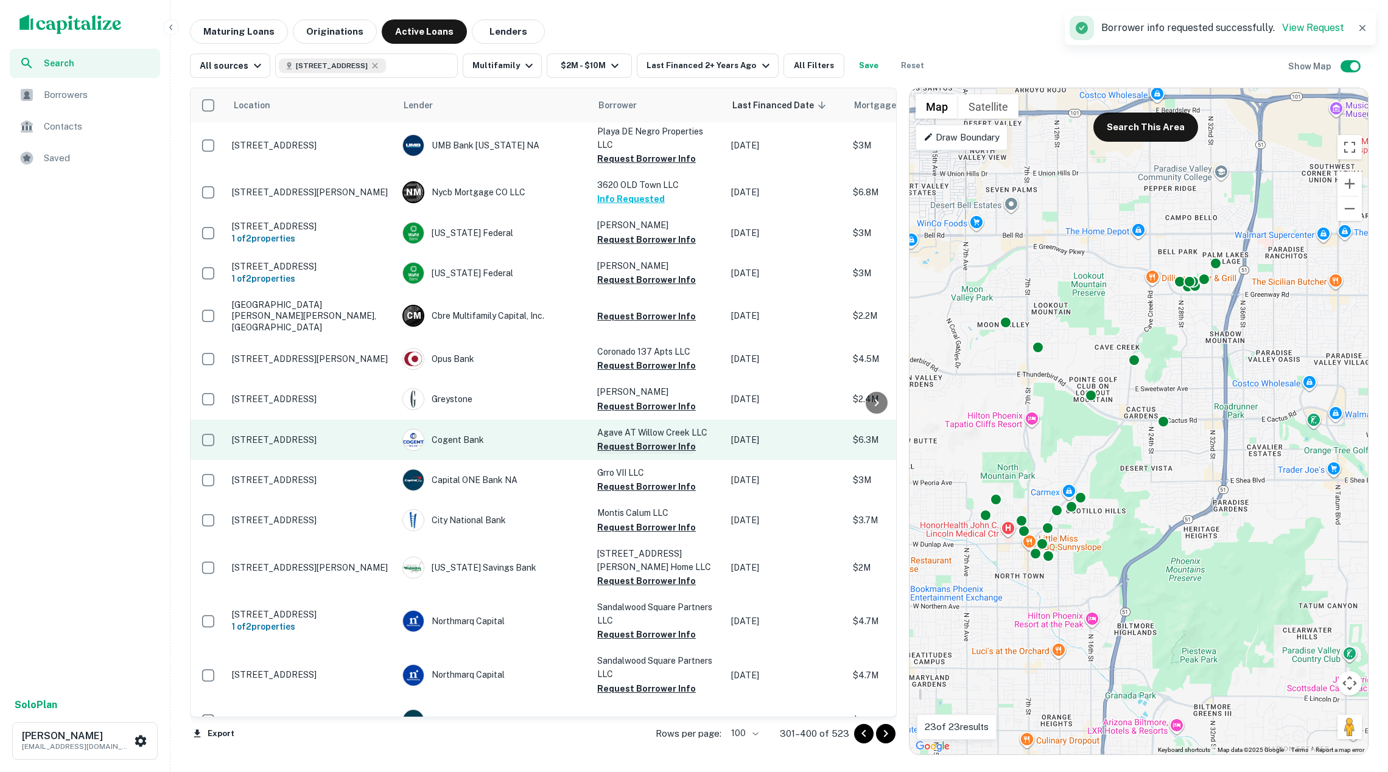
click at [648, 454] on button "Request Borrower Info" at bounding box center [646, 446] width 99 height 15
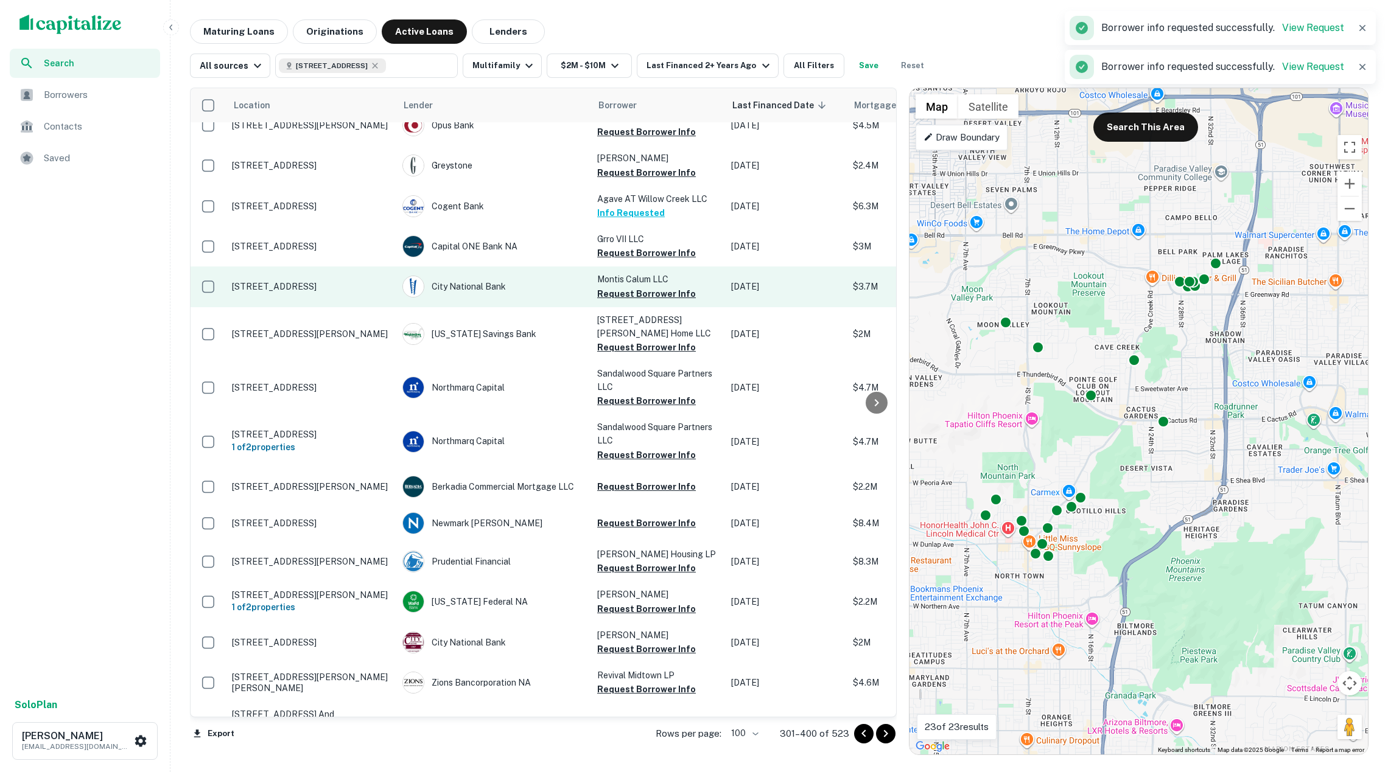
scroll to position [3329, 1]
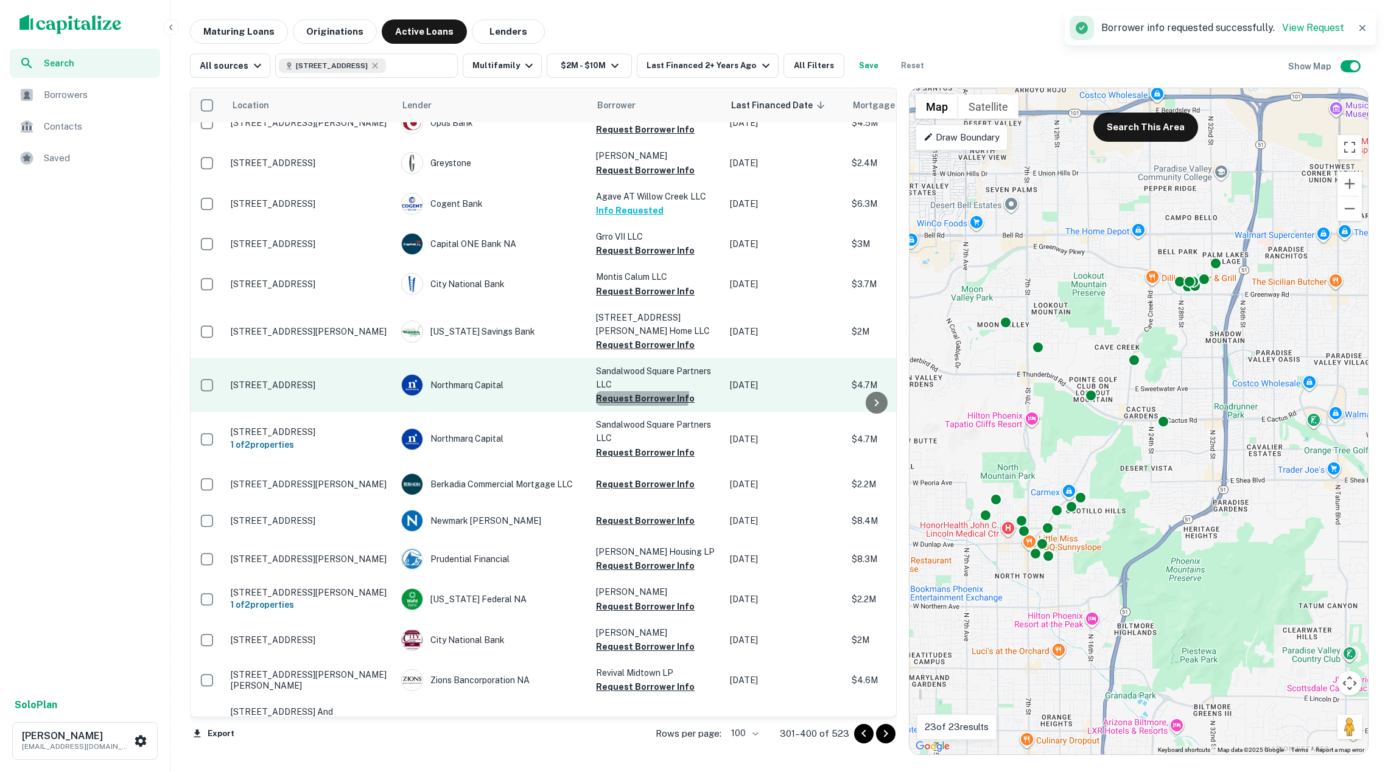
click at [634, 406] on button "Request Borrower Info" at bounding box center [645, 398] width 99 height 15
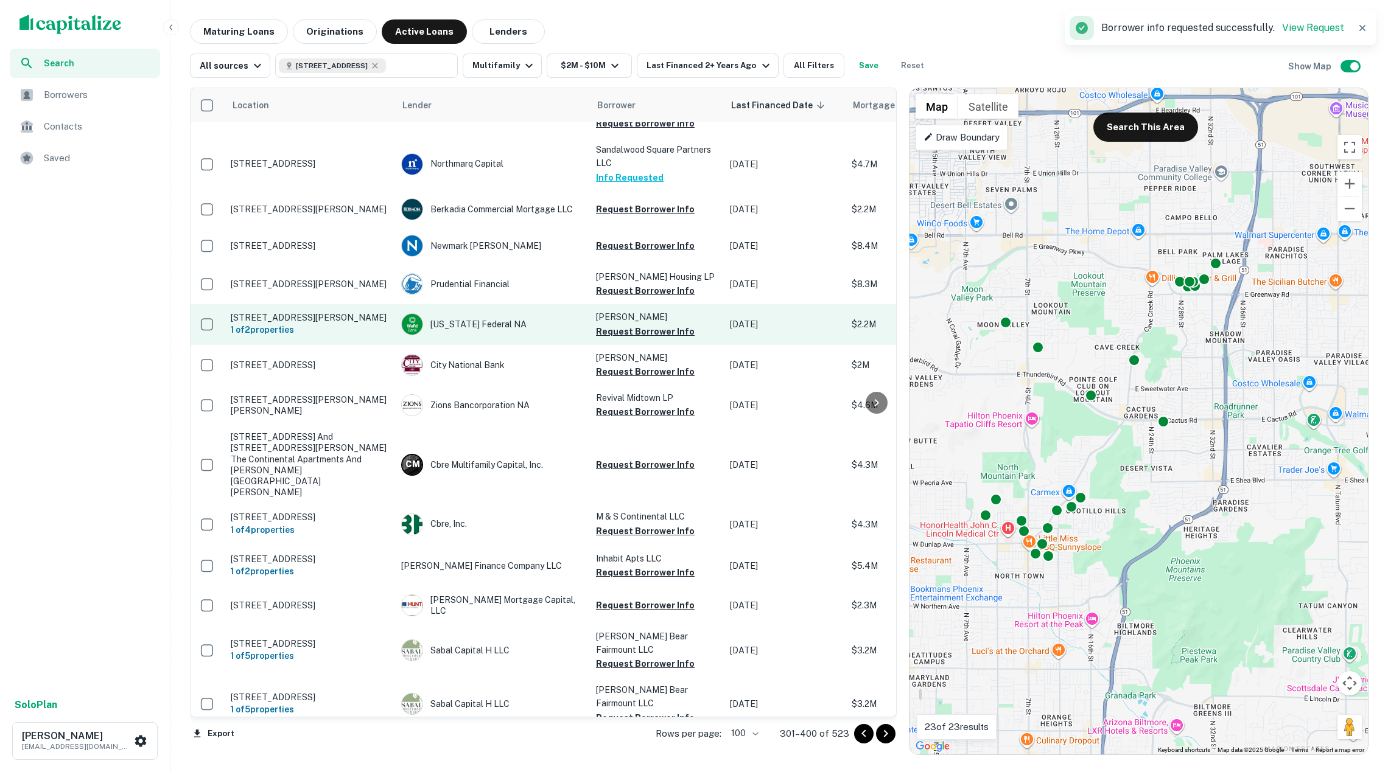
scroll to position [3604, 12]
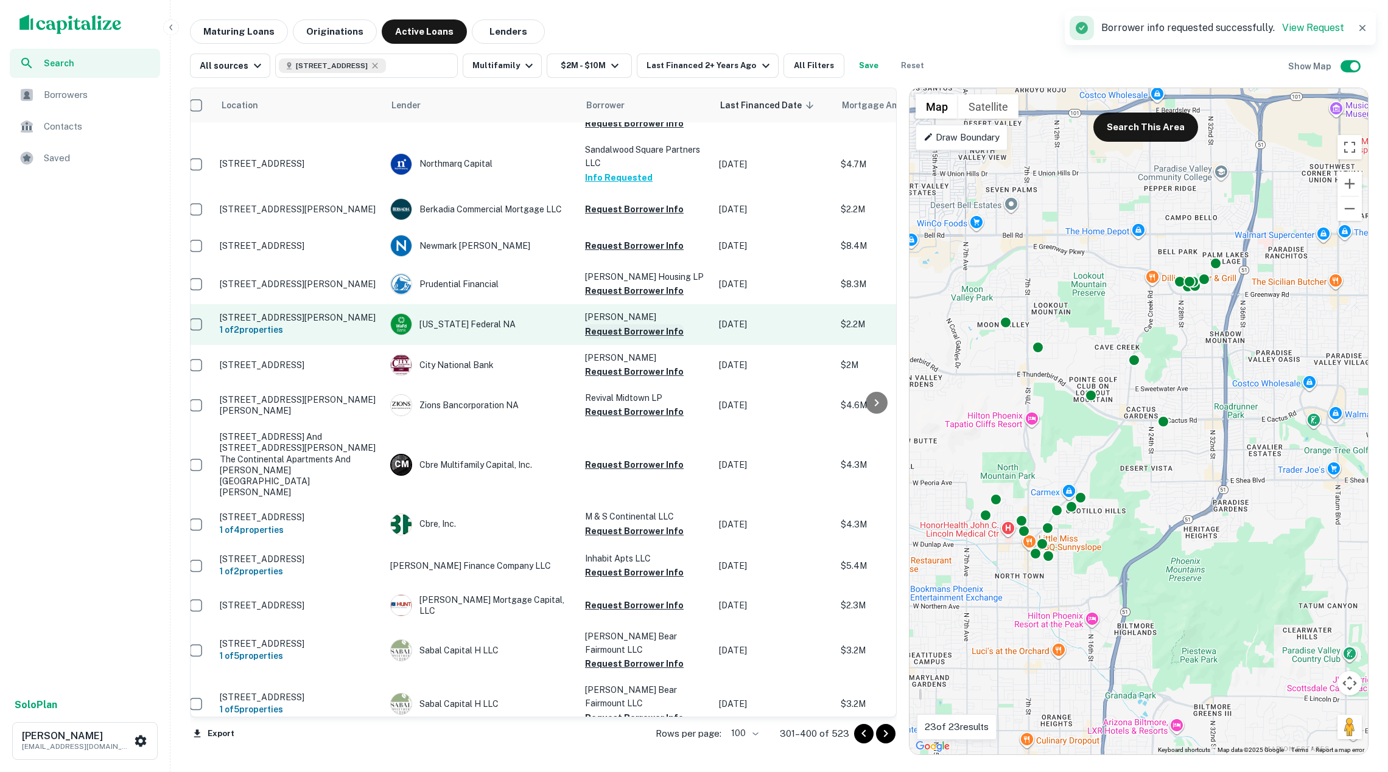
click at [631, 339] on button "Request Borrower Info" at bounding box center [634, 331] width 99 height 15
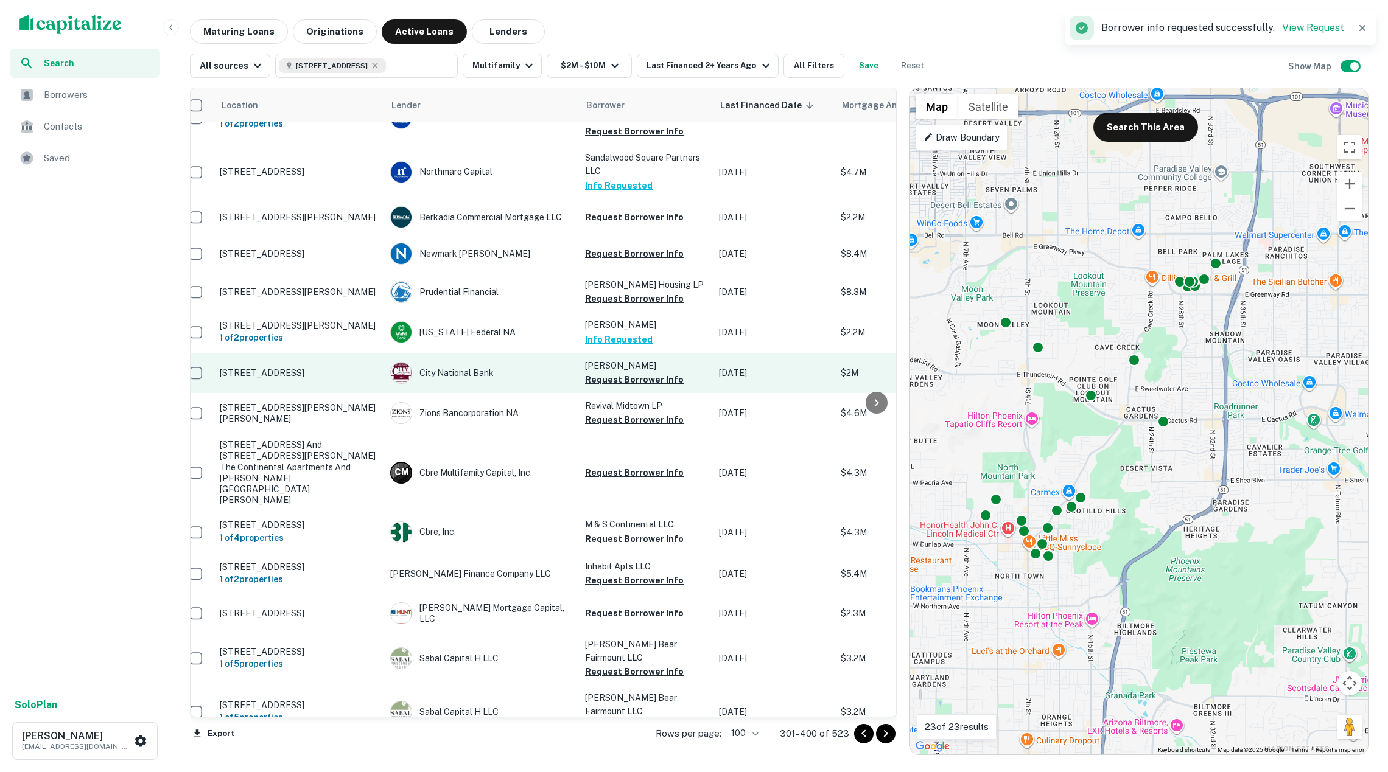
click at [624, 387] on button "Request Borrower Info" at bounding box center [634, 379] width 99 height 15
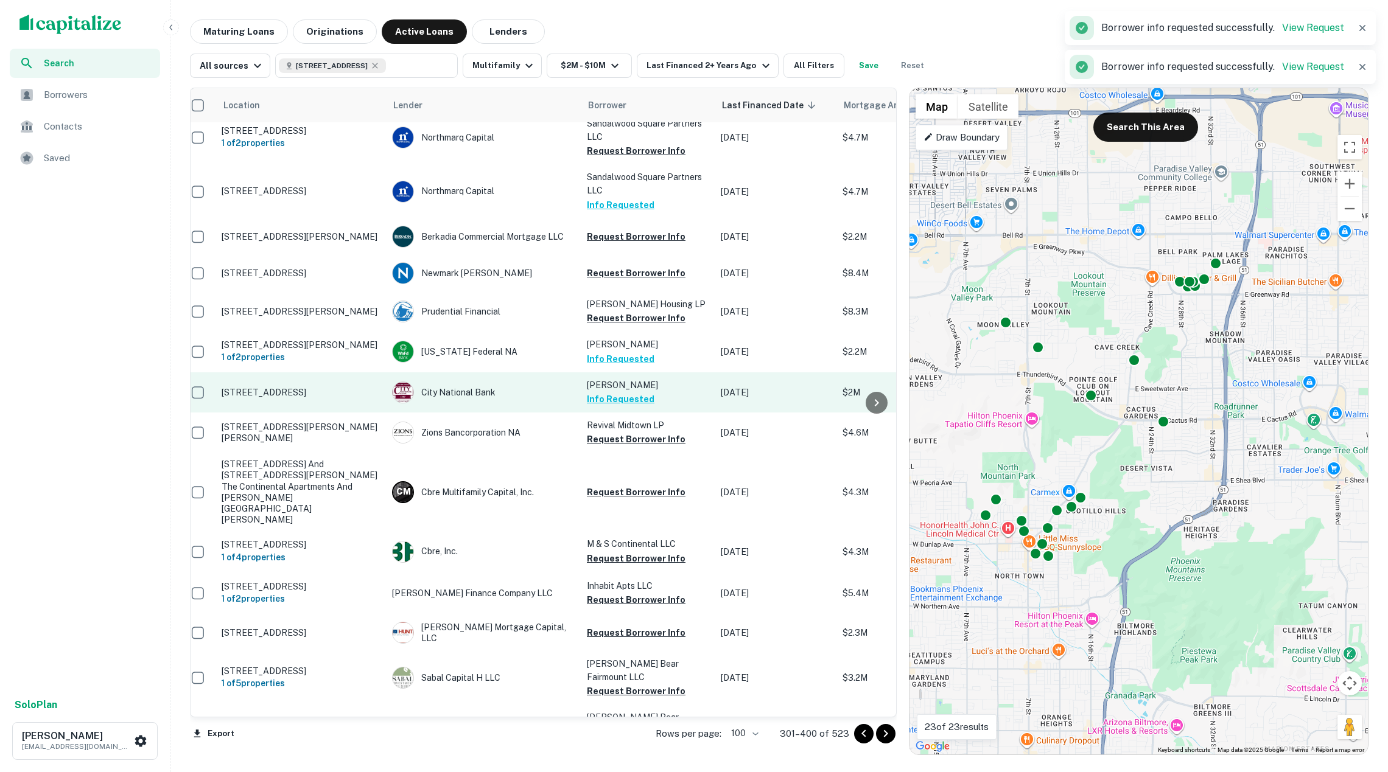
scroll to position [3575, 10]
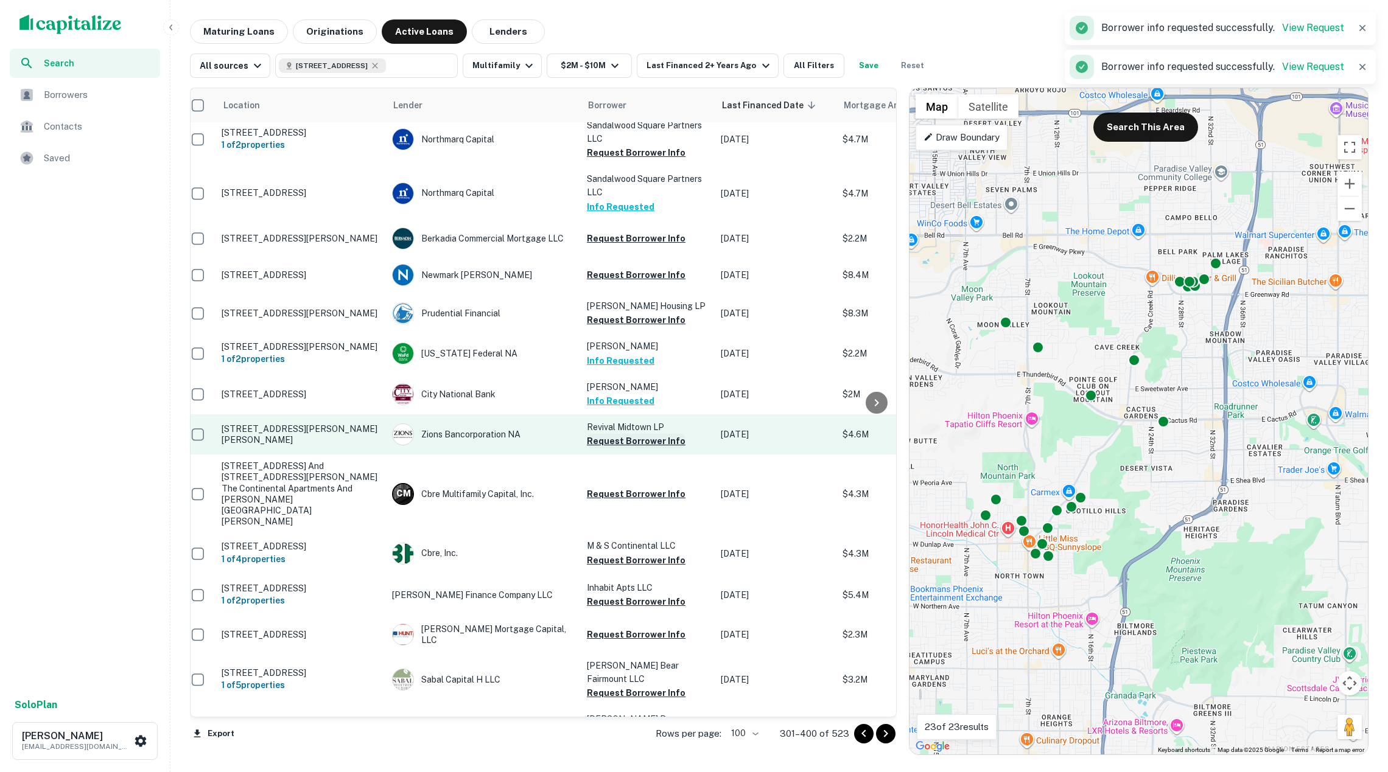
click at [629, 449] on button "Request Borrower Info" at bounding box center [636, 441] width 99 height 15
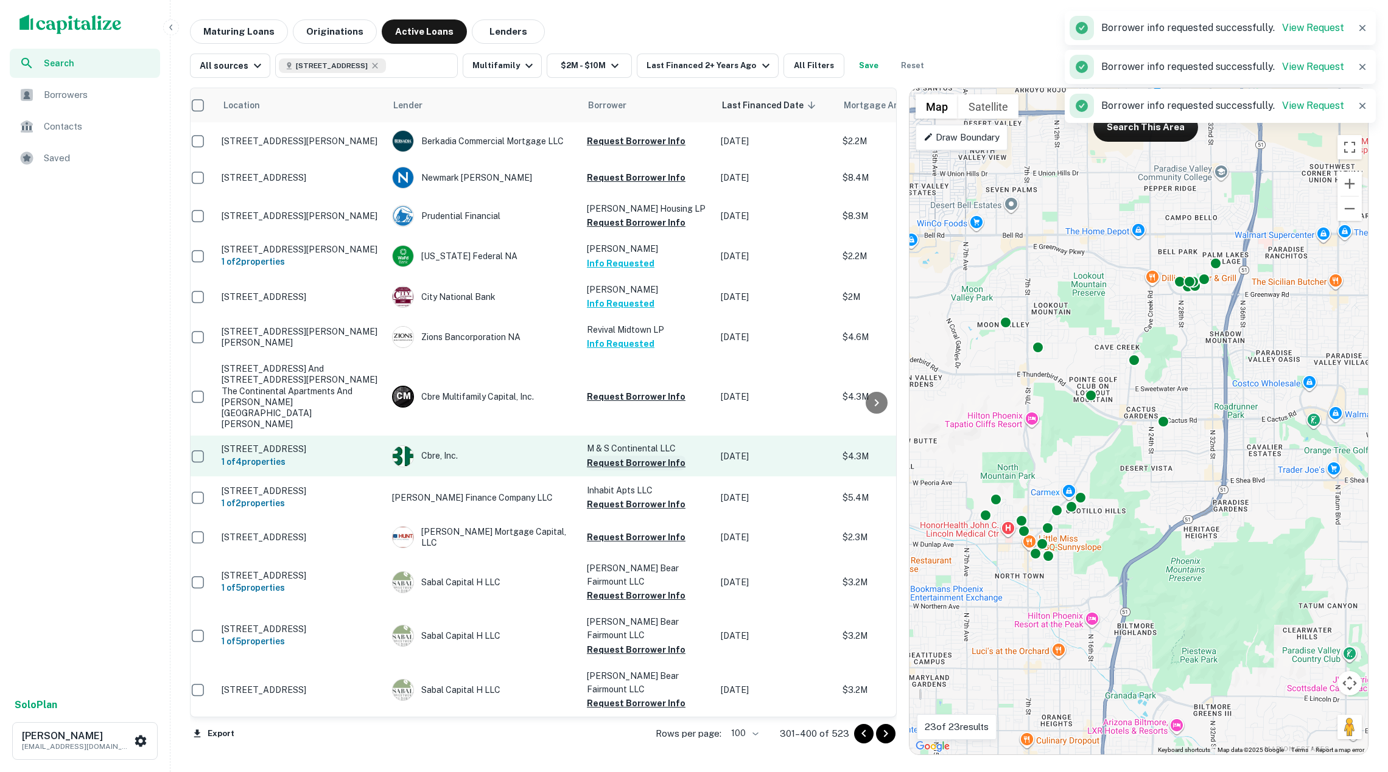
scroll to position [3670, 9]
click at [628, 473] on button "Request Borrower Info" at bounding box center [637, 465] width 99 height 15
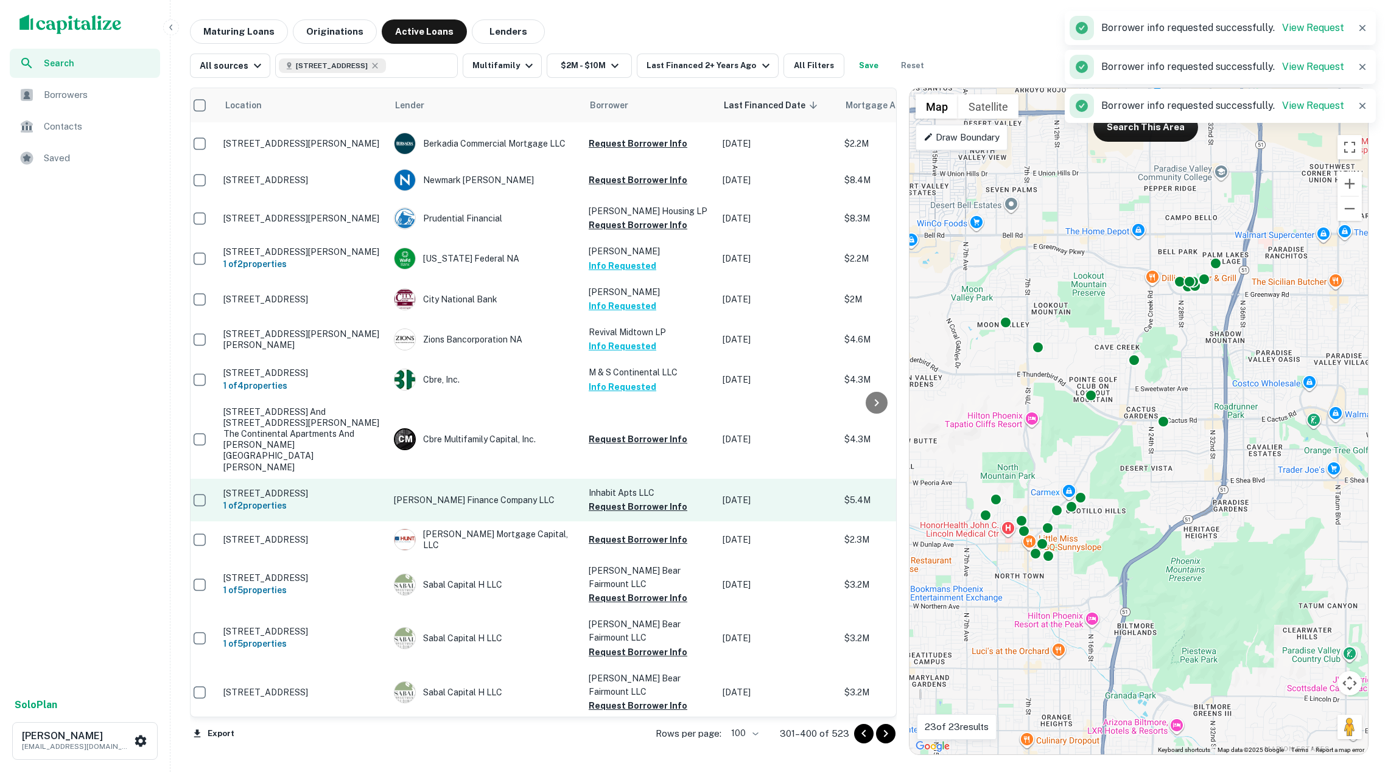
drag, startPoint x: 638, startPoint y: 534, endPoint x: 632, endPoint y: 532, distance: 7.1
click at [638, 514] on button "Request Borrower Info" at bounding box center [637, 507] width 99 height 15
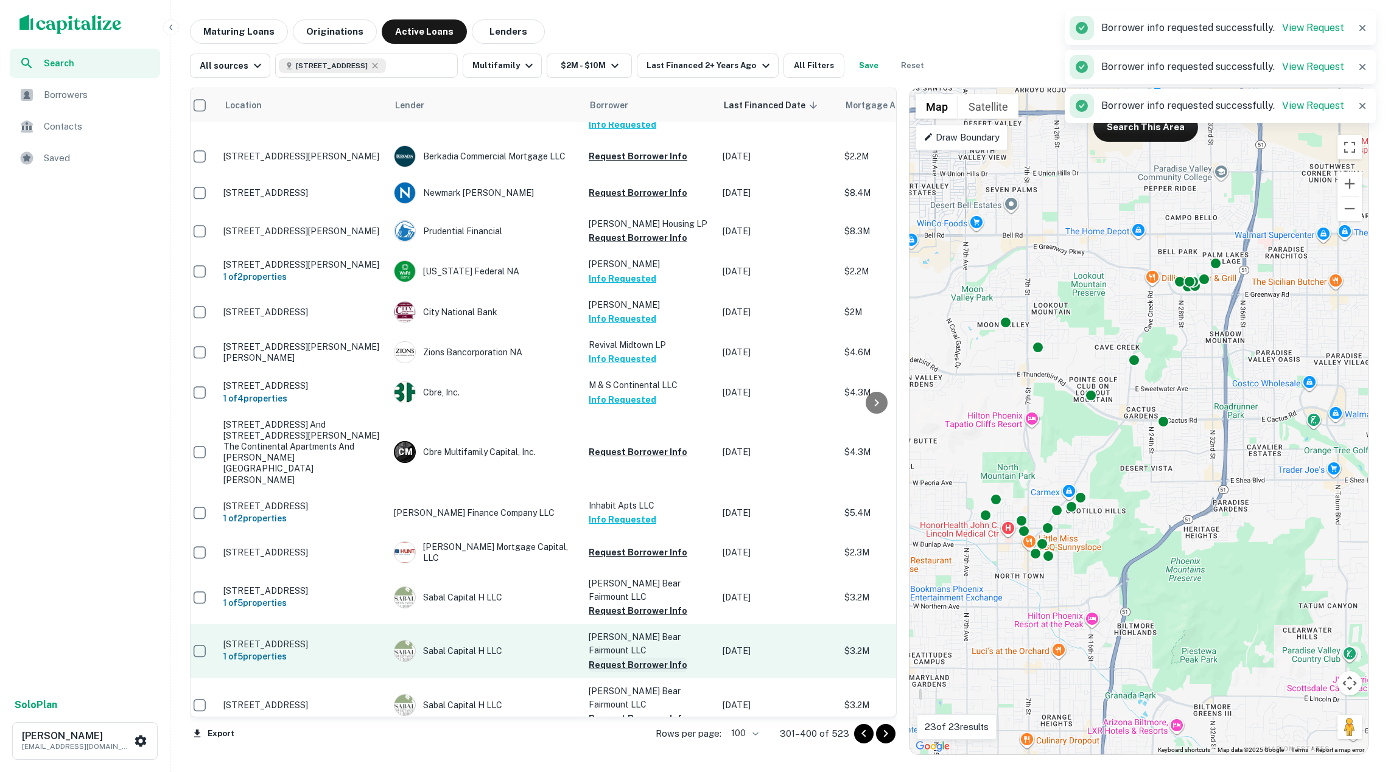
click at [632, 658] on button "Request Borrower Info" at bounding box center [637, 665] width 99 height 15
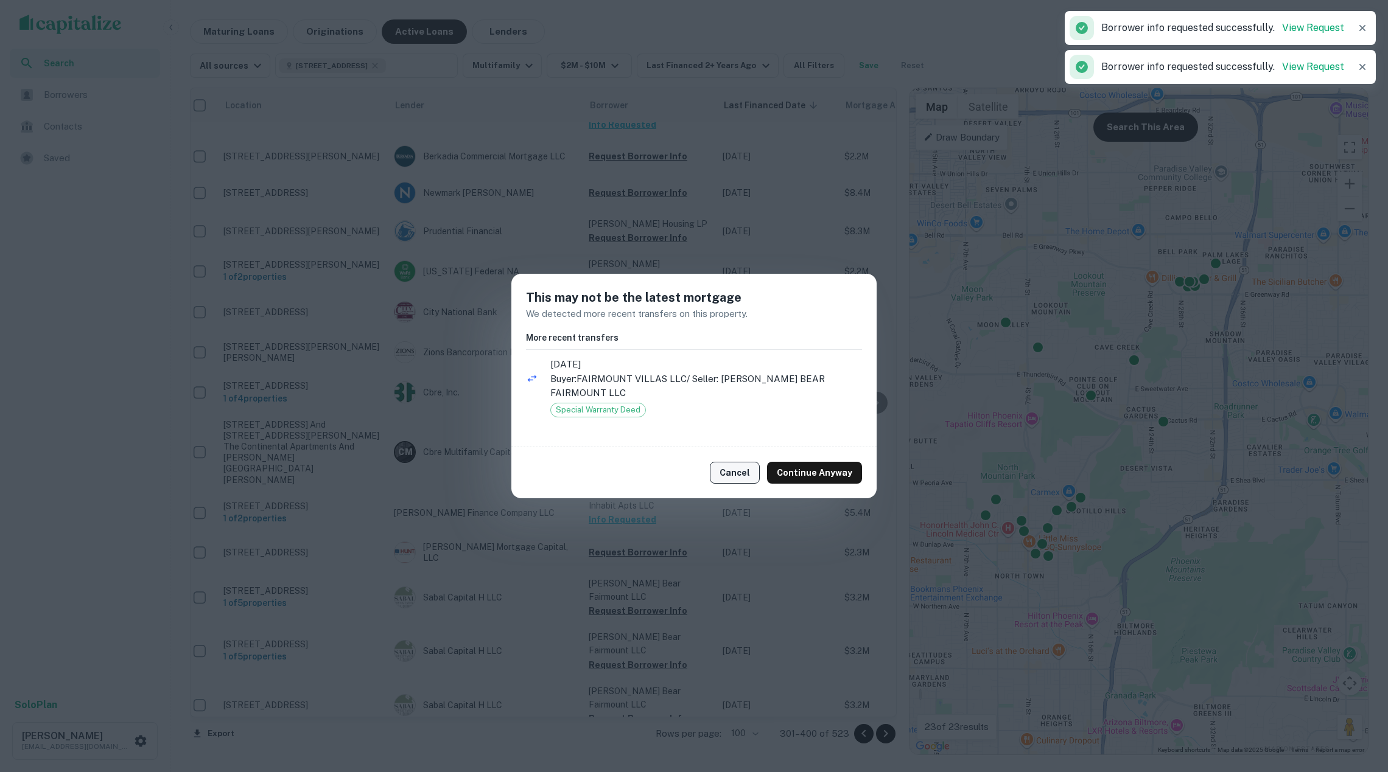
click at [735, 462] on button "Cancel" at bounding box center [735, 473] width 50 height 22
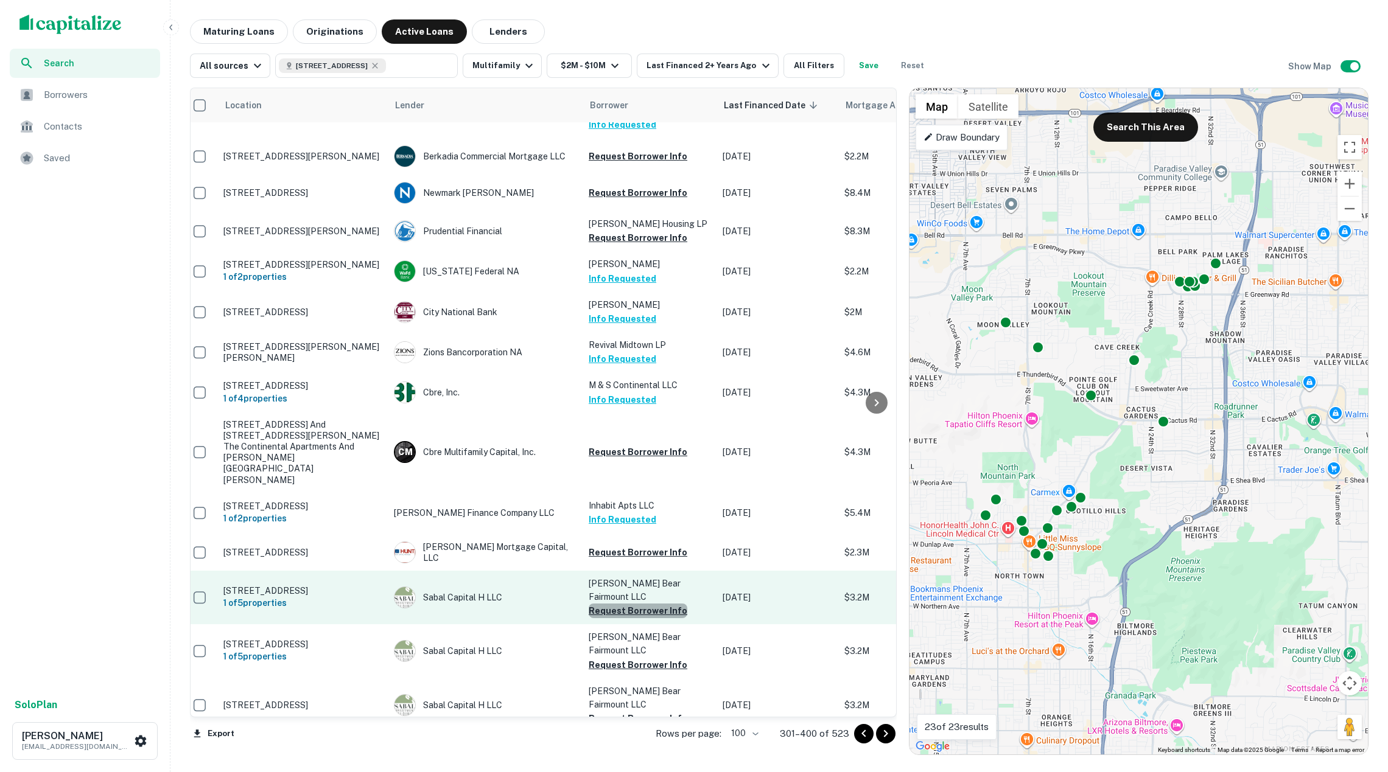
click at [648, 613] on button "Request Borrower Info" at bounding box center [637, 611] width 99 height 15
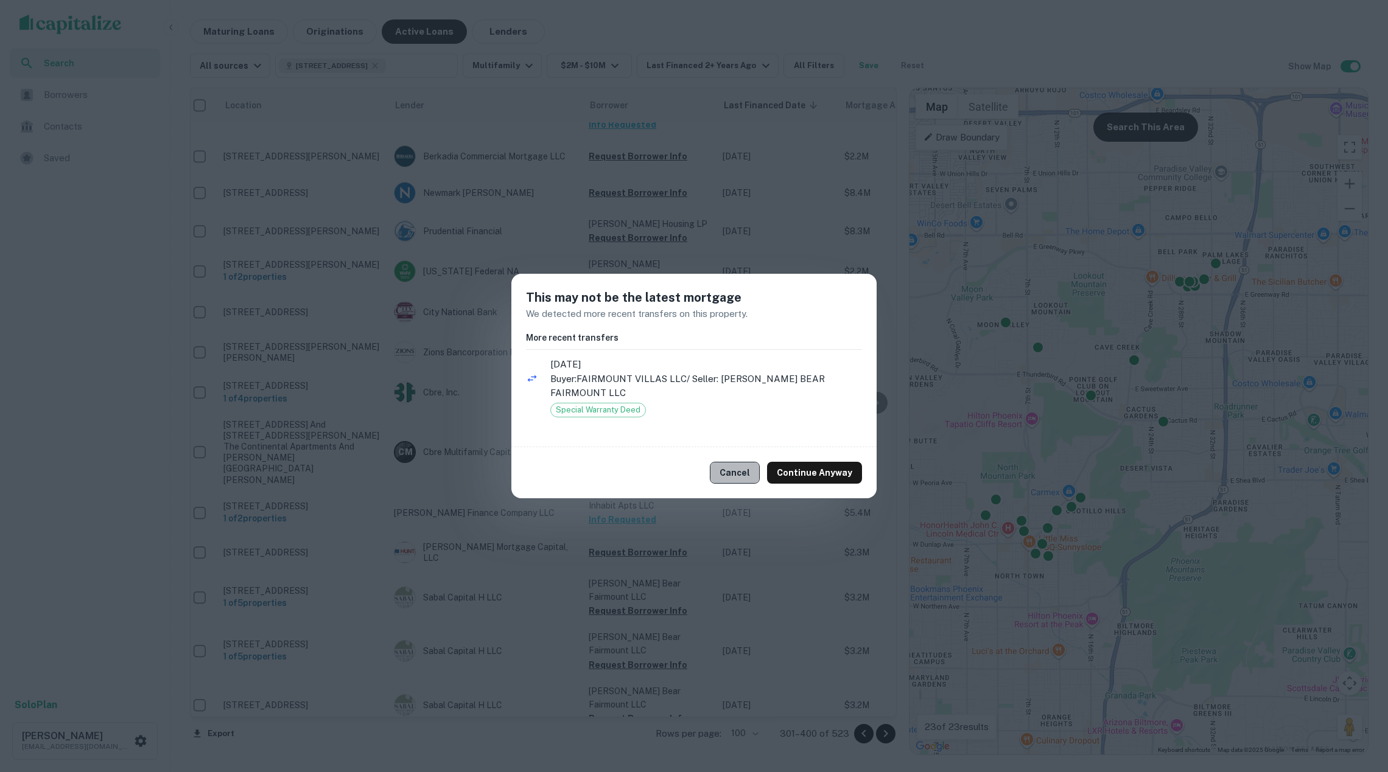
click at [745, 464] on button "Cancel" at bounding box center [735, 473] width 50 height 22
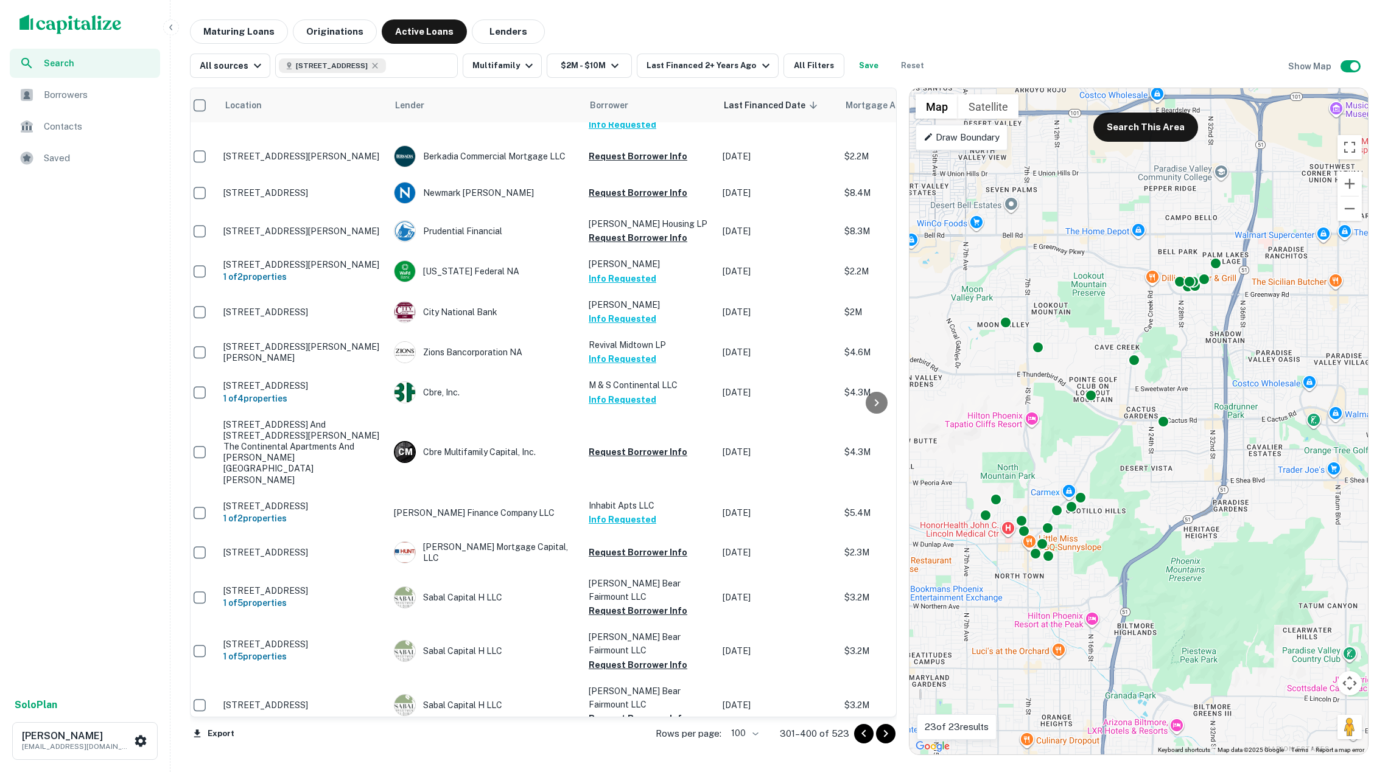
click at [884, 724] on button "Go to next page" at bounding box center [885, 733] width 19 height 19
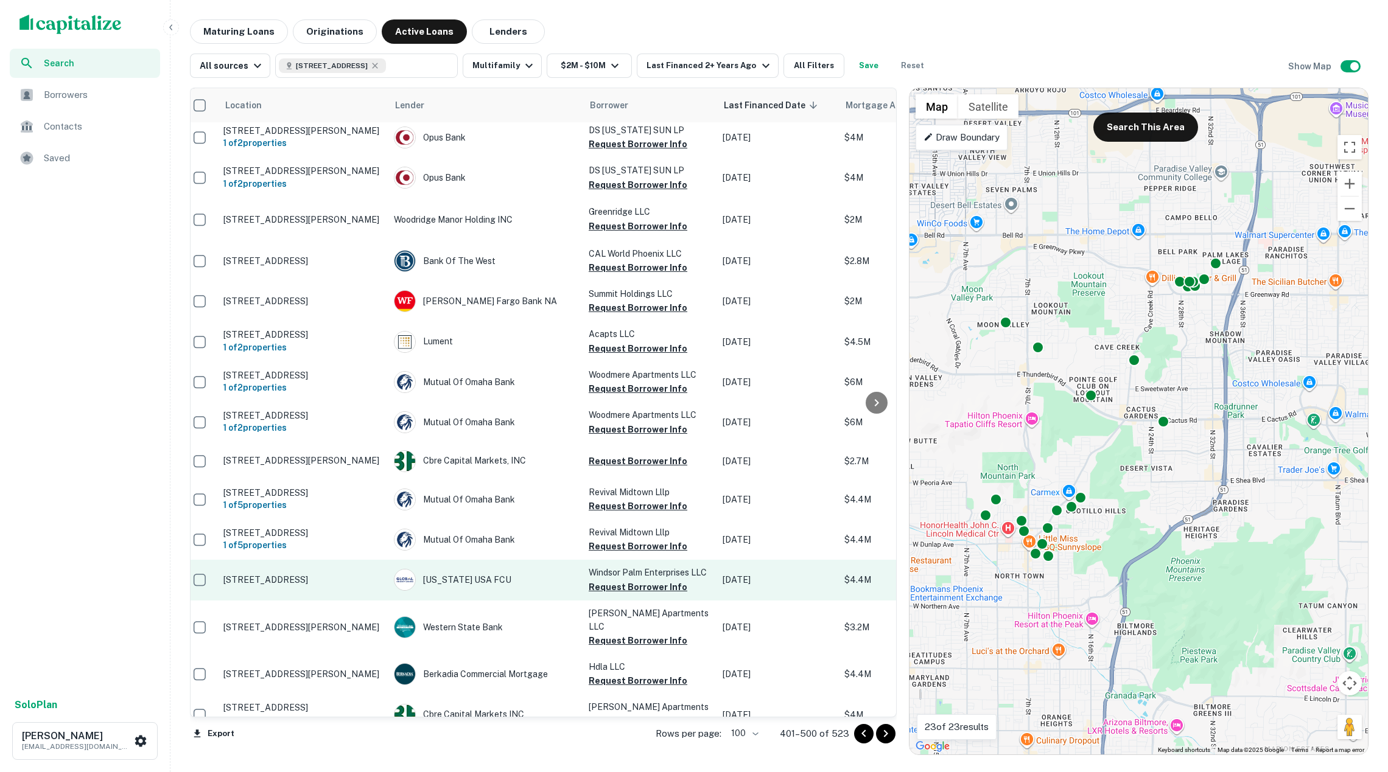
scroll to position [3413, 9]
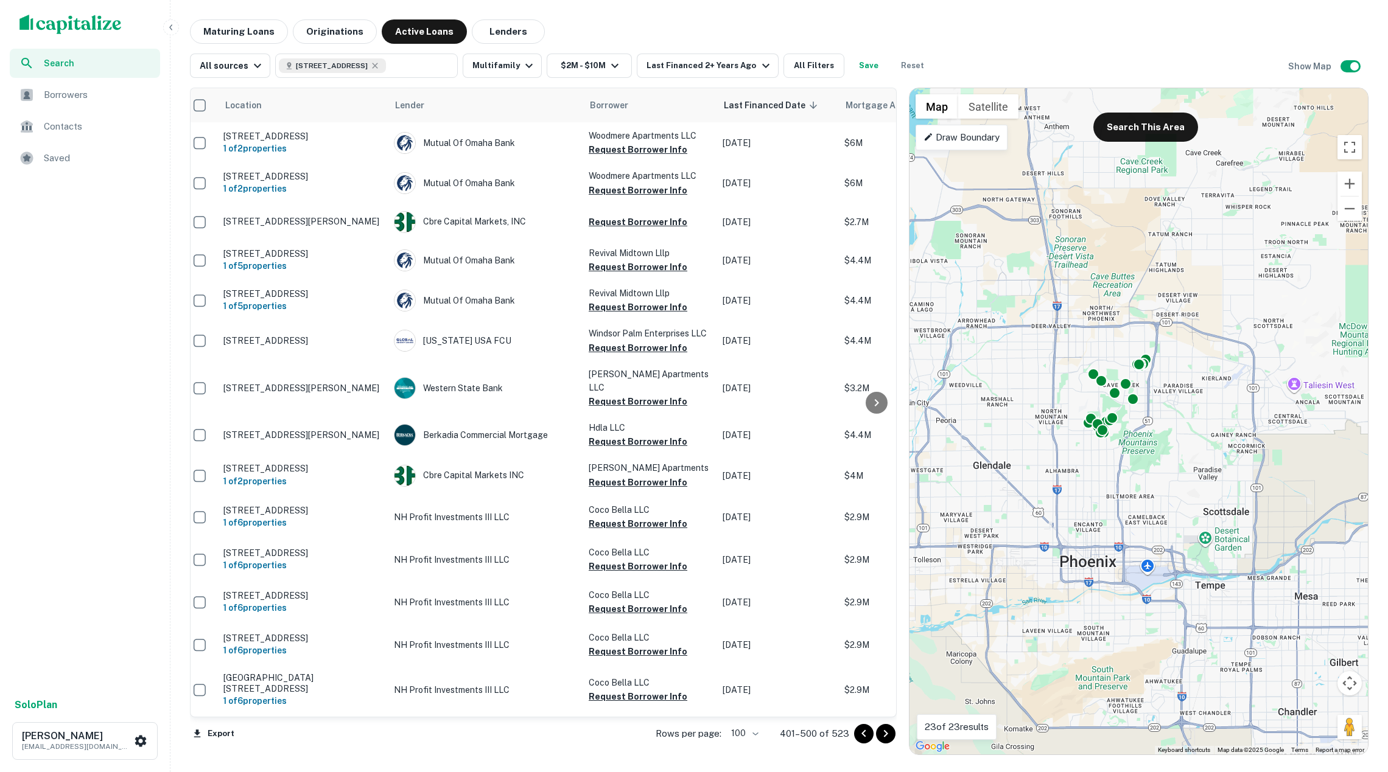
drag, startPoint x: 1115, startPoint y: 336, endPoint x: 1120, endPoint y: 376, distance: 40.4
click at [1120, 376] on div "To activate drag with keyboard, press Alt + Enter. Once in keyboard drag state,…" at bounding box center [1138, 421] width 458 height 666
click at [1127, 135] on button "Search This Area" at bounding box center [1145, 127] width 105 height 29
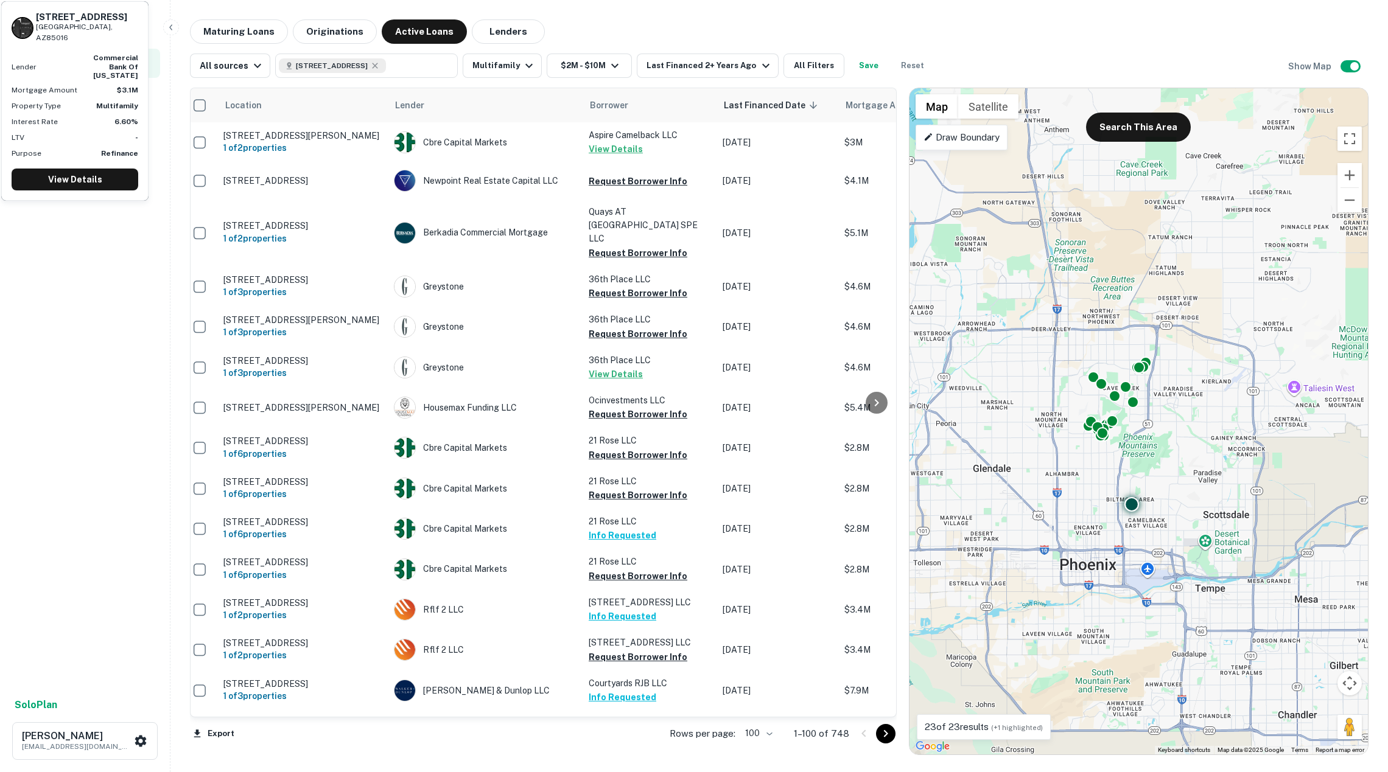
scroll to position [0, 9]
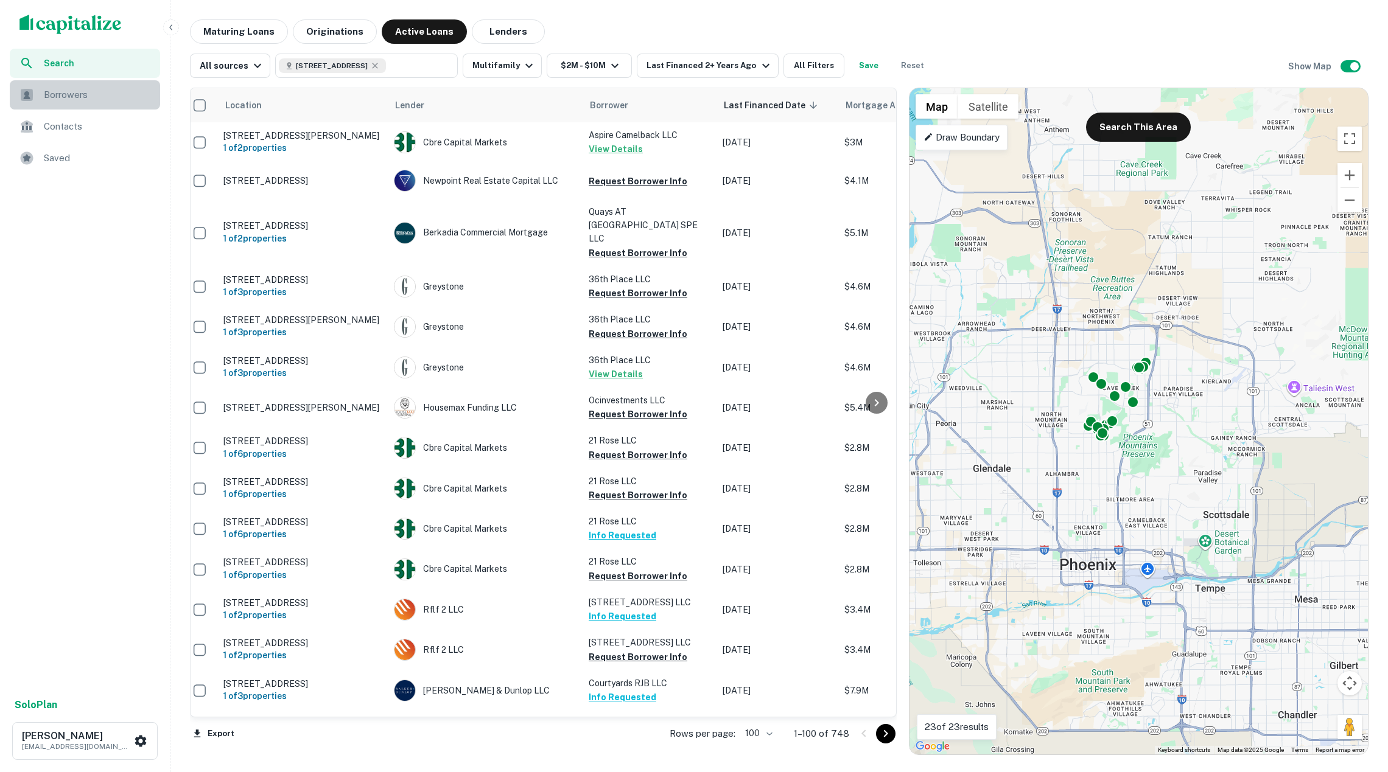
click at [73, 86] on div "Borrowers" at bounding box center [85, 94] width 150 height 29
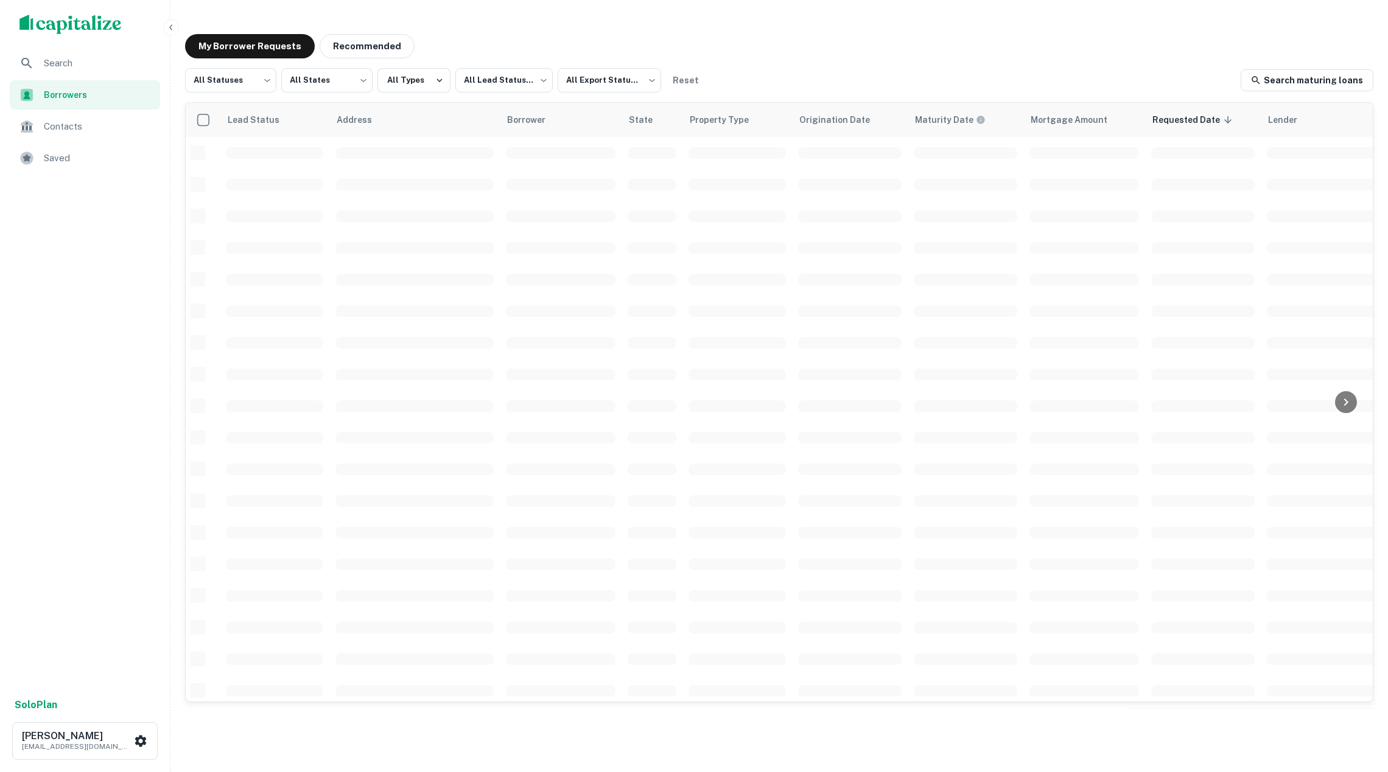
click at [88, 10] on div "scrollable content" at bounding box center [85, 24] width 170 height 49
click at [88, 19] on img "scrollable content" at bounding box center [70, 24] width 102 height 19
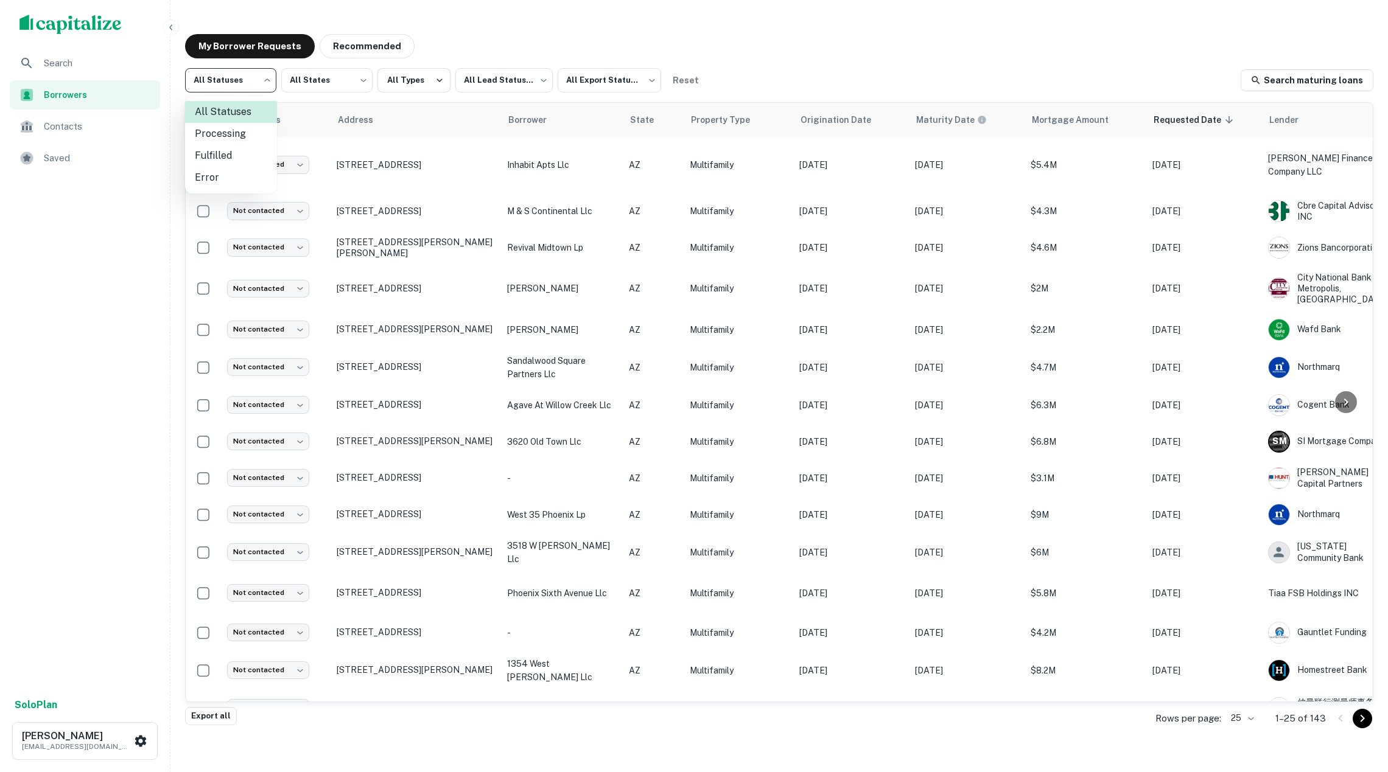
click at [253, 79] on body "Search Borrowers Contacts Saved Solo Plan Soren Craig soren+marcusflatfile1@cap…" at bounding box center [694, 386] width 1388 height 772
click at [253, 154] on li "Fulfilled" at bounding box center [231, 156] width 92 height 22
type input "*********"
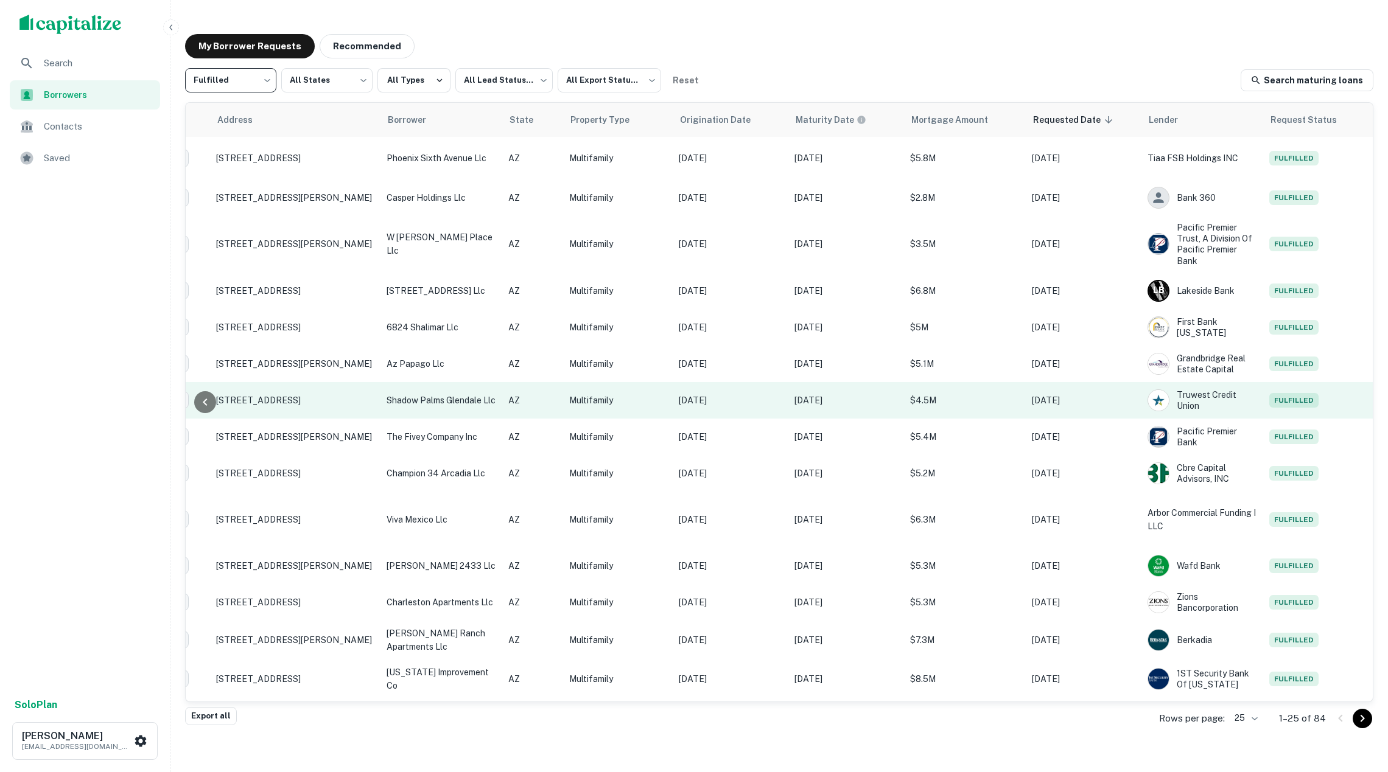
scroll to position [0, 120]
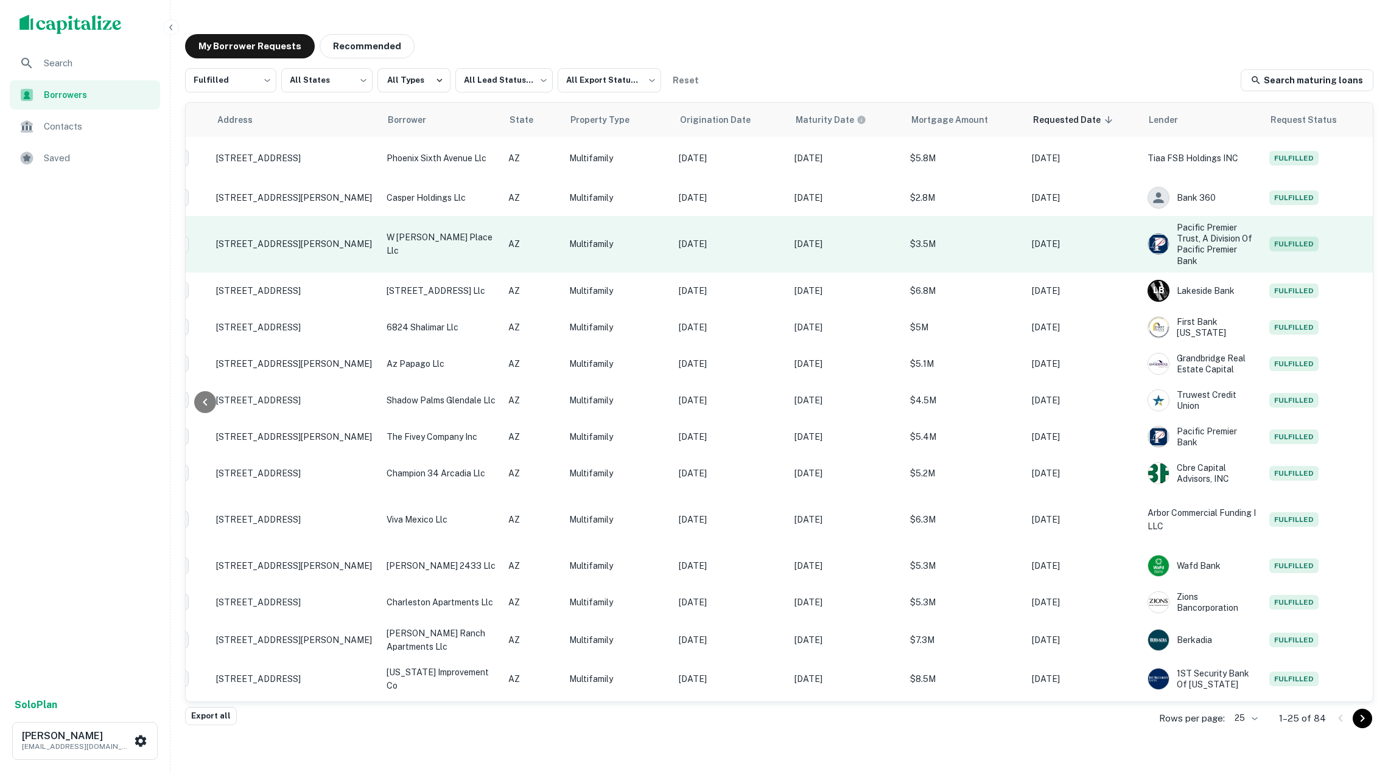
click at [464, 242] on p "w pierson place llc" at bounding box center [441, 244] width 110 height 27
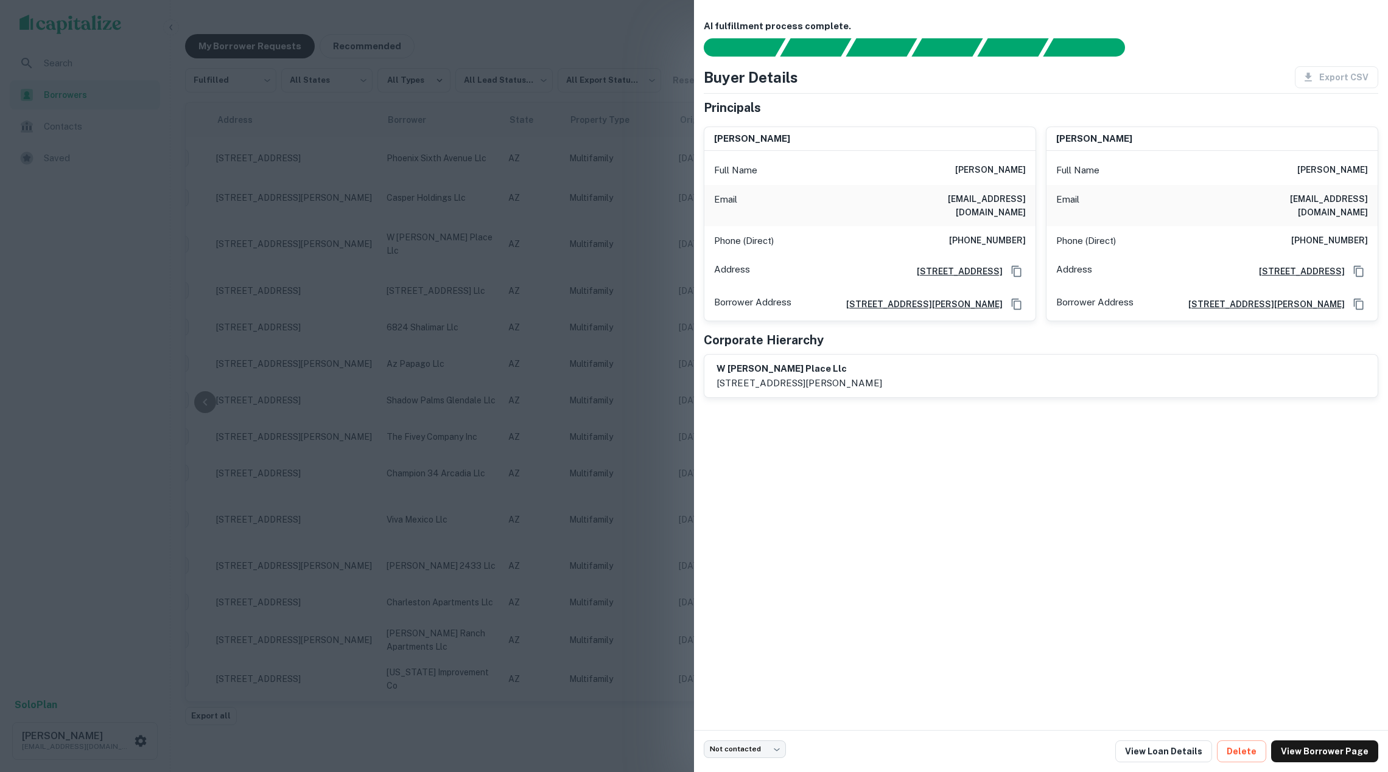
click at [778, 376] on p "365 w. pierson street, phoenix, az, 85013" at bounding box center [799, 383] width 166 height 15
click at [525, 349] on div at bounding box center [694, 386] width 1388 height 772
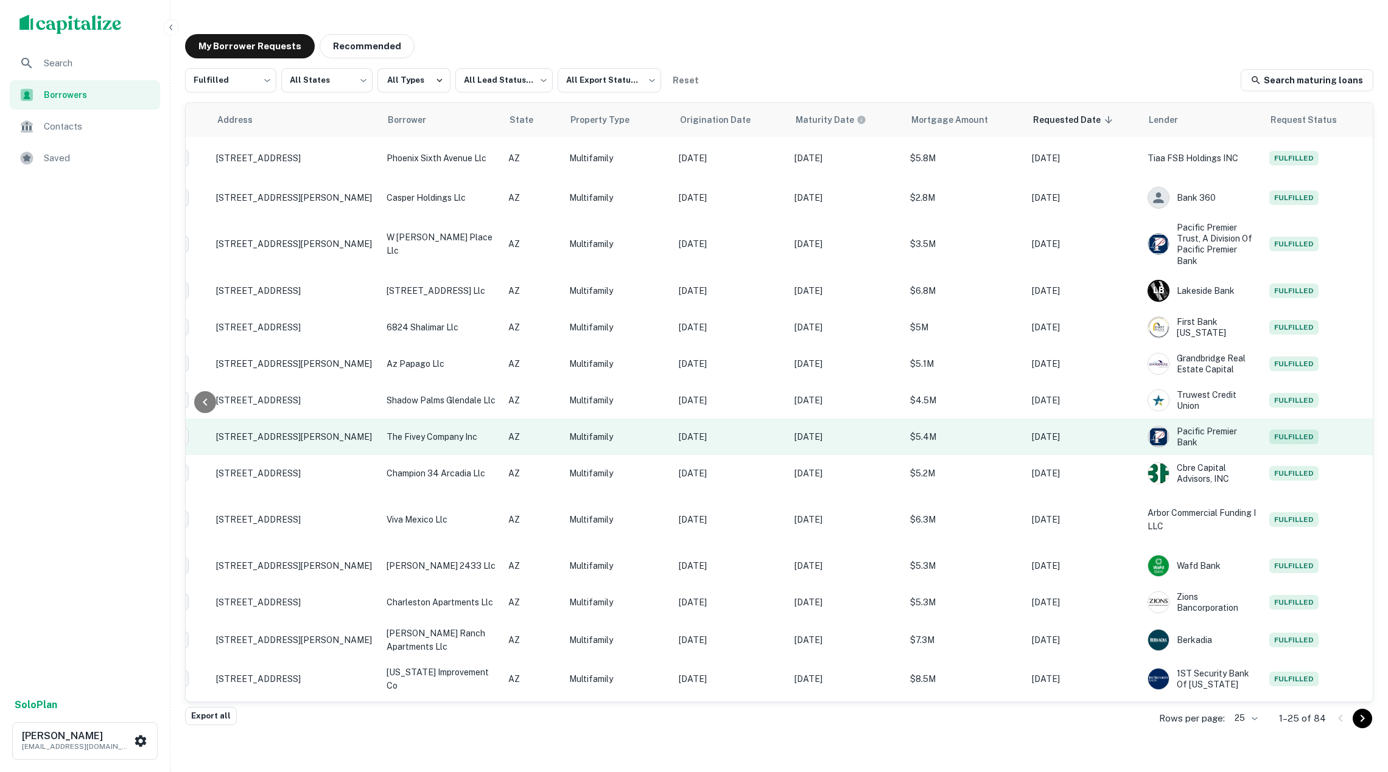
click at [456, 439] on p "the fivey company inc" at bounding box center [441, 436] width 110 height 13
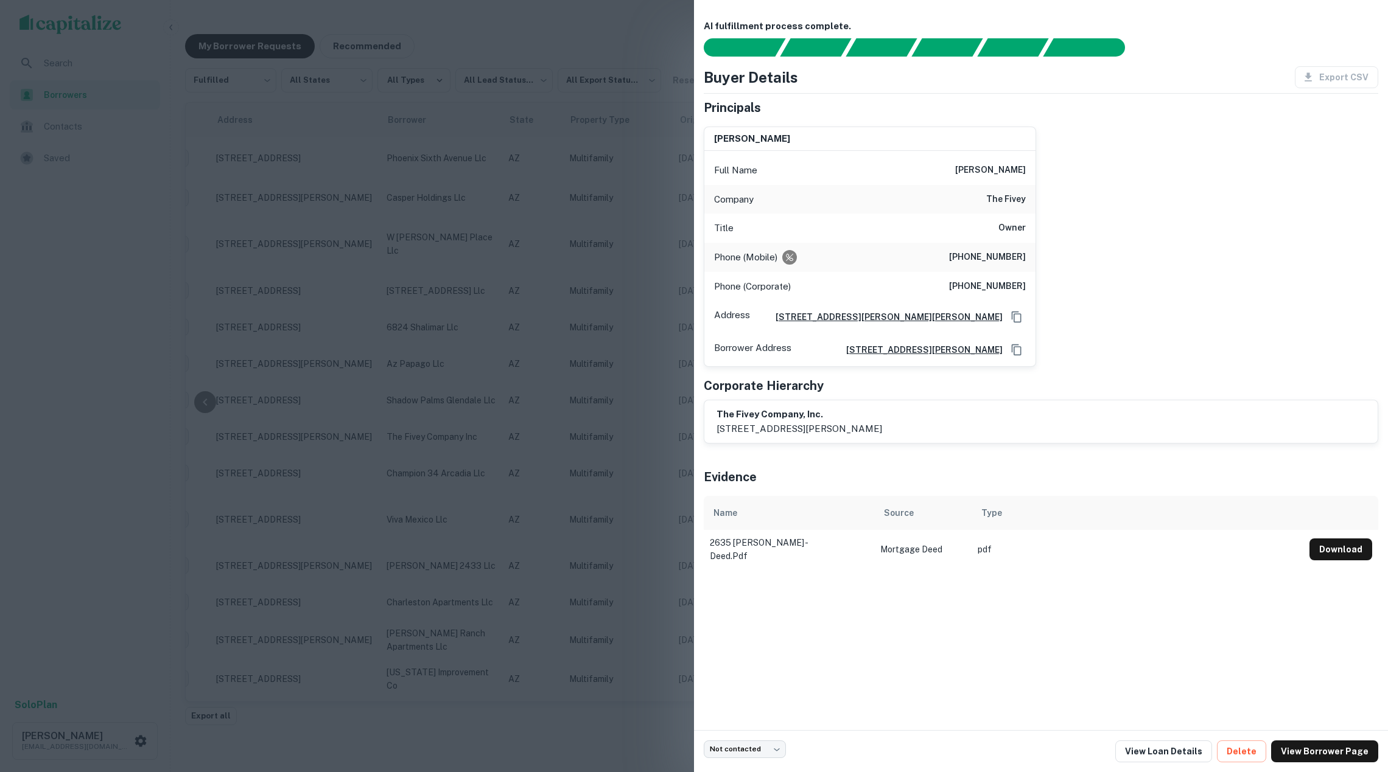
click at [464, 431] on div at bounding box center [694, 386] width 1388 height 772
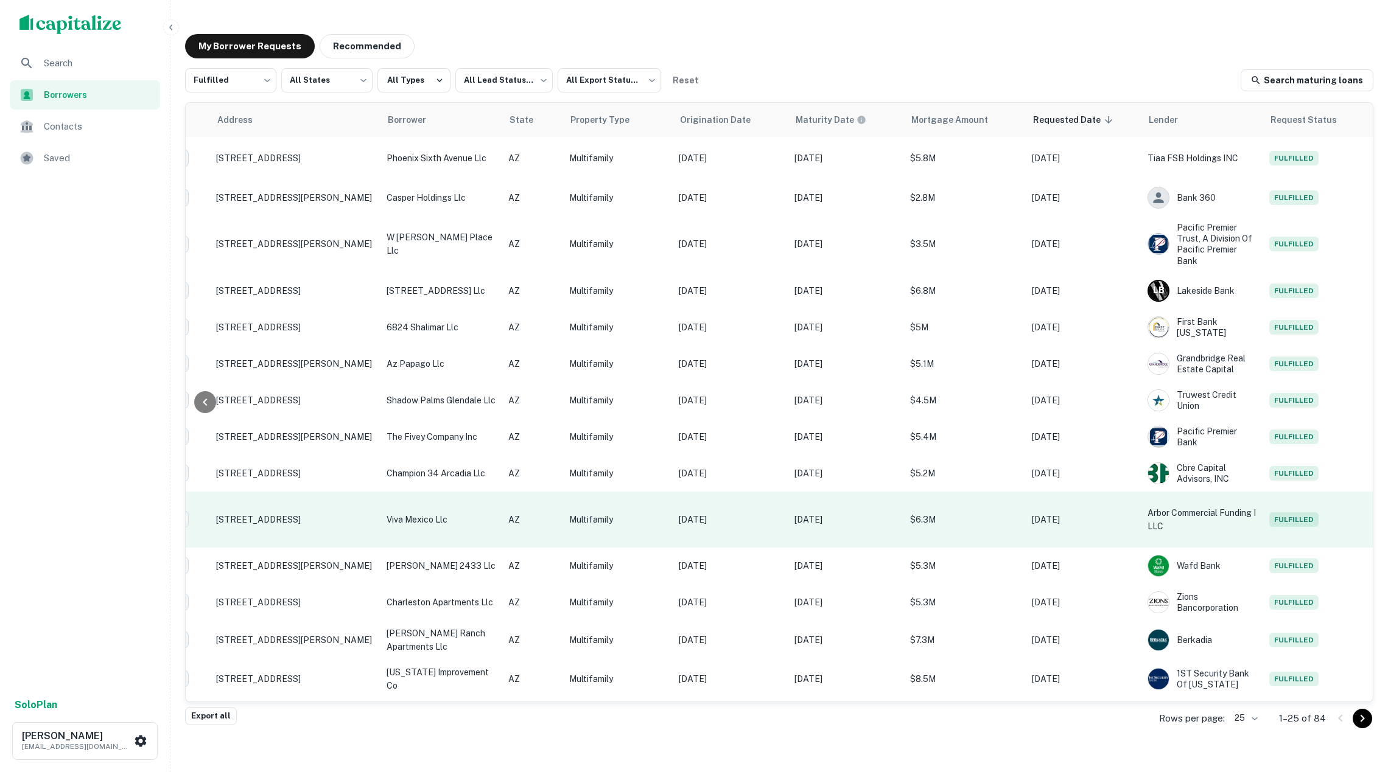
scroll to position [13, 120]
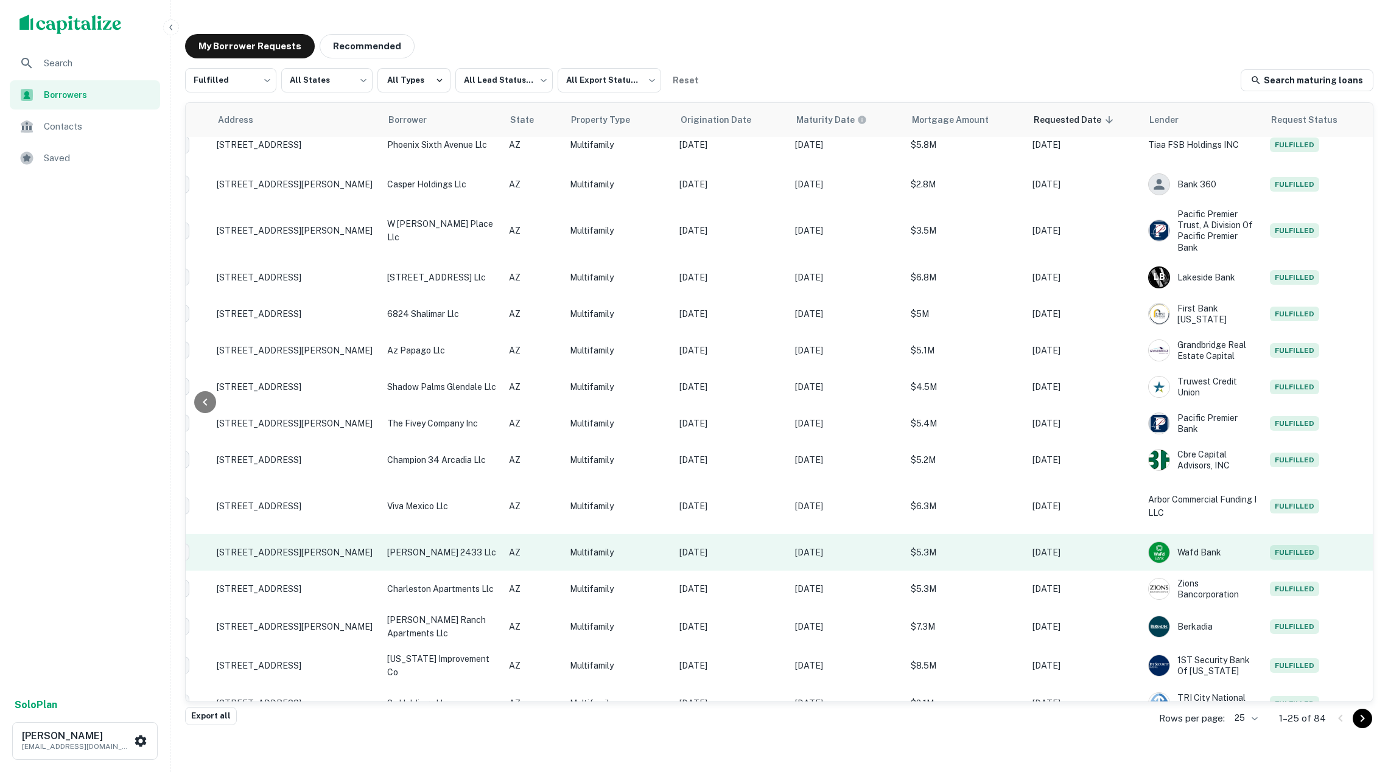
click at [461, 534] on td "campbell 2433 llc" at bounding box center [442, 552] width 122 height 37
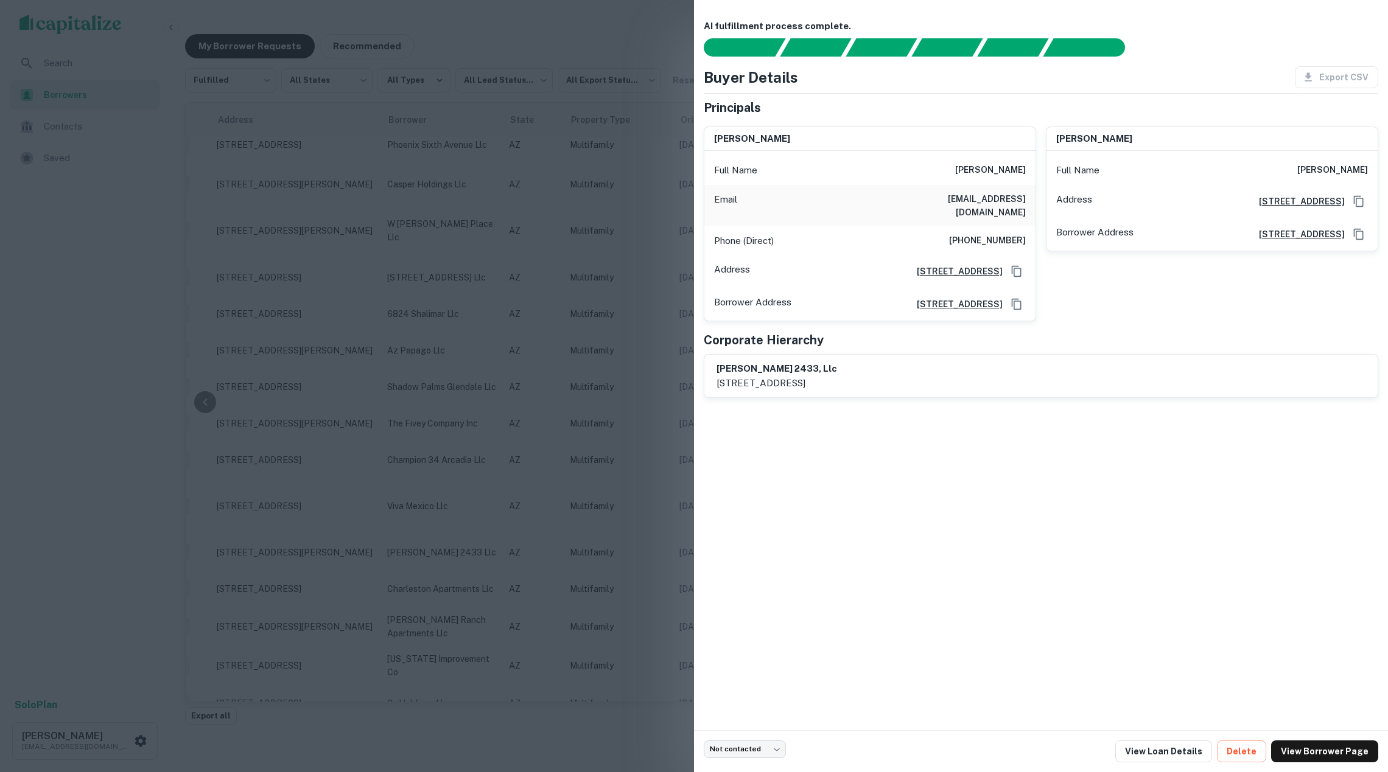
click at [470, 493] on div at bounding box center [694, 386] width 1388 height 772
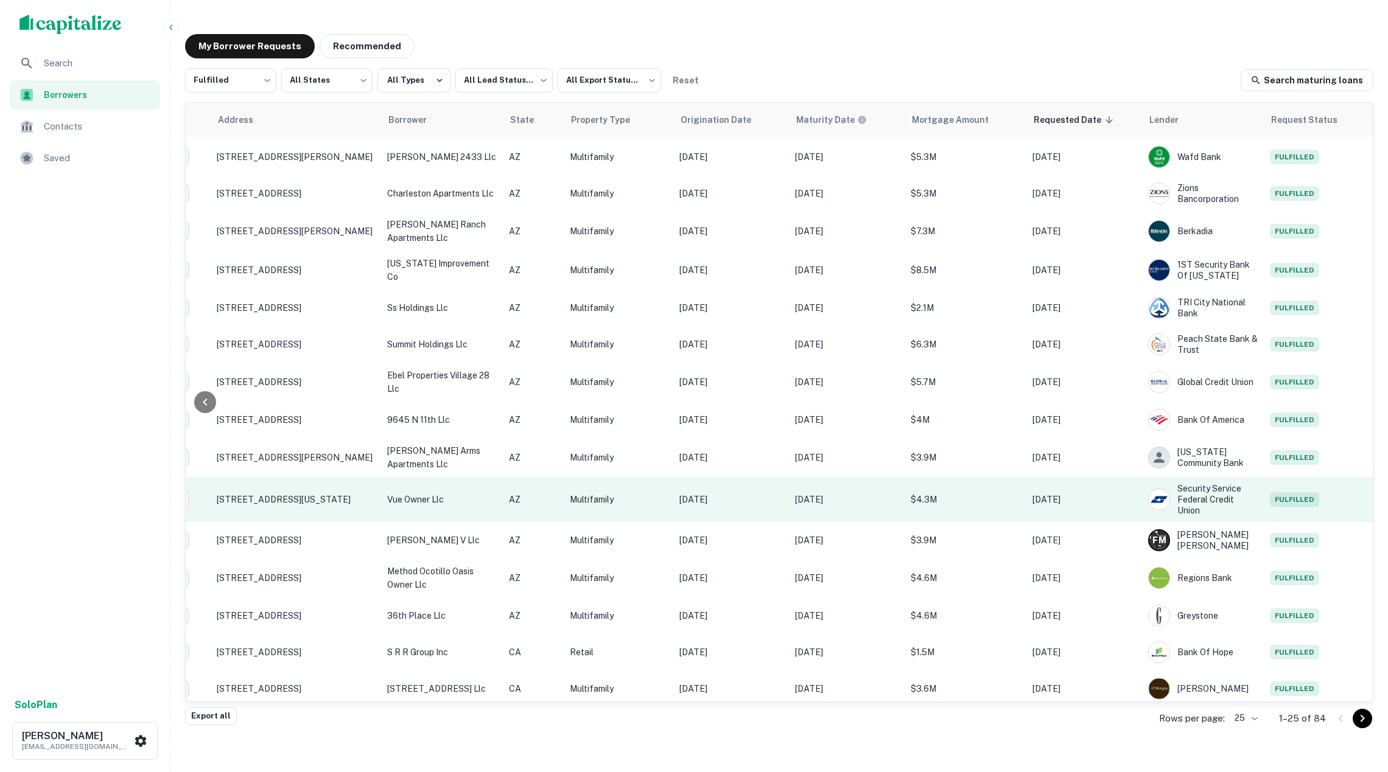
click at [461, 493] on p "vue owner llc" at bounding box center [442, 499] width 110 height 13
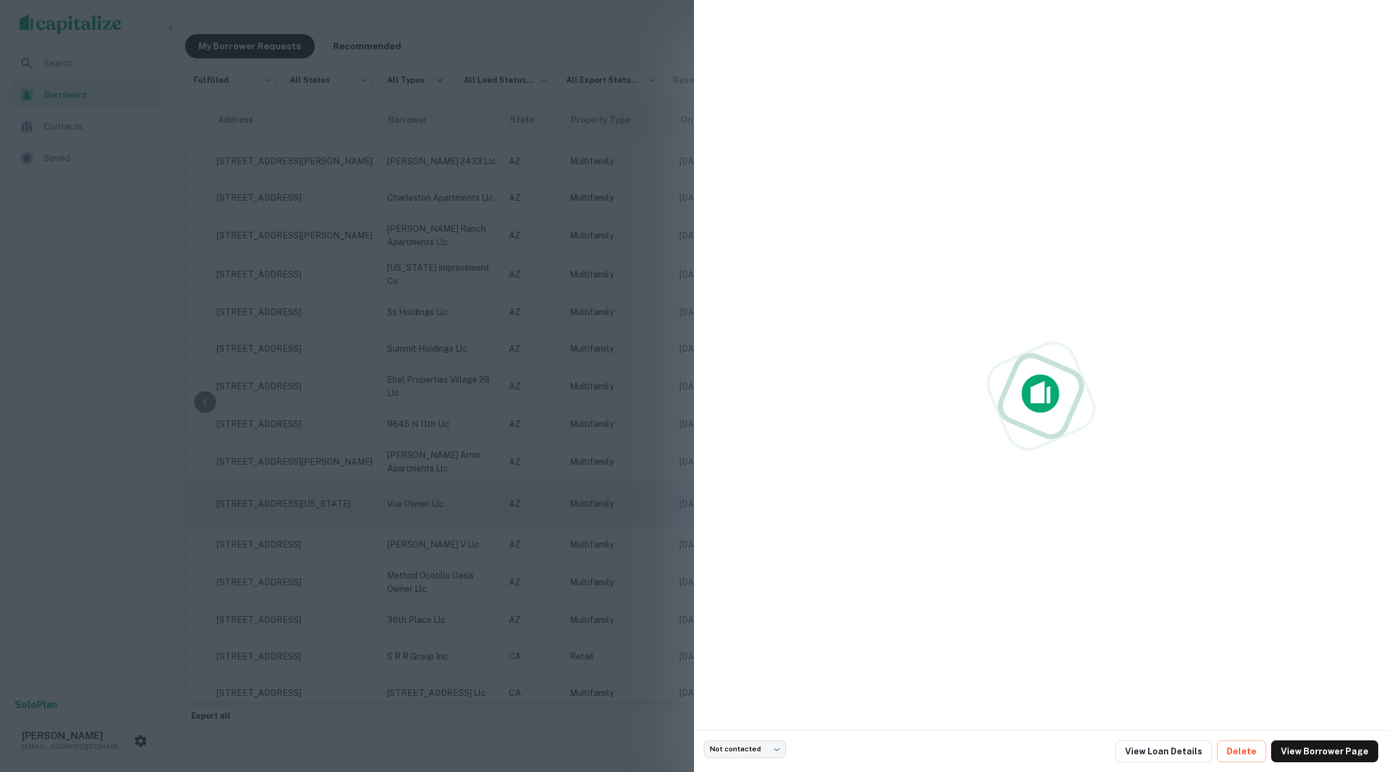
scroll to position [404, 120]
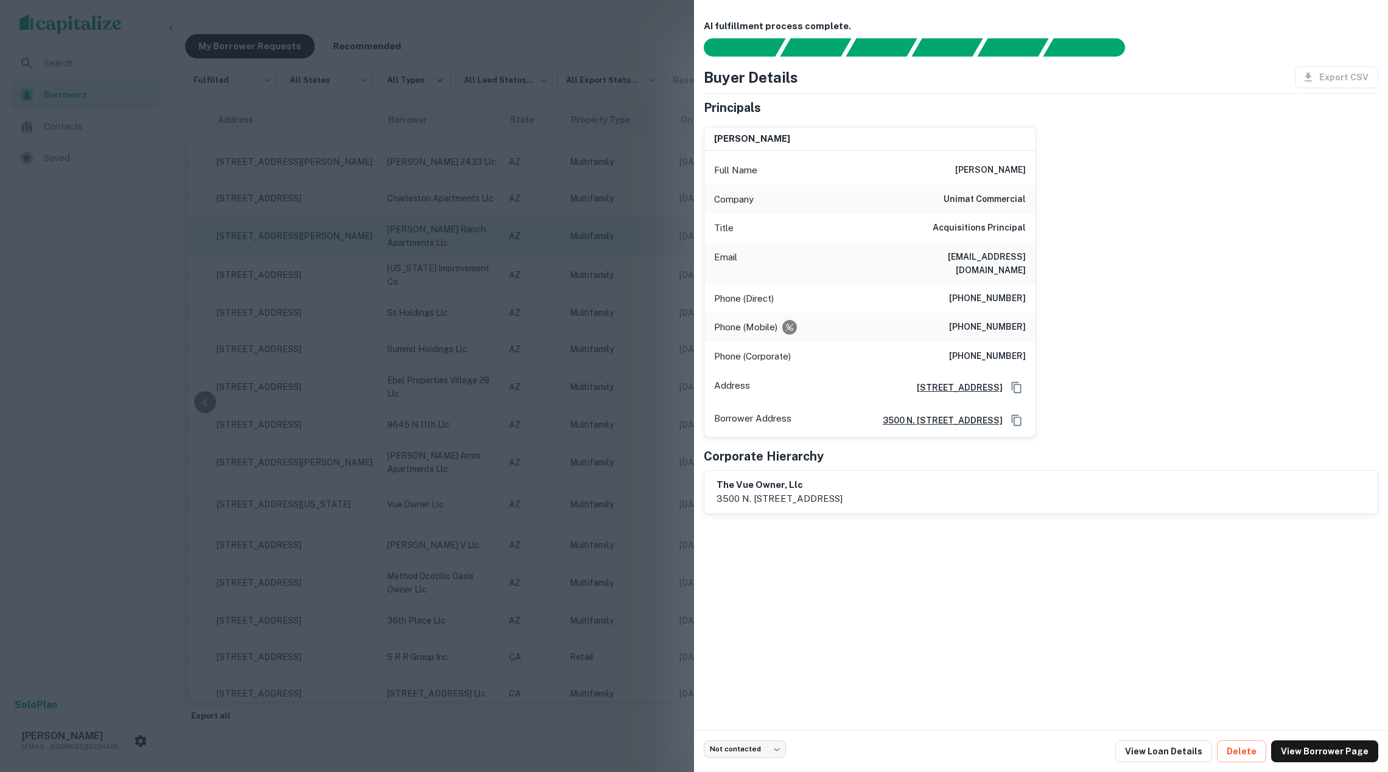
drag, startPoint x: 368, startPoint y: 242, endPoint x: 380, endPoint y: 234, distance: 14.2
click at [368, 242] on div at bounding box center [694, 386] width 1388 height 772
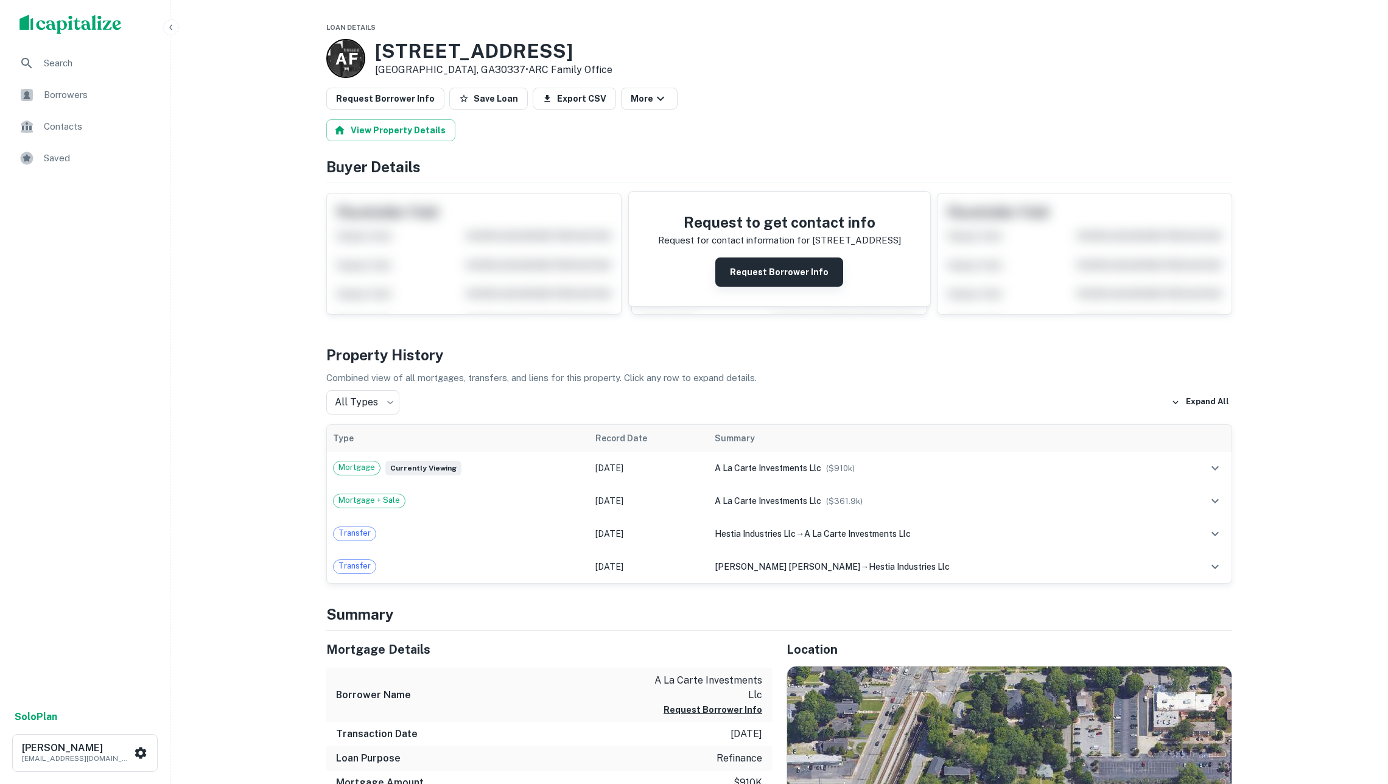
click at [819, 283] on button "Request Borrower Info" at bounding box center [779, 271] width 128 height 29
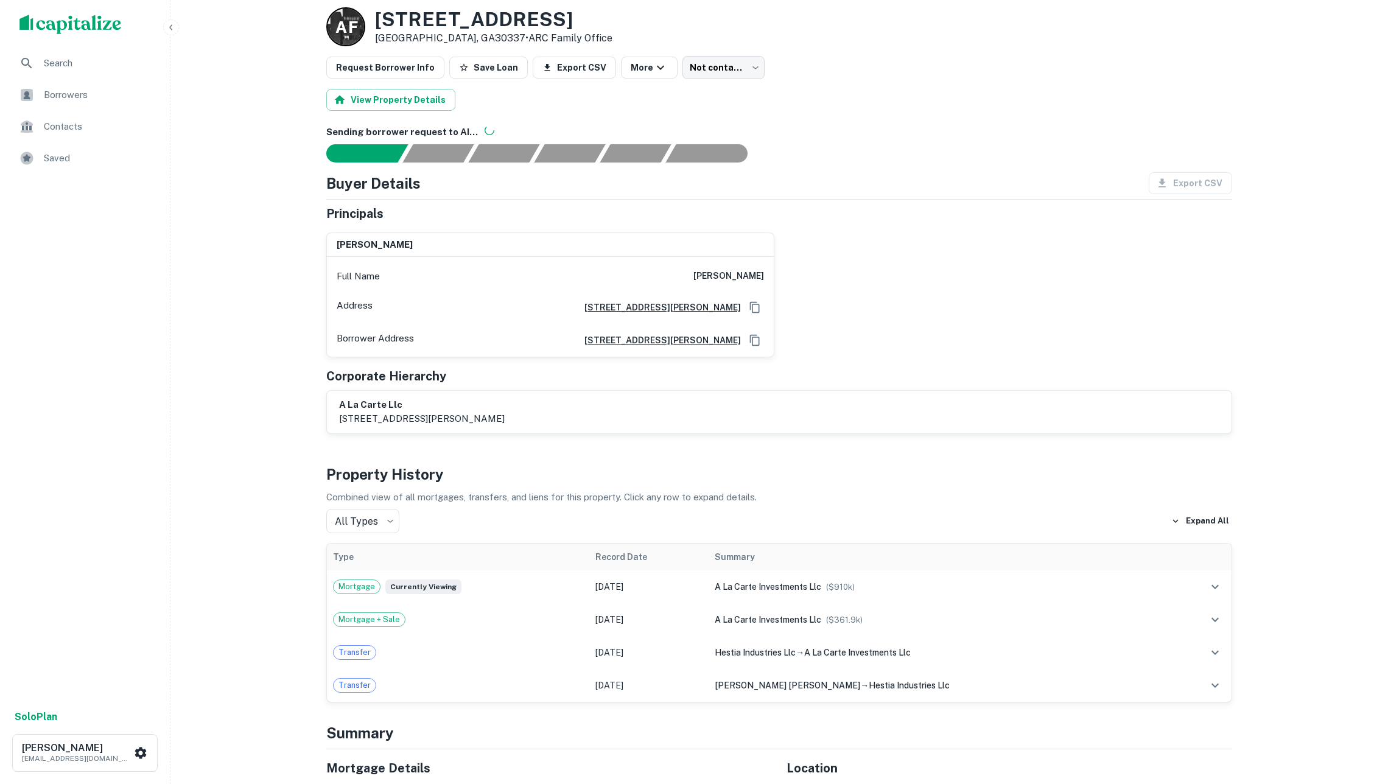
scroll to position [32, 0]
